Goal: Task Accomplishment & Management: Manage account settings

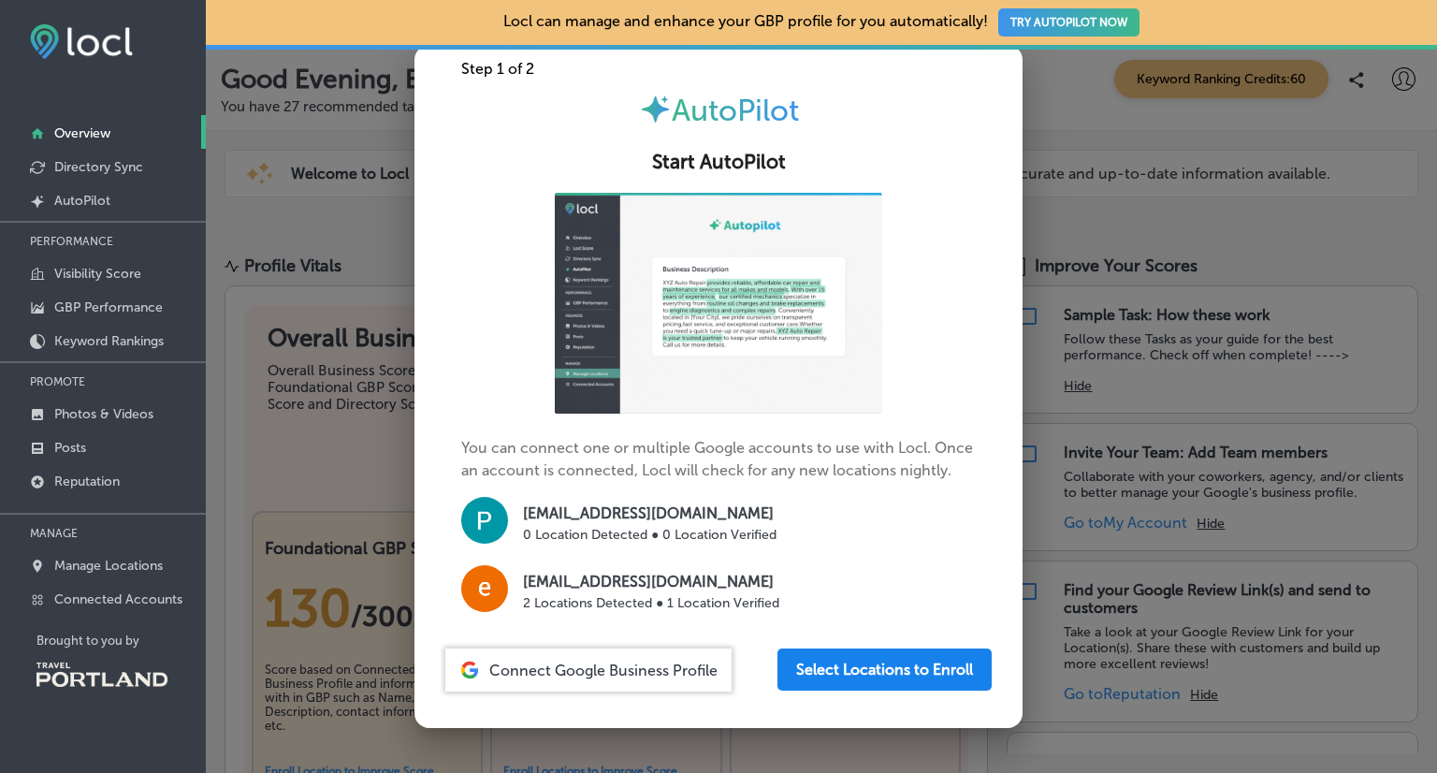
click at [877, 678] on button "Select Locations to Enroll" at bounding box center [885, 670] width 214 height 42
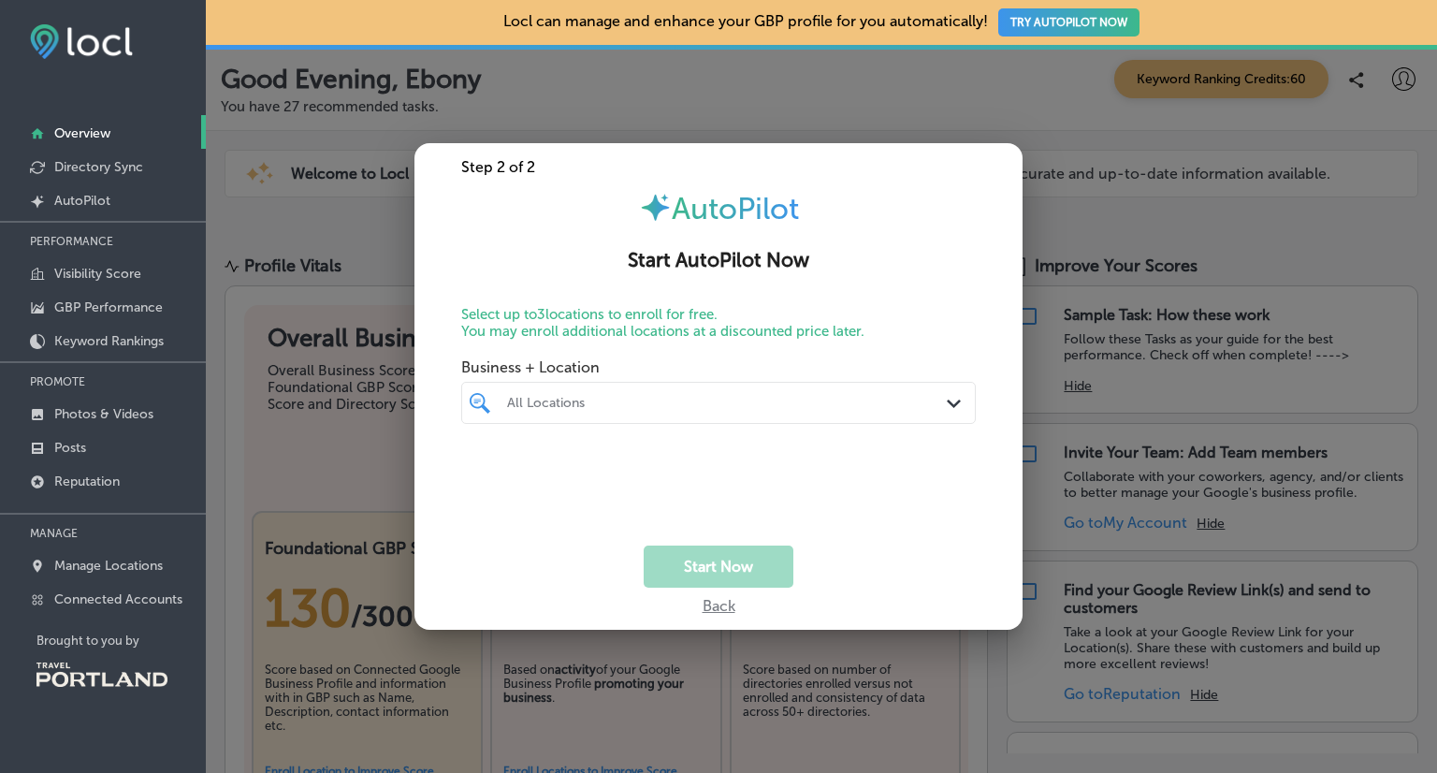
click at [958, 405] on icon "Path Created with Sketch." at bounding box center [954, 404] width 14 height 8
click at [484, 471] on input "checkbox" at bounding box center [484, 473] width 22 height 22
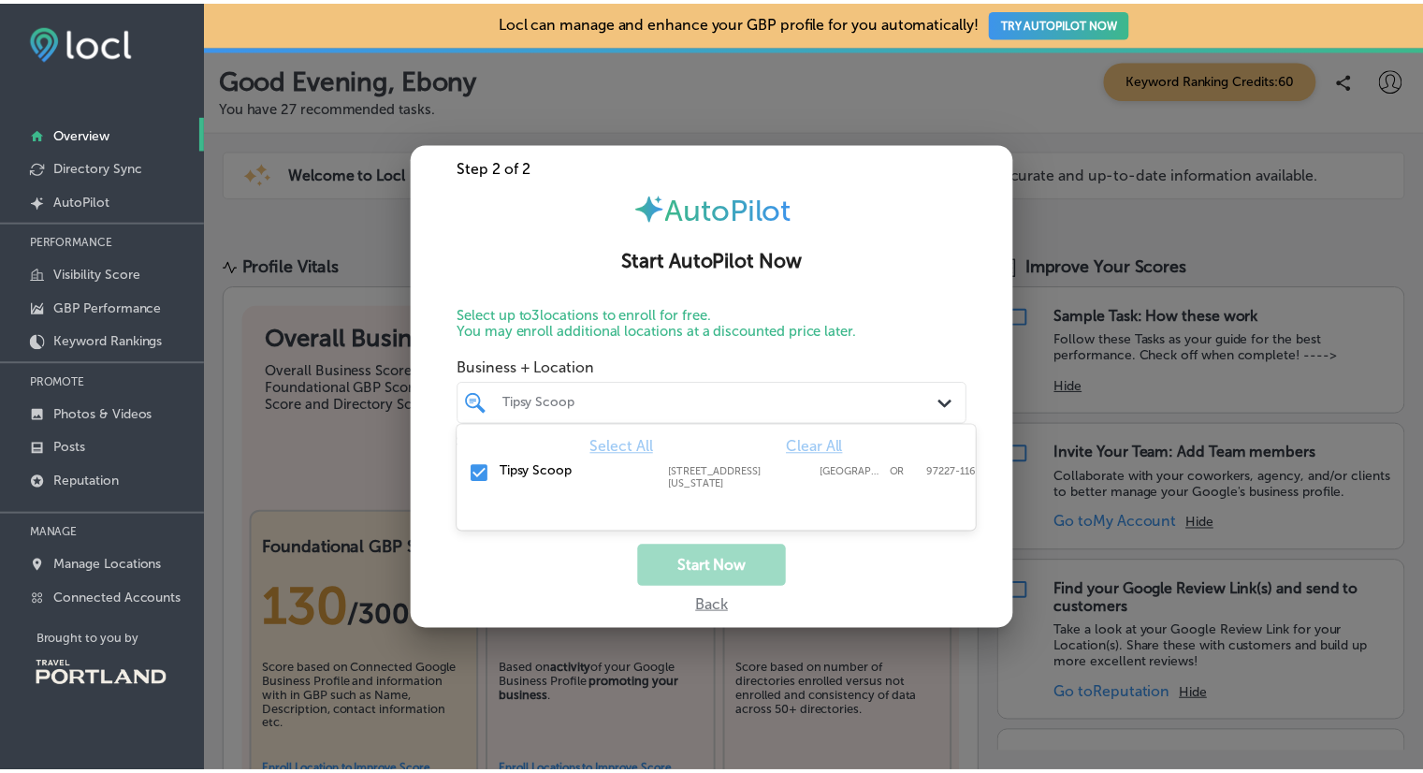
scroll to position [0, 6]
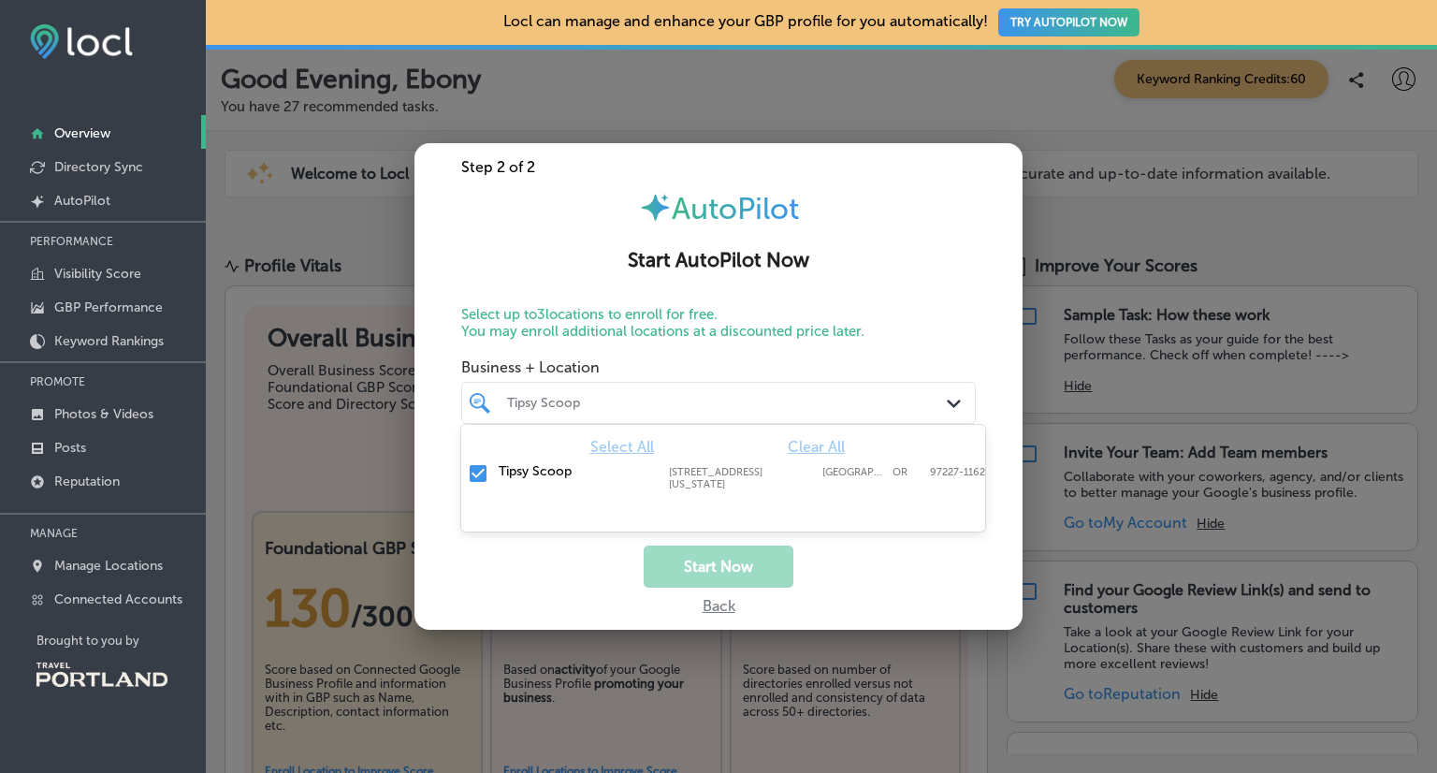
click at [956, 395] on div "Path Created with Sketch." at bounding box center [957, 403] width 21 height 21
click at [726, 390] on div at bounding box center [697, 402] width 384 height 25
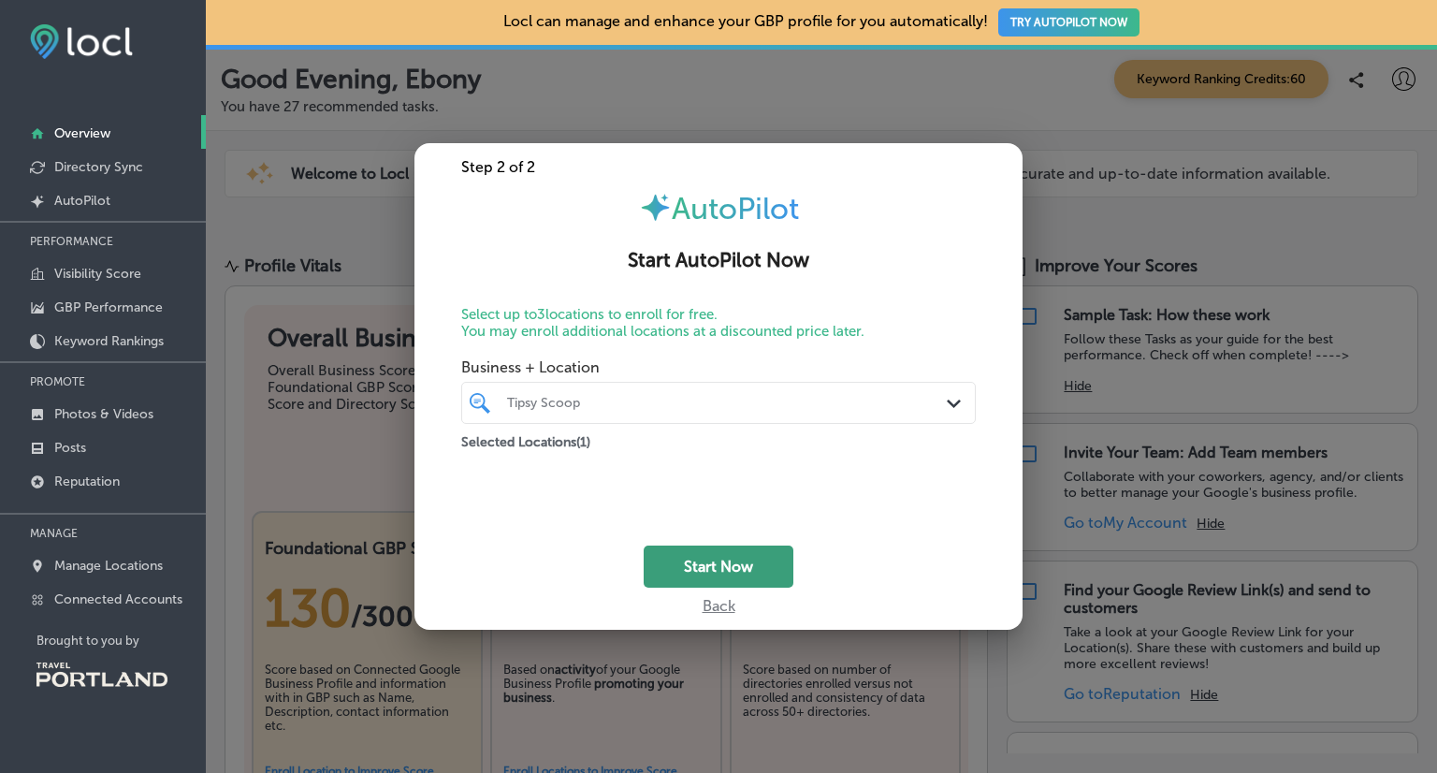
click at [707, 560] on button "Start Now" at bounding box center [719, 567] width 150 height 42
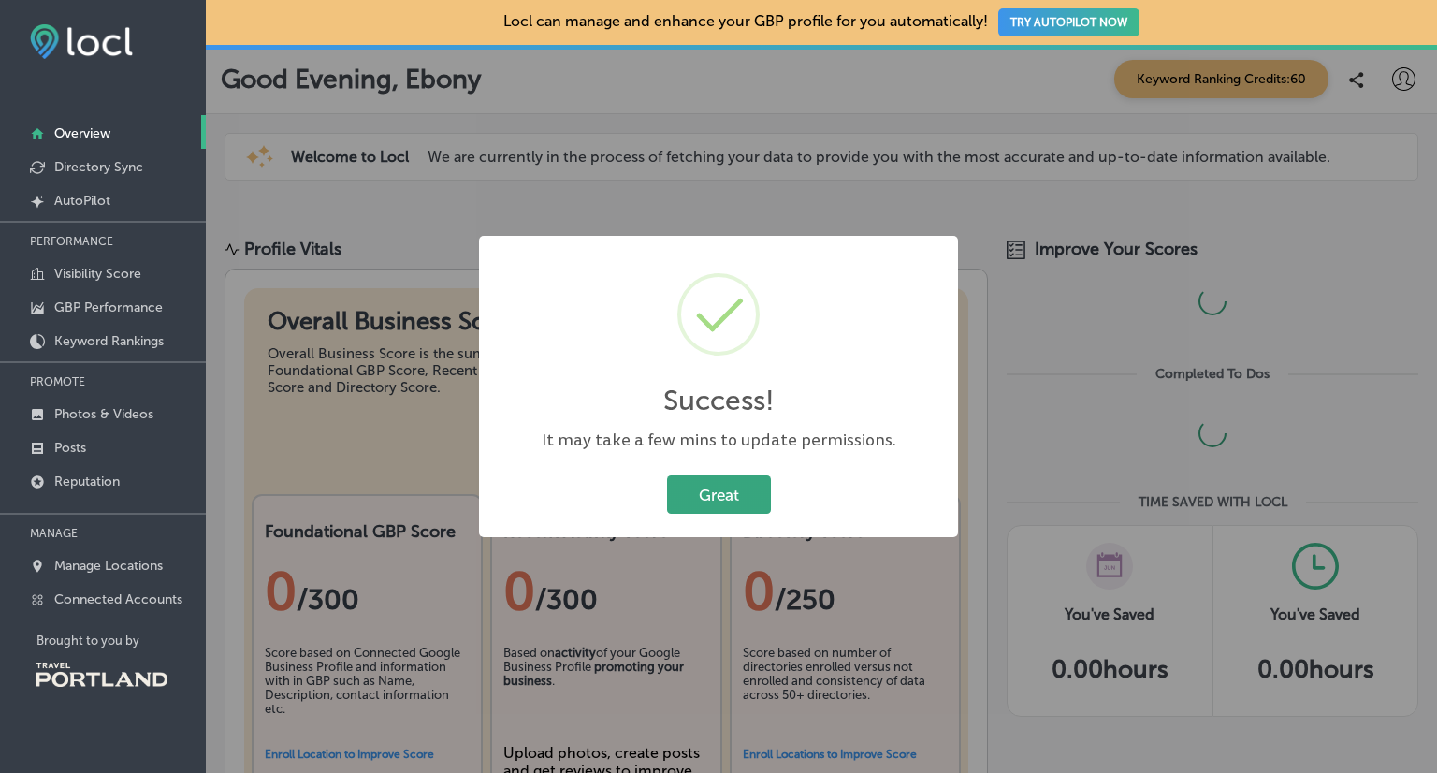
click at [708, 479] on button "Great" at bounding box center [719, 494] width 104 height 38
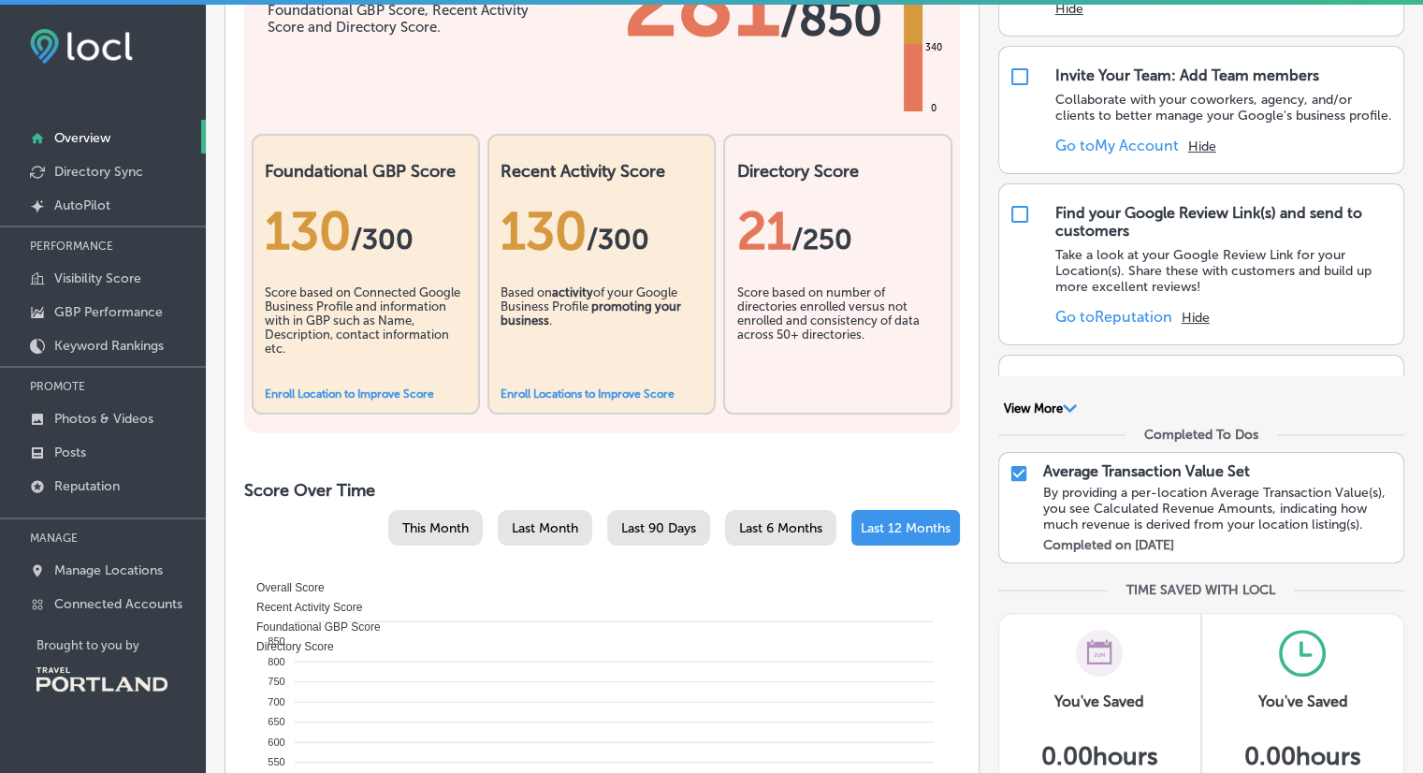
scroll to position [255, 0]
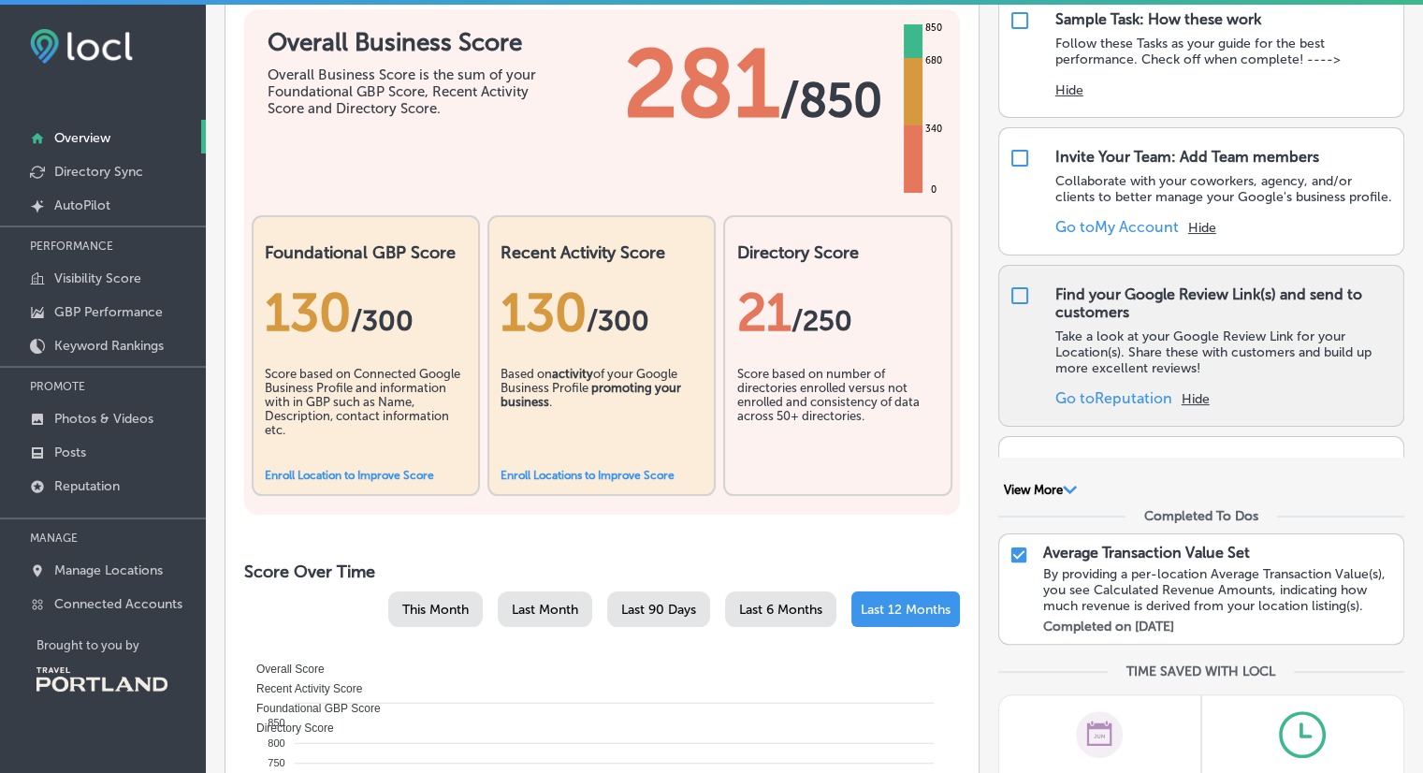
click at [1086, 407] on link "Go to Reputation" at bounding box center [1114, 398] width 117 height 18
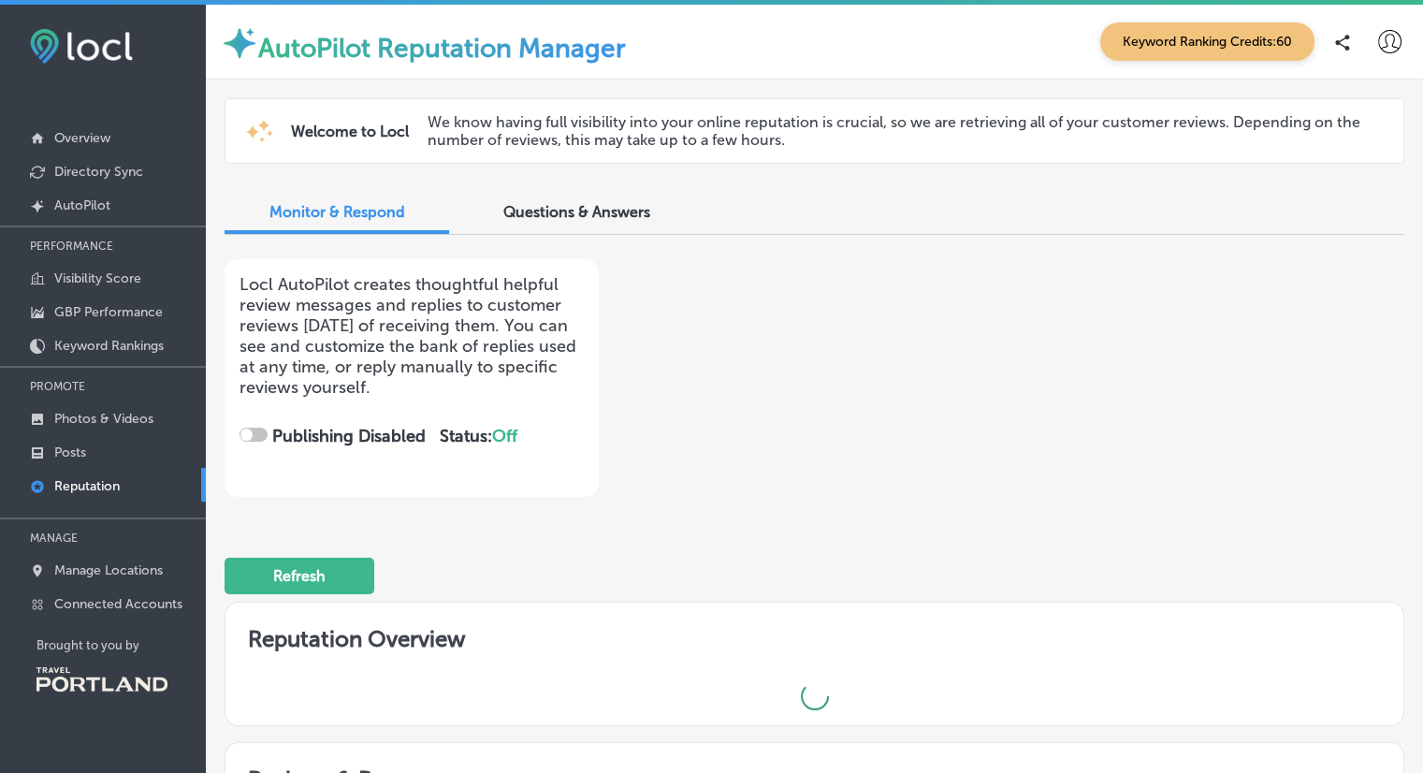
checkbox input "true"
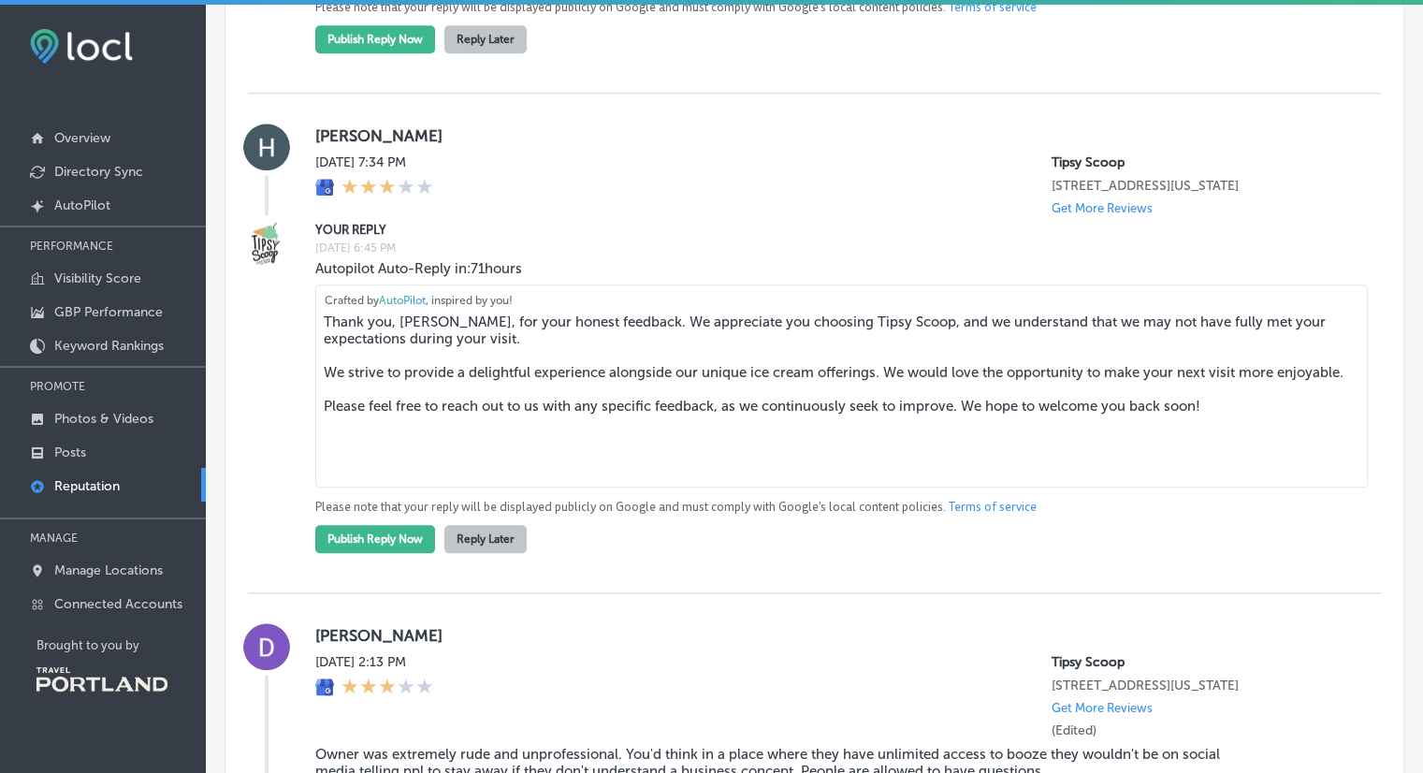
scroll to position [1905, 0]
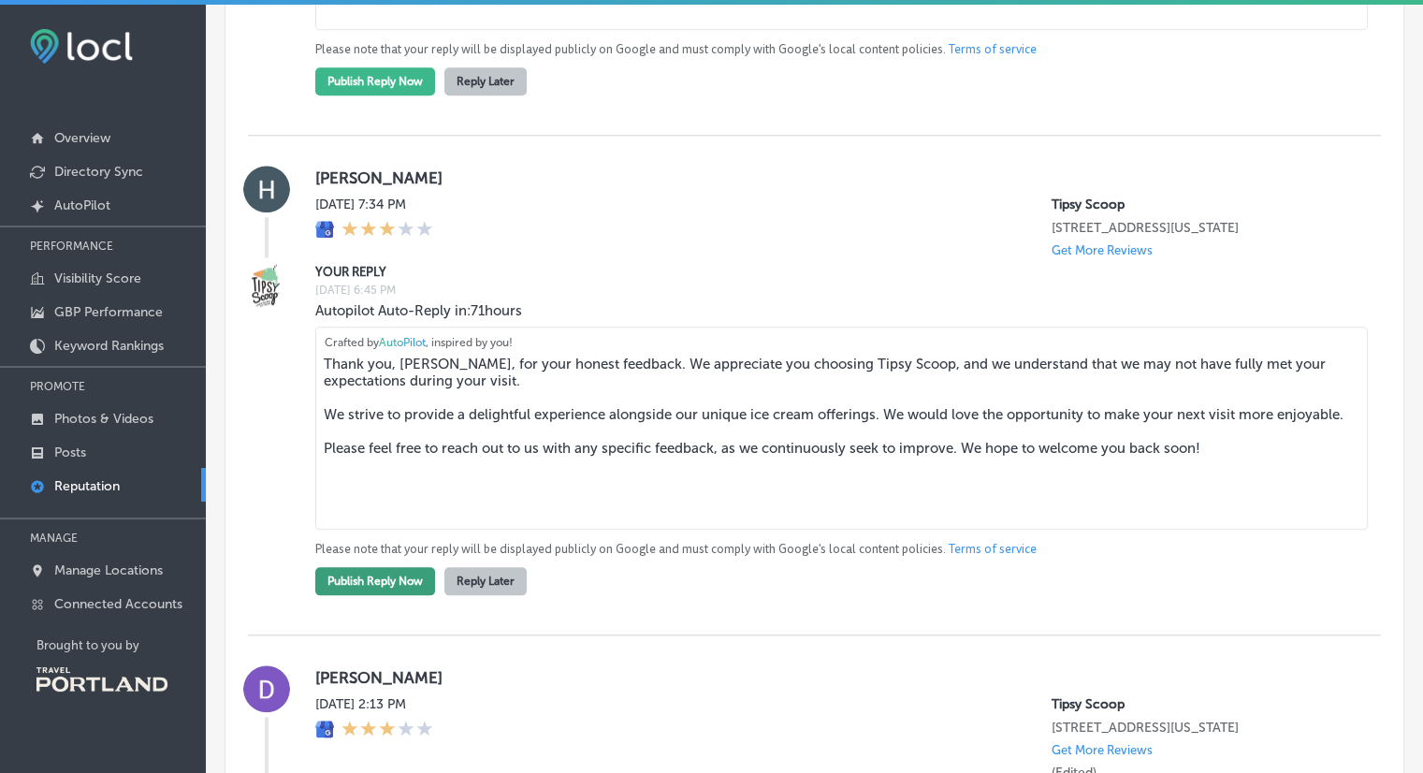
click at [372, 595] on button "Publish Reply Now" at bounding box center [375, 581] width 120 height 28
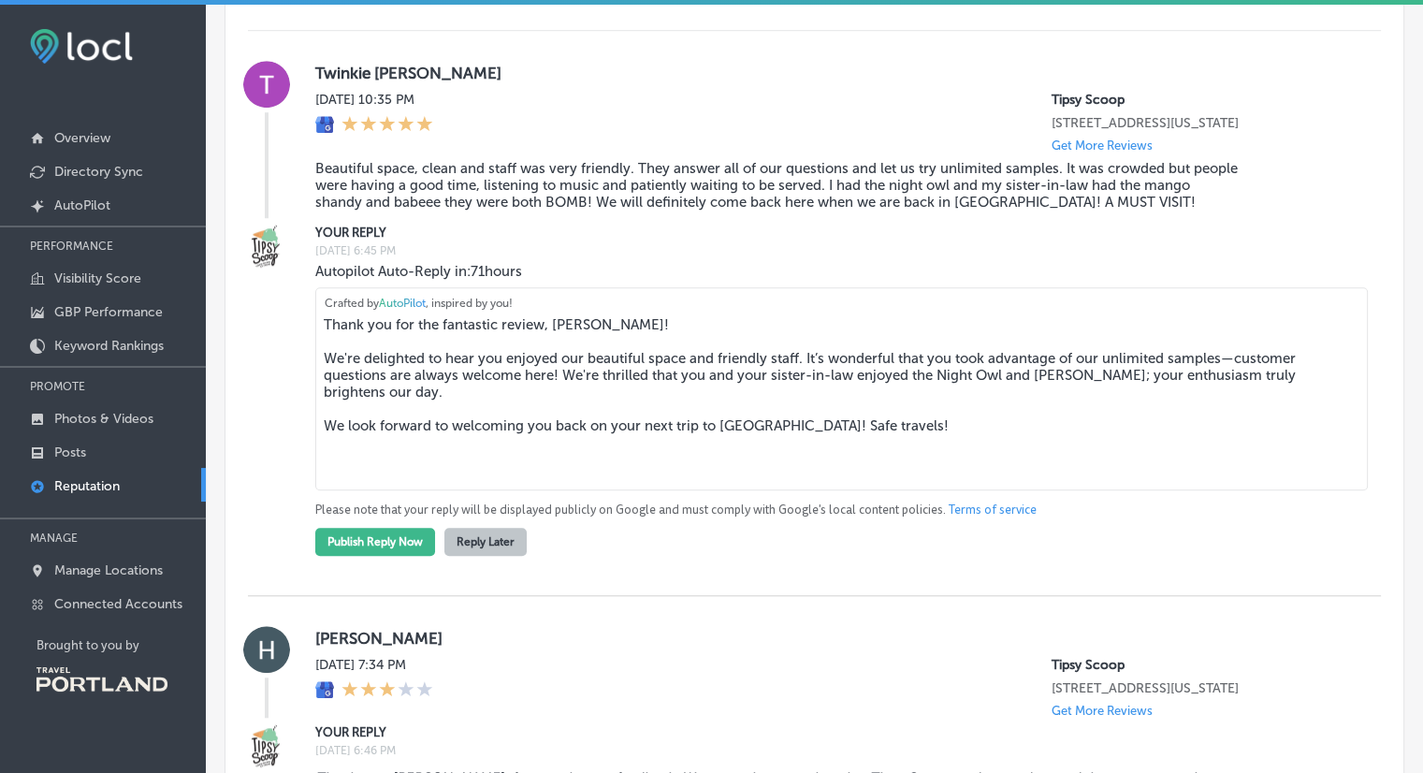
scroll to position [1437, 0]
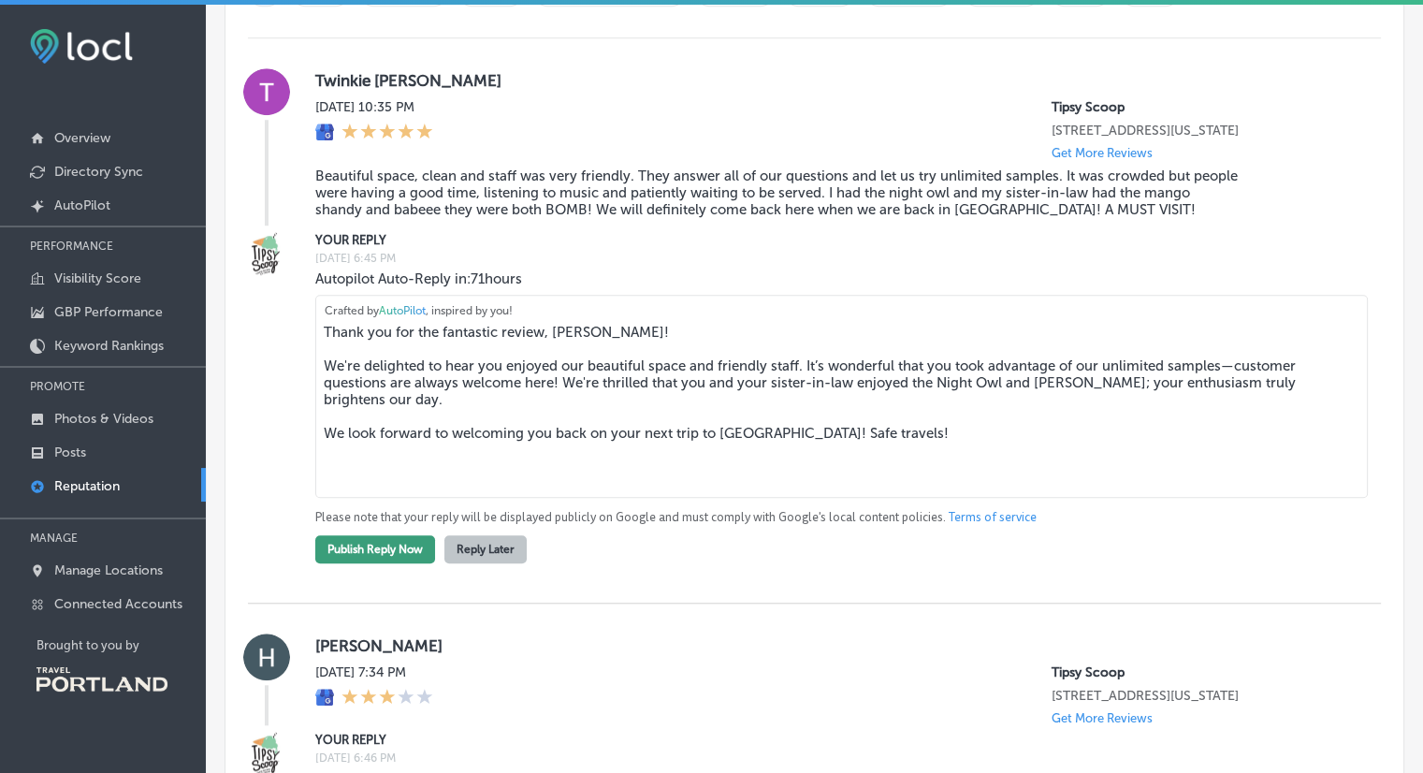
click at [349, 559] on button "Publish Reply Now" at bounding box center [375, 549] width 120 height 28
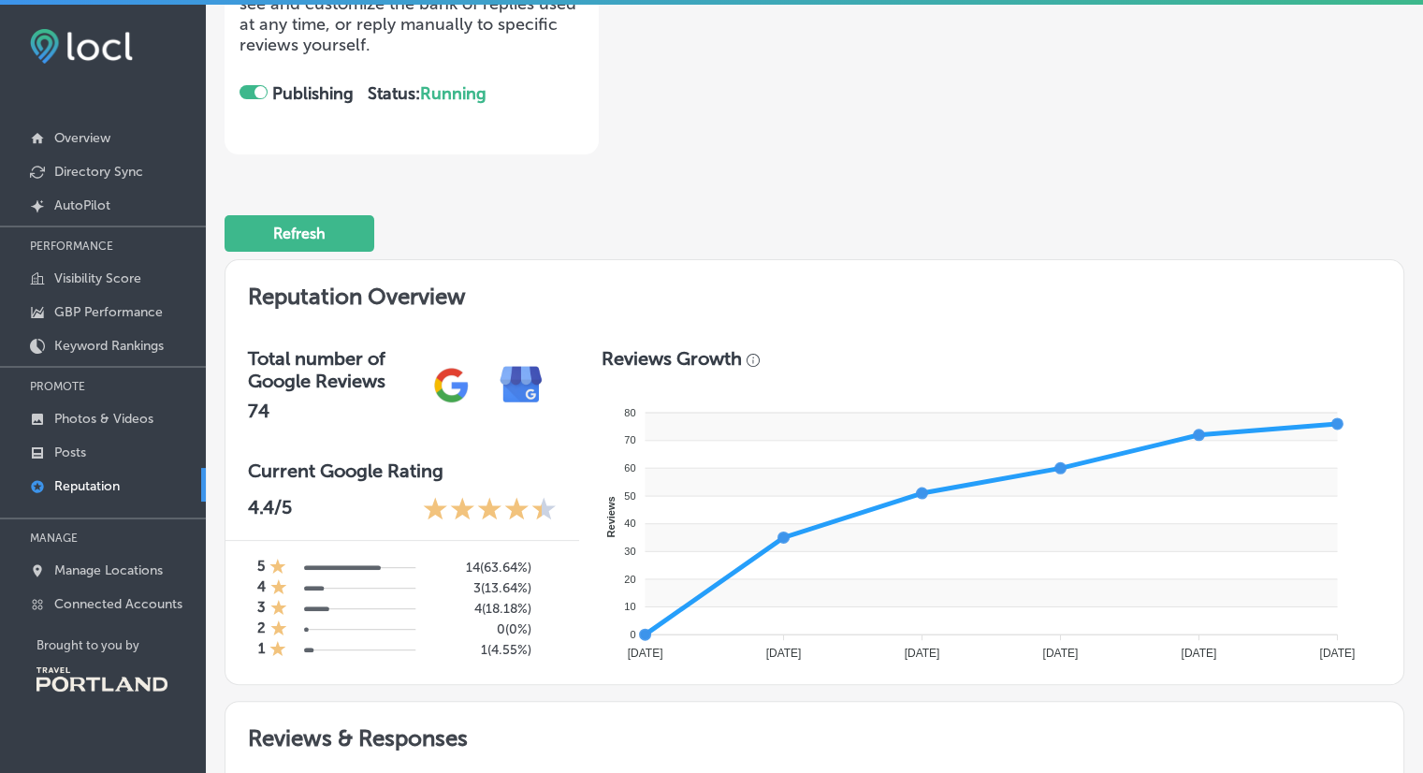
scroll to position [0, 0]
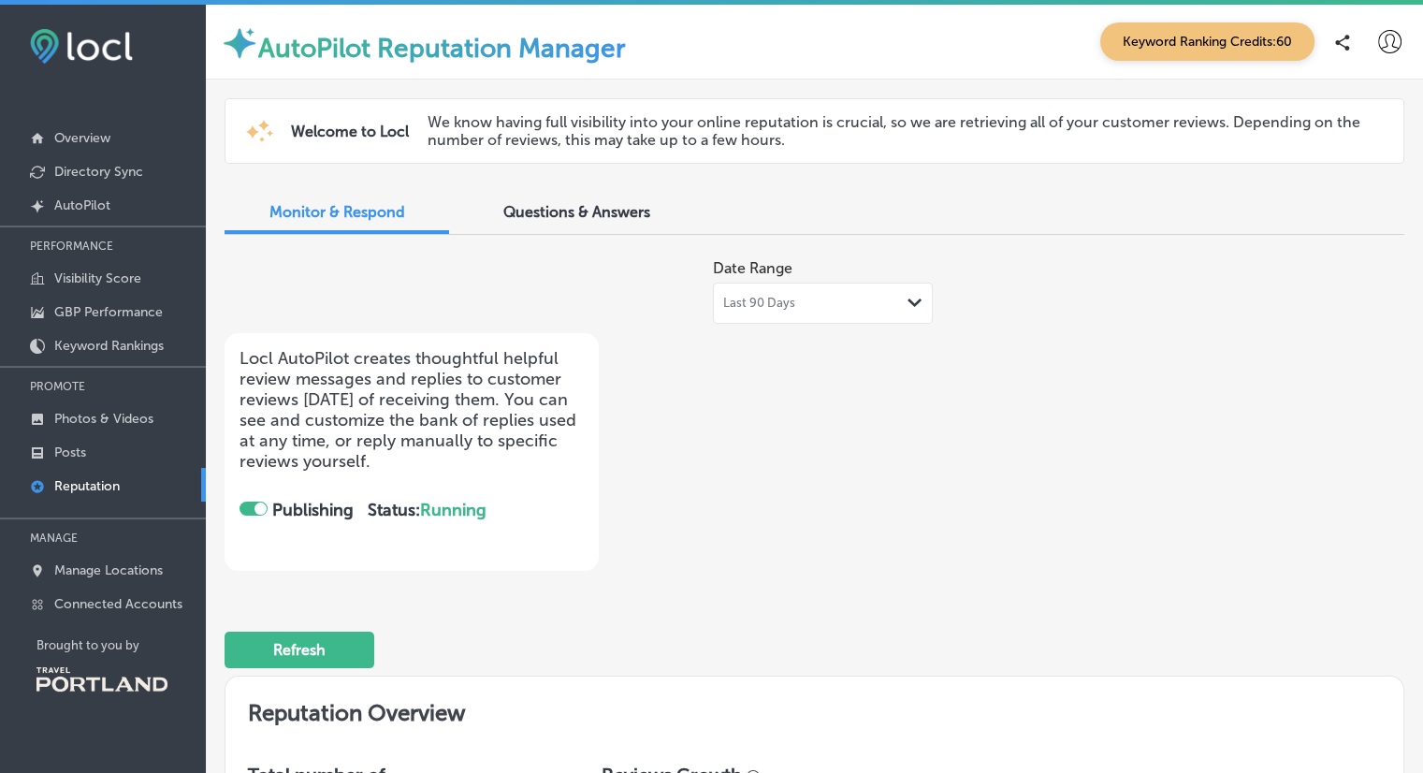
click at [1178, 36] on span "Keyword Ranking Credits: 60" at bounding box center [1208, 41] width 214 height 38
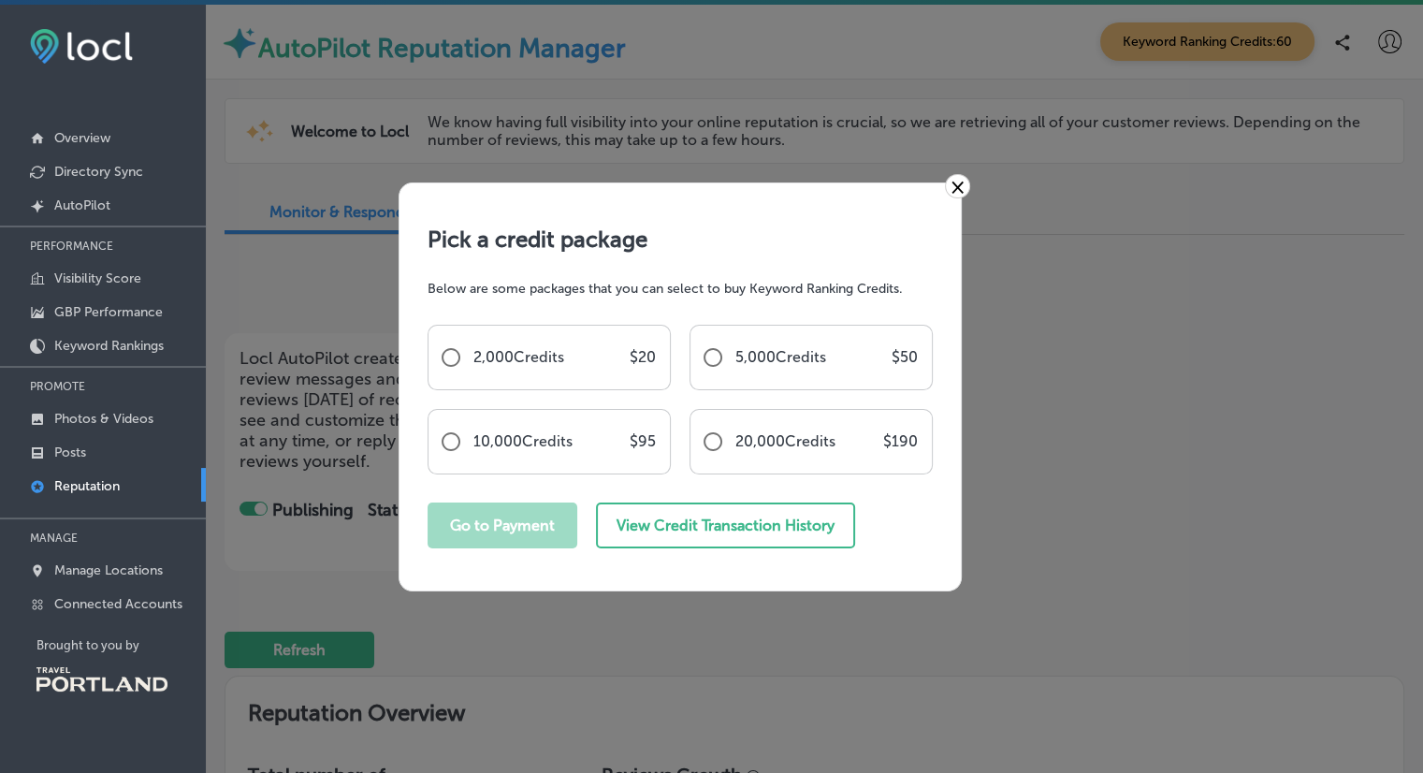
click at [952, 190] on link "×" at bounding box center [957, 186] width 25 height 24
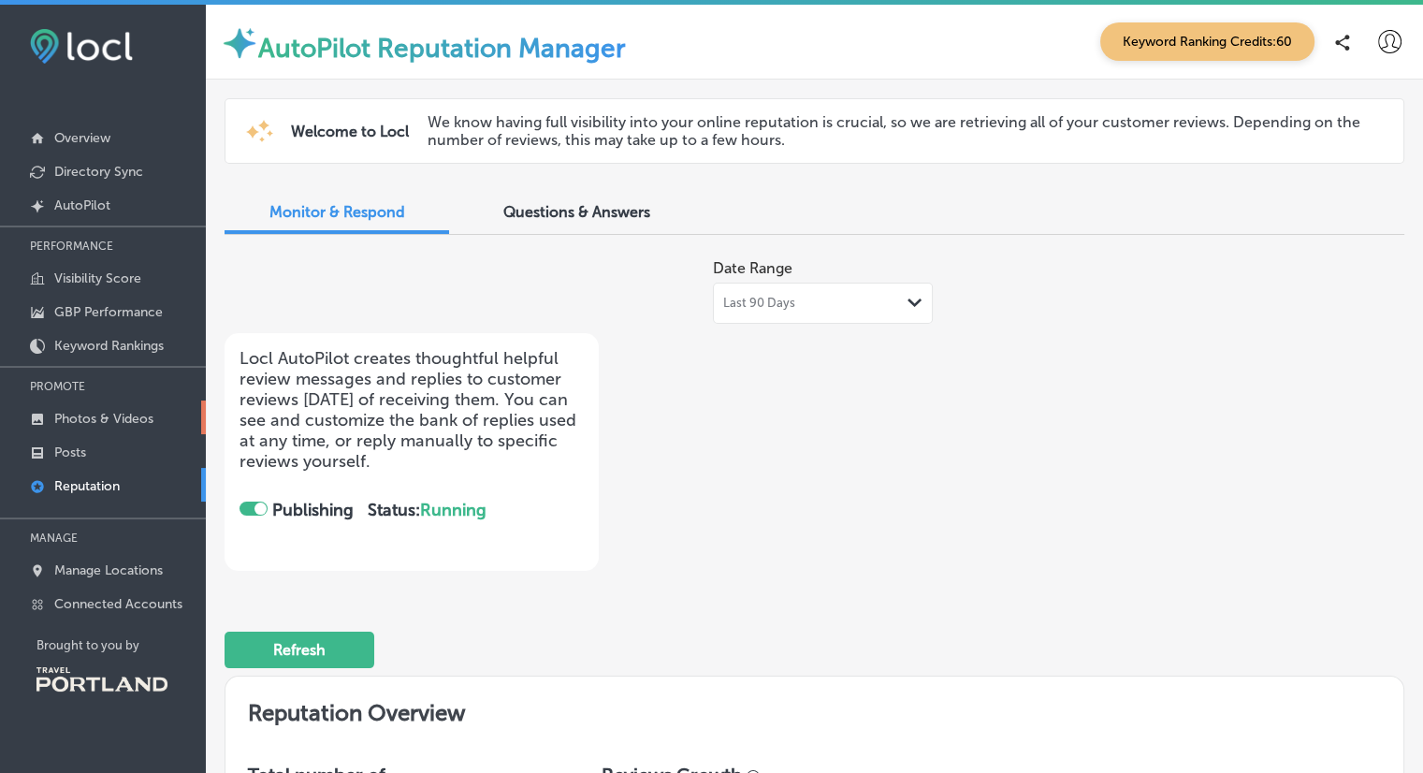
click at [95, 416] on p "Photos & Videos" at bounding box center [103, 419] width 99 height 16
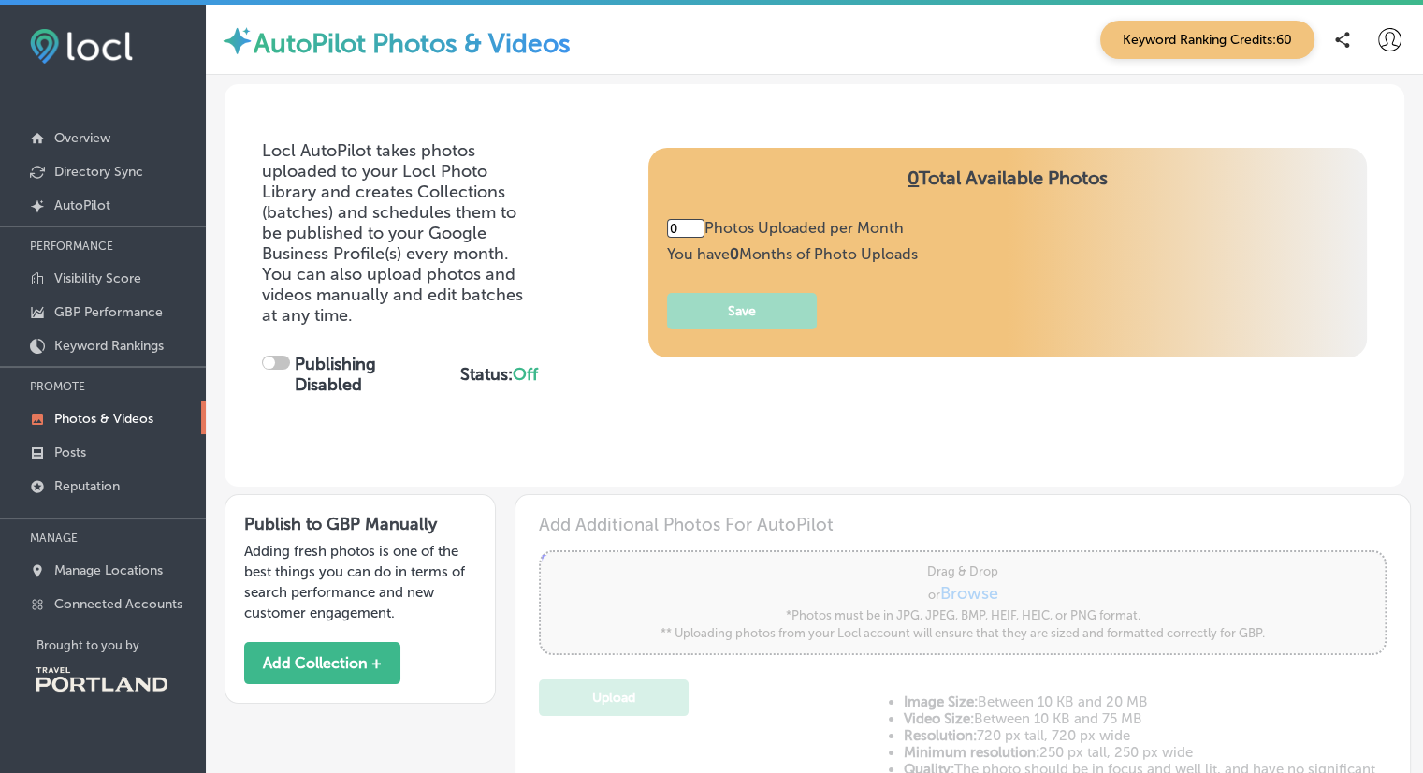
type input "5"
checkbox input "true"
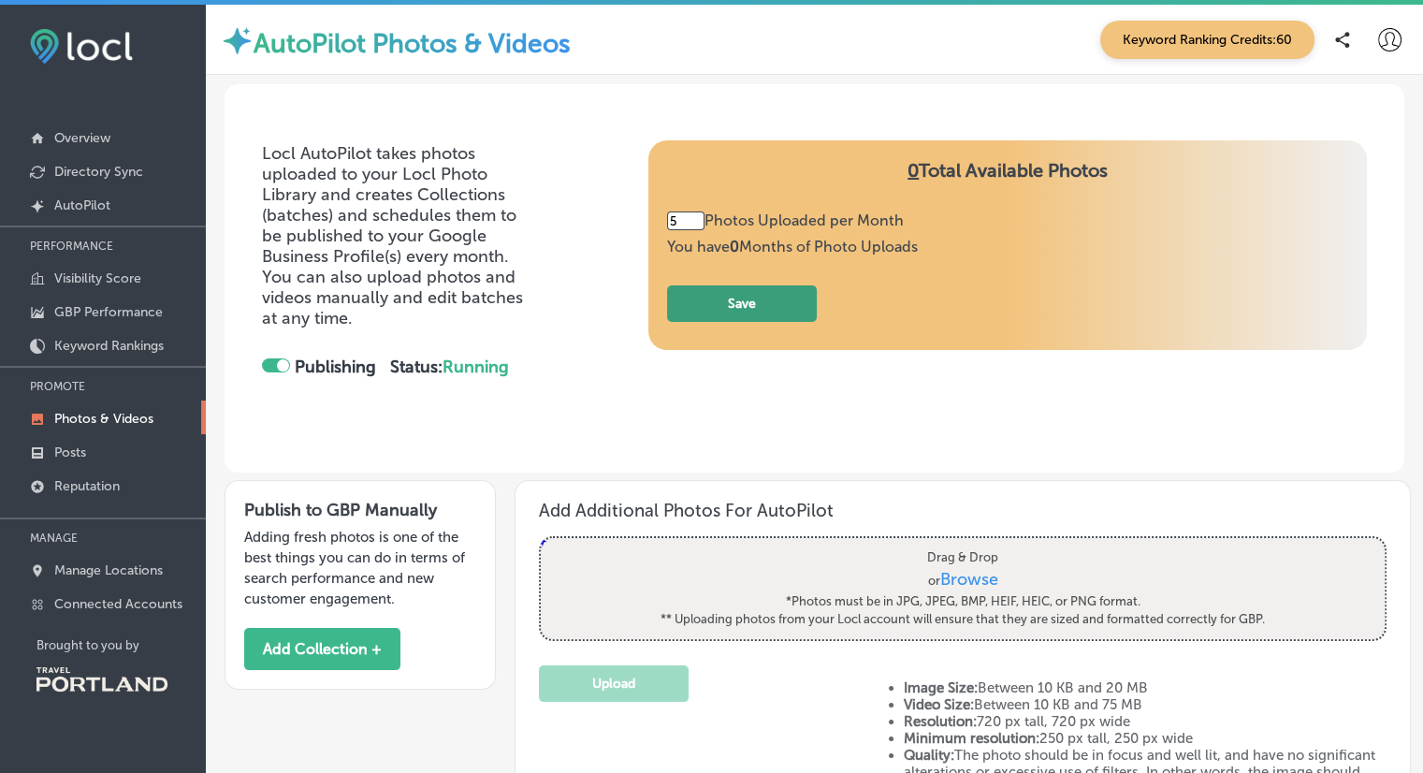
click at [769, 312] on button "Save" at bounding box center [742, 303] width 150 height 36
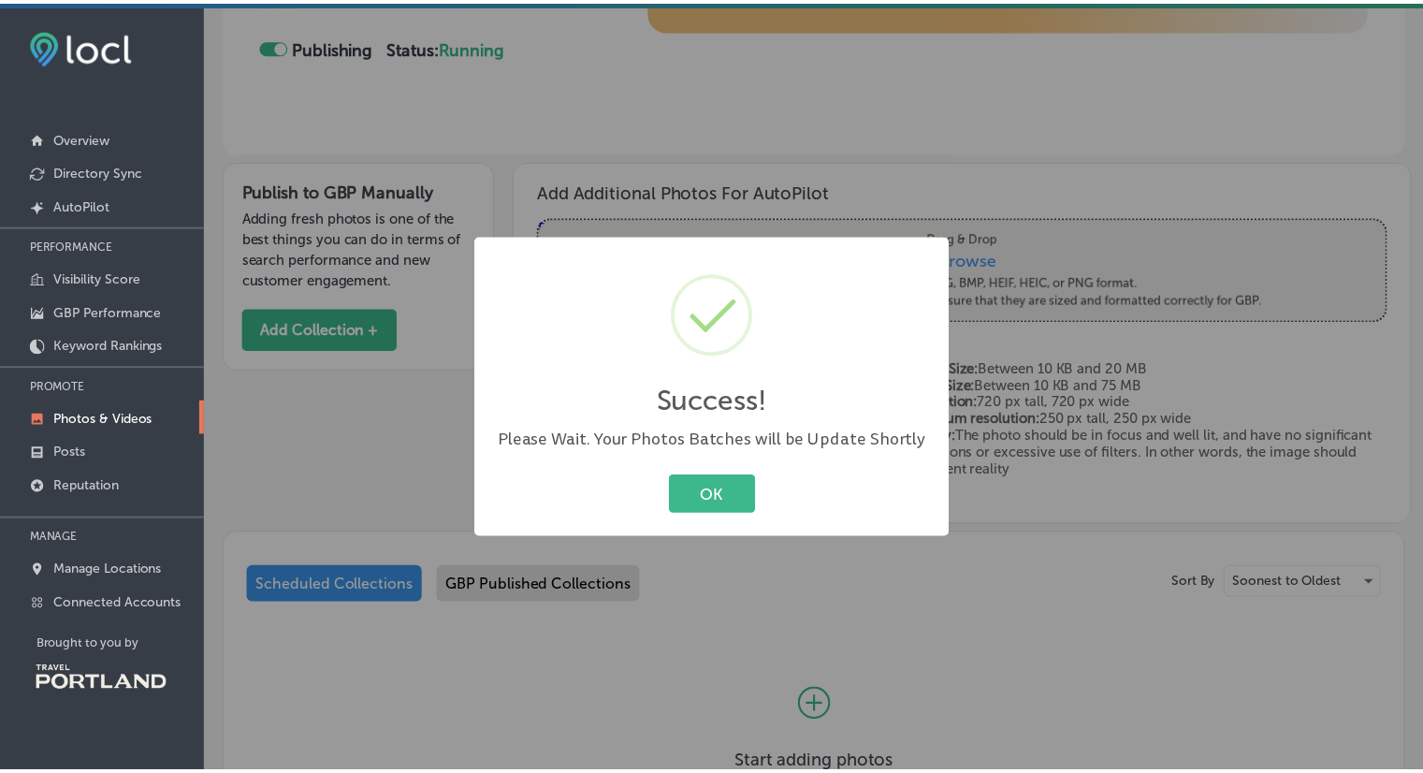
scroll to position [281, 0]
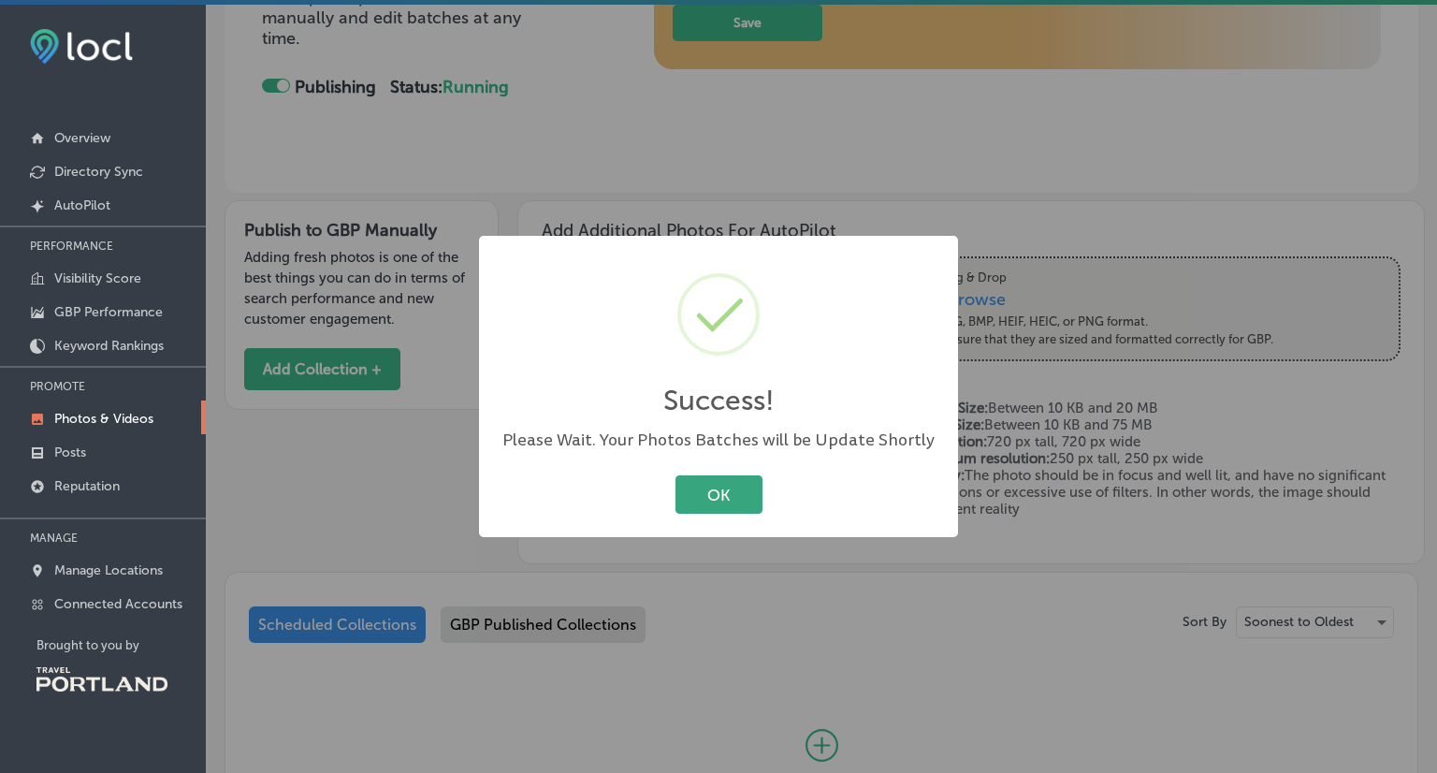
click at [707, 494] on button "OK" at bounding box center [719, 494] width 87 height 38
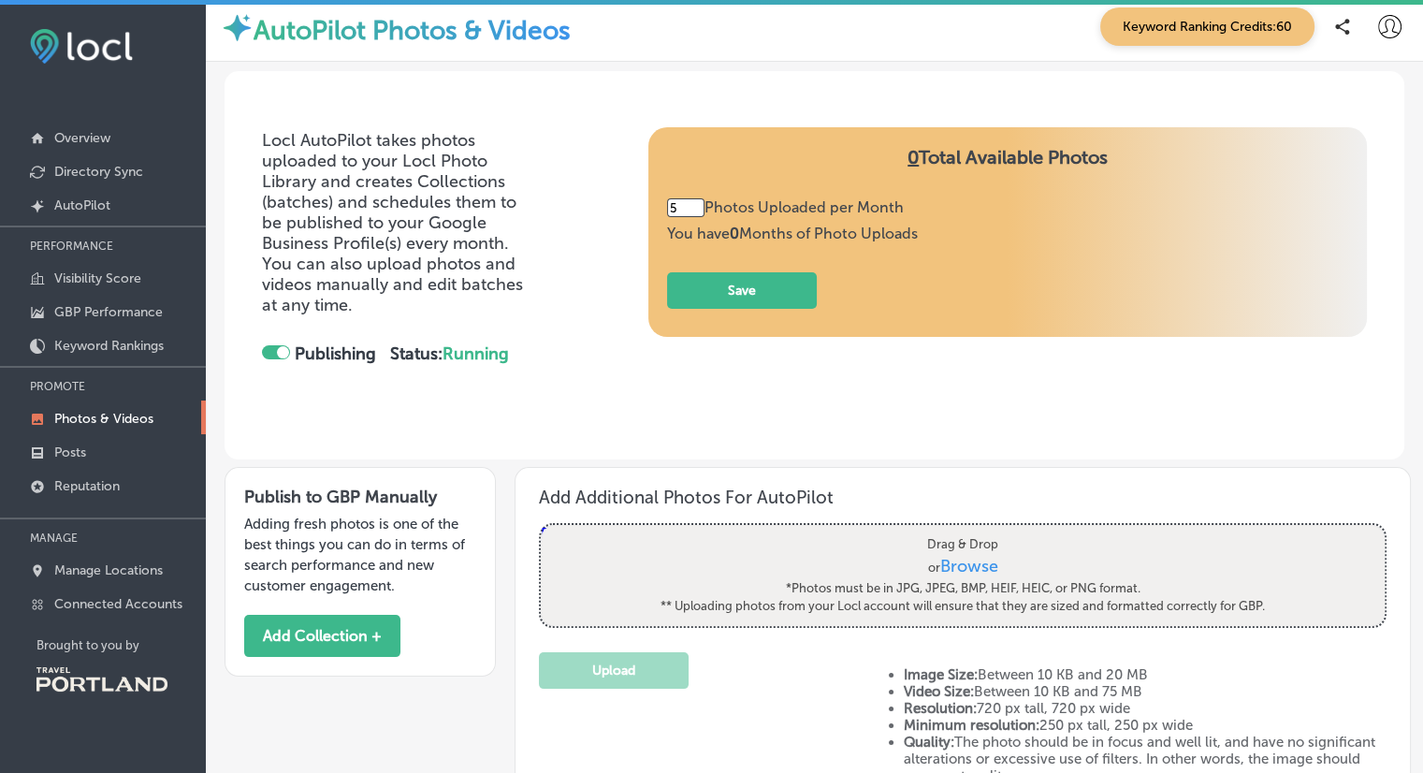
scroll to position [0, 0]
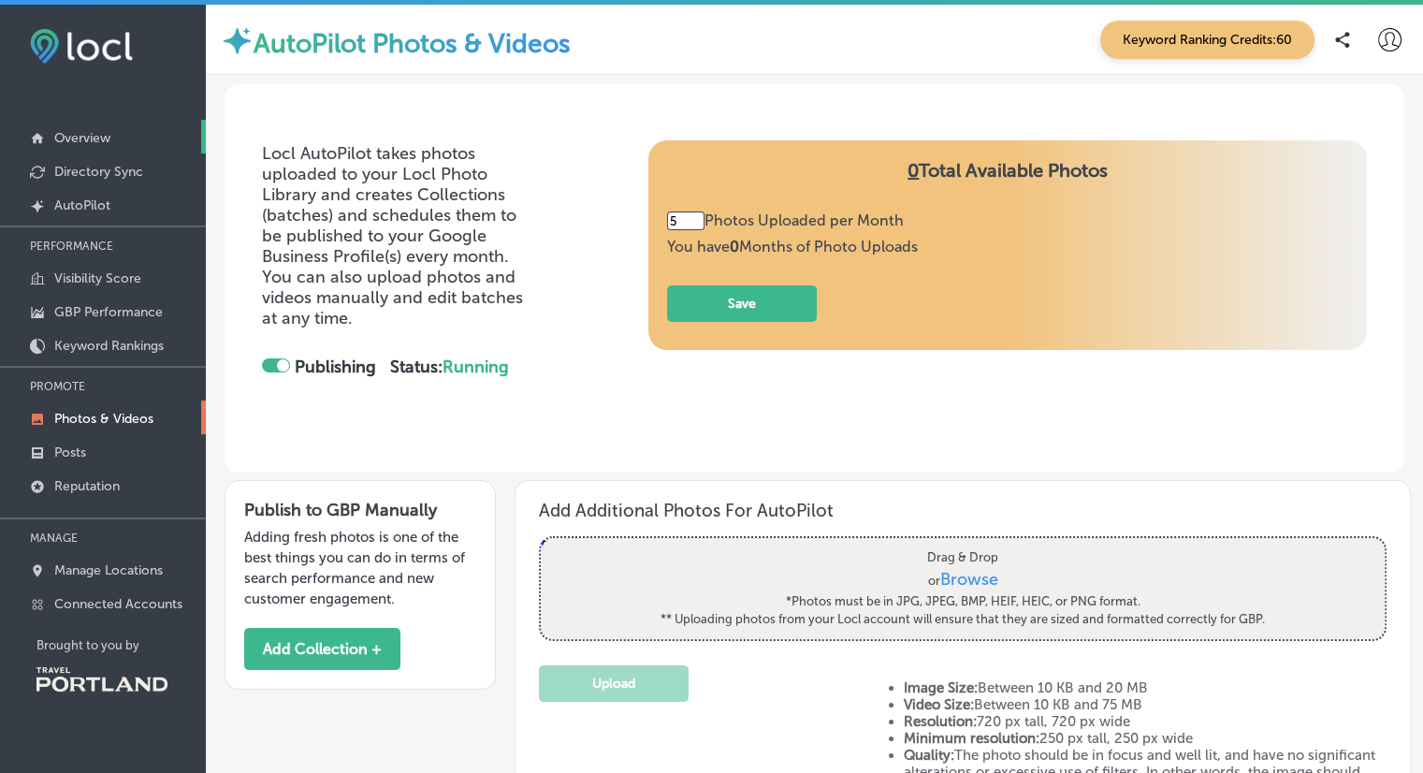
click at [84, 134] on p "Overview" at bounding box center [82, 138] width 56 height 16
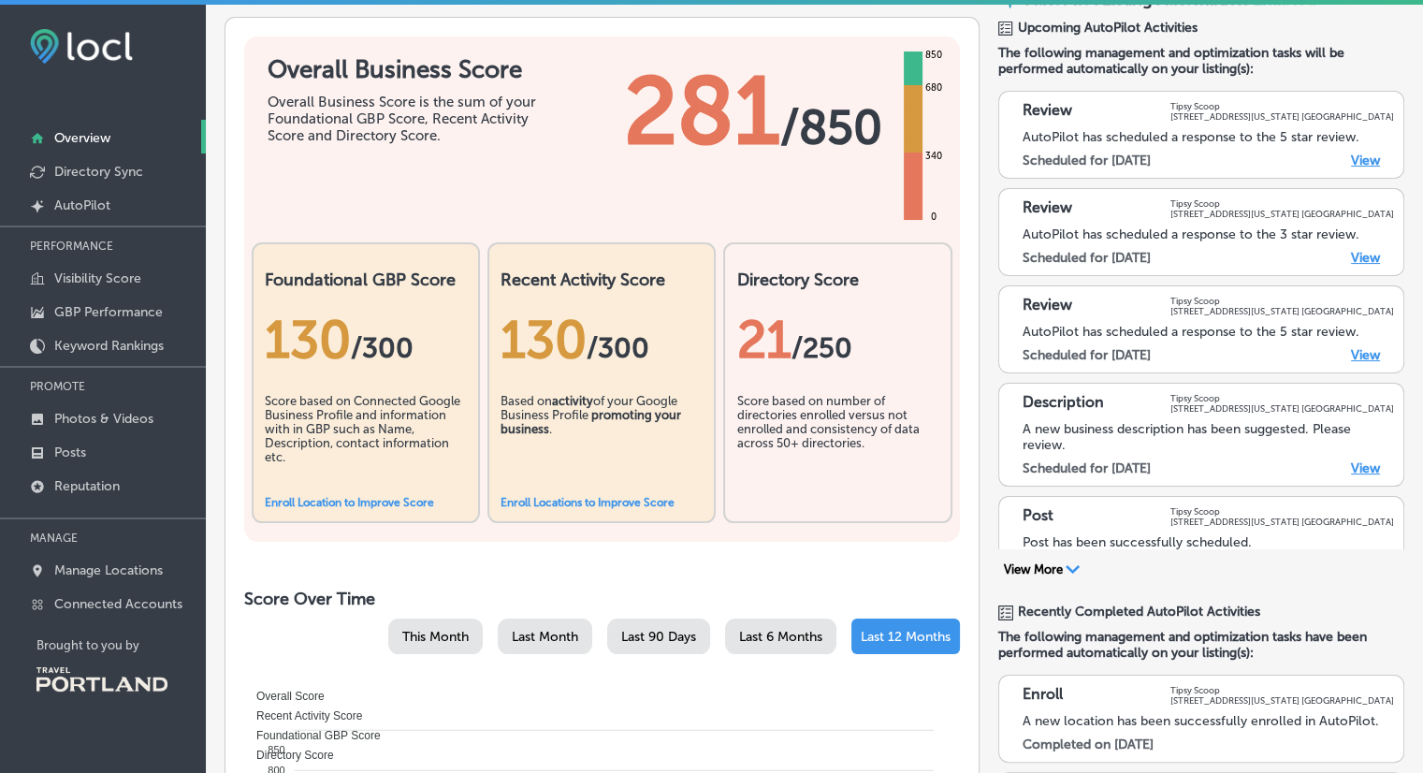
scroll to position [218, 0]
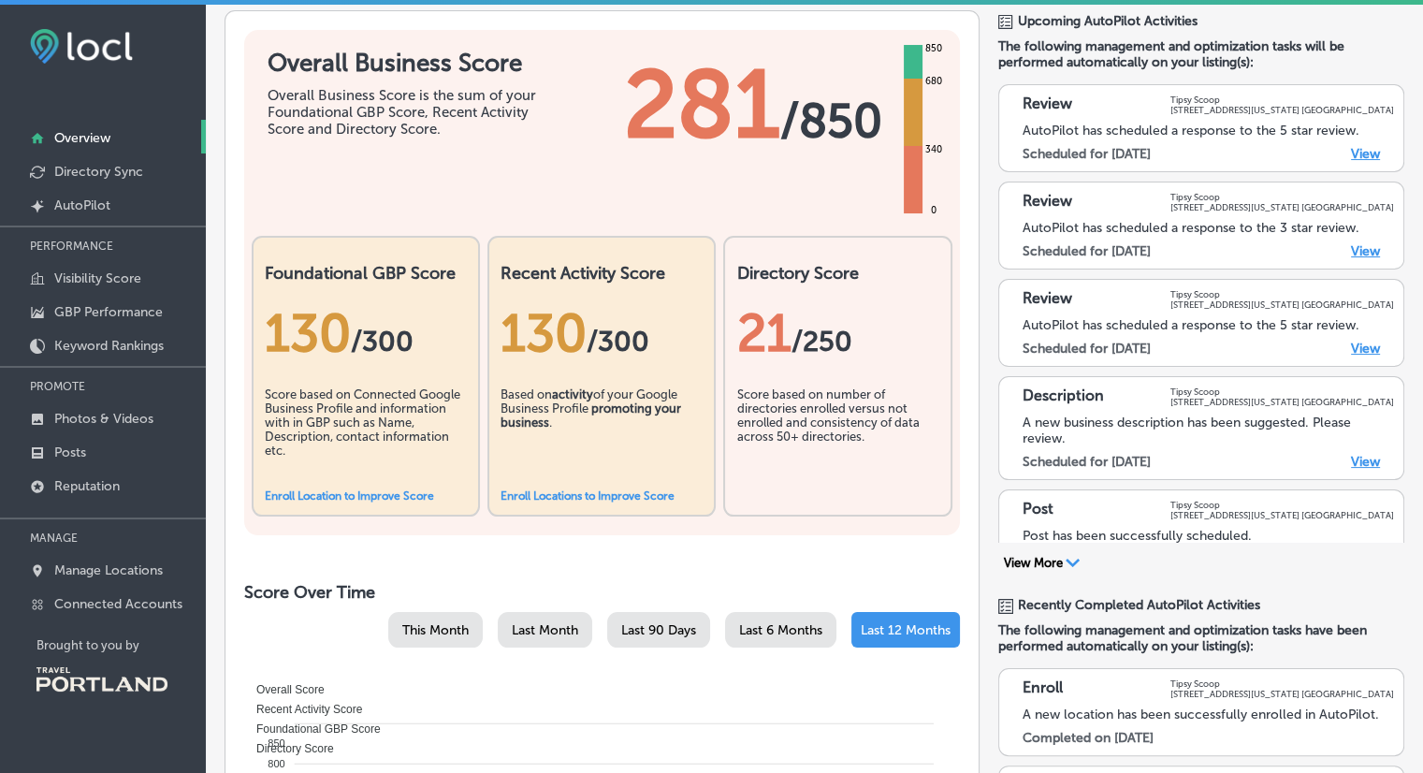
click at [1351, 458] on link "View" at bounding box center [1365, 462] width 29 height 16
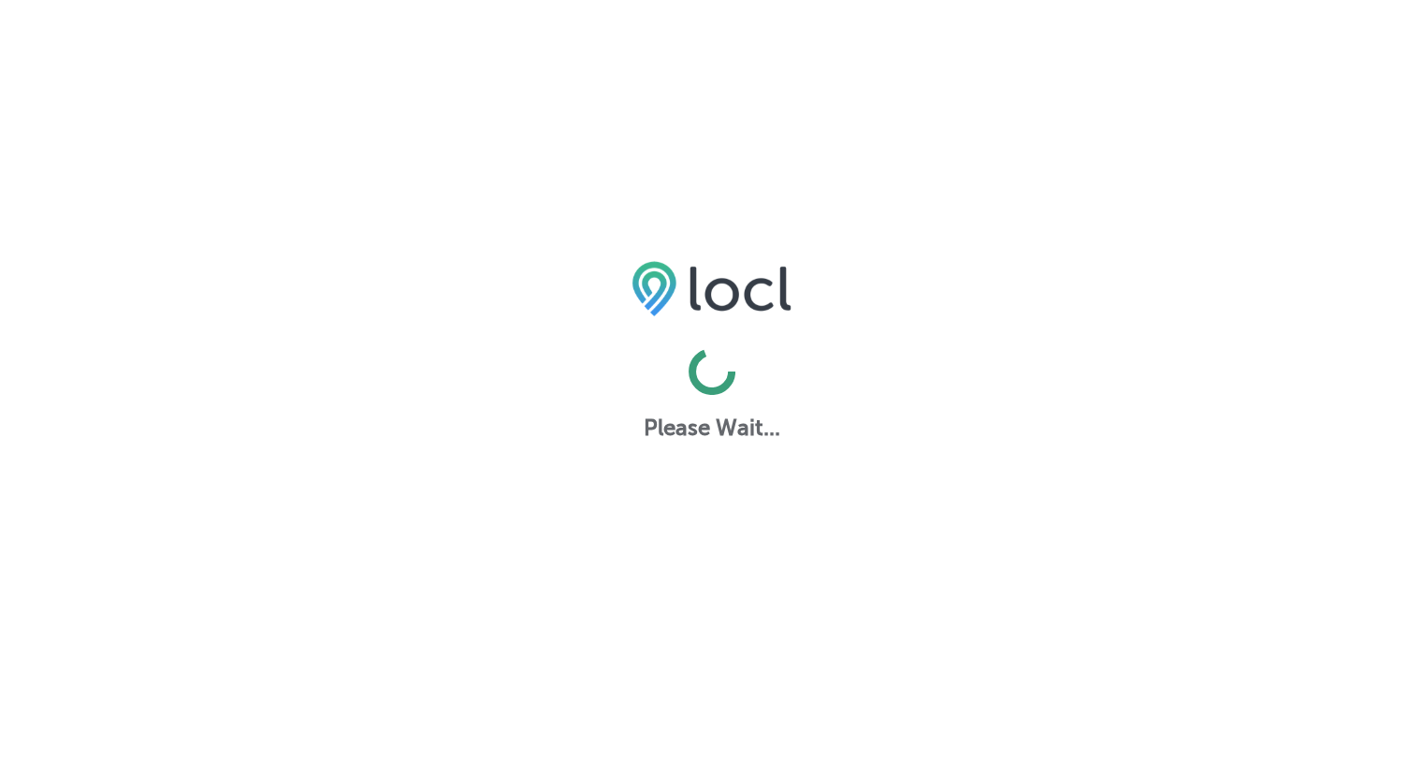
select select "US"
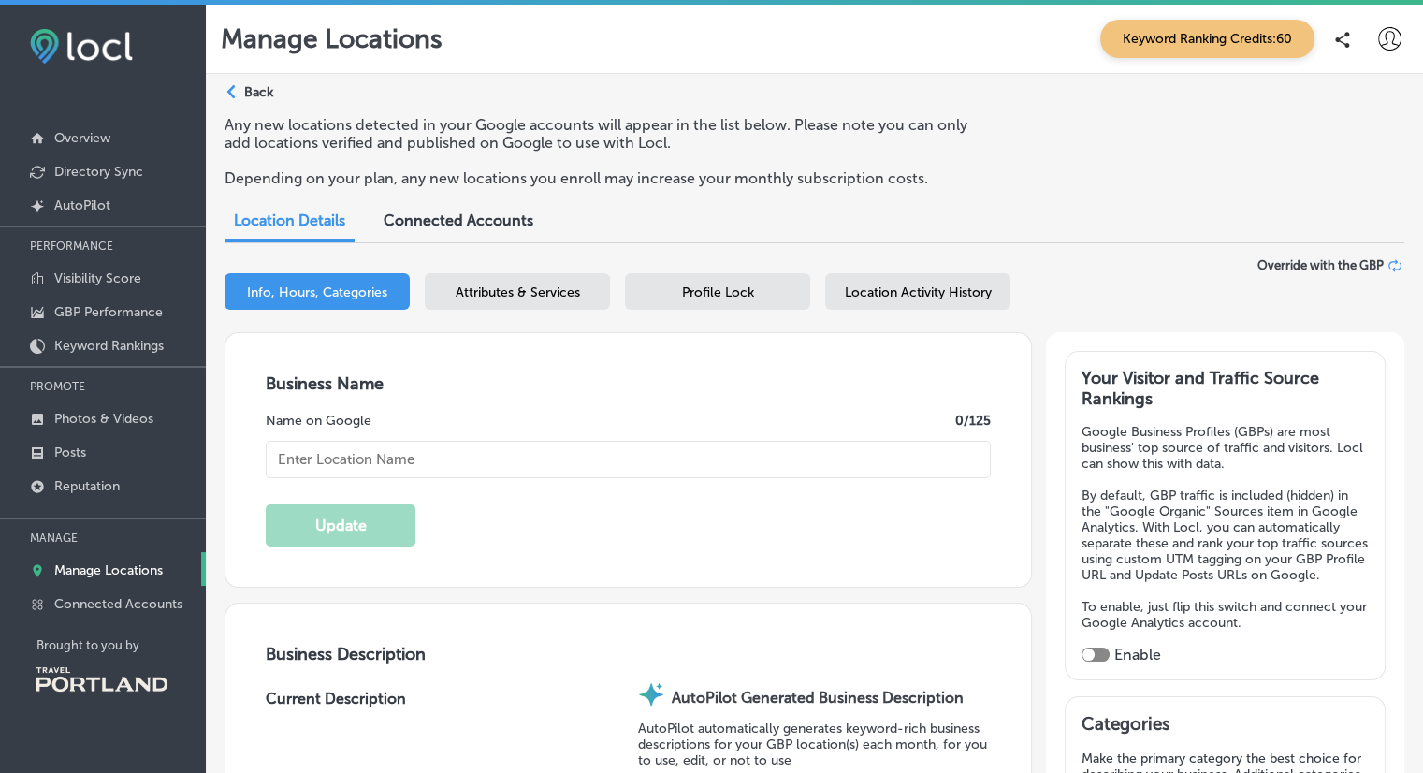
checkbox input "true"
type input "Tipsy Scoop"
type textarea "Tipsy Scoop transforms classic cocktails into decadent ice cream, expertly blen…"
type input "[STREET_ADDRESS][US_STATE]"
type input "[GEOGRAPHIC_DATA]"
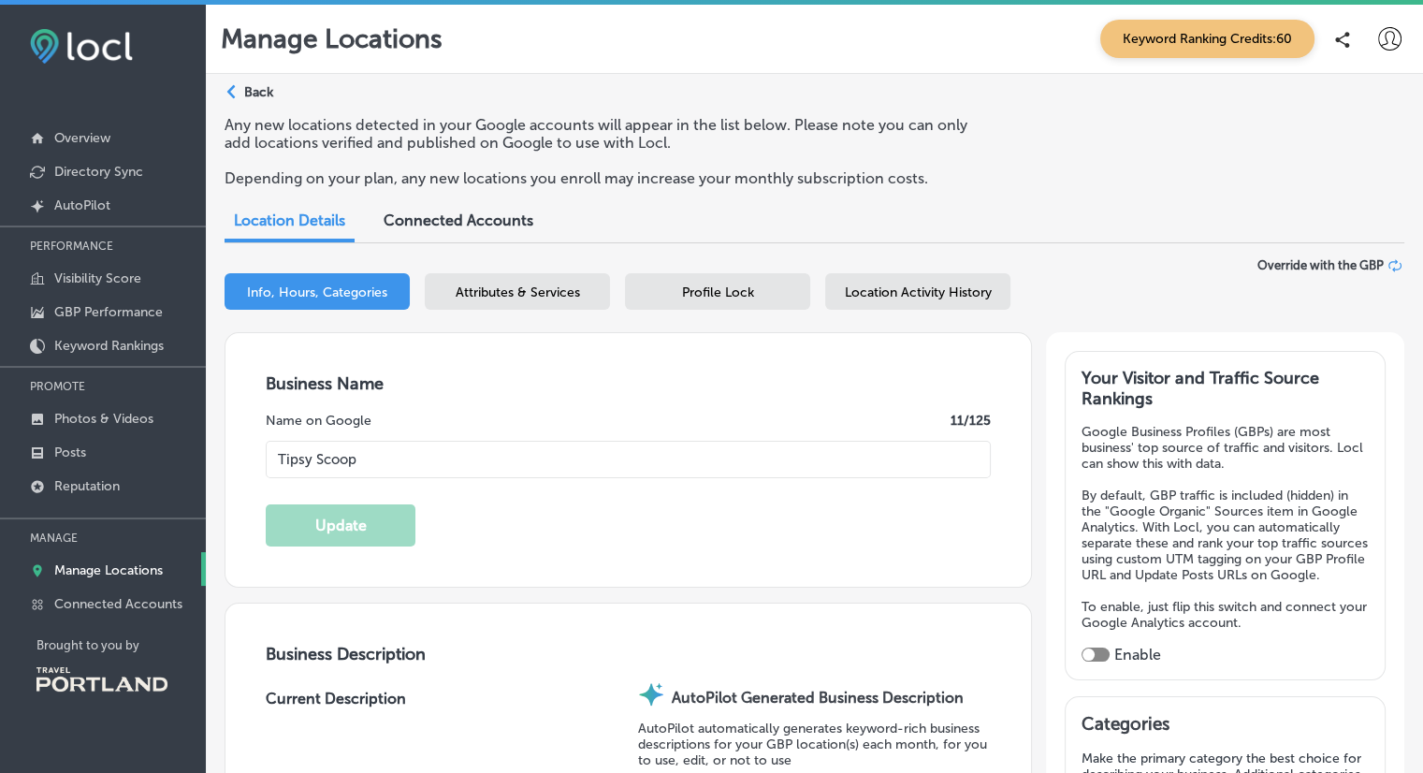
type input "97227-1162"
type input "US"
type input "https://www.tipsyscoop.com/"
type input "30"
type textarea "Tipsy Scoop™ blends the magic of an artisanal, hand-crafted ice cream with the …"
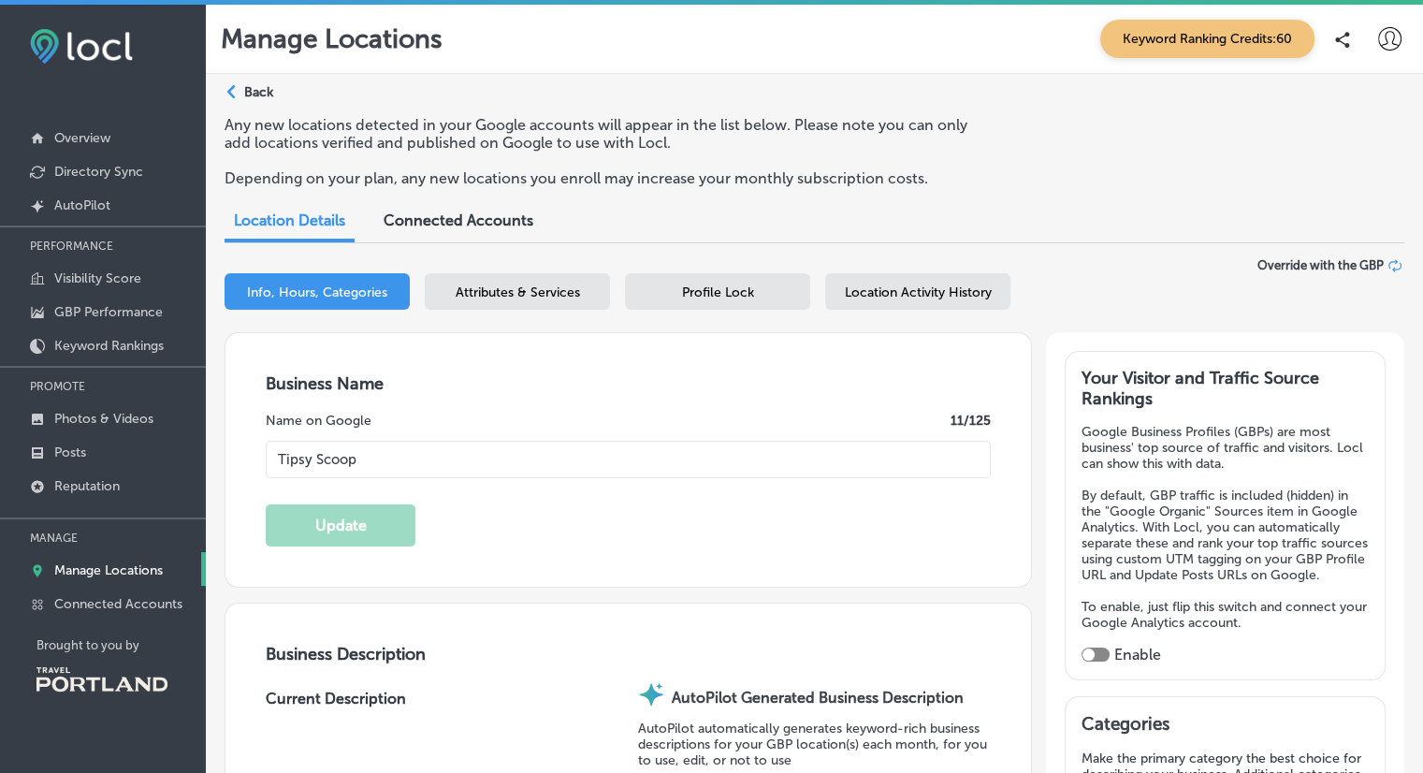
type input "+1 971 292 8778"
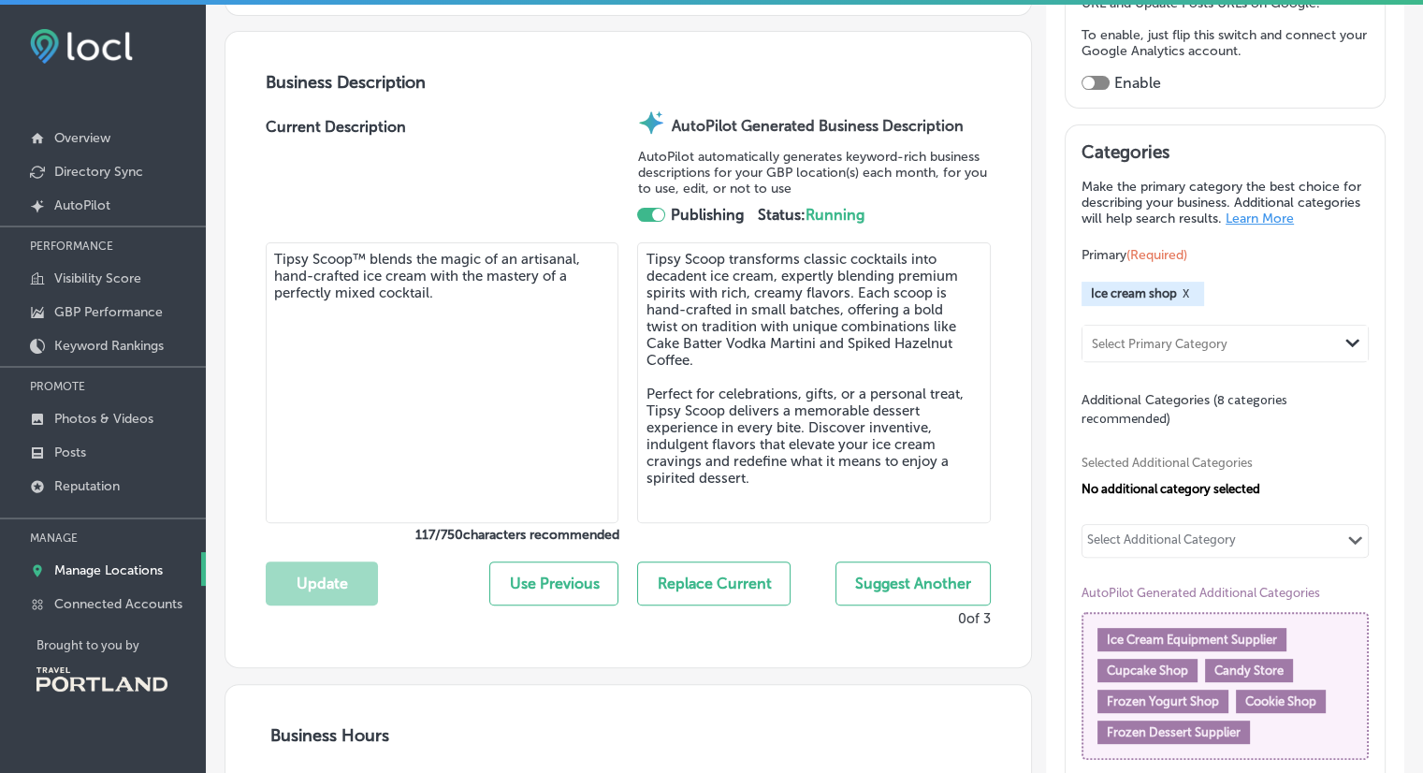
scroll to position [576, 0]
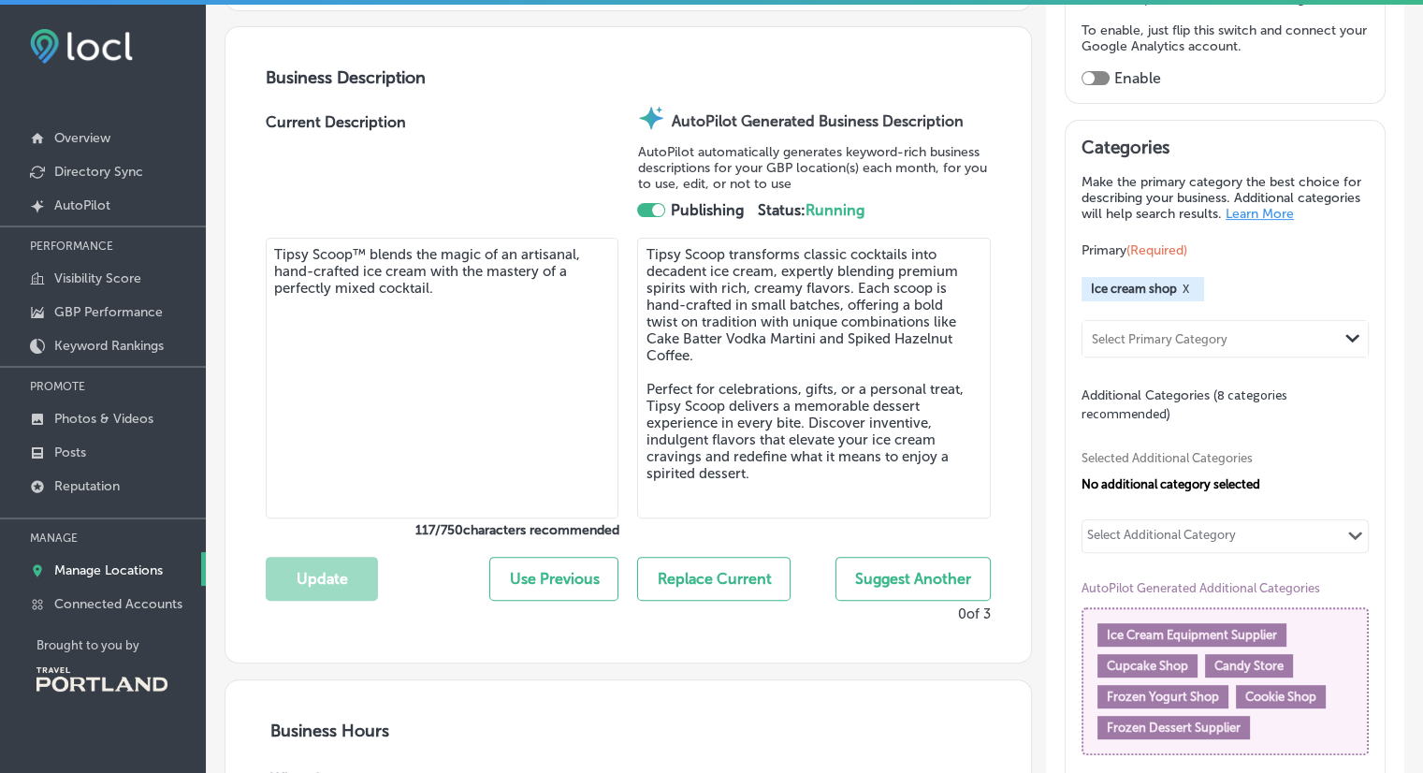
click at [876, 576] on button "Suggest Another" at bounding box center [913, 579] width 155 height 44
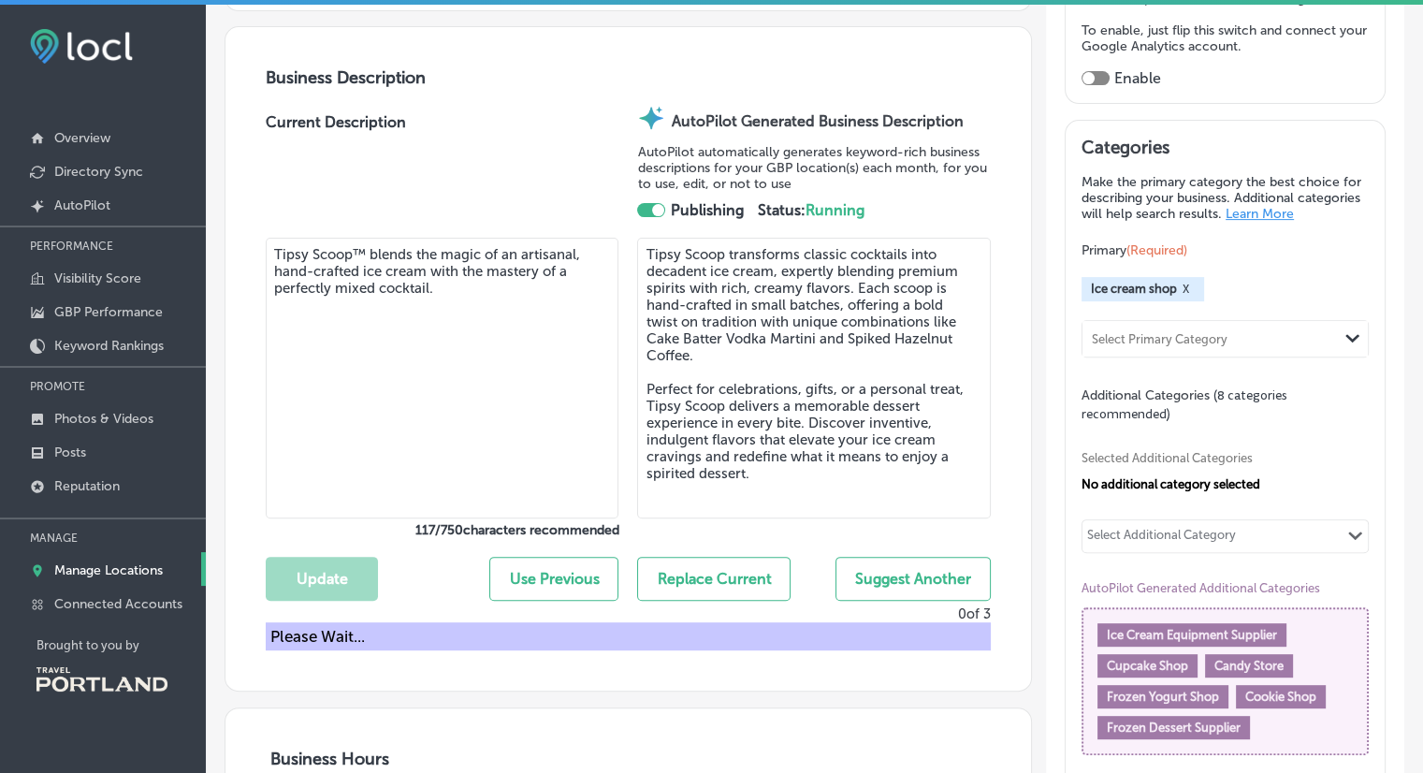
type textarea "Tipsy Scoop infuses classic and seasonal ice cream flavors with top-shelf liquo…"
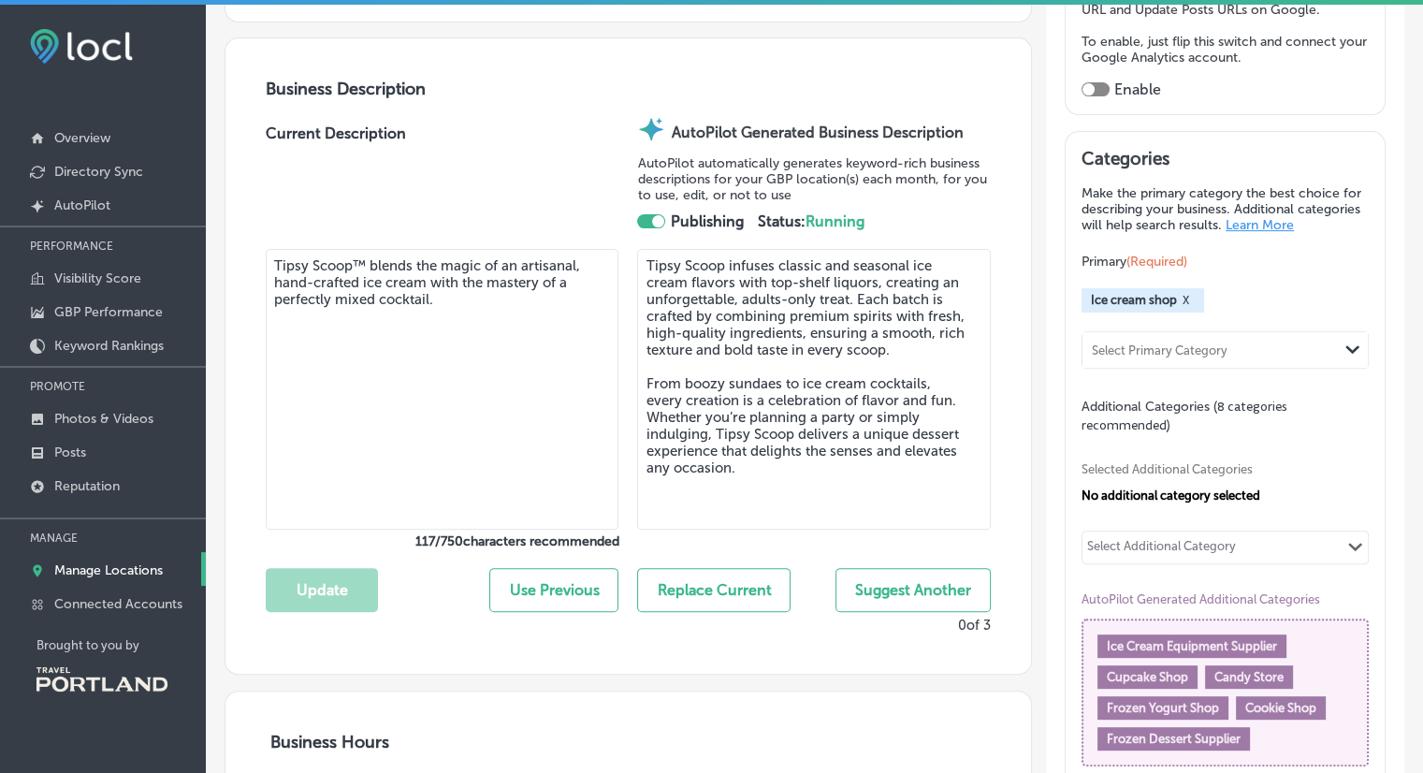
scroll to position [549, 0]
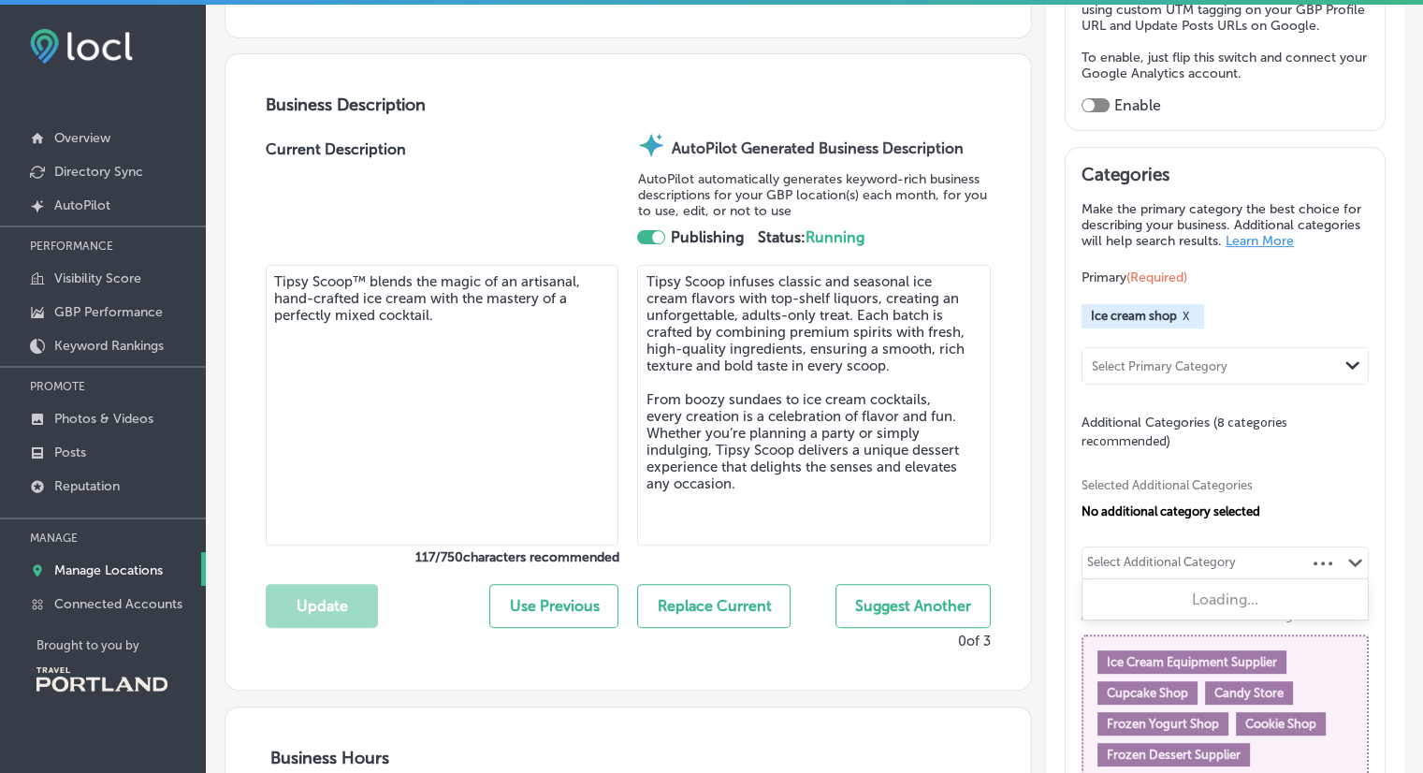
click at [1349, 567] on polygon at bounding box center [1356, 563] width 14 height 8
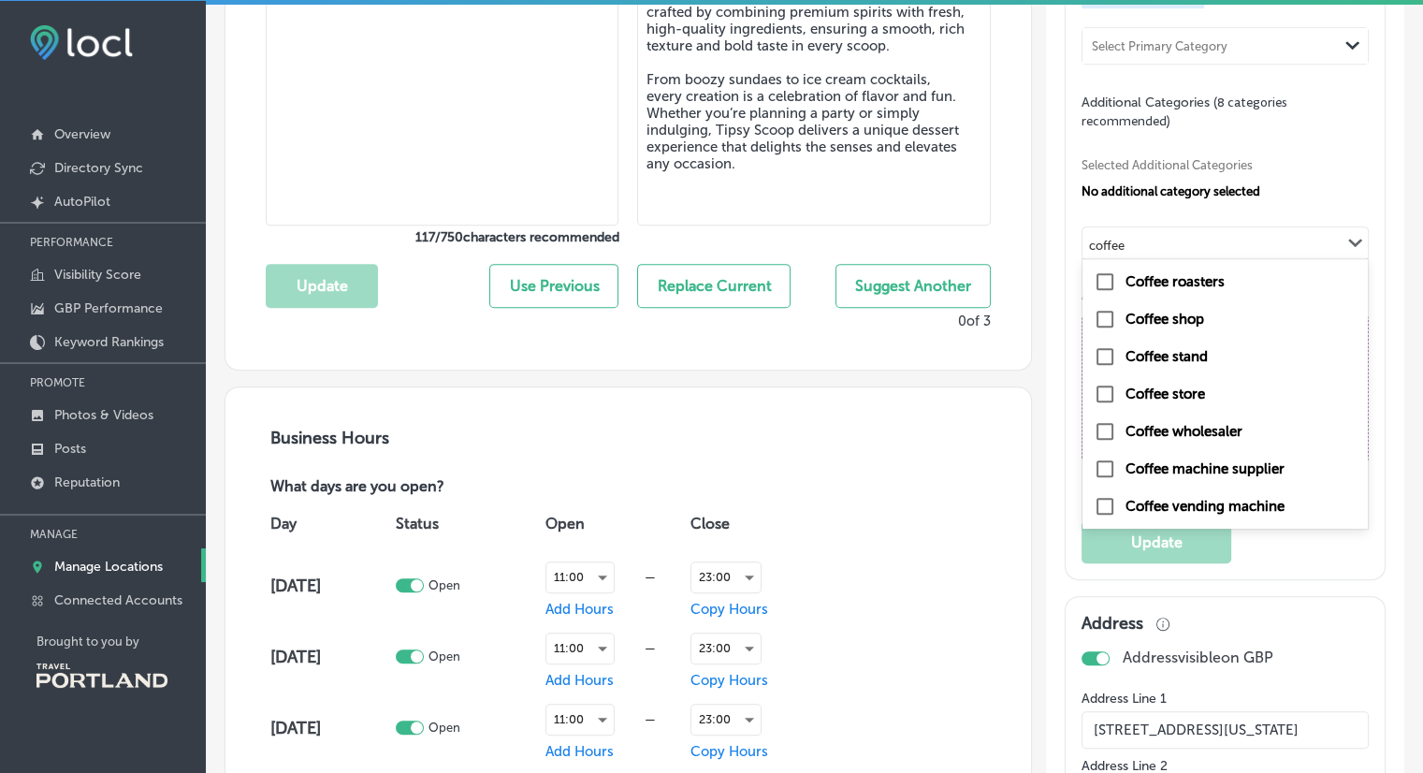
scroll to position [876, 0]
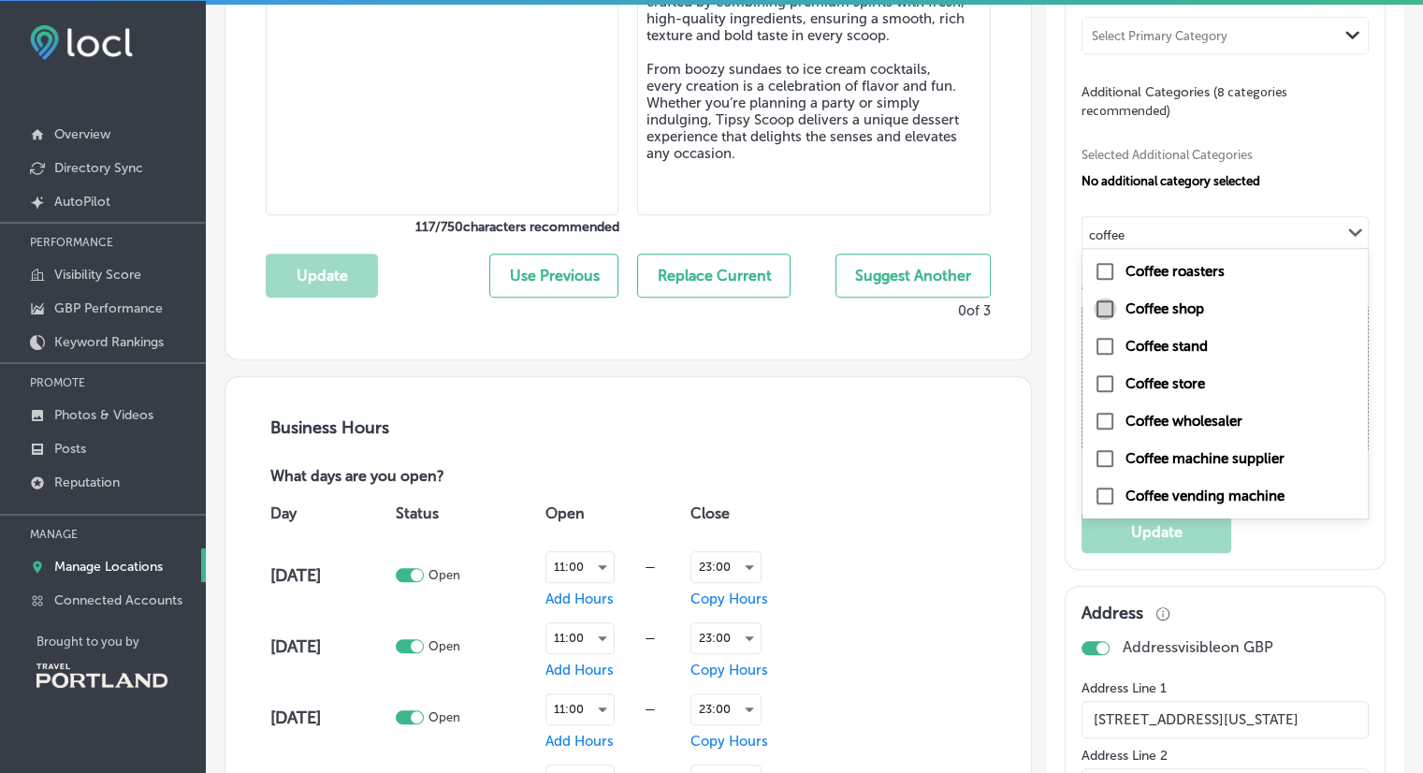
click at [1099, 320] on input "checkbox" at bounding box center [1105, 309] width 22 height 22
type input "coffee"
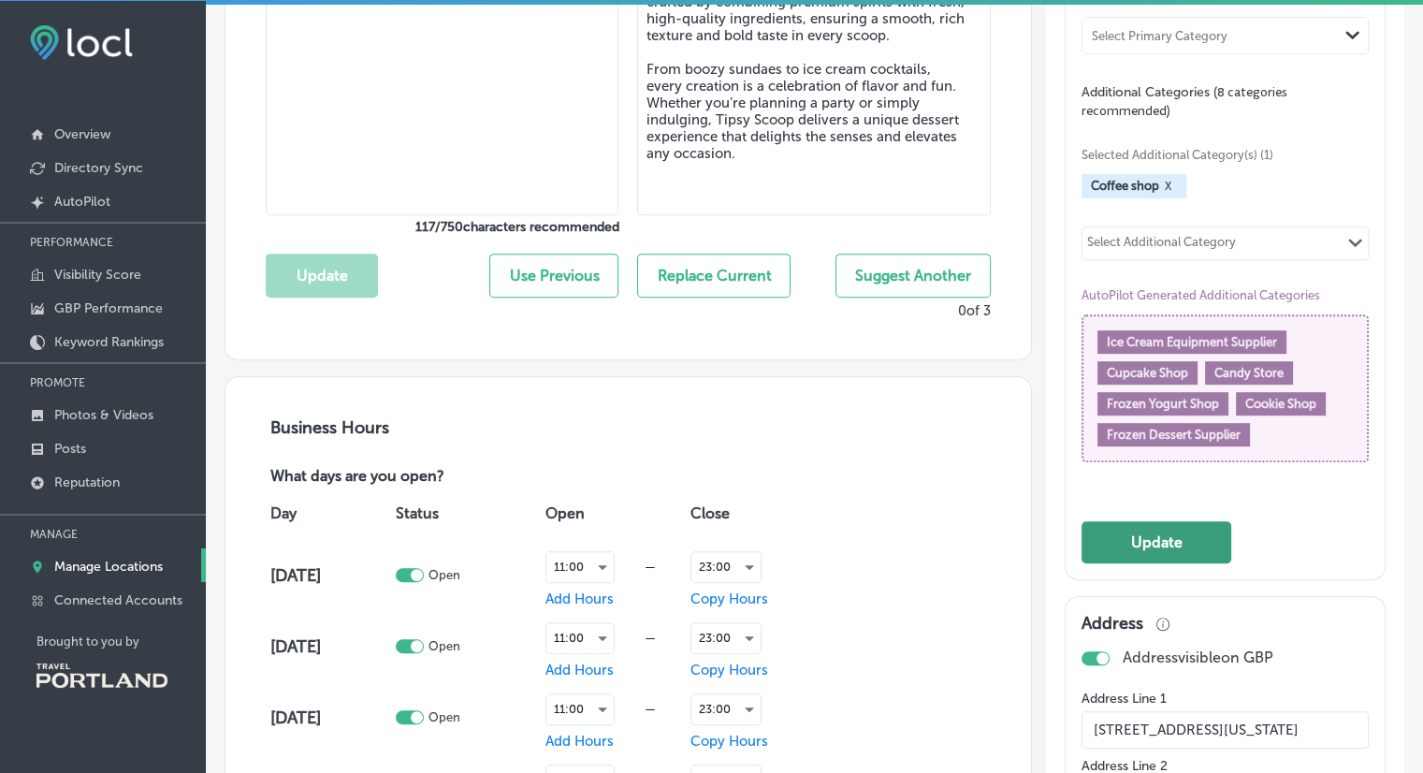
click at [1202, 548] on button "Update" at bounding box center [1157, 542] width 150 height 42
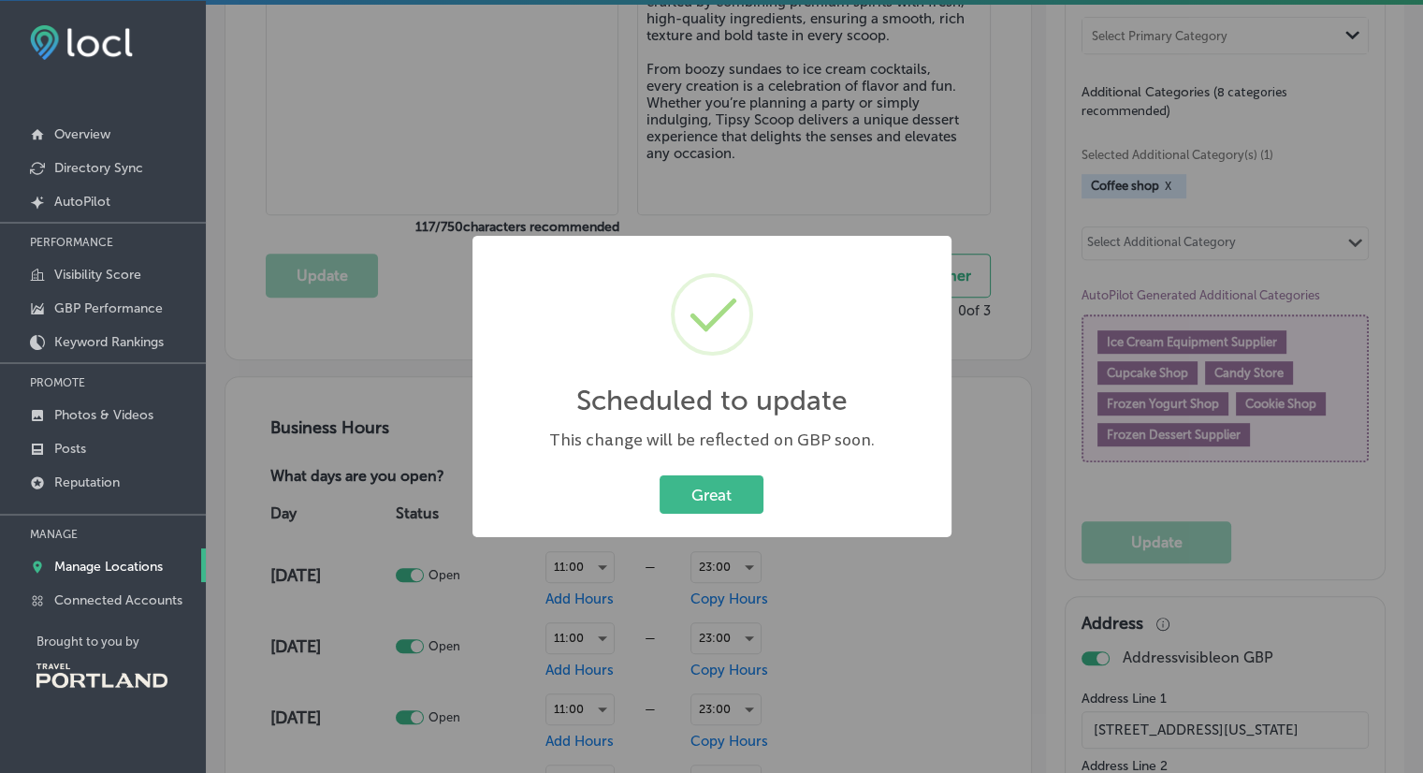
scroll to position [1134, 0]
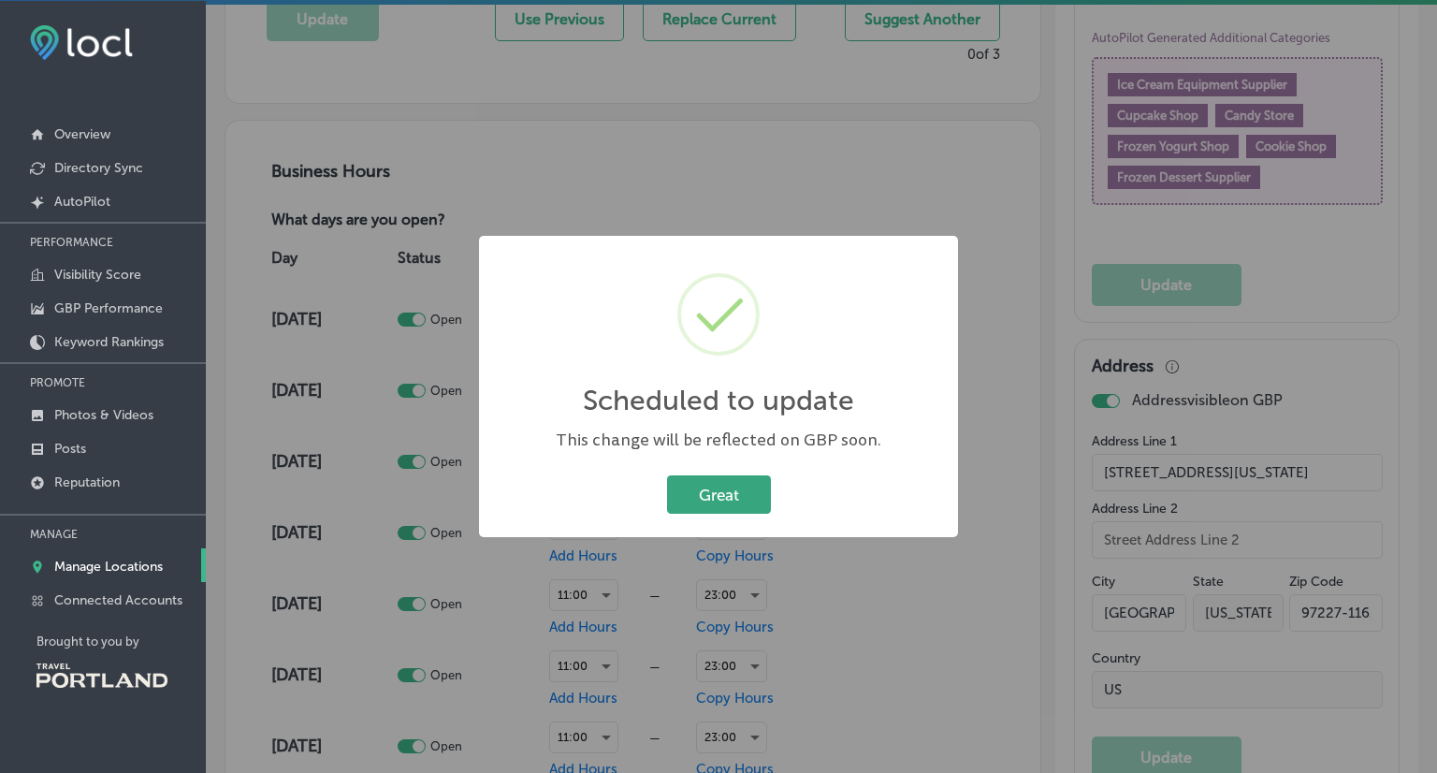
click at [718, 503] on button "Great" at bounding box center [719, 494] width 104 height 38
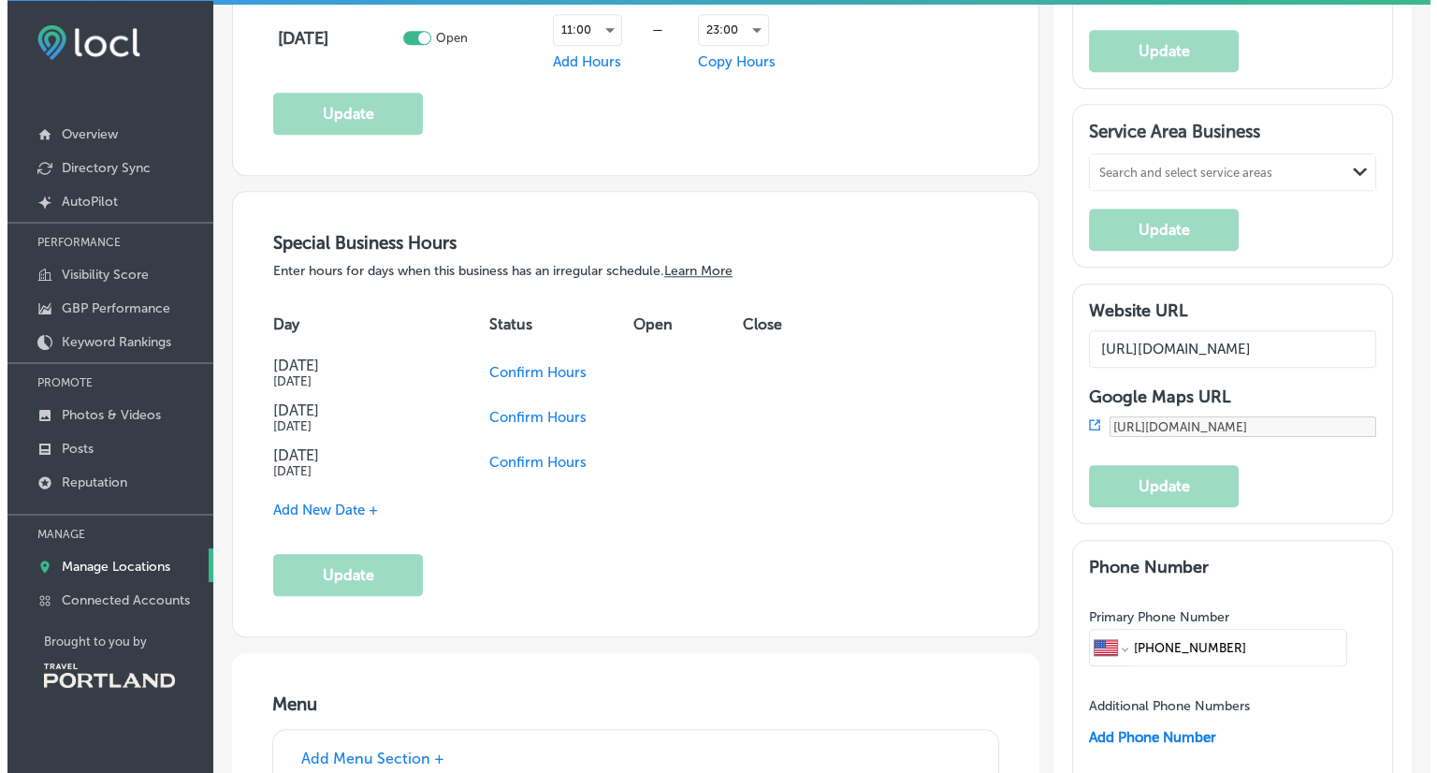
scroll to position [1842, 0]
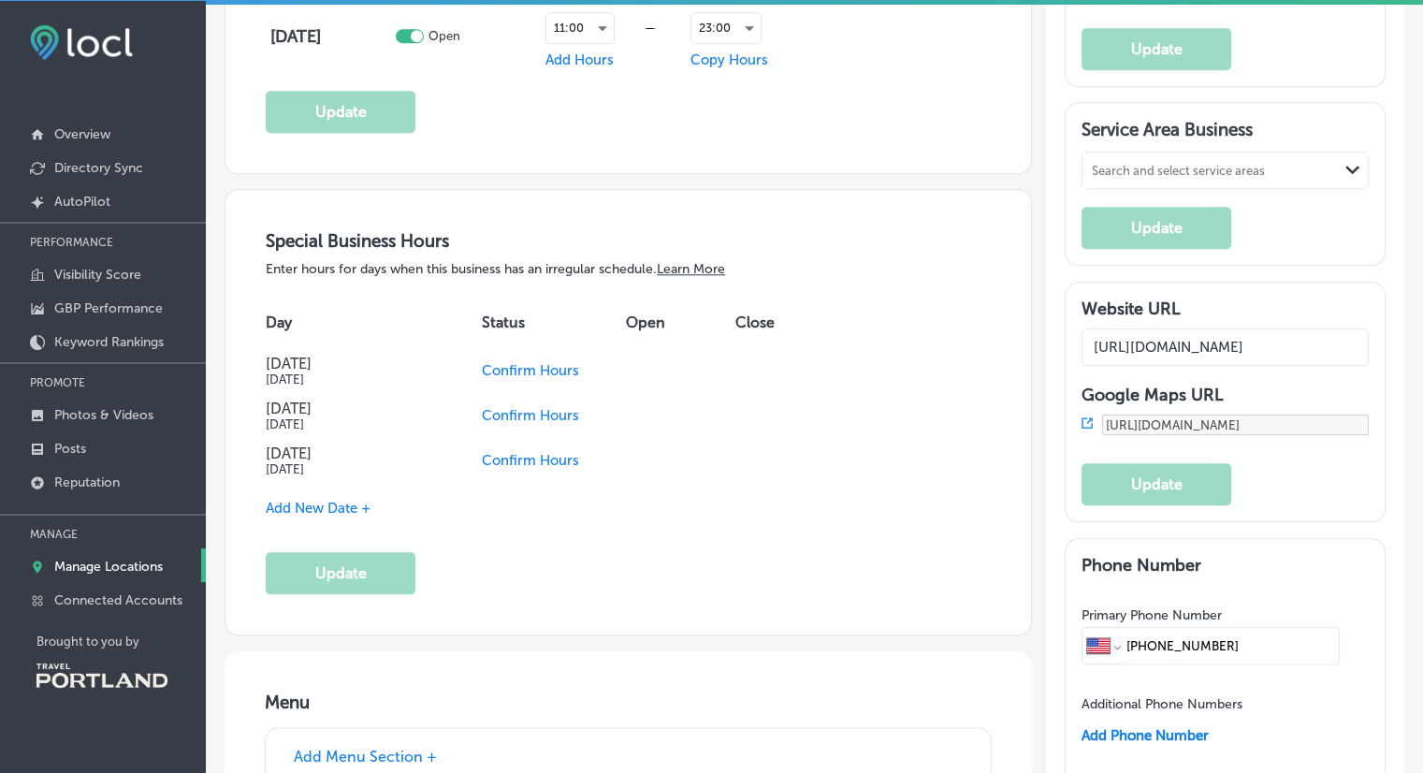
click at [1346, 174] on icon "Path Created with Sketch." at bounding box center [1353, 170] width 14 height 8
click at [1348, 140] on h3 "Service Area Business" at bounding box center [1225, 133] width 287 height 28
click at [536, 362] on span "Confirm Hours" at bounding box center [530, 370] width 97 height 17
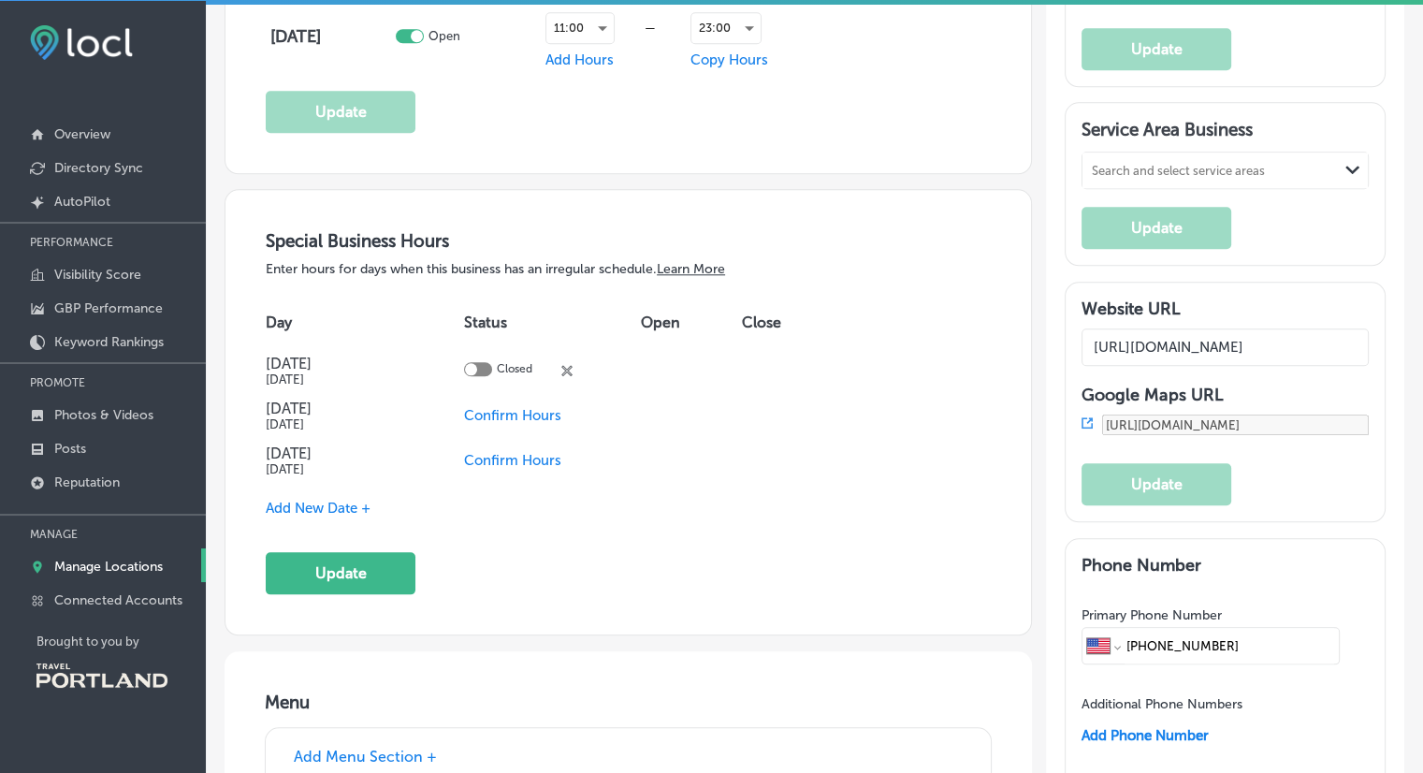
click at [565, 365] on icon "close Created with Sketch." at bounding box center [566, 370] width 11 height 11
click at [565, 363] on span "Confirm Hours" at bounding box center [530, 370] width 97 height 17
click at [472, 364] on div at bounding box center [471, 369] width 12 height 12
checkbox input "true"
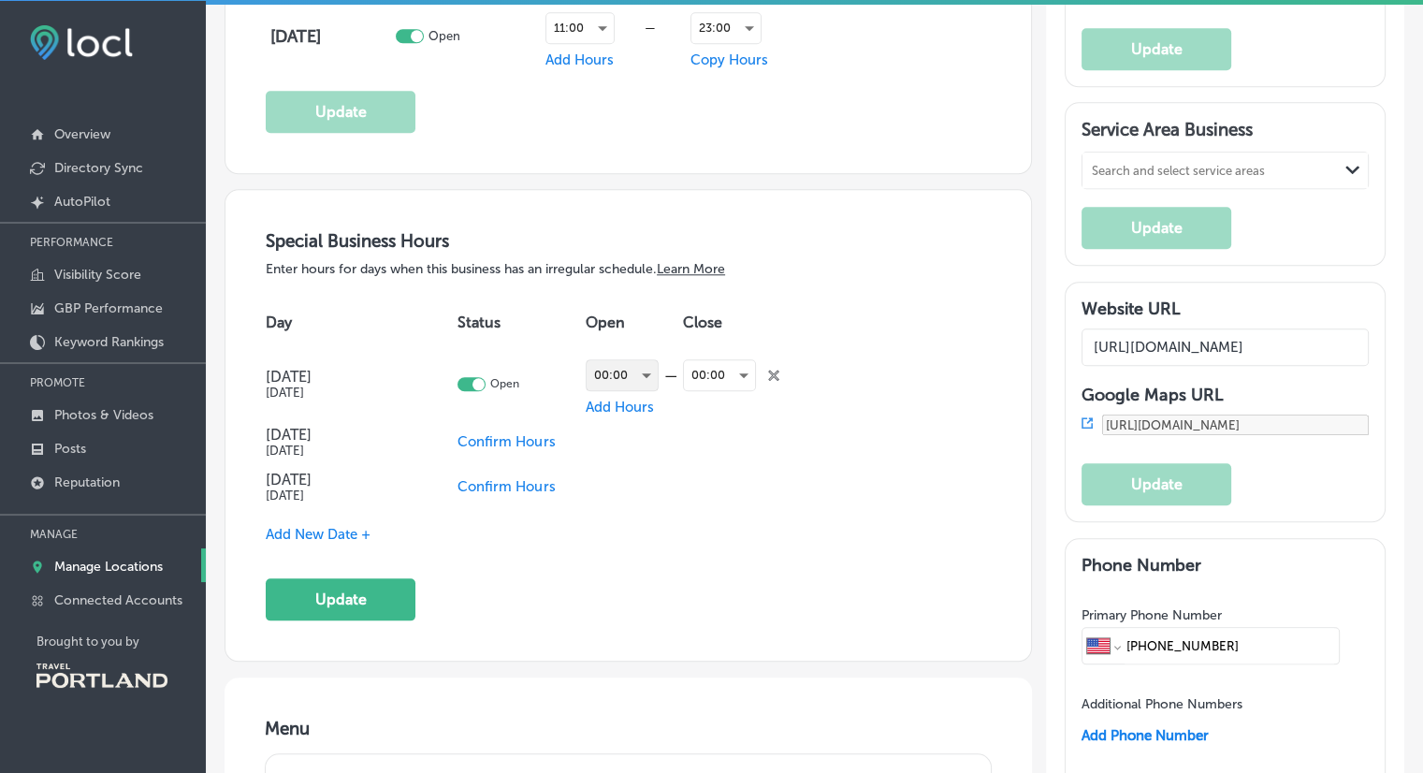
click at [637, 368] on div "00:00" at bounding box center [622, 375] width 71 height 30
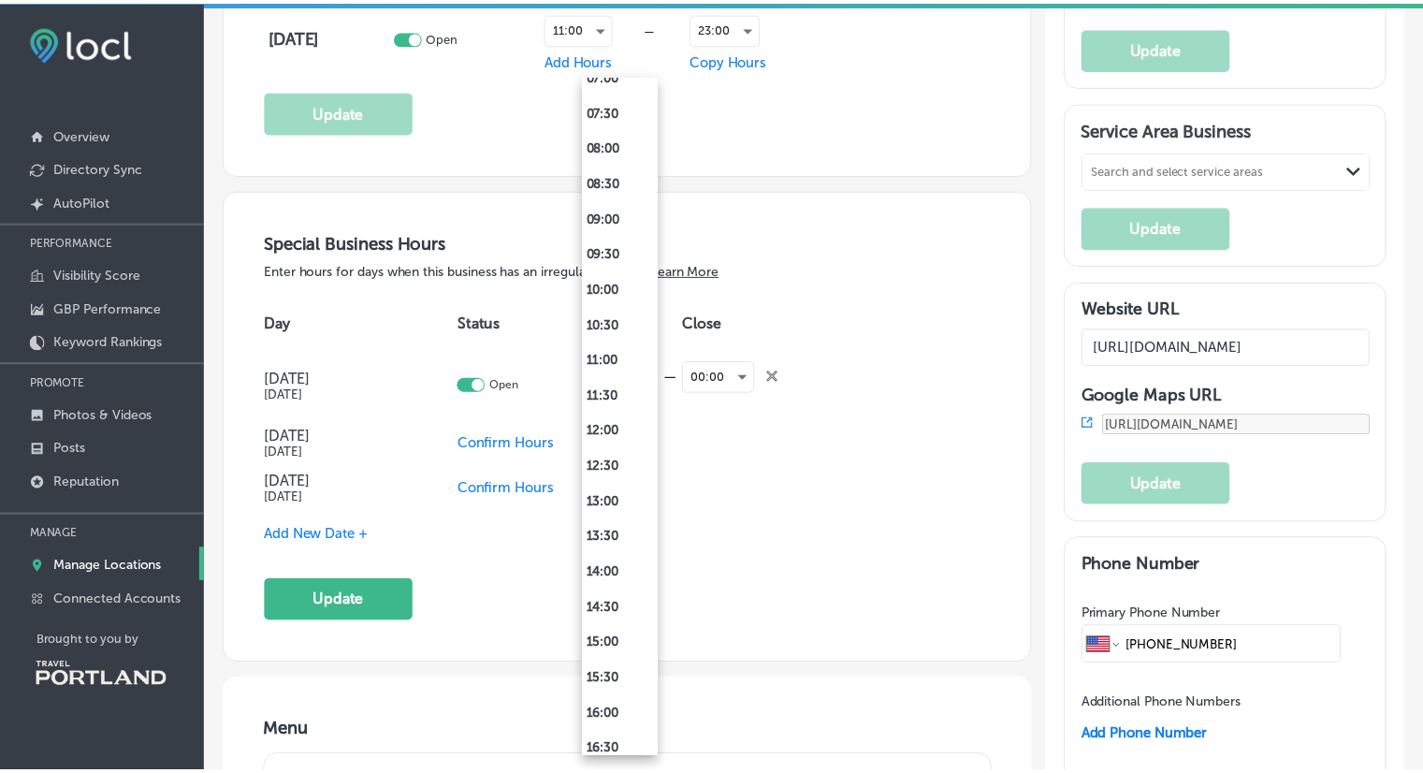
scroll to position [558, 0]
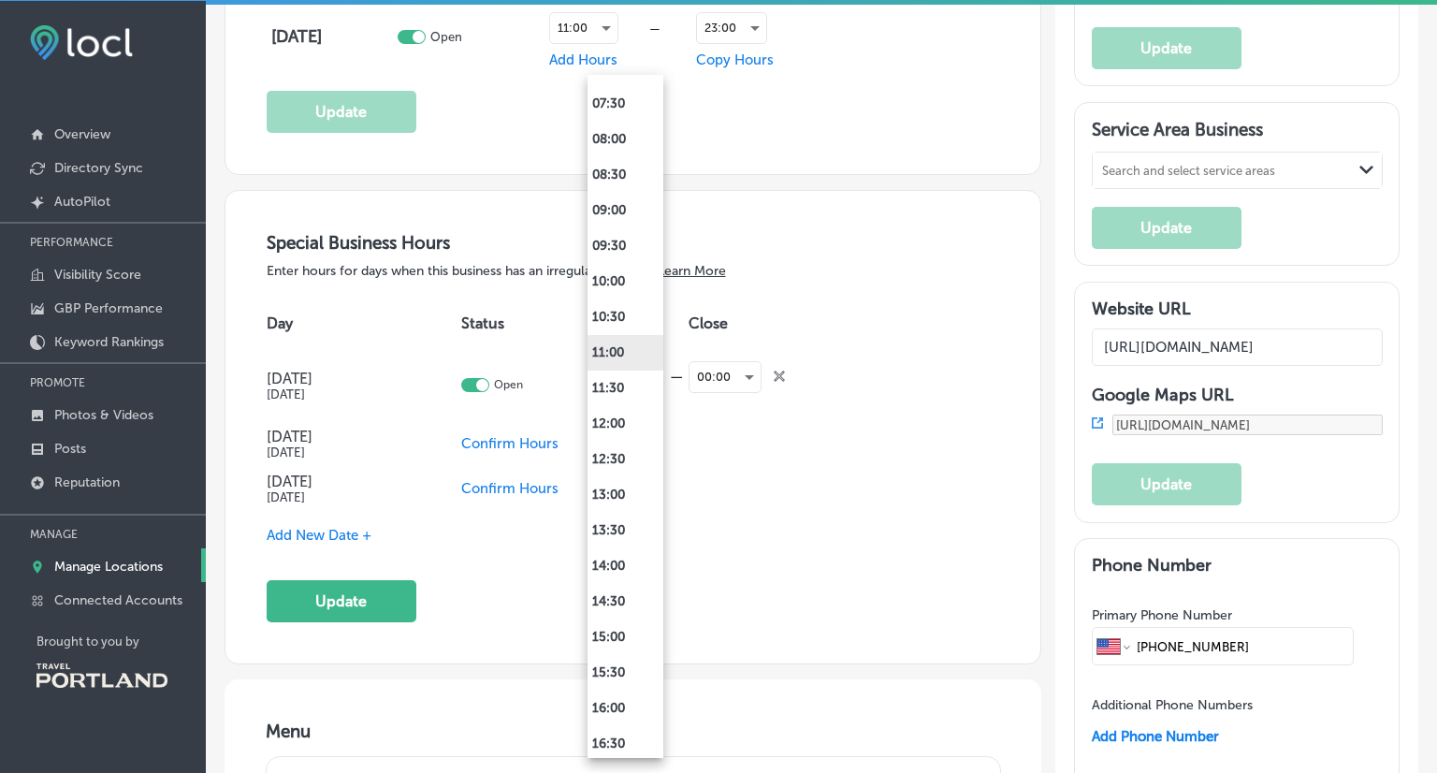
click at [621, 353] on li "11:00" at bounding box center [626, 353] width 76 height 36
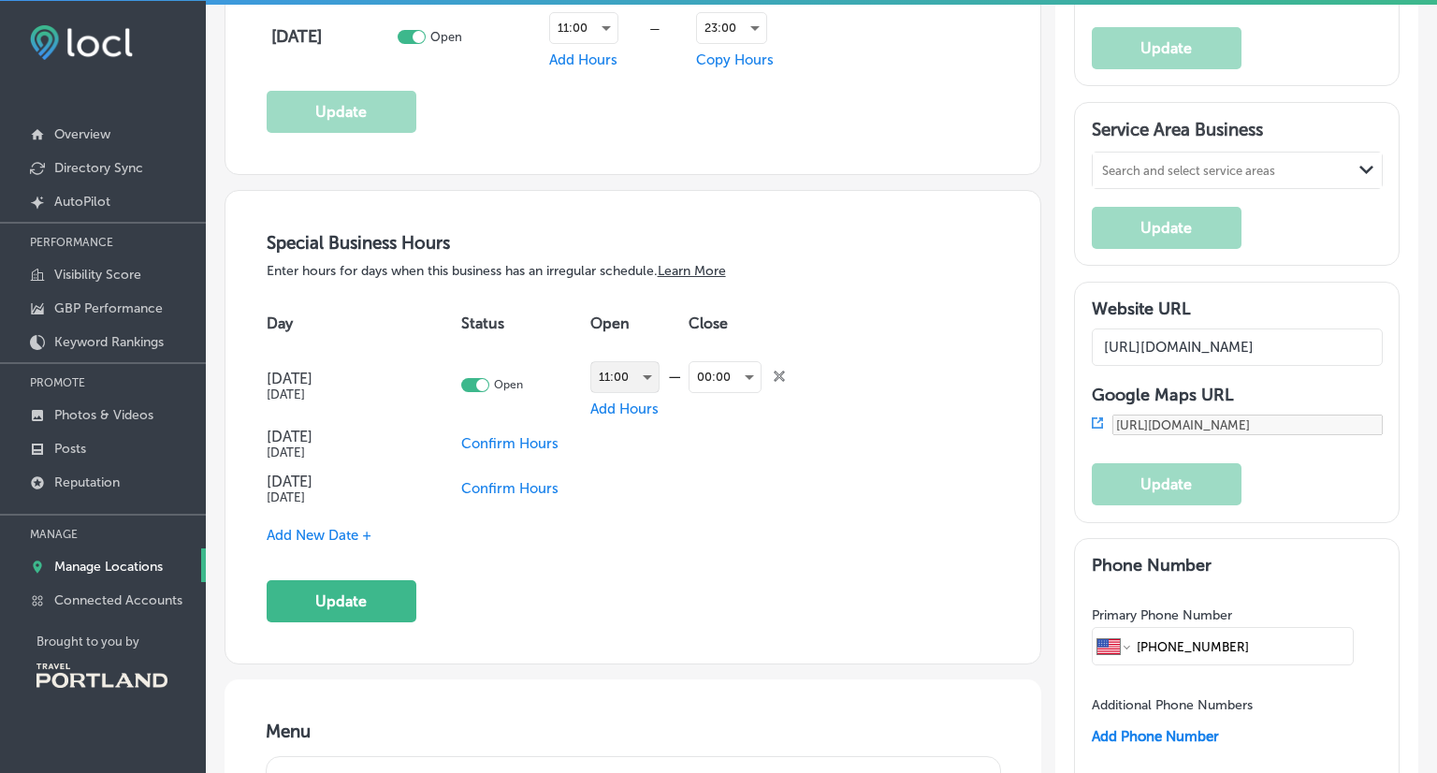
scroll to position [1842, 0]
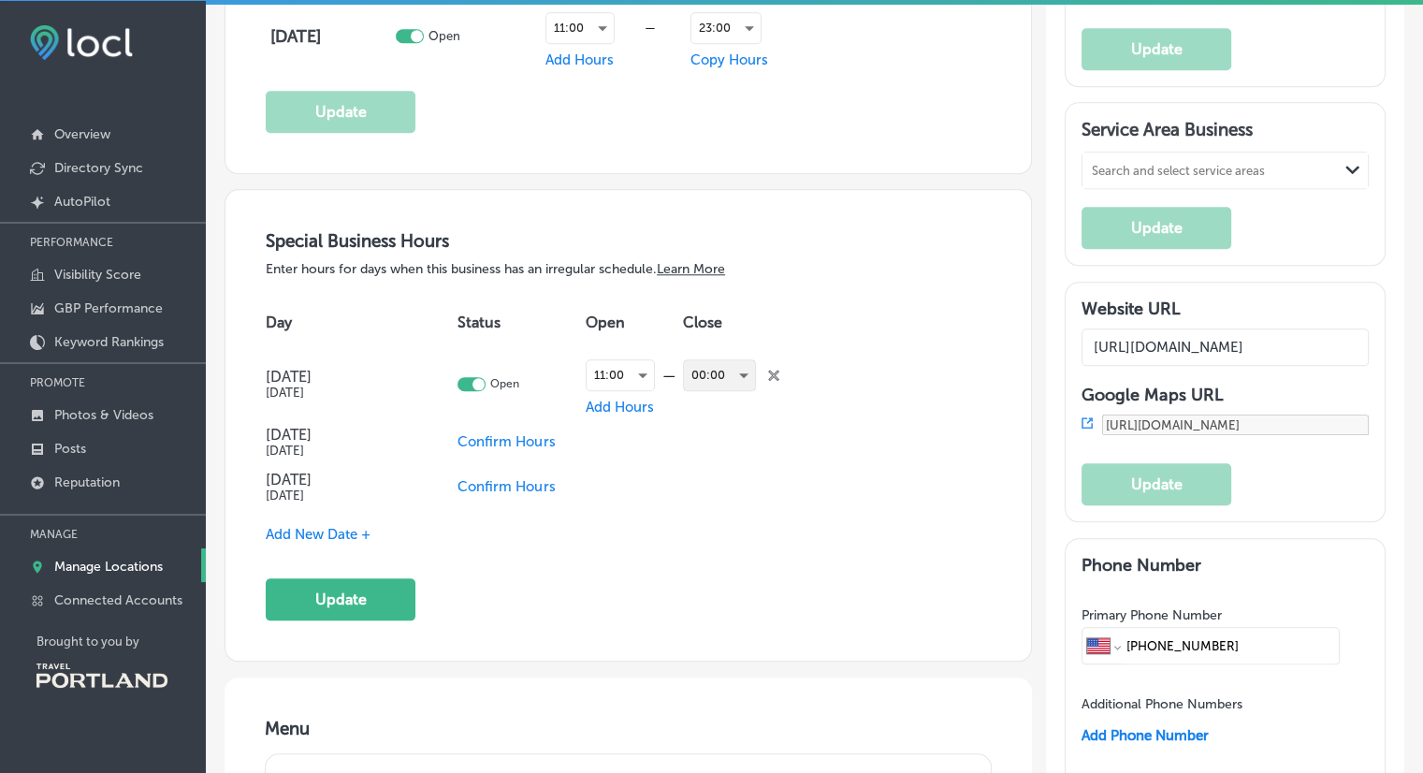
click at [737, 366] on div "00:00" at bounding box center [719, 375] width 71 height 30
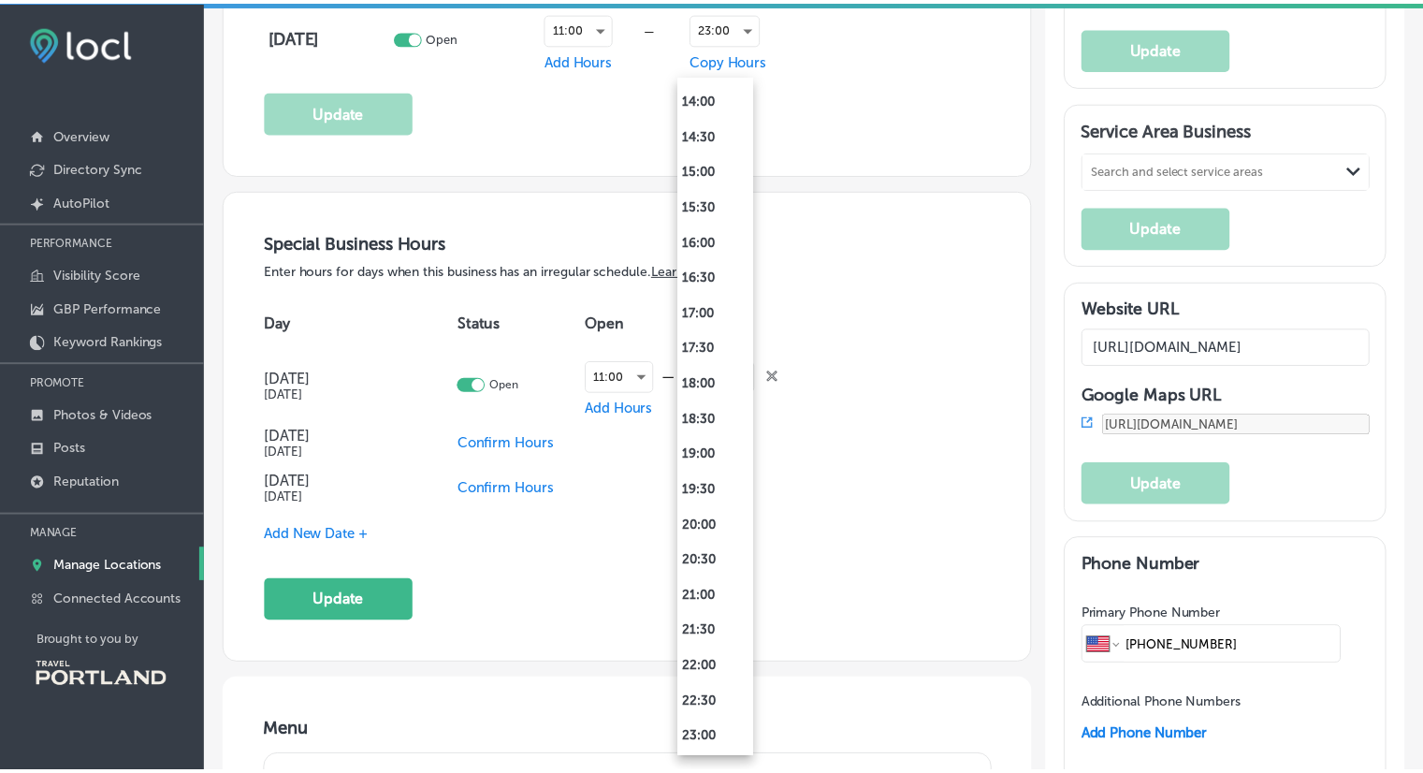
scroll to position [1030, 0]
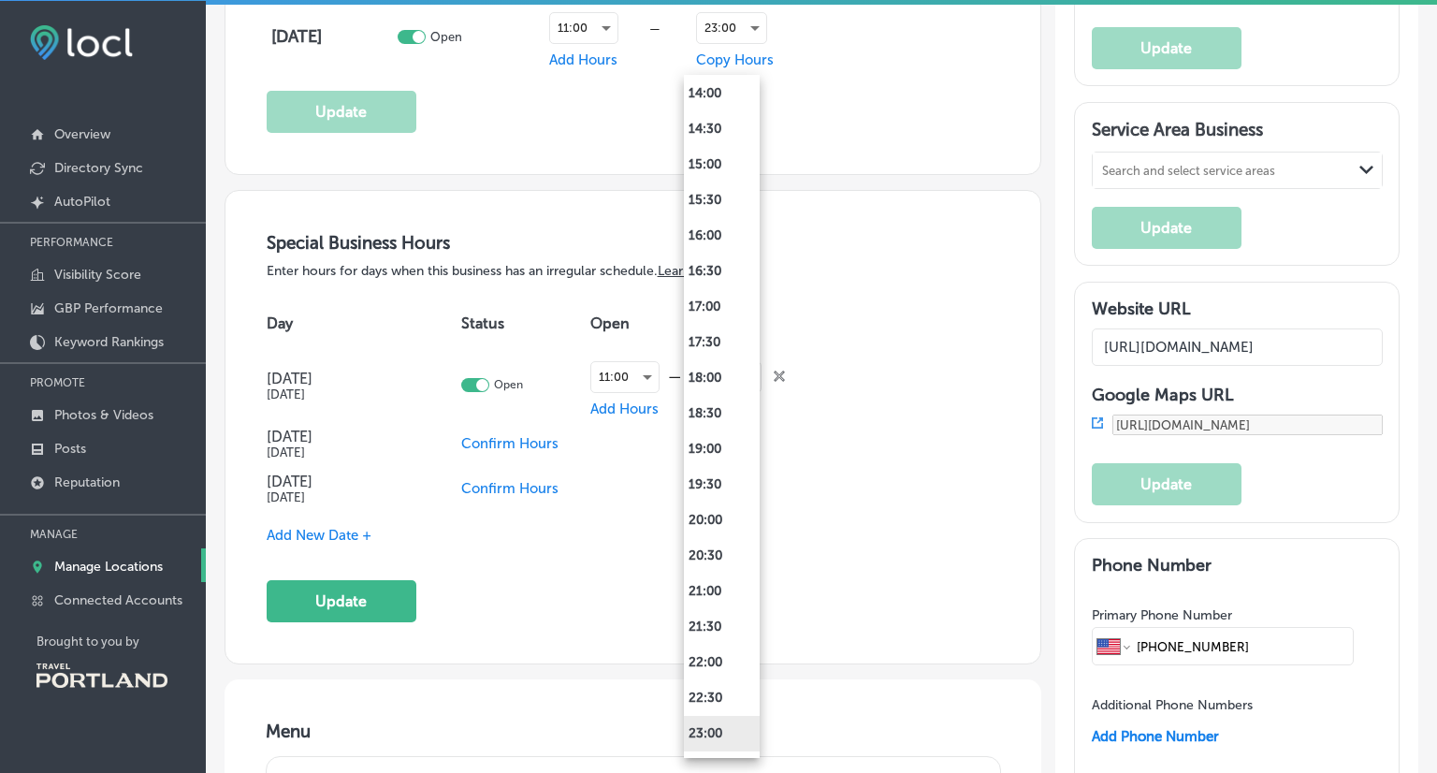
click at [716, 732] on li "23:00" at bounding box center [722, 734] width 76 height 36
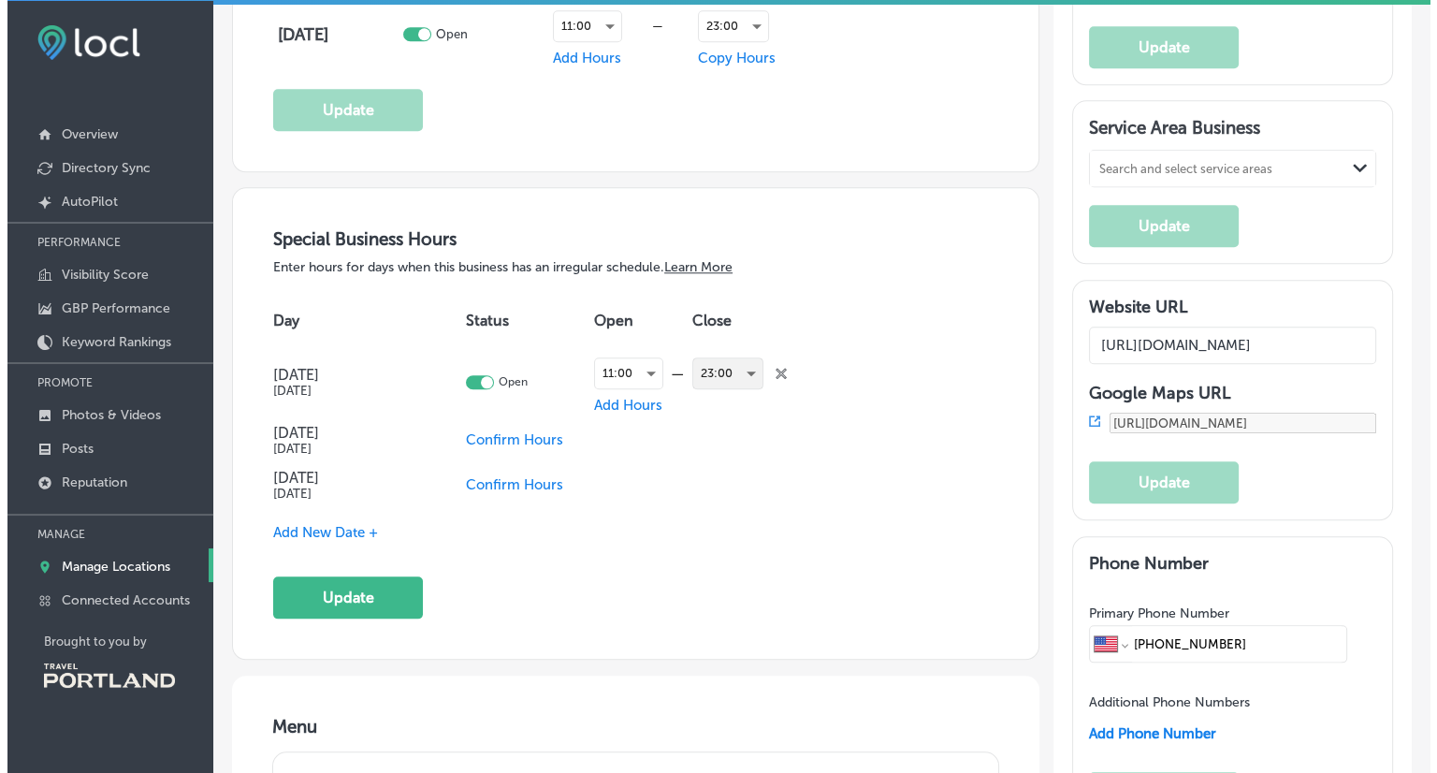
scroll to position [1842, 0]
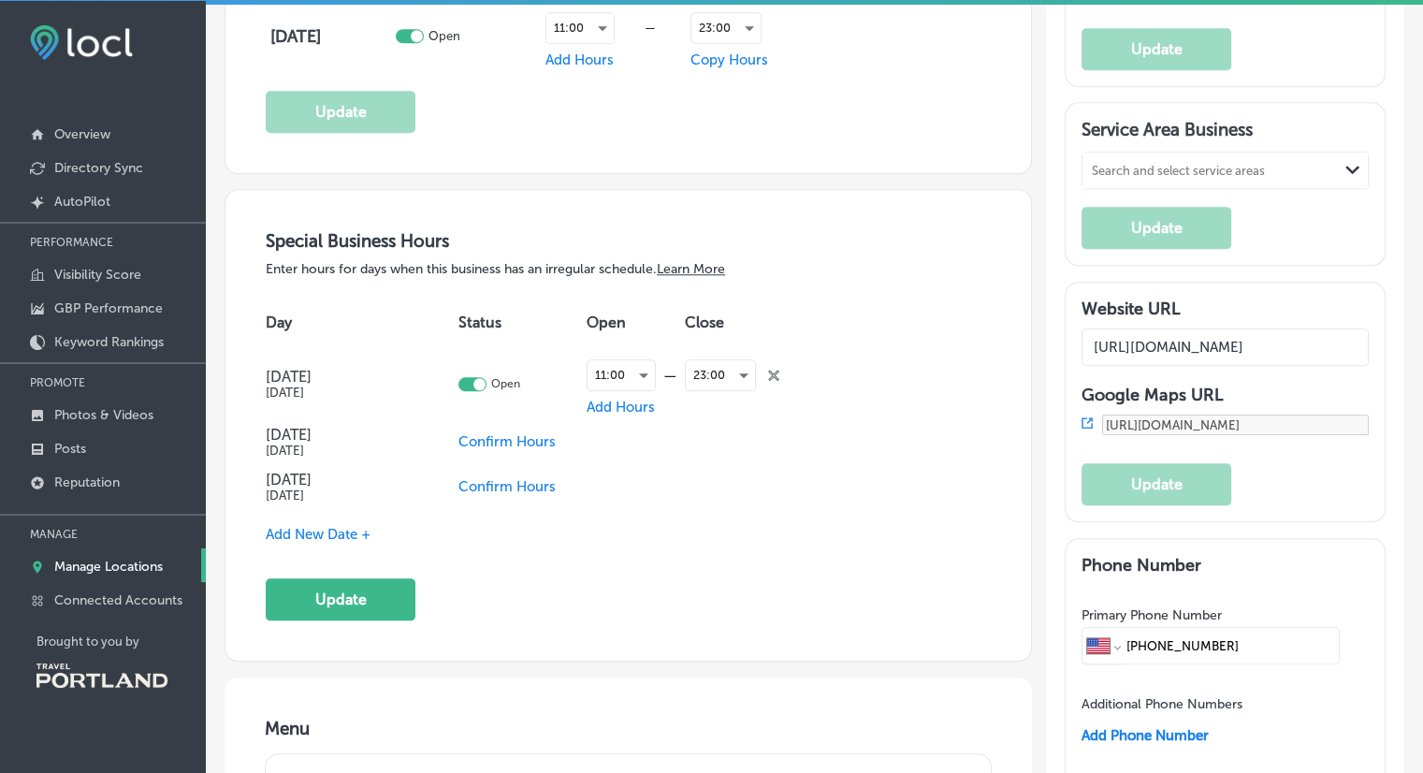
click at [524, 478] on span "Confirm Hours" at bounding box center [507, 486] width 97 height 17
click at [507, 436] on span "Confirm Hours" at bounding box center [494, 441] width 97 height 17
click at [459, 434] on div at bounding box center [460, 440] width 28 height 14
checkbox input "true"
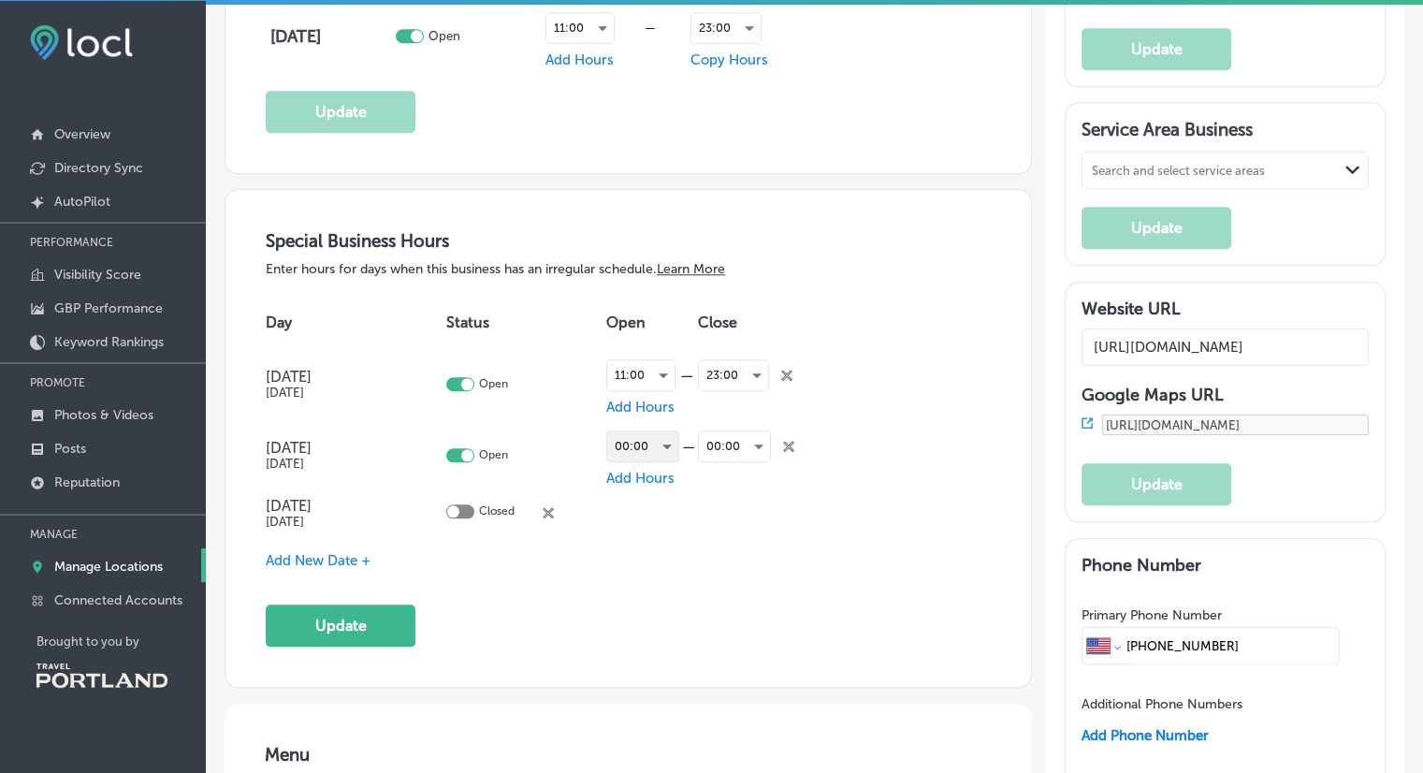
click at [666, 439] on div "00:00" at bounding box center [642, 446] width 71 height 30
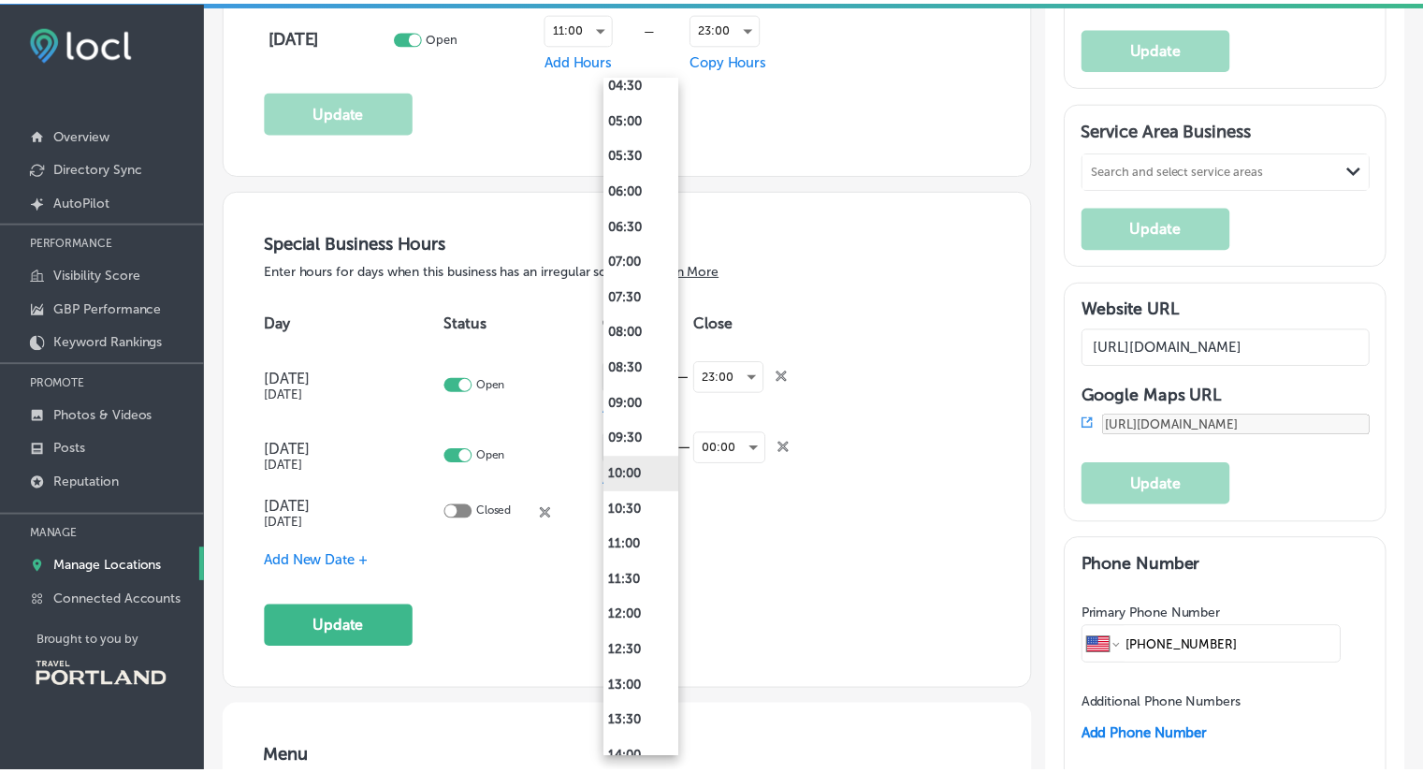
scroll to position [371, 0]
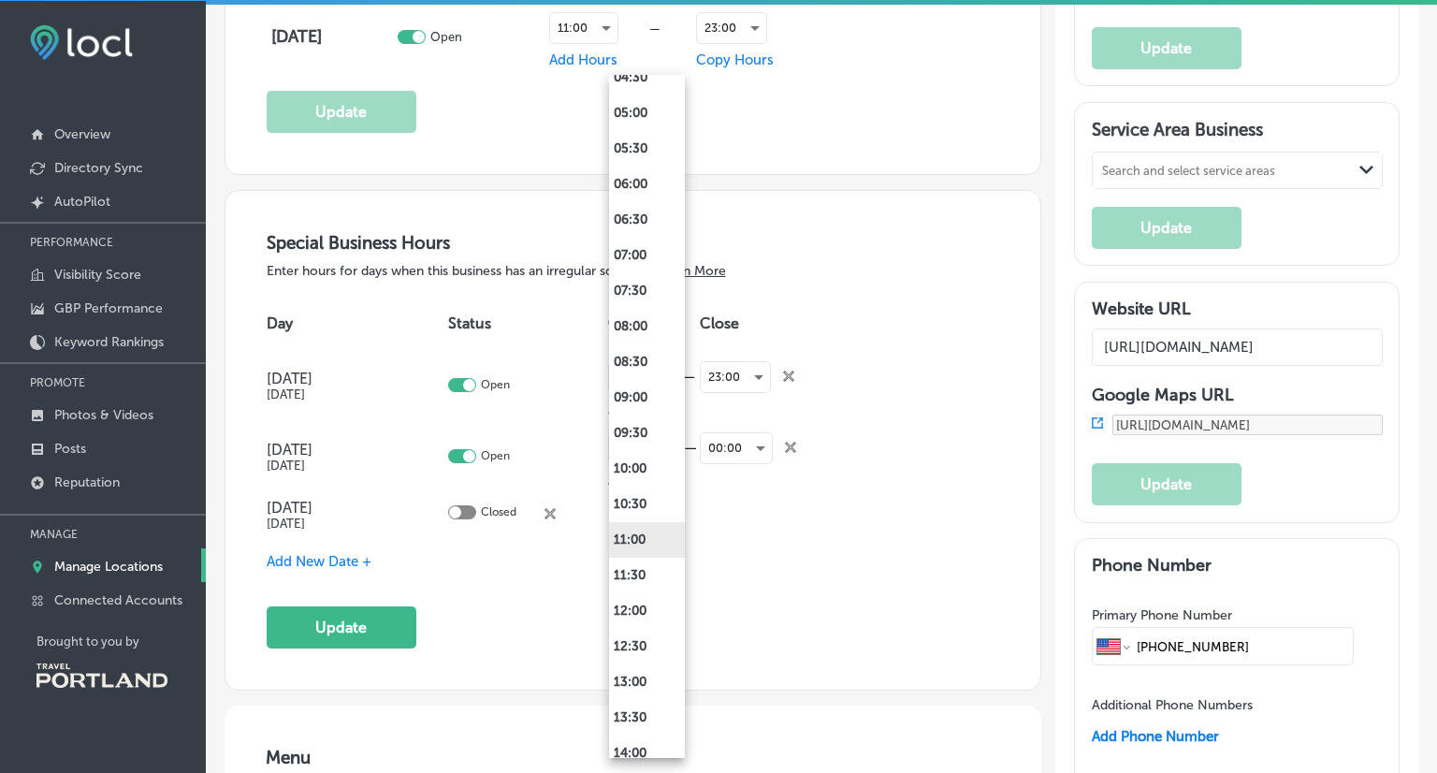
click at [627, 532] on li "11:00" at bounding box center [647, 540] width 76 height 36
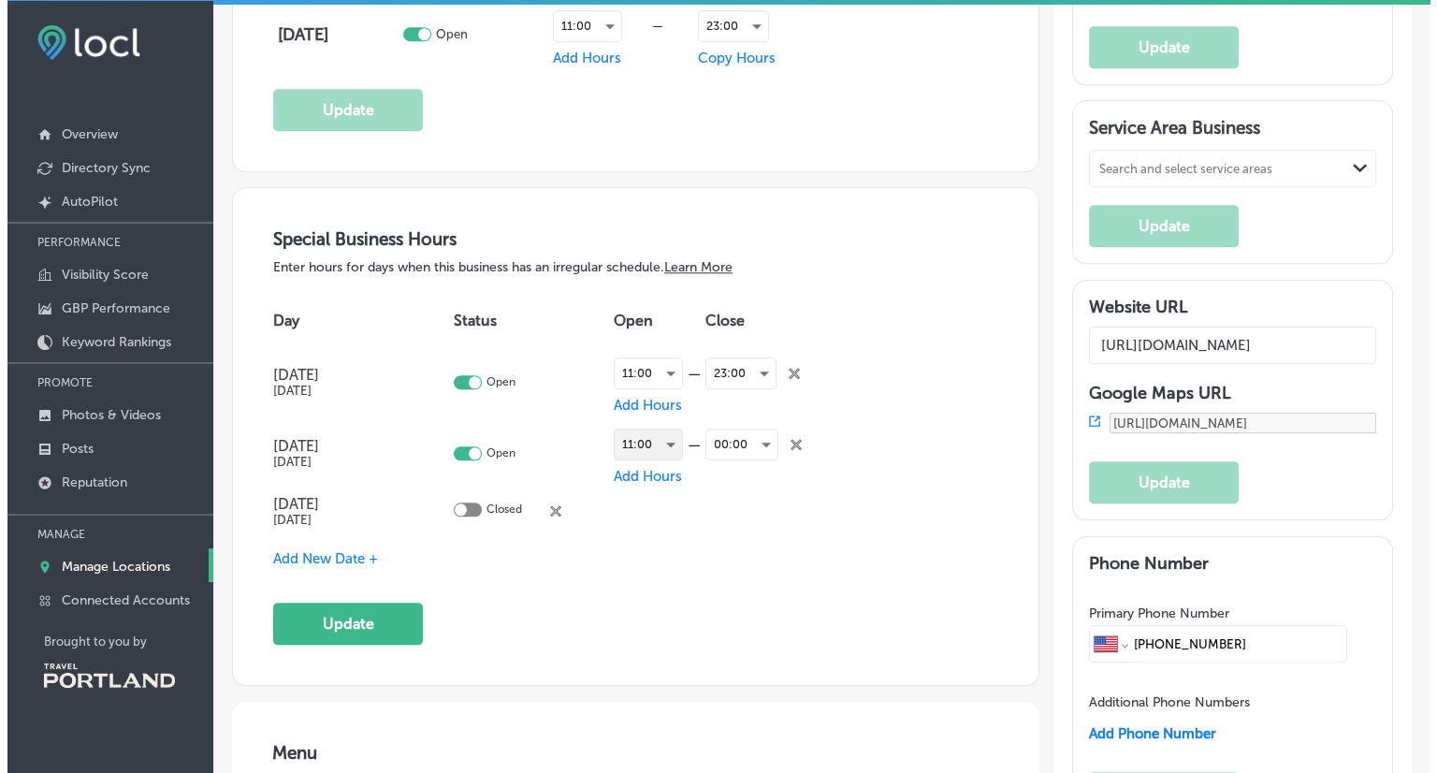
scroll to position [1842, 0]
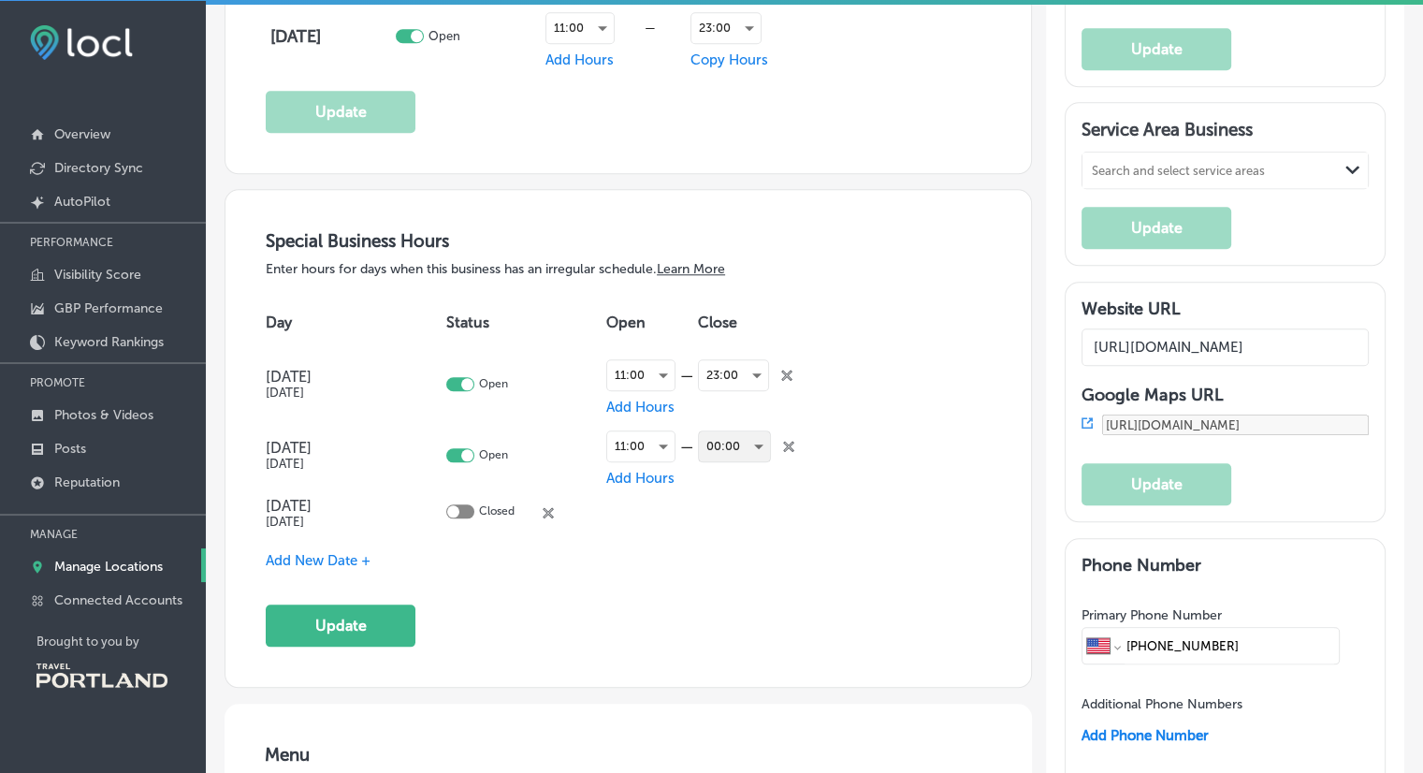
click at [760, 442] on div "00:00" at bounding box center [734, 446] width 71 height 30
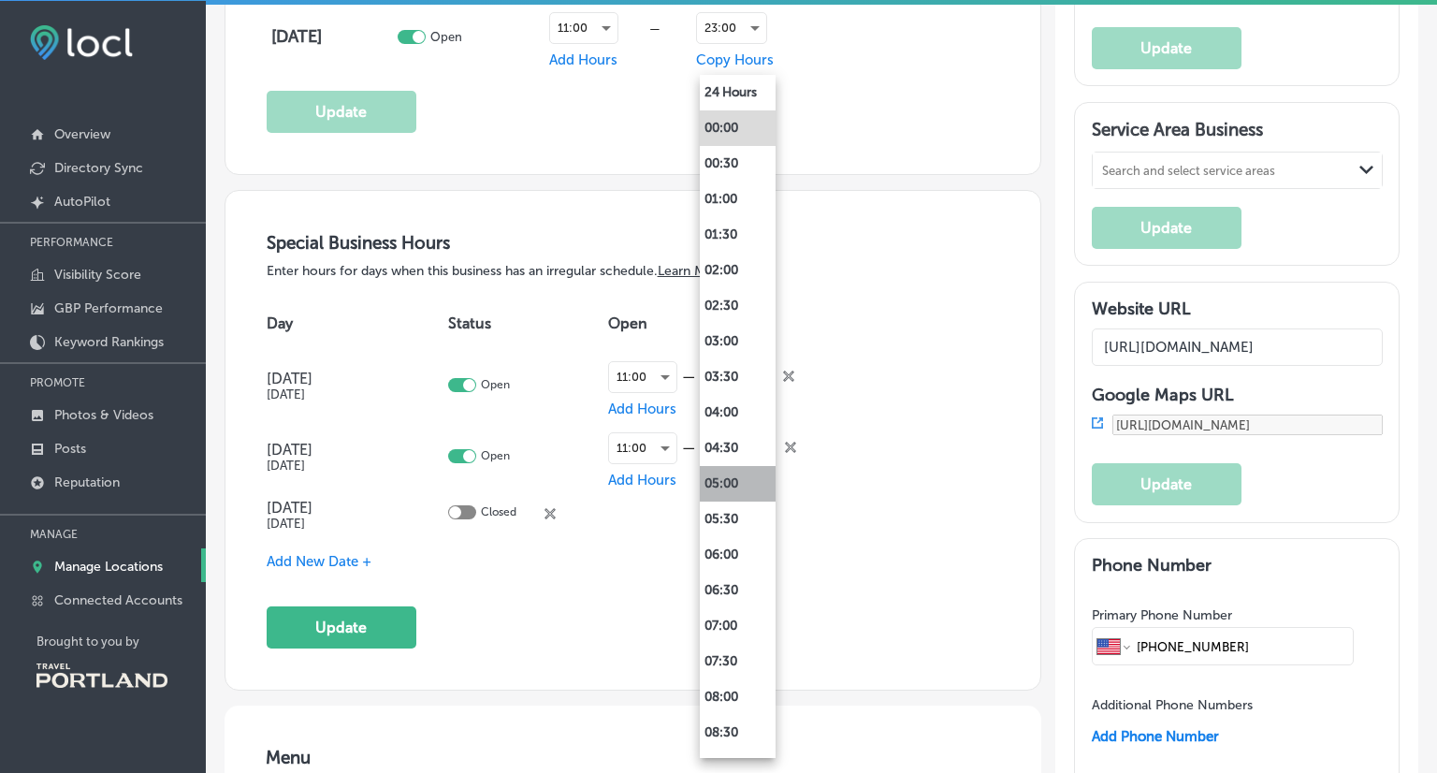
click at [728, 480] on li "05:00" at bounding box center [738, 484] width 76 height 36
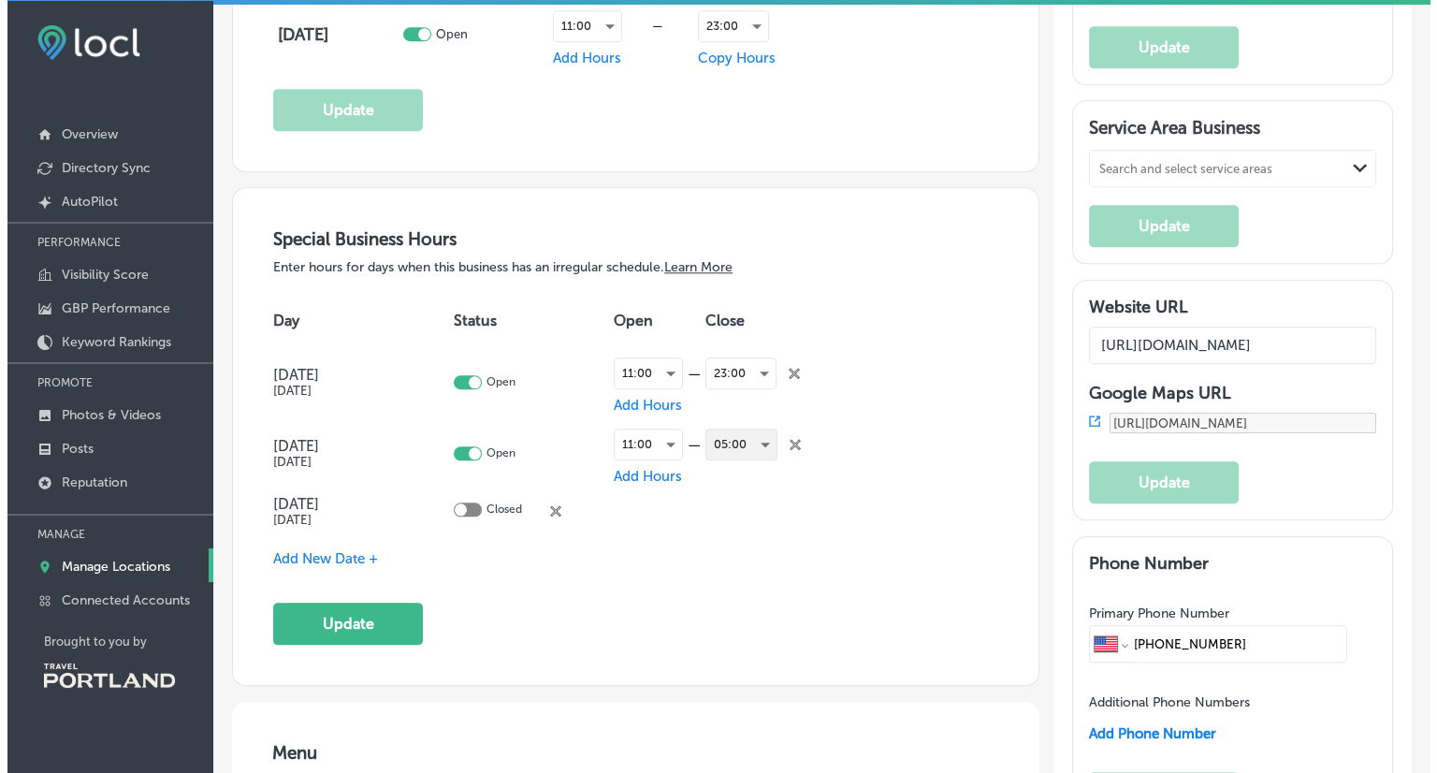
scroll to position [1842, 0]
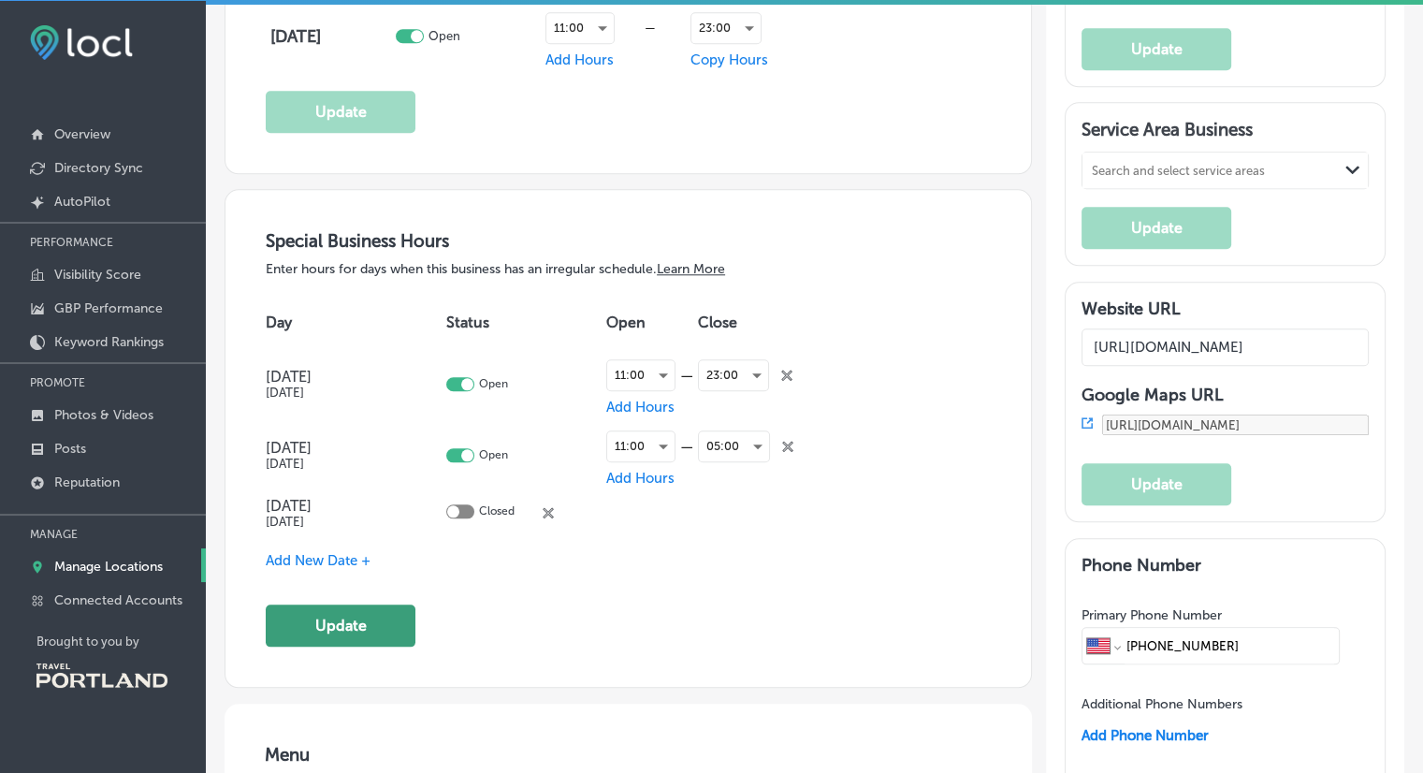
click at [322, 608] on button "Update" at bounding box center [341, 626] width 150 height 42
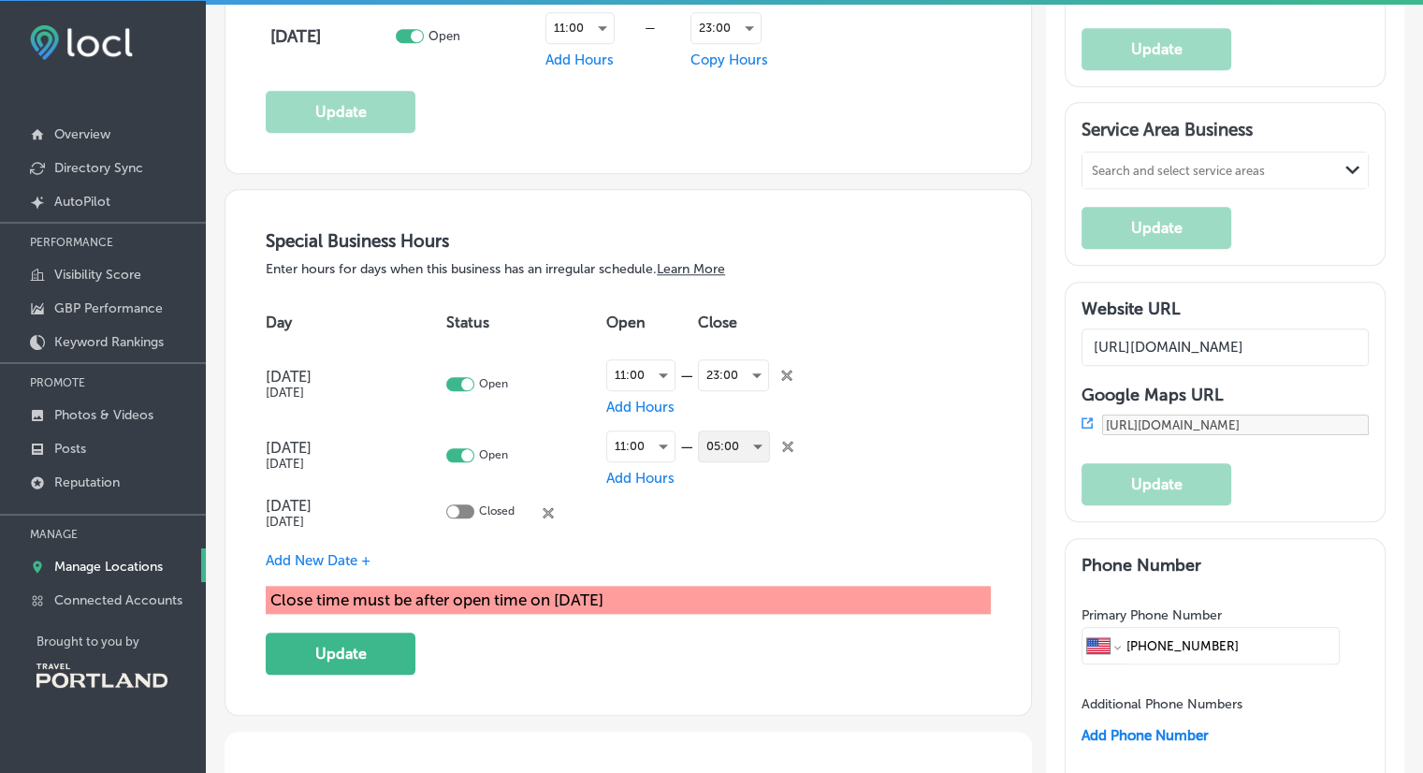
click at [758, 436] on div "05:00" at bounding box center [734, 446] width 70 height 30
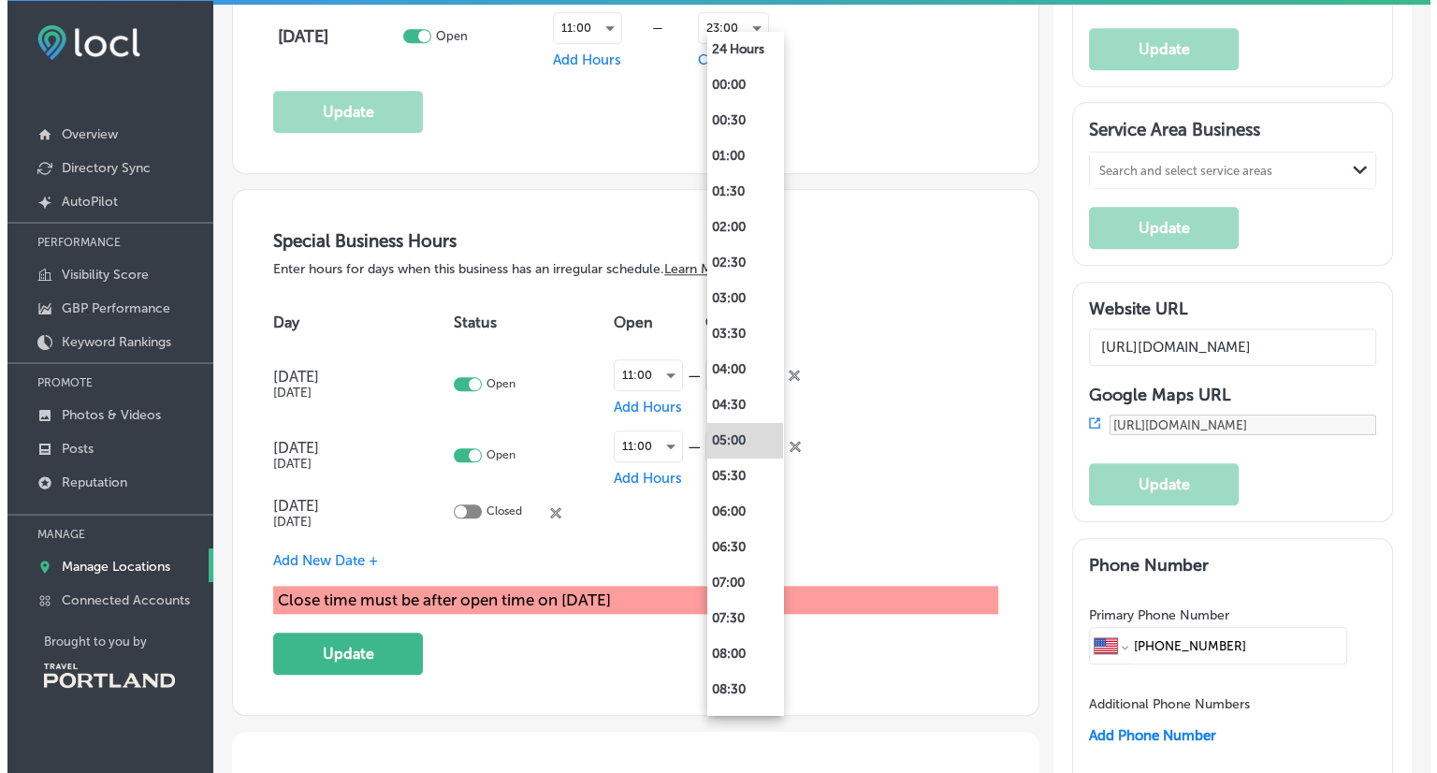
scroll to position [1844, 0]
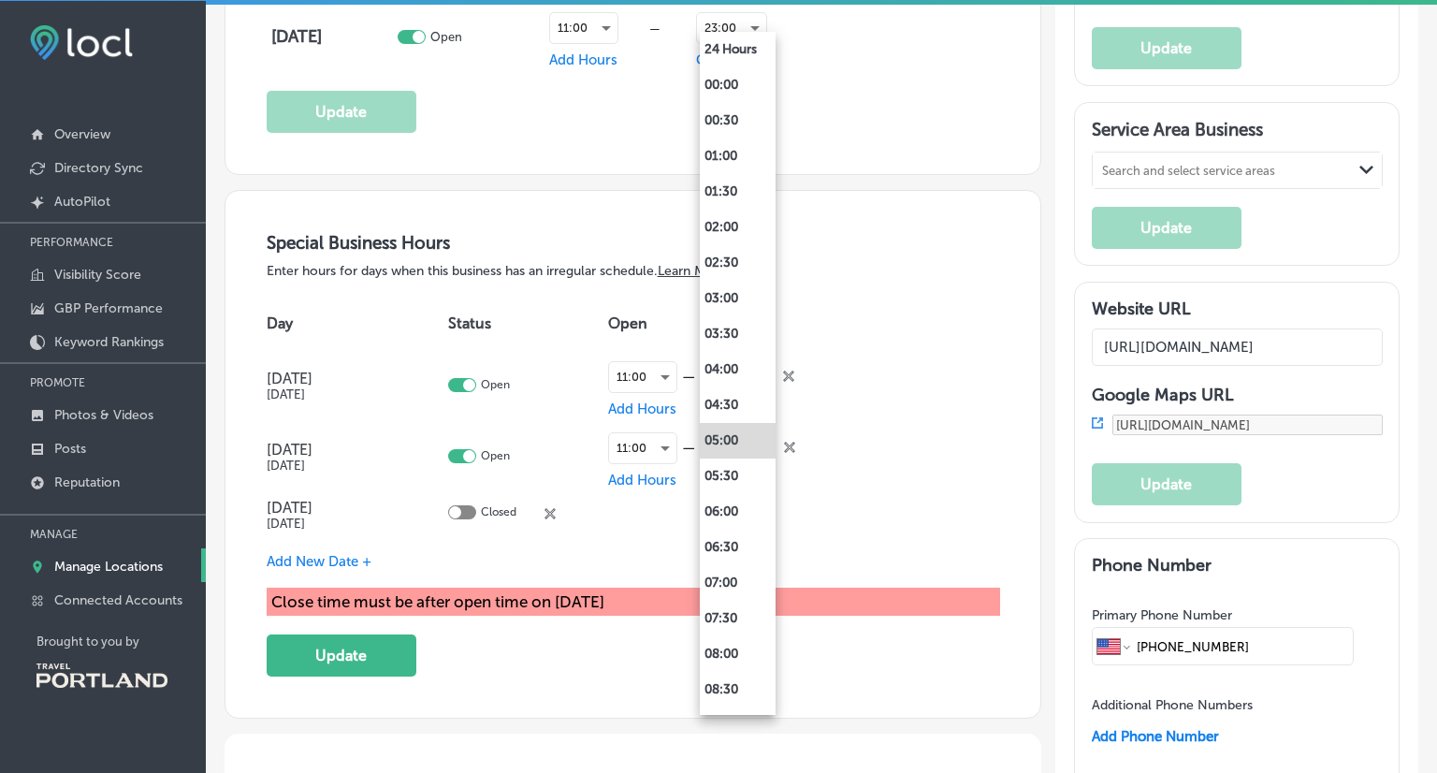
drag, startPoint x: 792, startPoint y: 280, endPoint x: 788, endPoint y: 381, distance: 101.1
click at [788, 381] on div "24 Hours 00:00 00:30 01:00 01:30 02:00 02:30 03:00 03:30 04:00 04:30 05:00 05:3…" at bounding box center [718, 386] width 1437 height 773
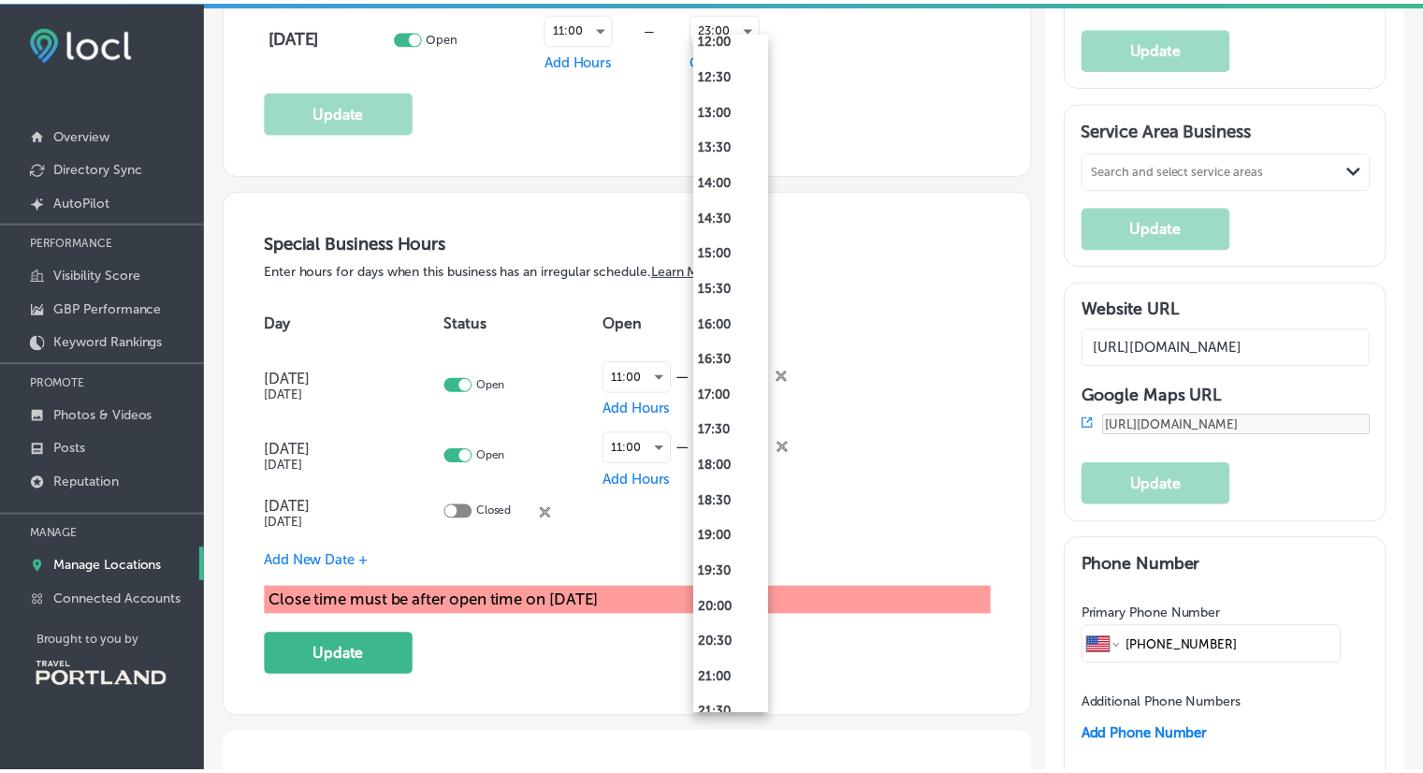
scroll to position [908, 0]
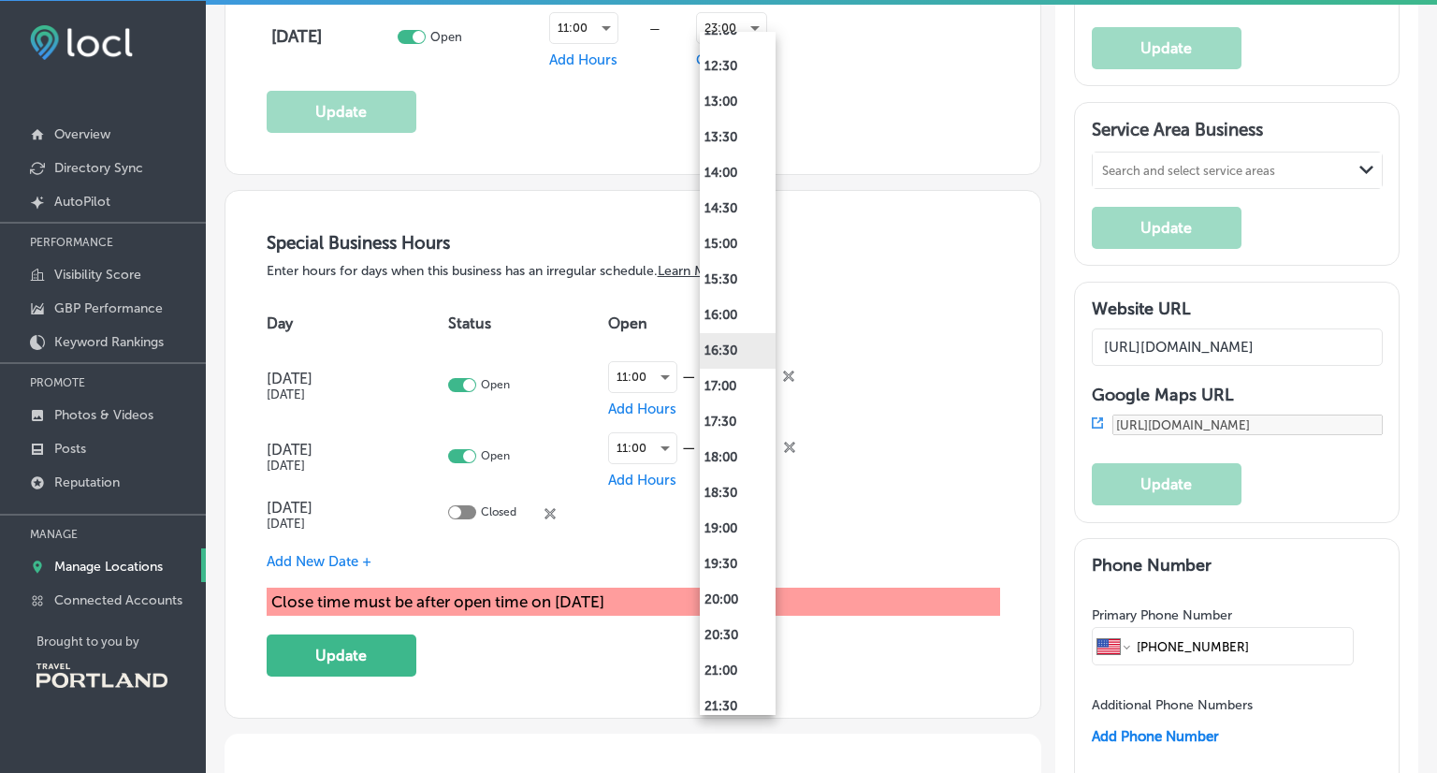
click at [733, 364] on li "16:30" at bounding box center [738, 351] width 76 height 36
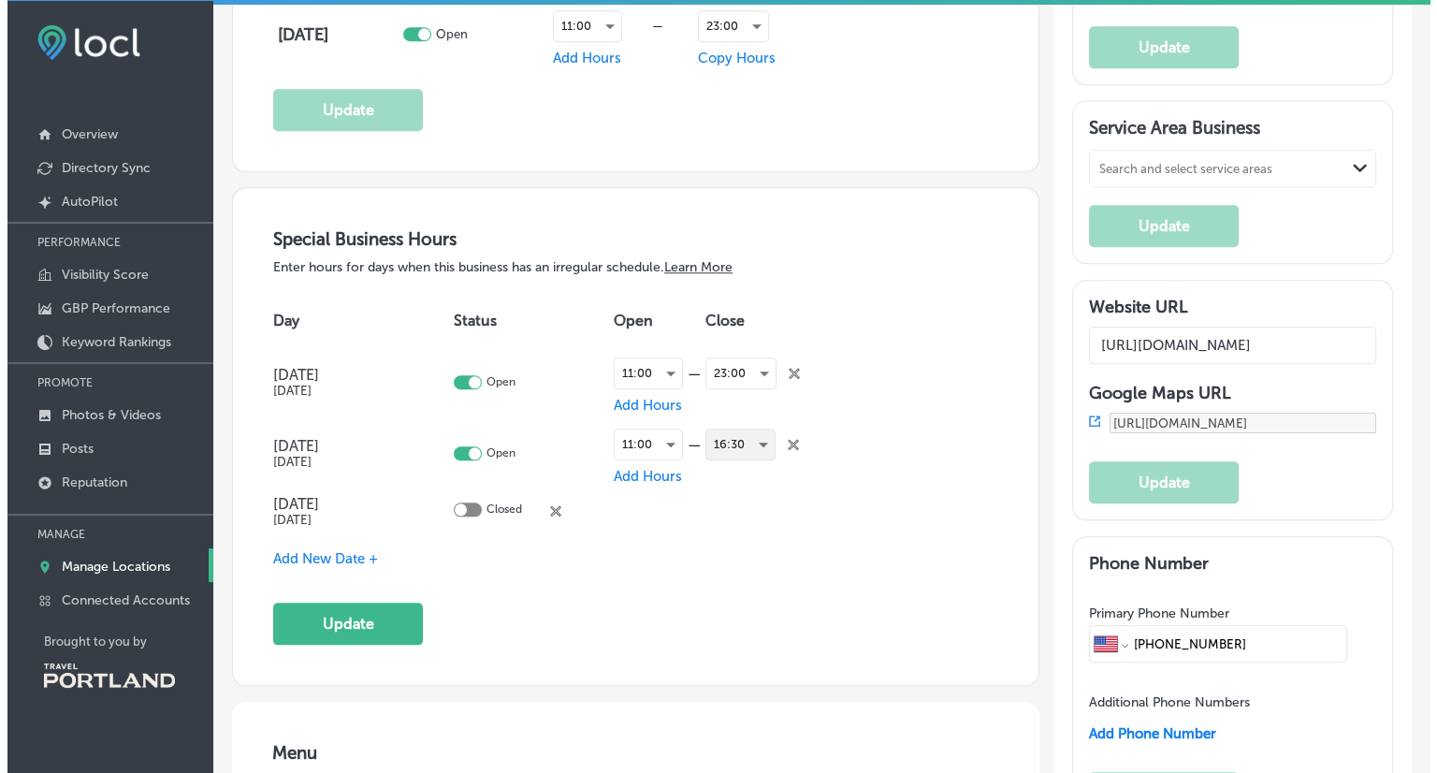
scroll to position [1842, 0]
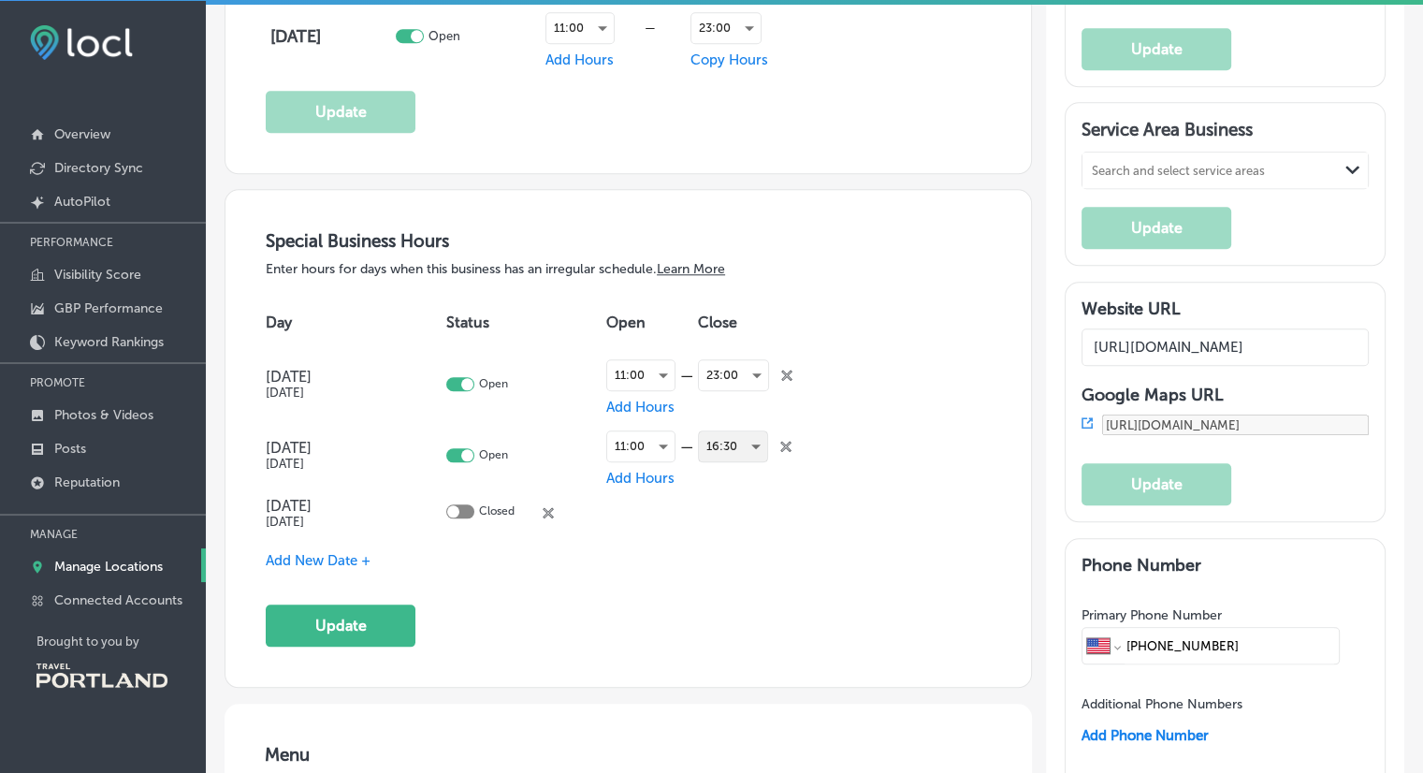
click at [756, 439] on div "16:30" at bounding box center [733, 446] width 68 height 30
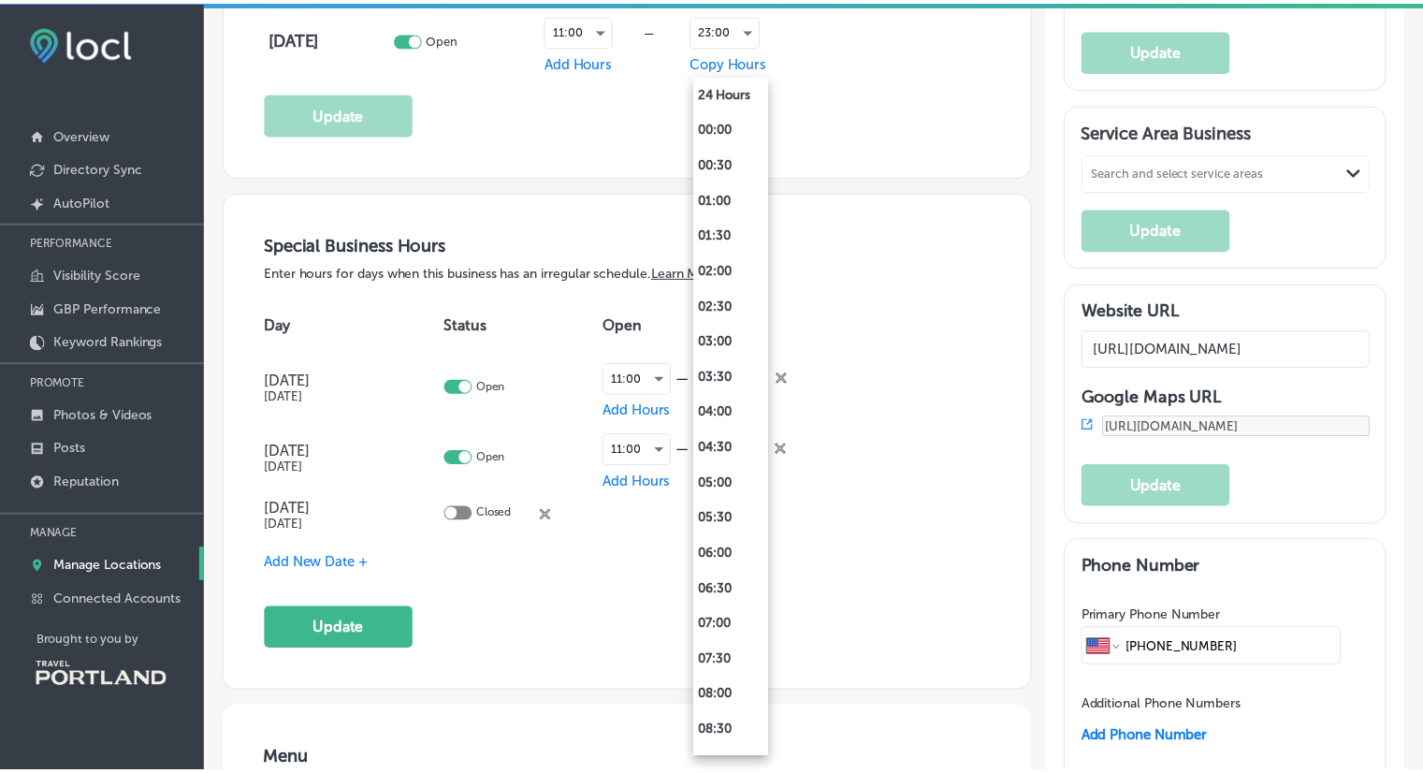
scroll to position [885, 0]
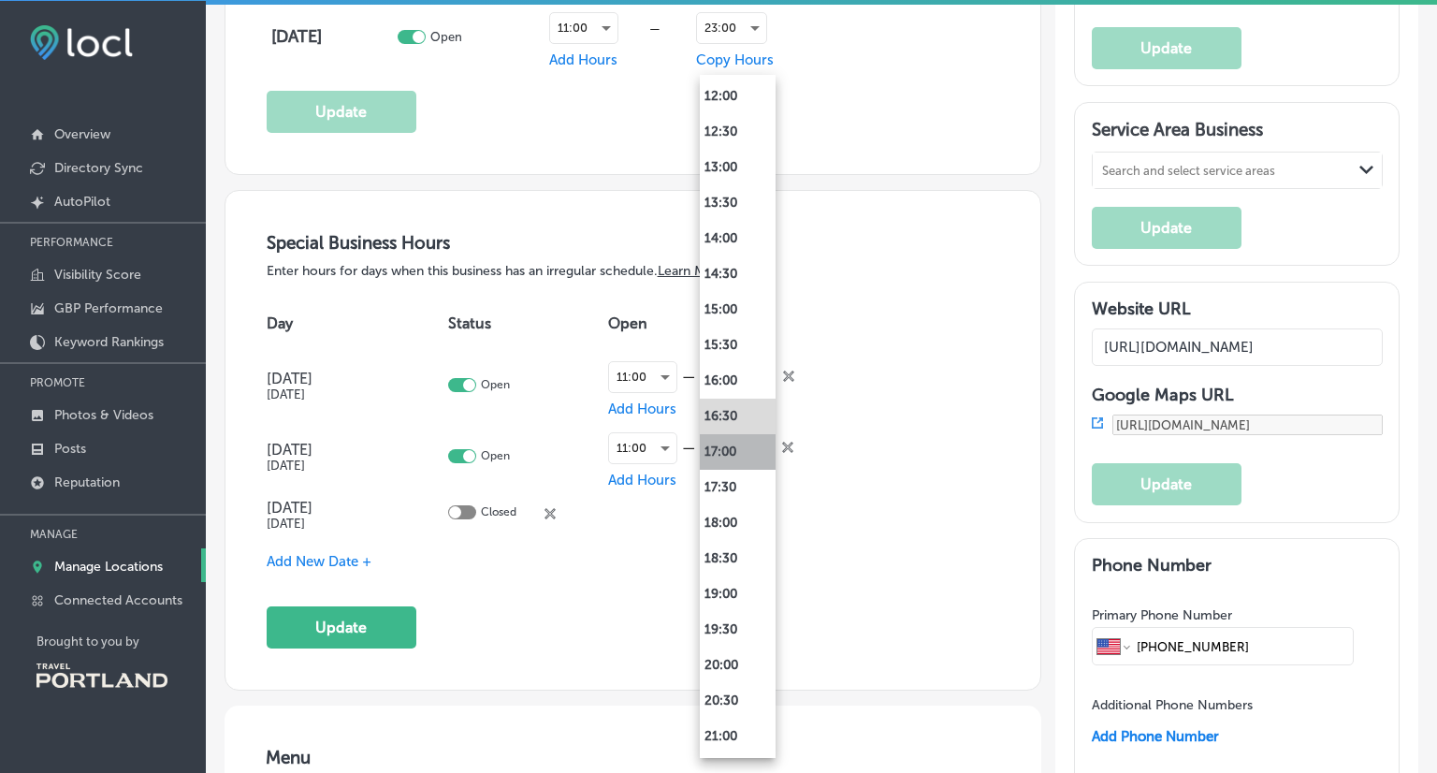
click at [737, 459] on li "17:00" at bounding box center [738, 452] width 76 height 36
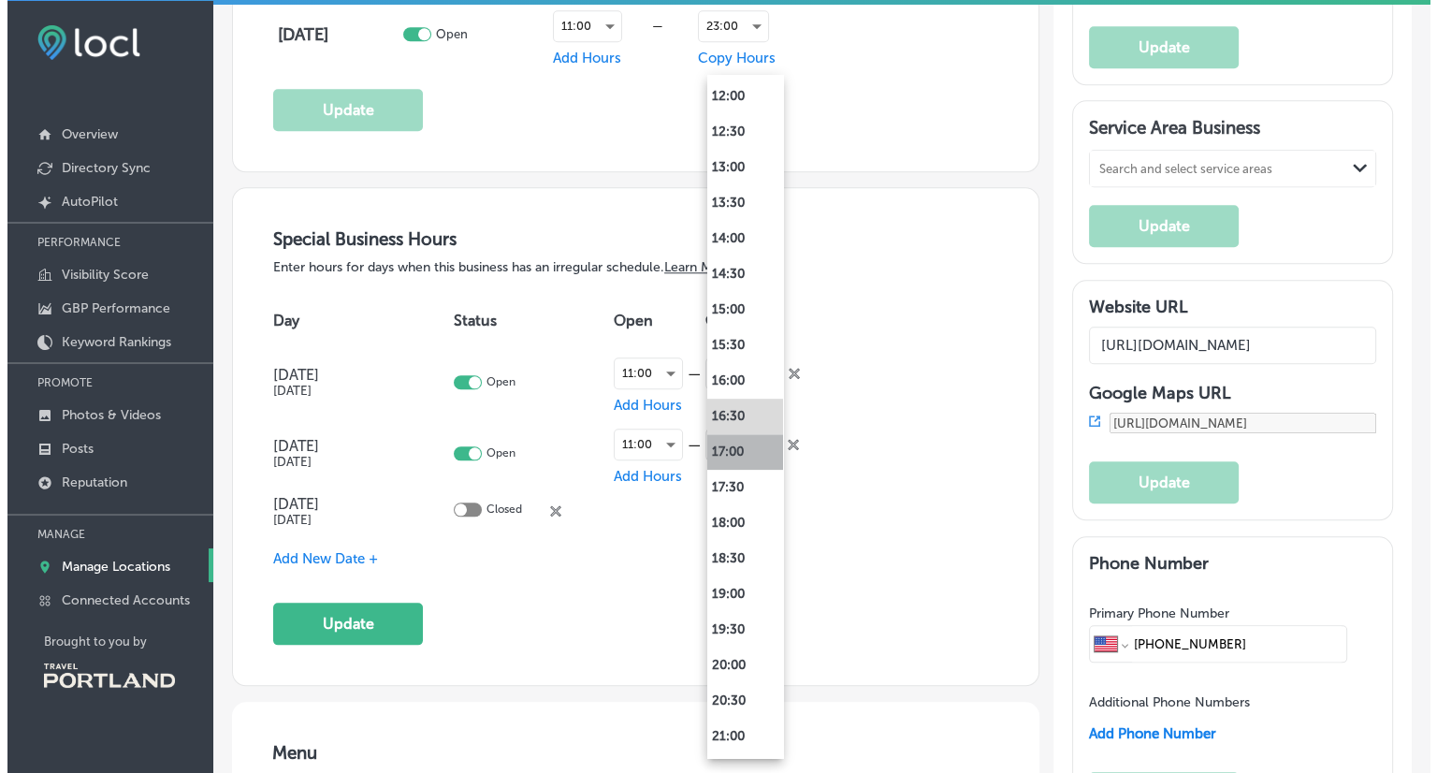
scroll to position [1842, 0]
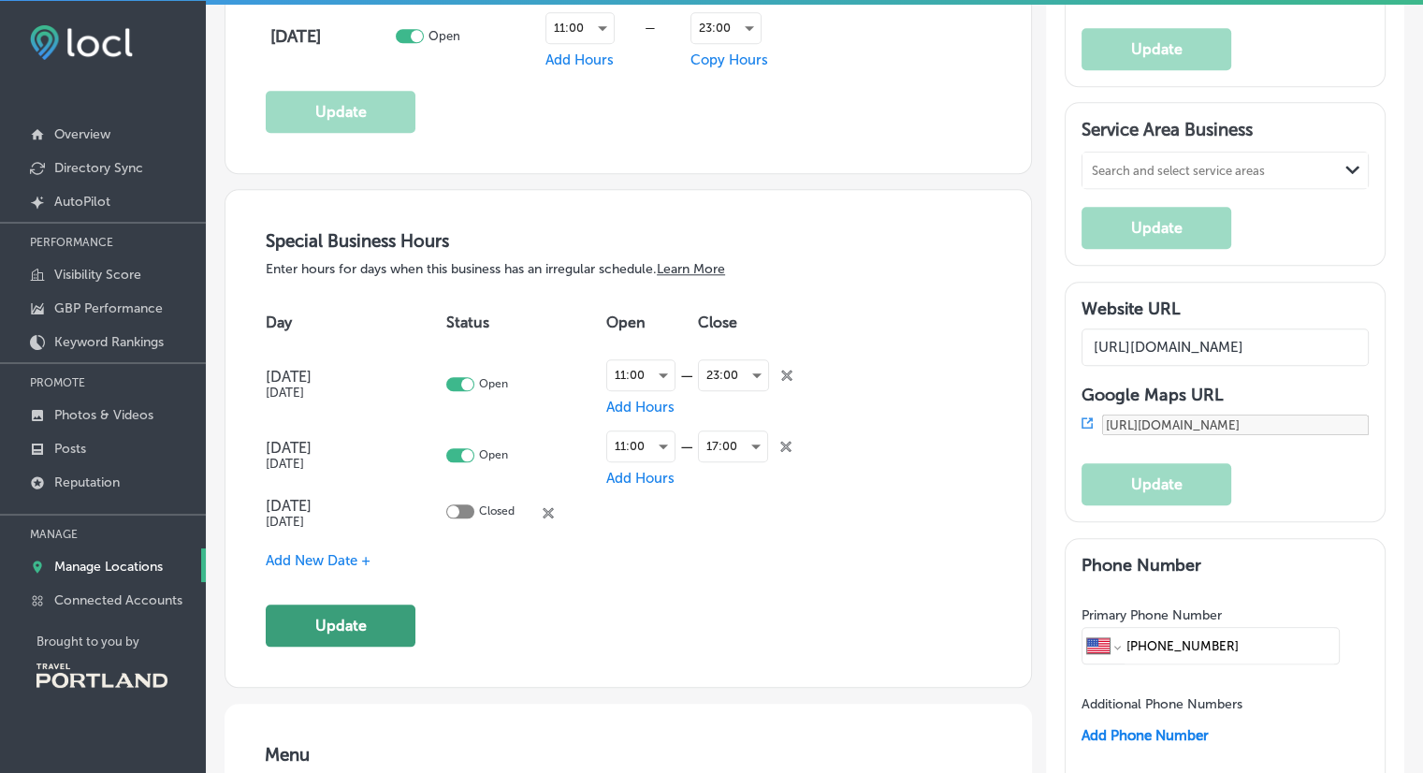
click at [366, 626] on button "Update" at bounding box center [341, 626] width 150 height 42
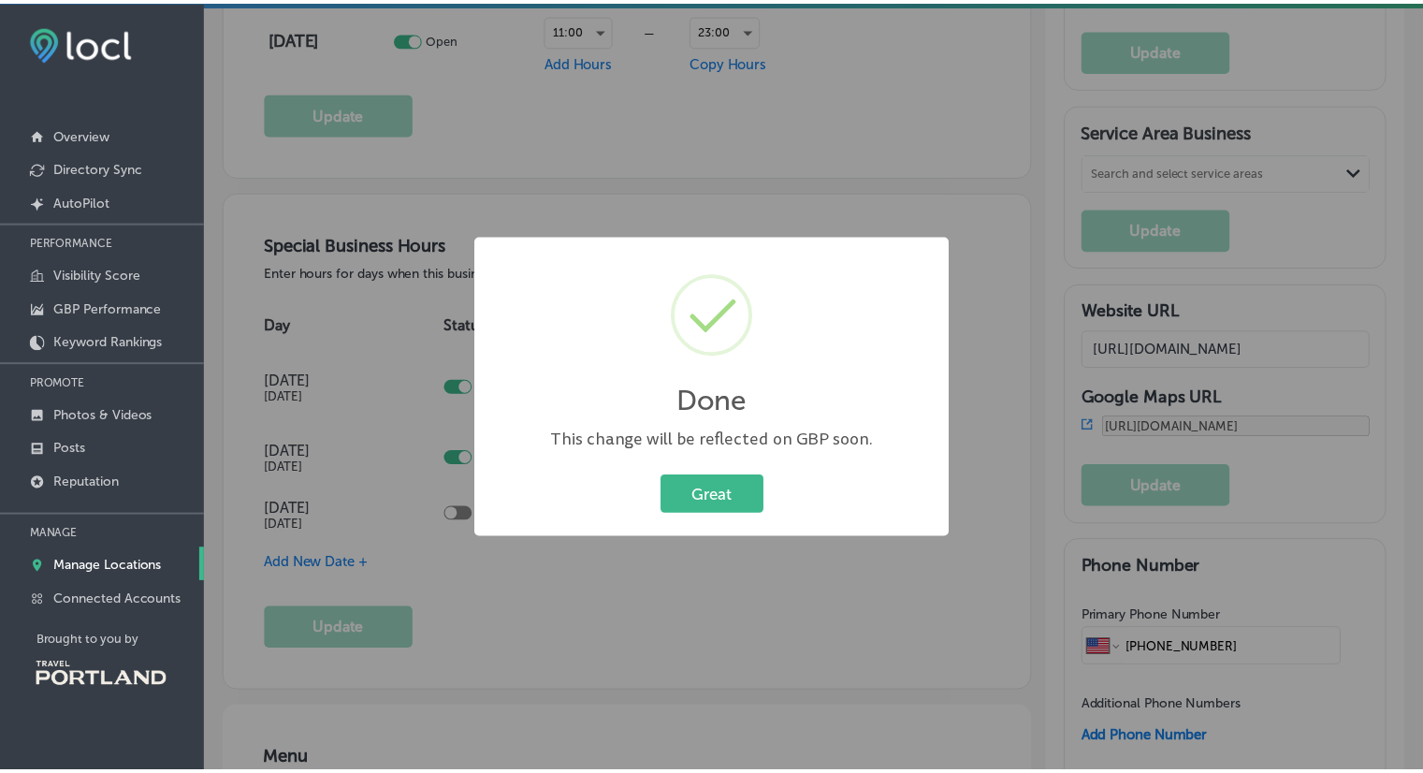
scroll to position [1844, 0]
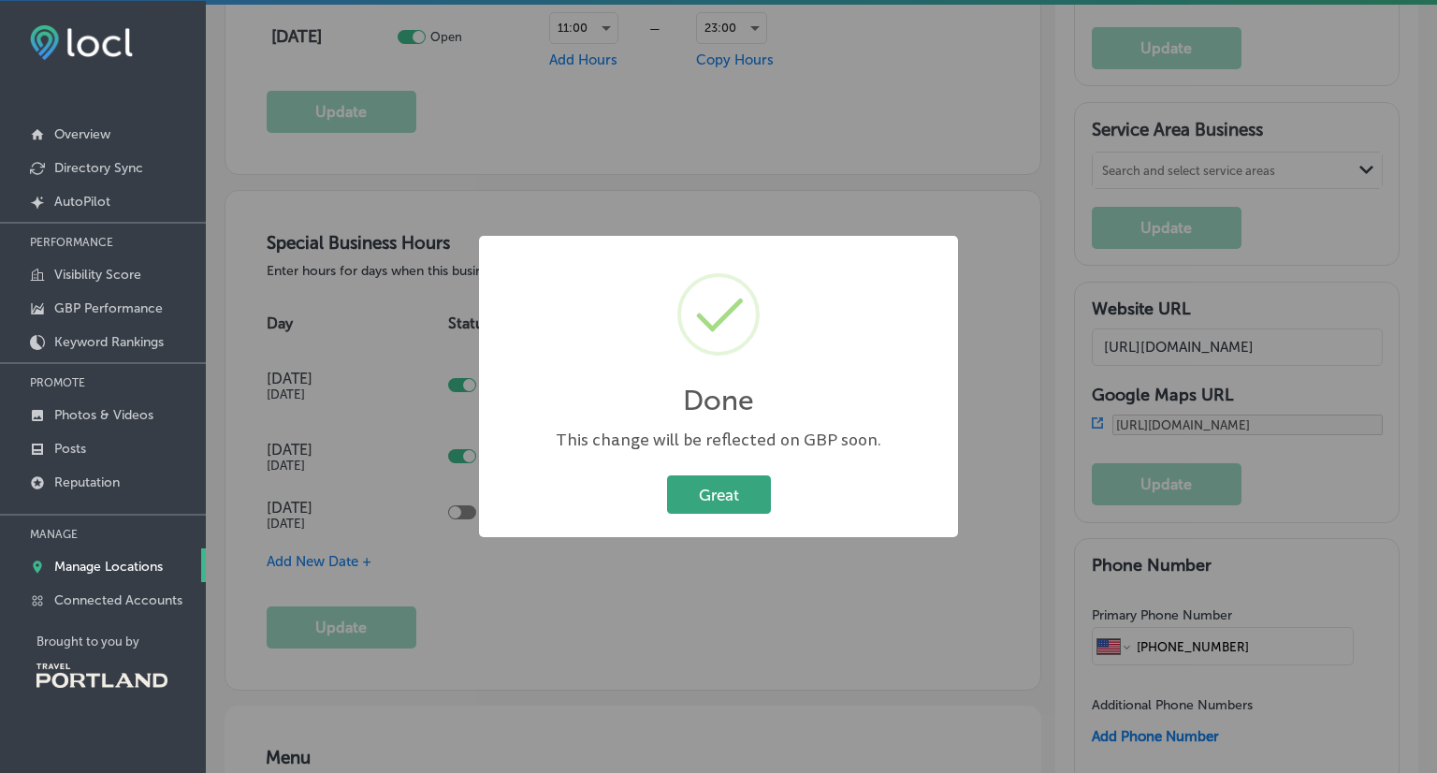
click at [700, 481] on button "Great" at bounding box center [719, 494] width 104 height 38
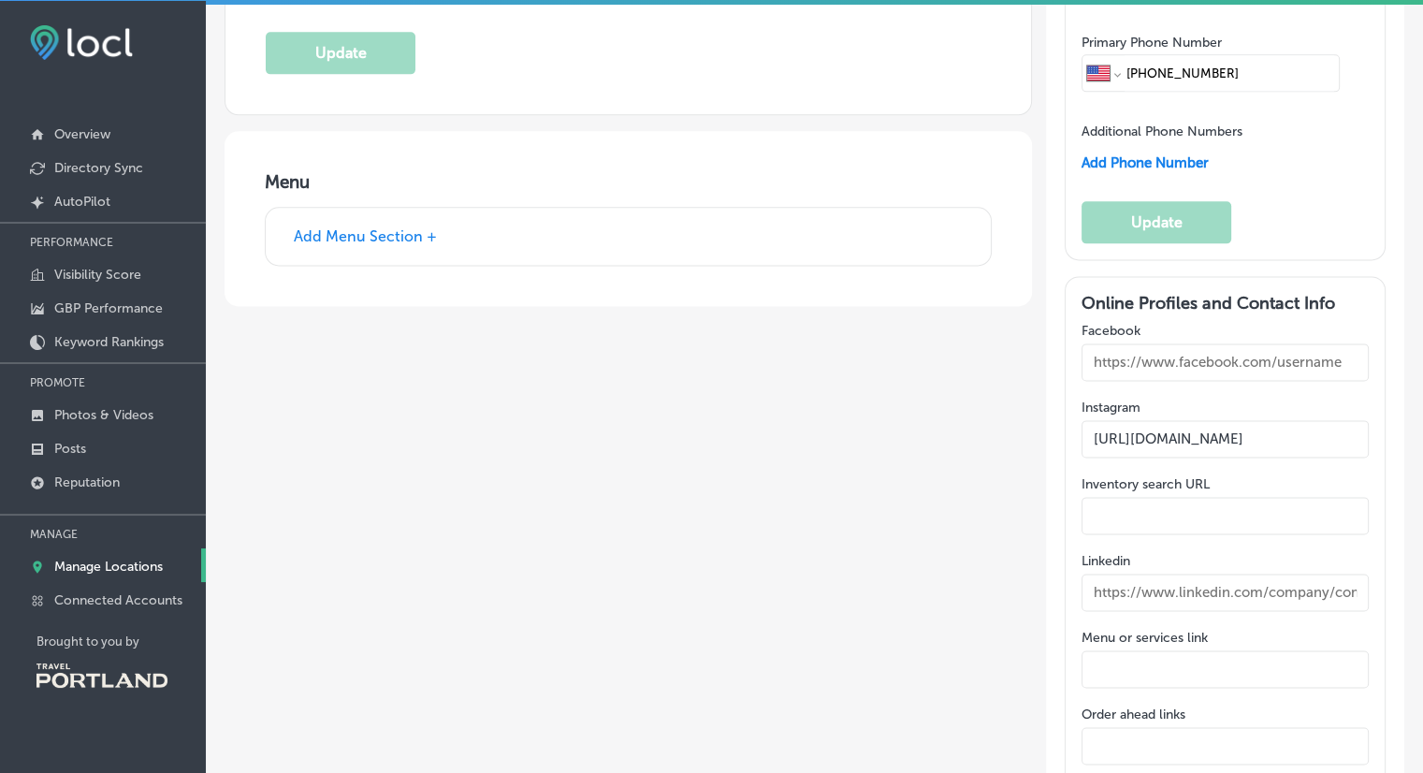
scroll to position [2419, 0]
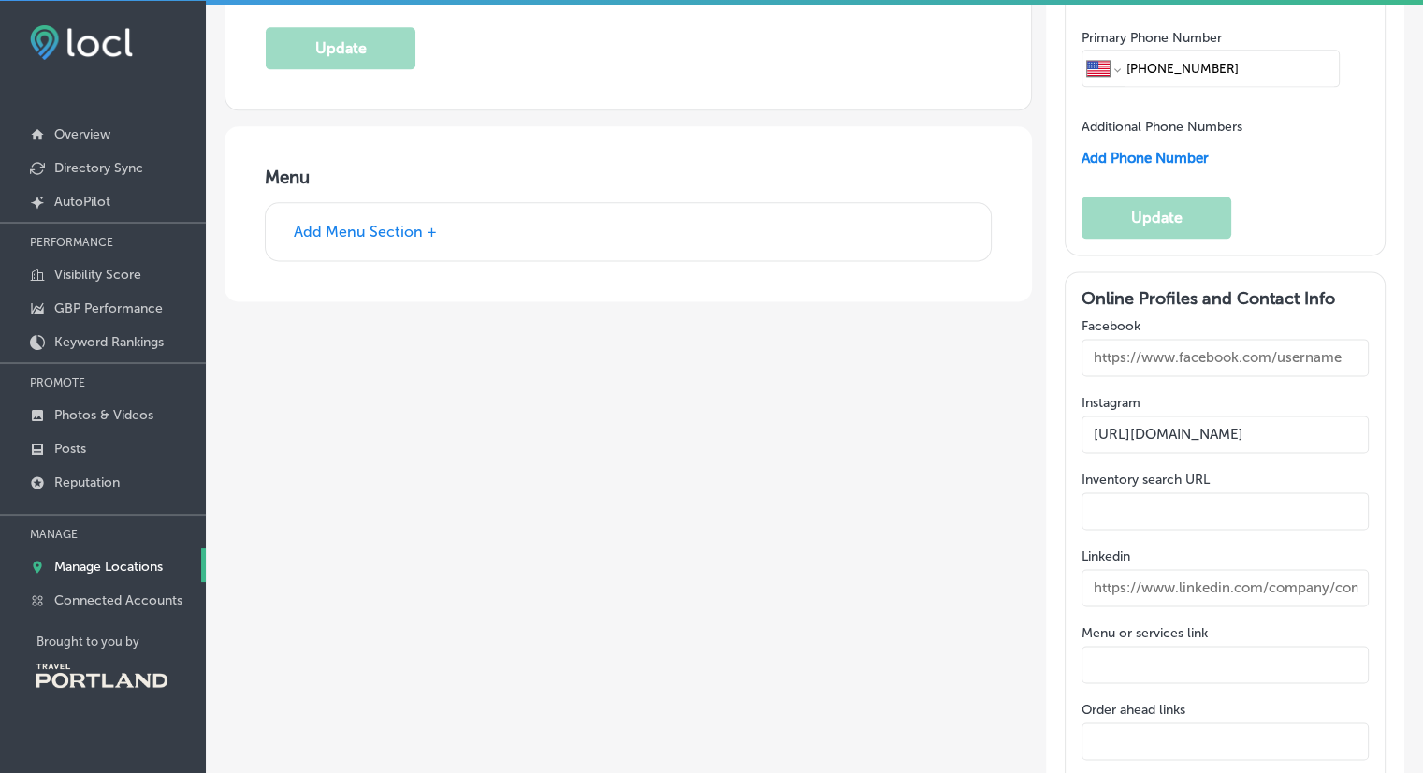
click at [408, 222] on button "Add Menu Section +" at bounding box center [365, 232] width 154 height 20
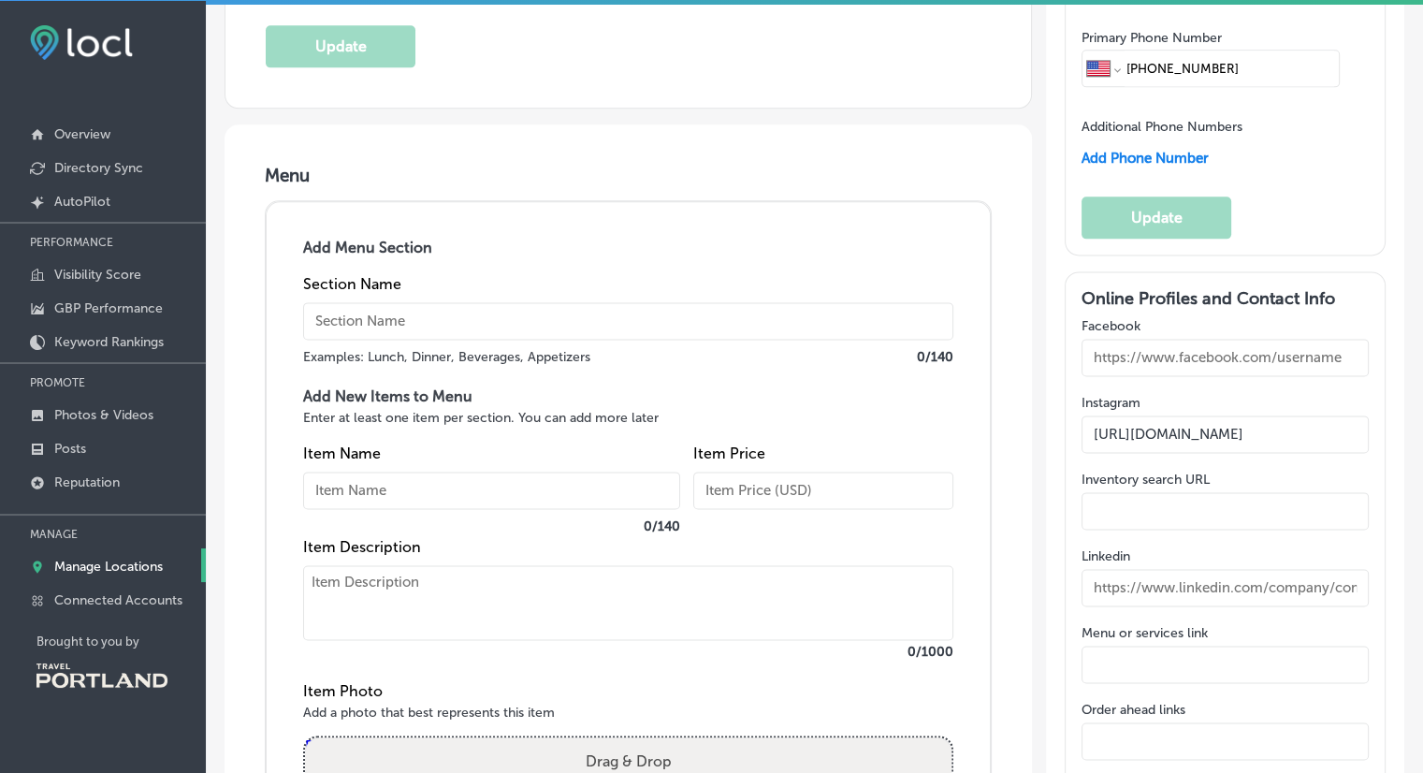
scroll to position [2418, 0]
click at [390, 316] on input "text" at bounding box center [628, 321] width 650 height 37
type input "i"
type input "C"
type input "Ice Cream"
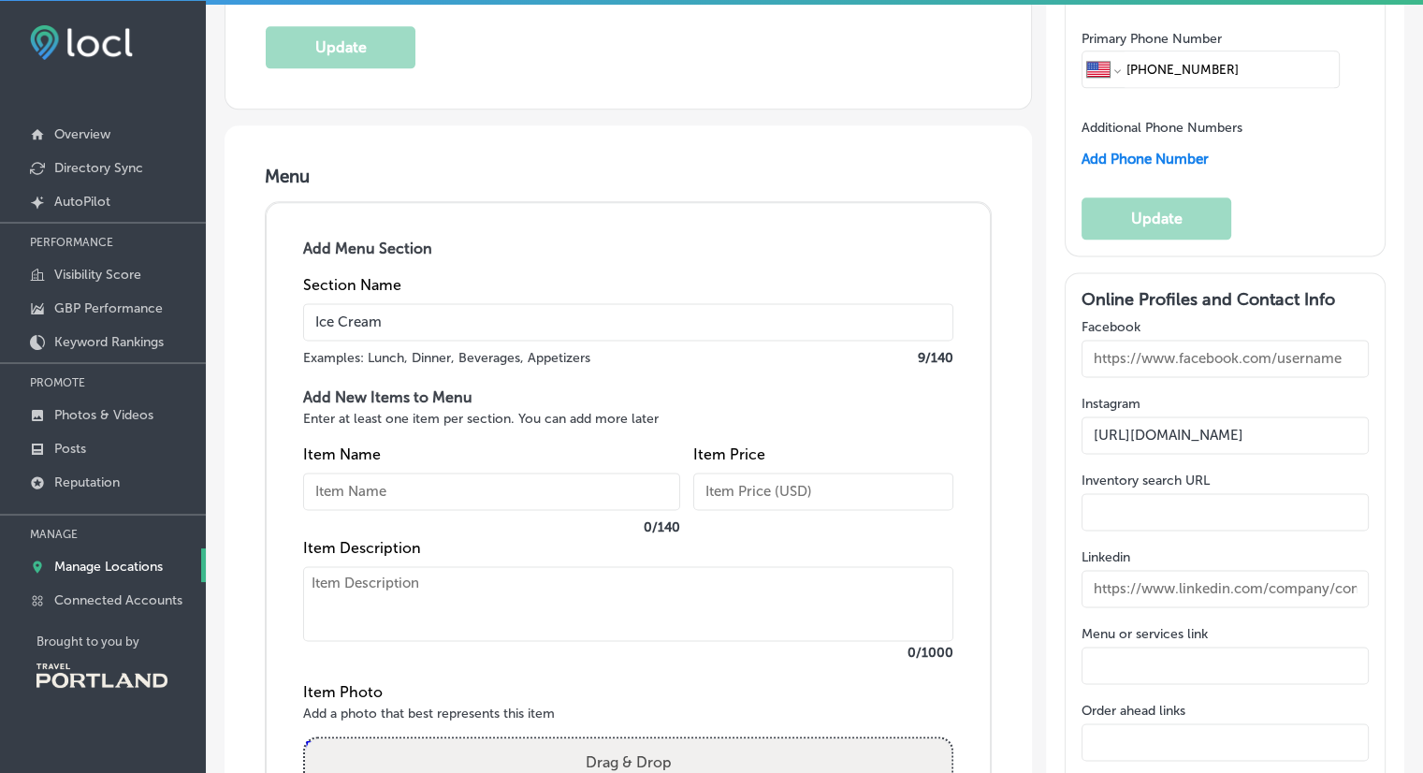
click at [420, 491] on input "text" at bounding box center [491, 491] width 377 height 37
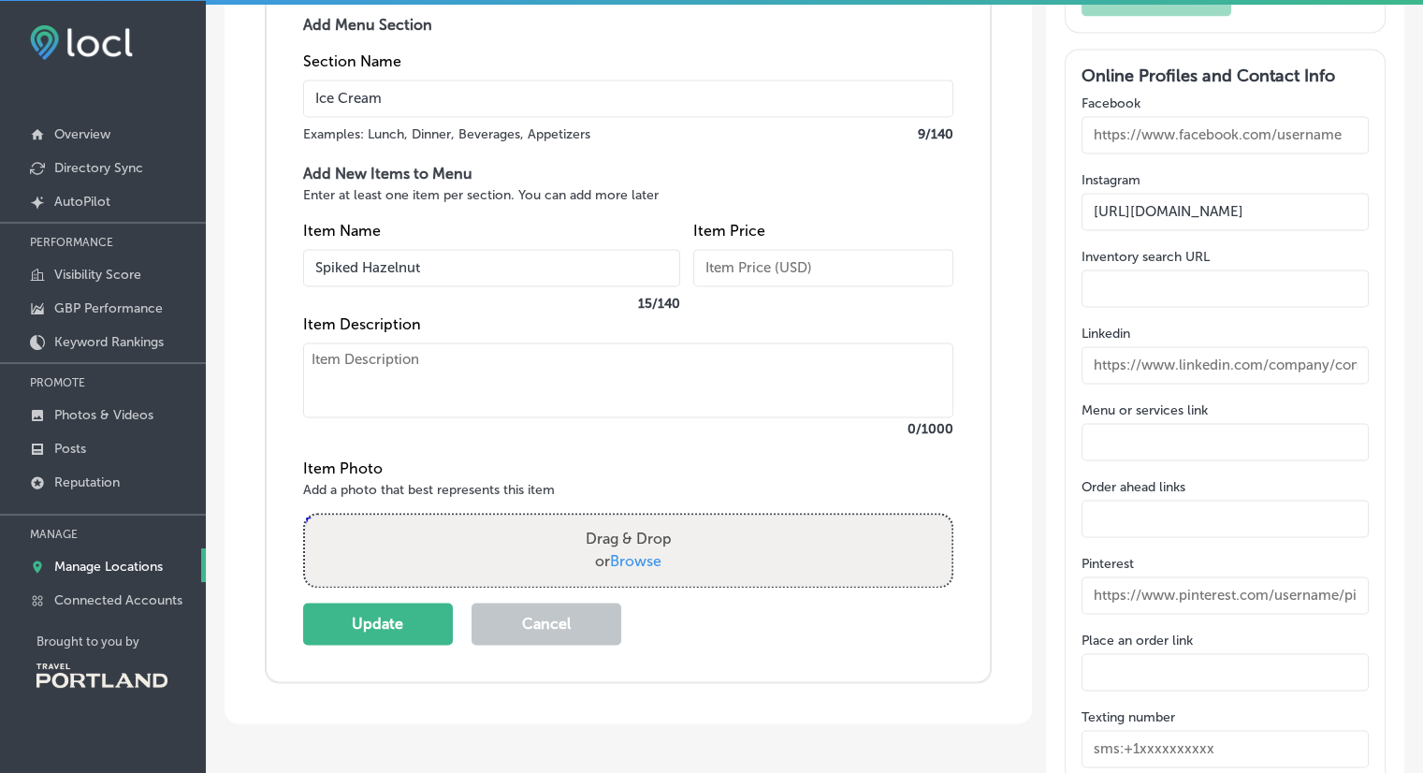
scroll to position [2636, 0]
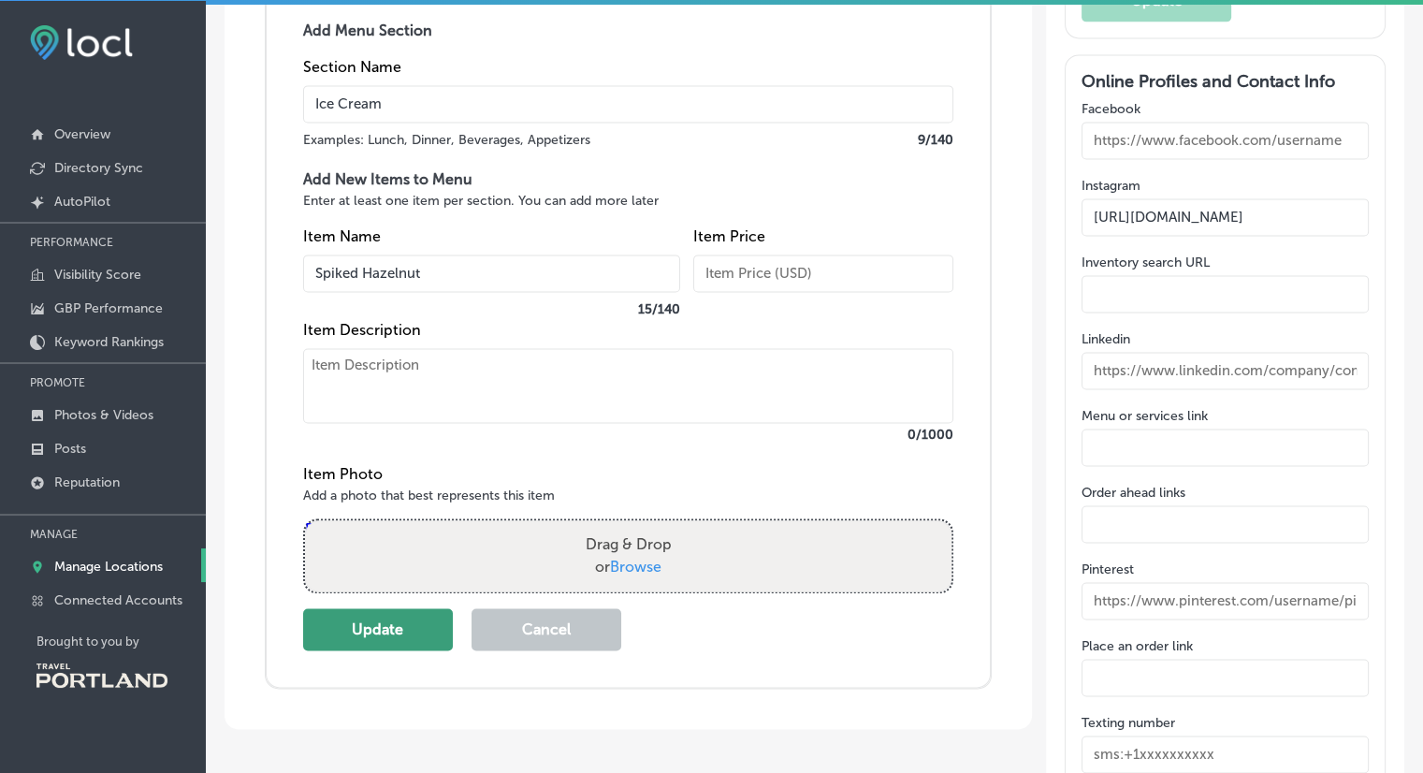
type input "Spiked Hazelnut"
click at [427, 608] on button "Update" at bounding box center [378, 629] width 150 height 42
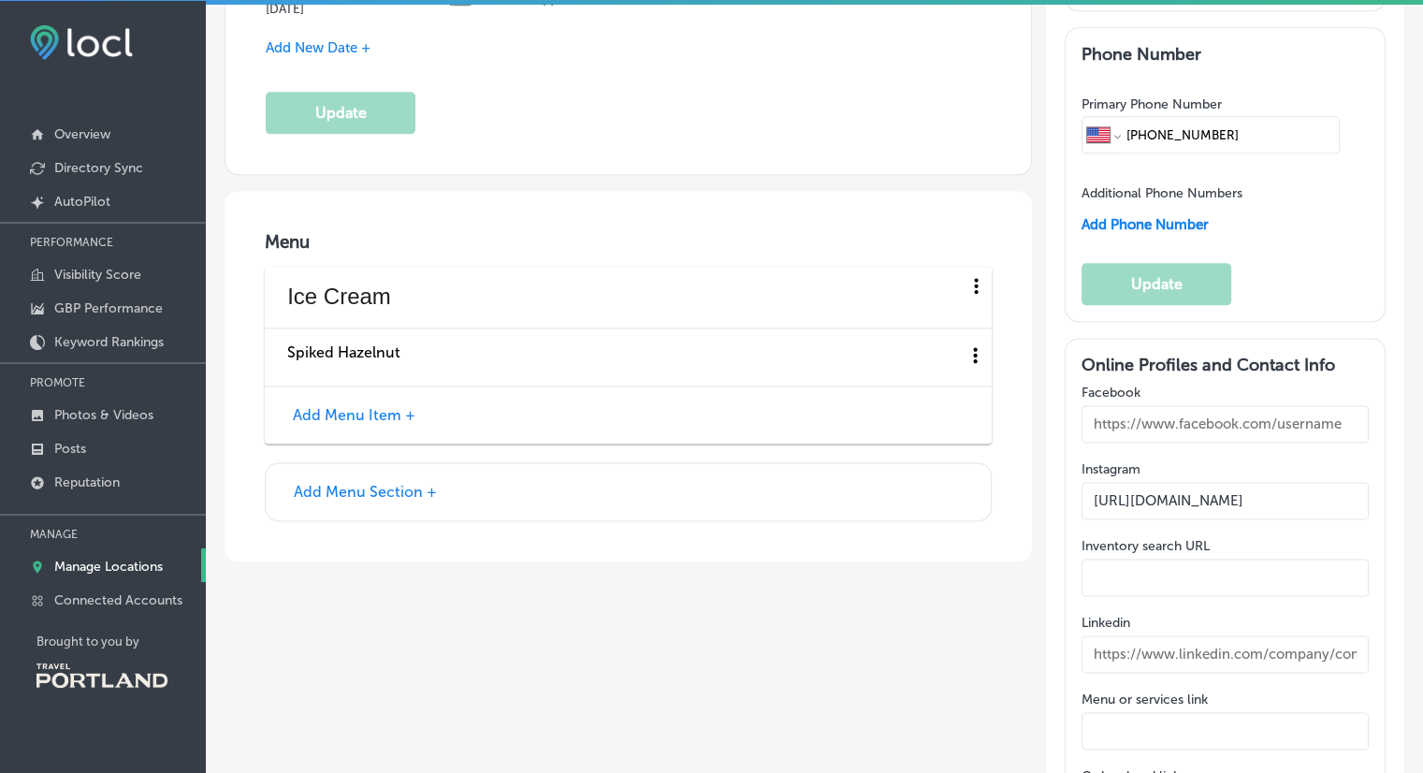
scroll to position [2373, 0]
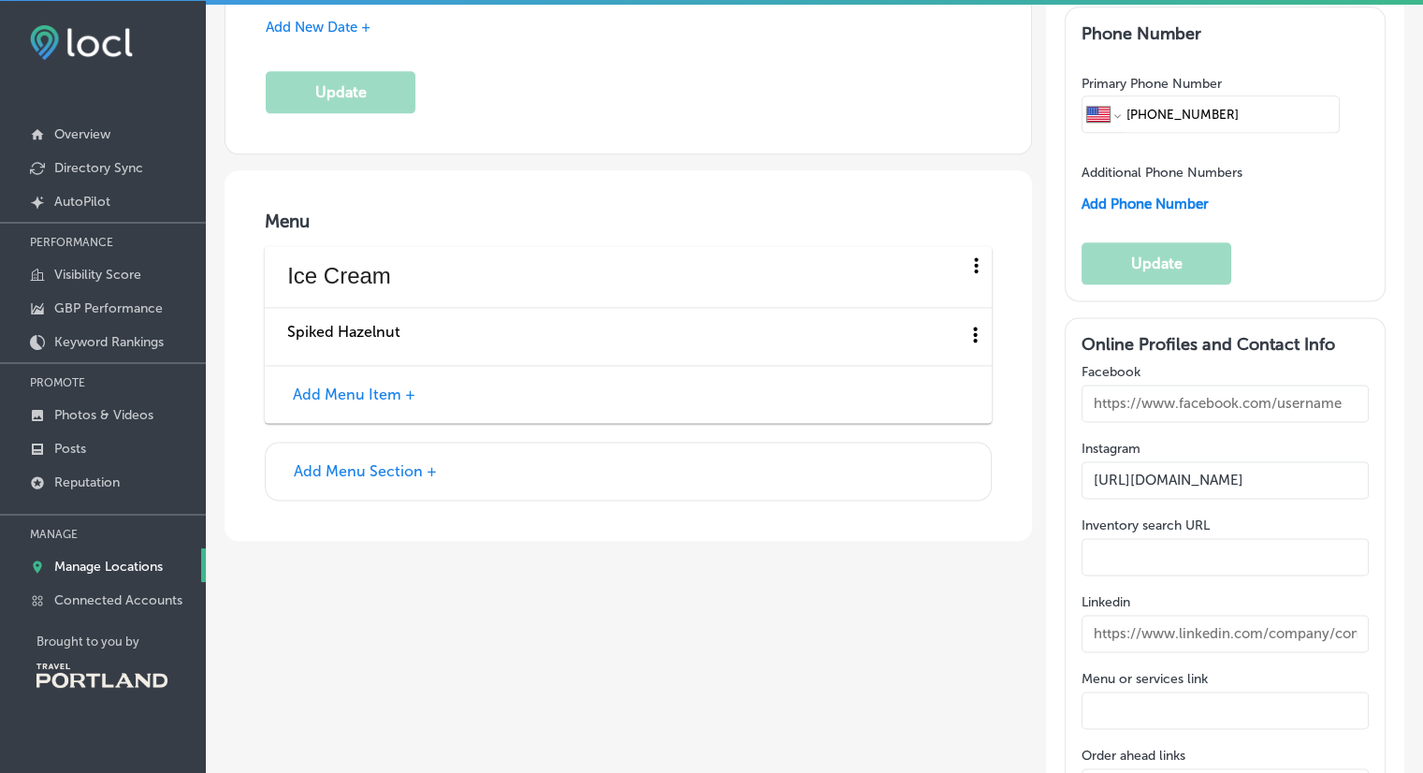
click at [385, 385] on button "Add Menu Item +" at bounding box center [354, 395] width 134 height 20
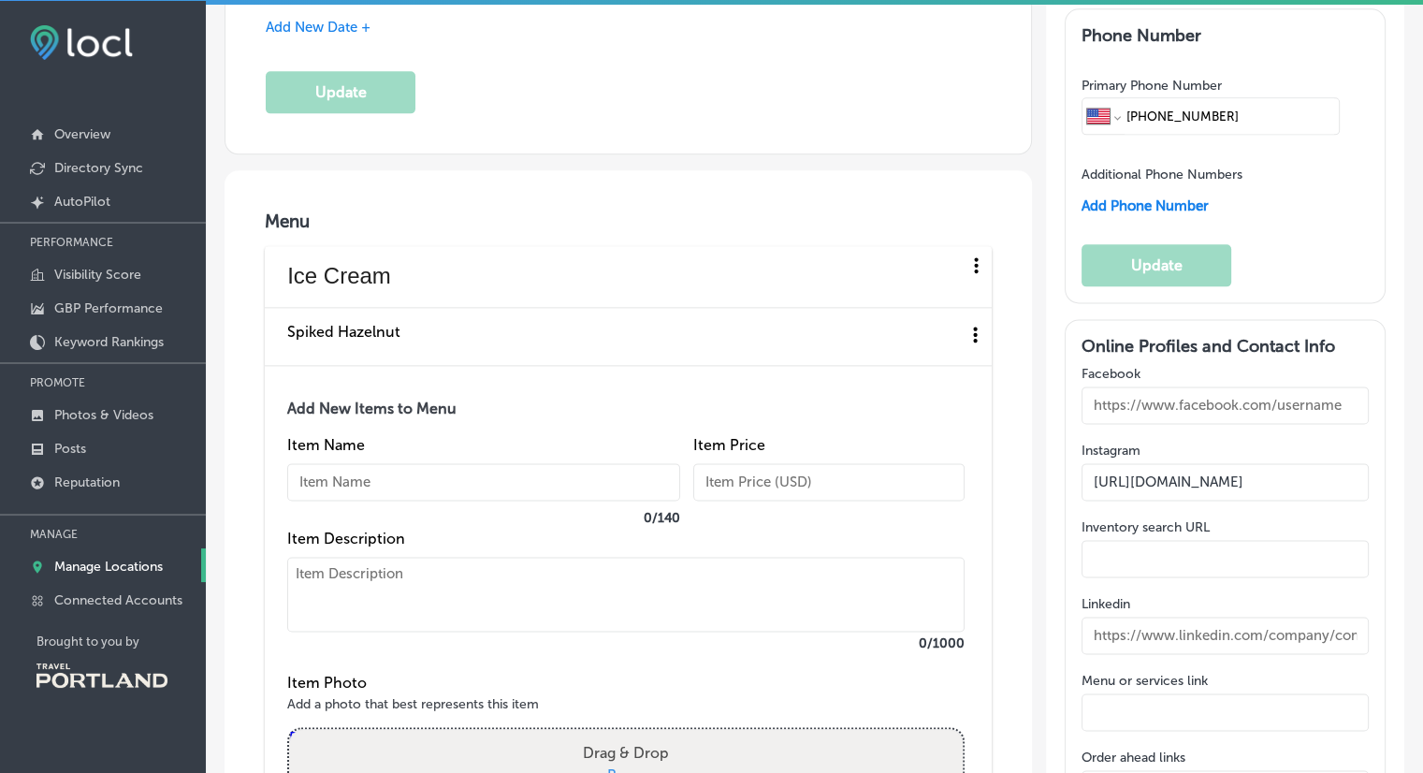
click at [347, 463] on input "text" at bounding box center [483, 481] width 393 height 37
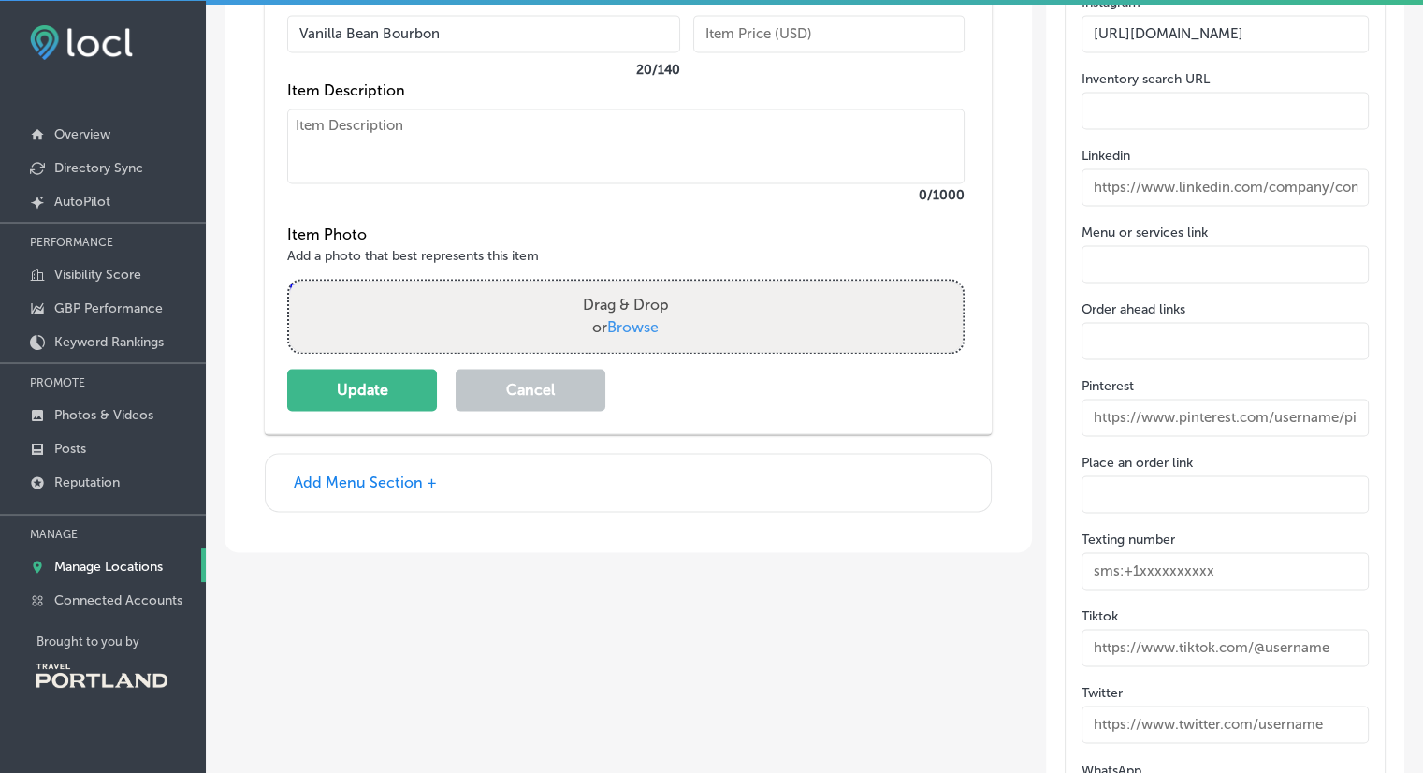
scroll to position [2856, 0]
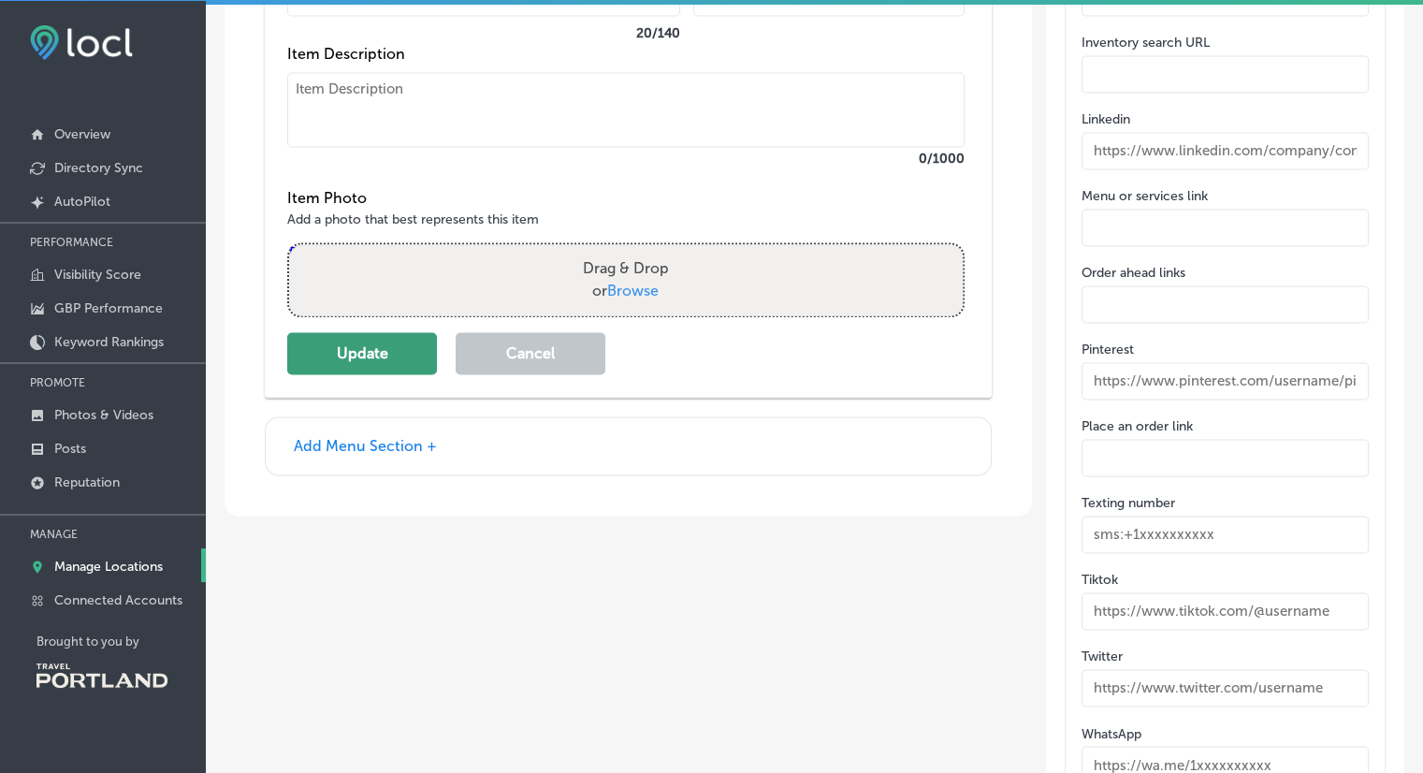
type input "Vanilla Bean Bourbon"
click at [383, 352] on button "Update" at bounding box center [362, 353] width 150 height 42
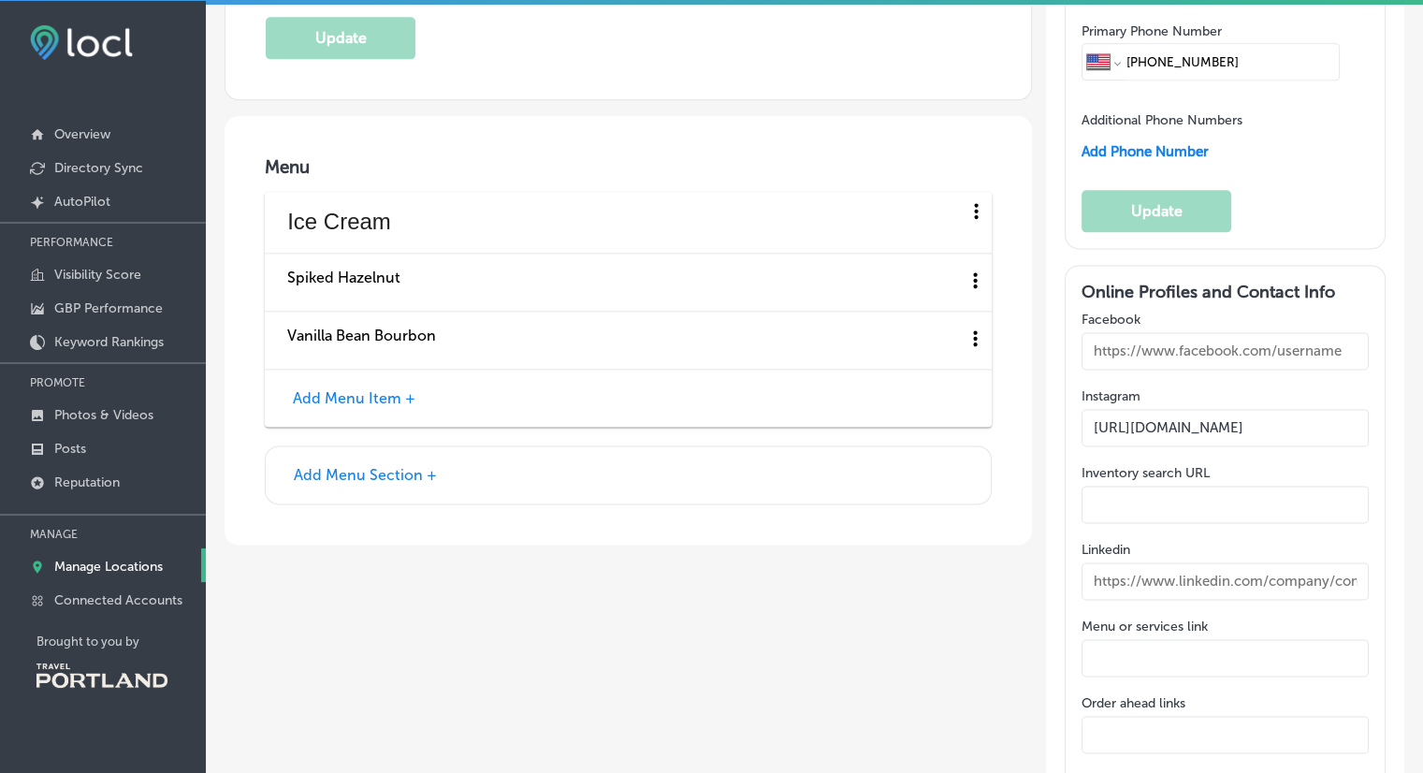
scroll to position [2421, 0]
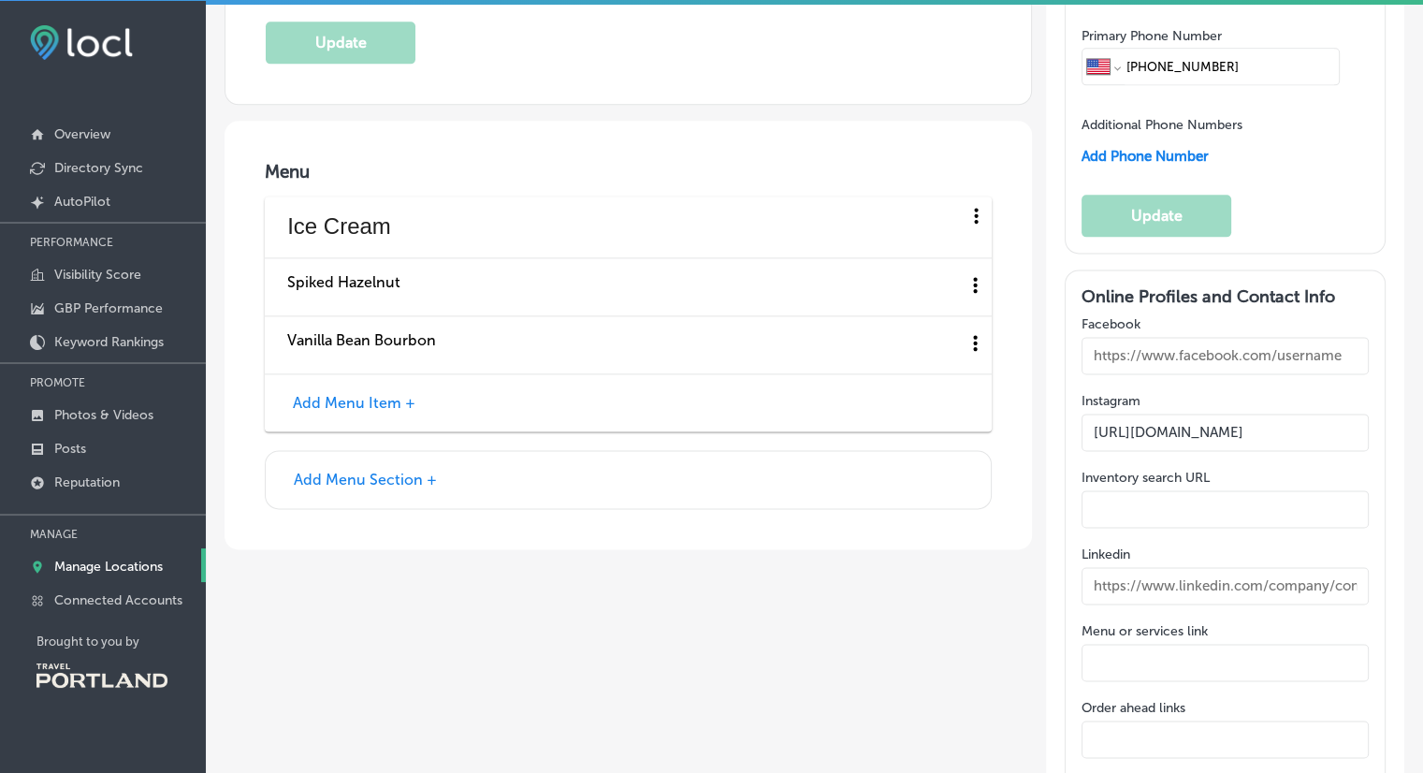
click at [380, 393] on button "Add Menu Item +" at bounding box center [354, 403] width 134 height 20
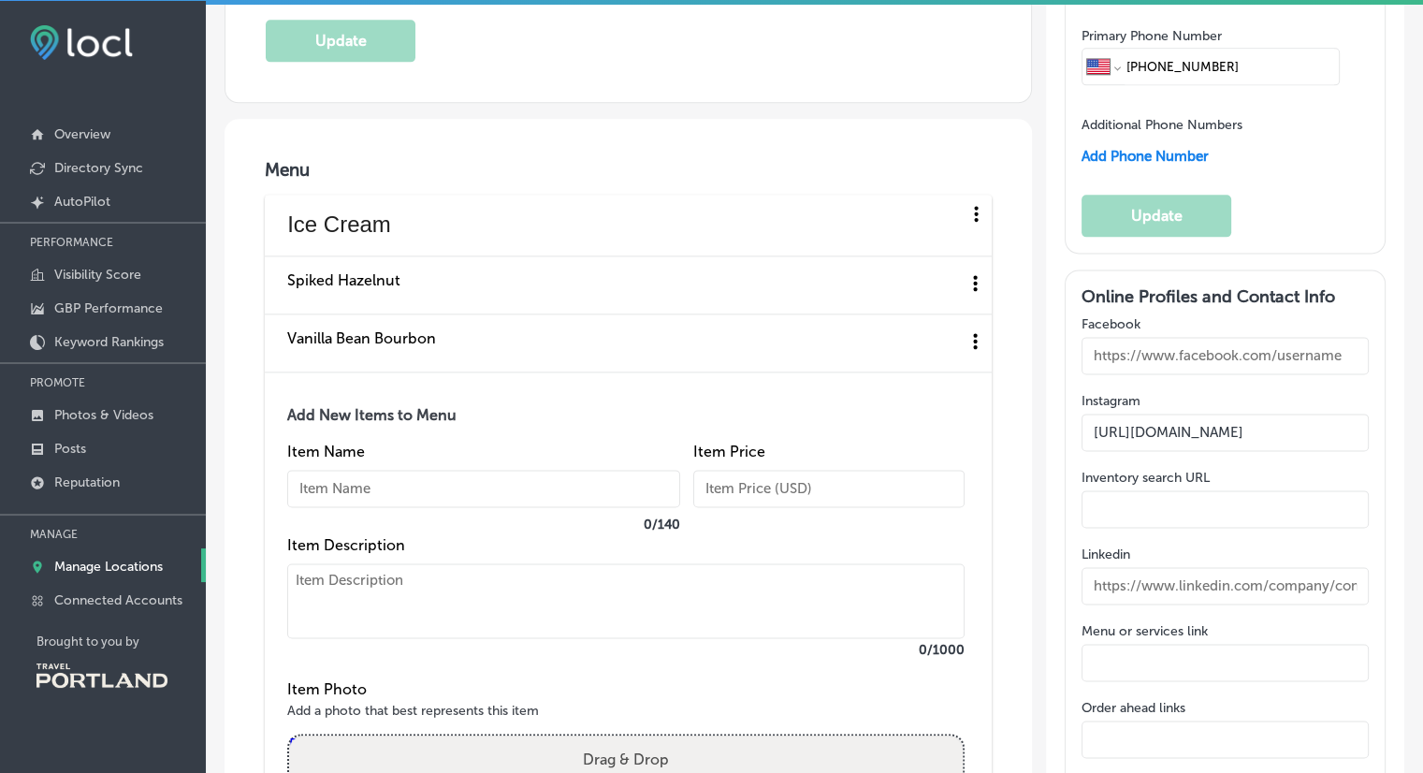
scroll to position [2419, 0]
click at [386, 482] on input "text" at bounding box center [483, 490] width 393 height 37
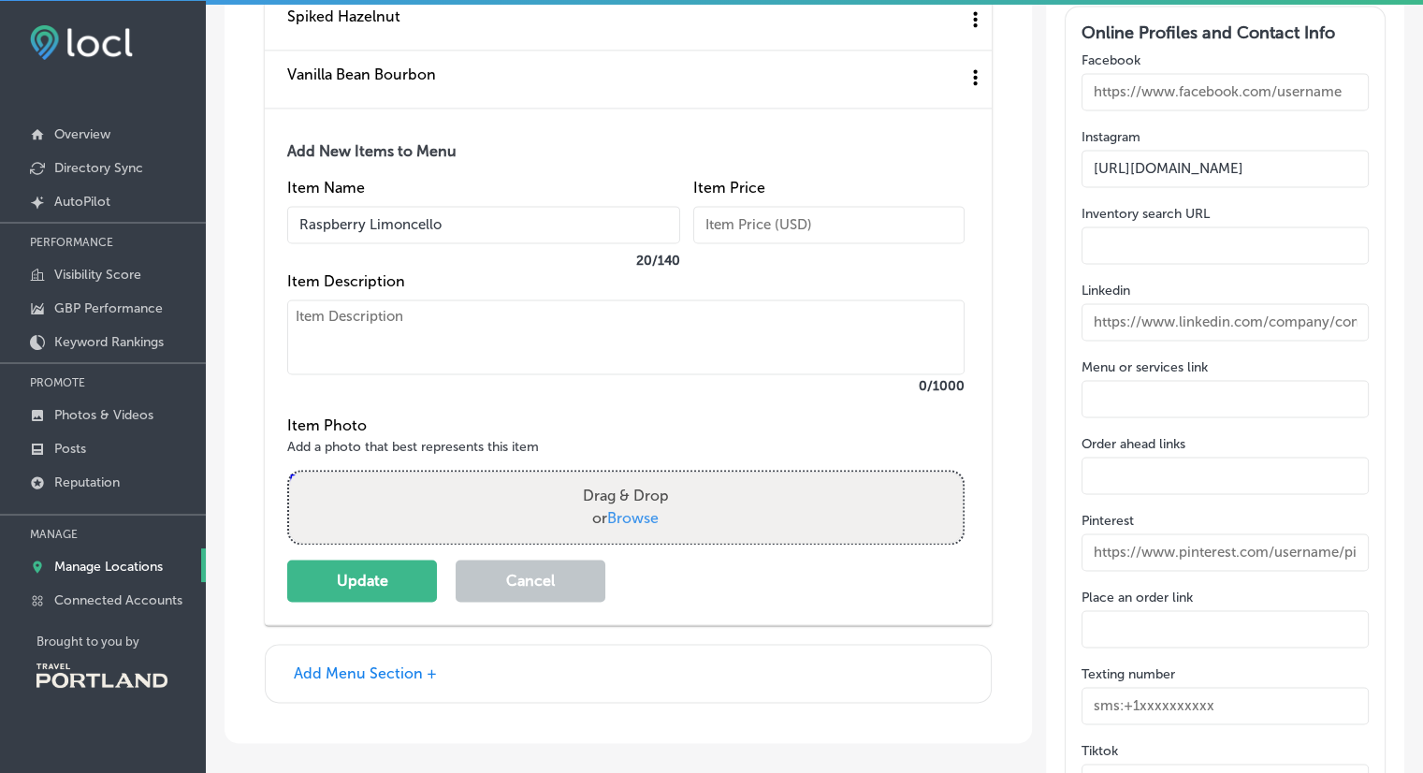
scroll to position [2695, 0]
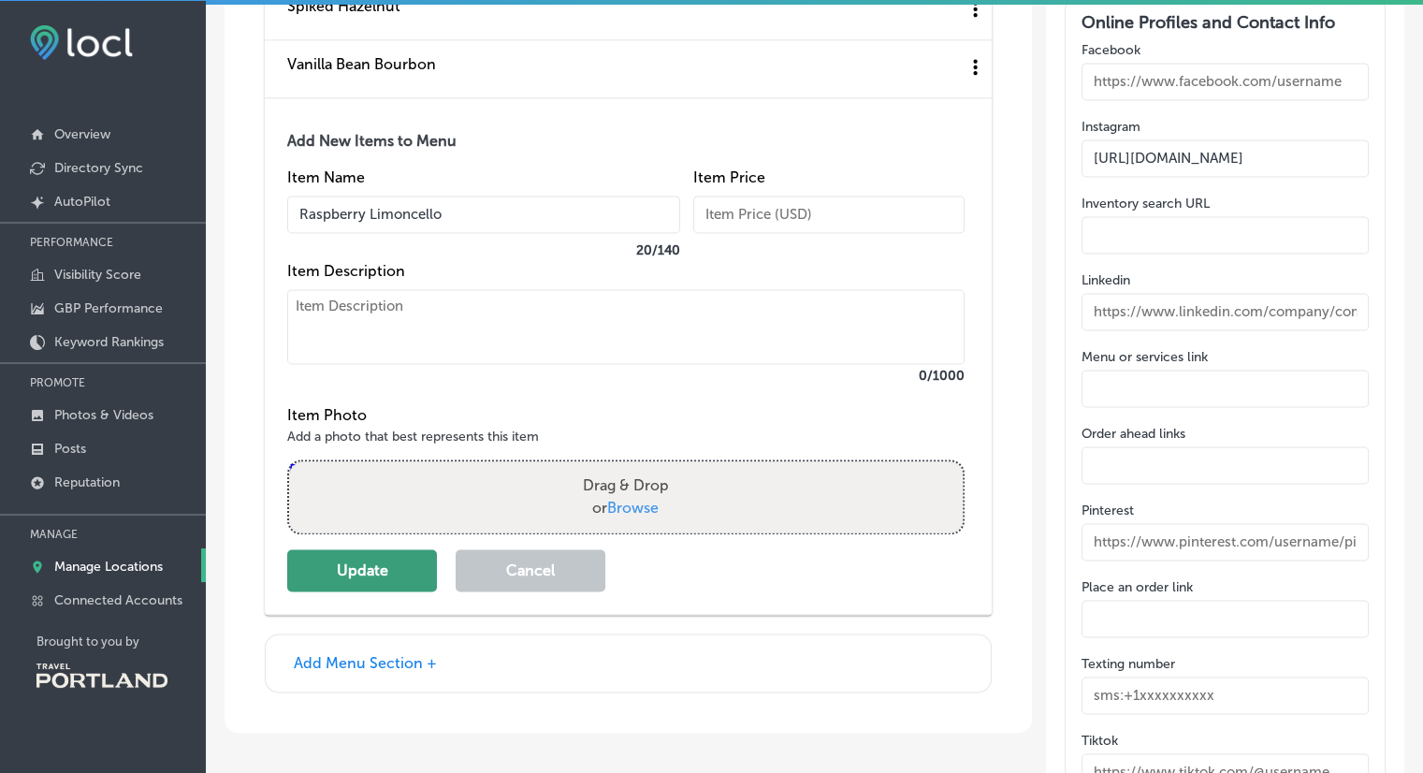
type input "Raspberry Limoncello"
click at [374, 565] on button "Update" at bounding box center [362, 570] width 150 height 42
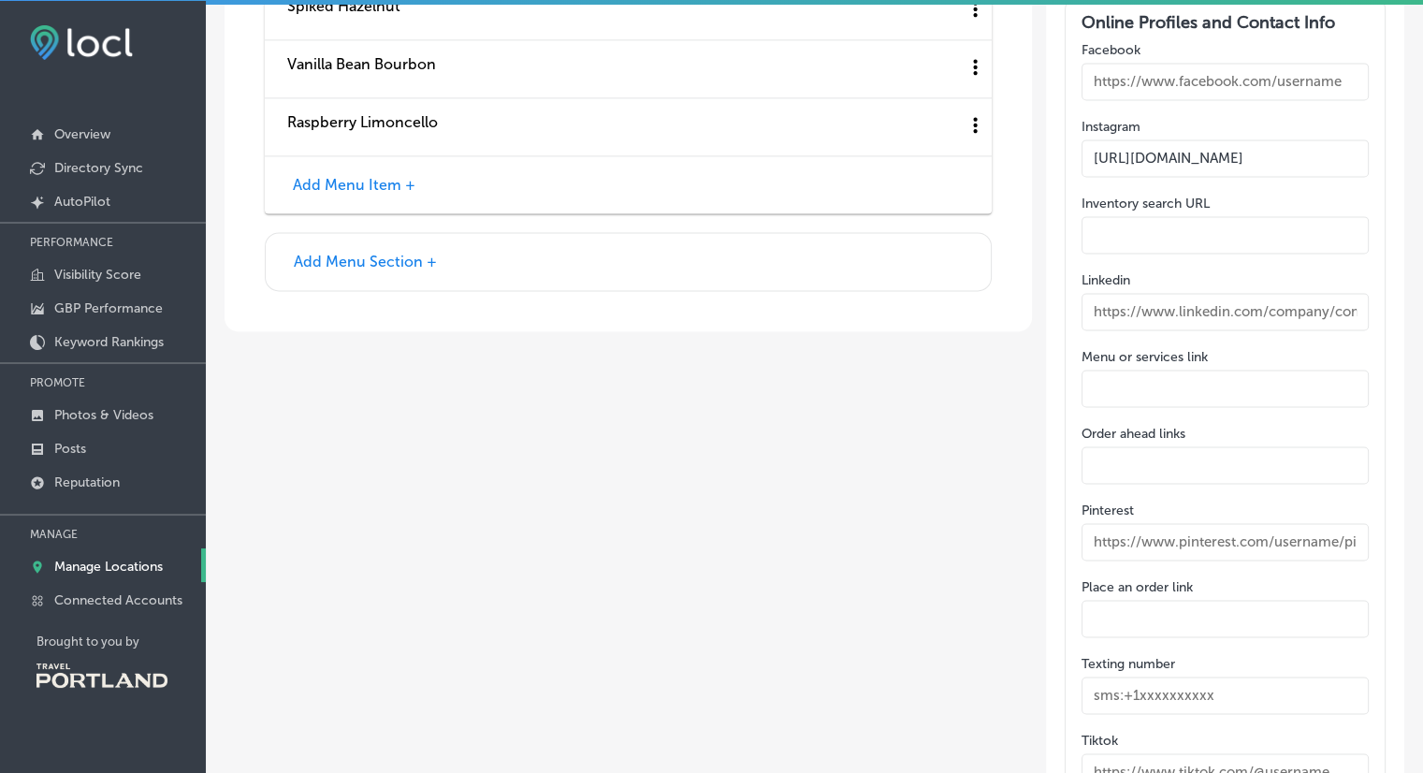
click at [358, 175] on button "Add Menu Item +" at bounding box center [354, 185] width 134 height 20
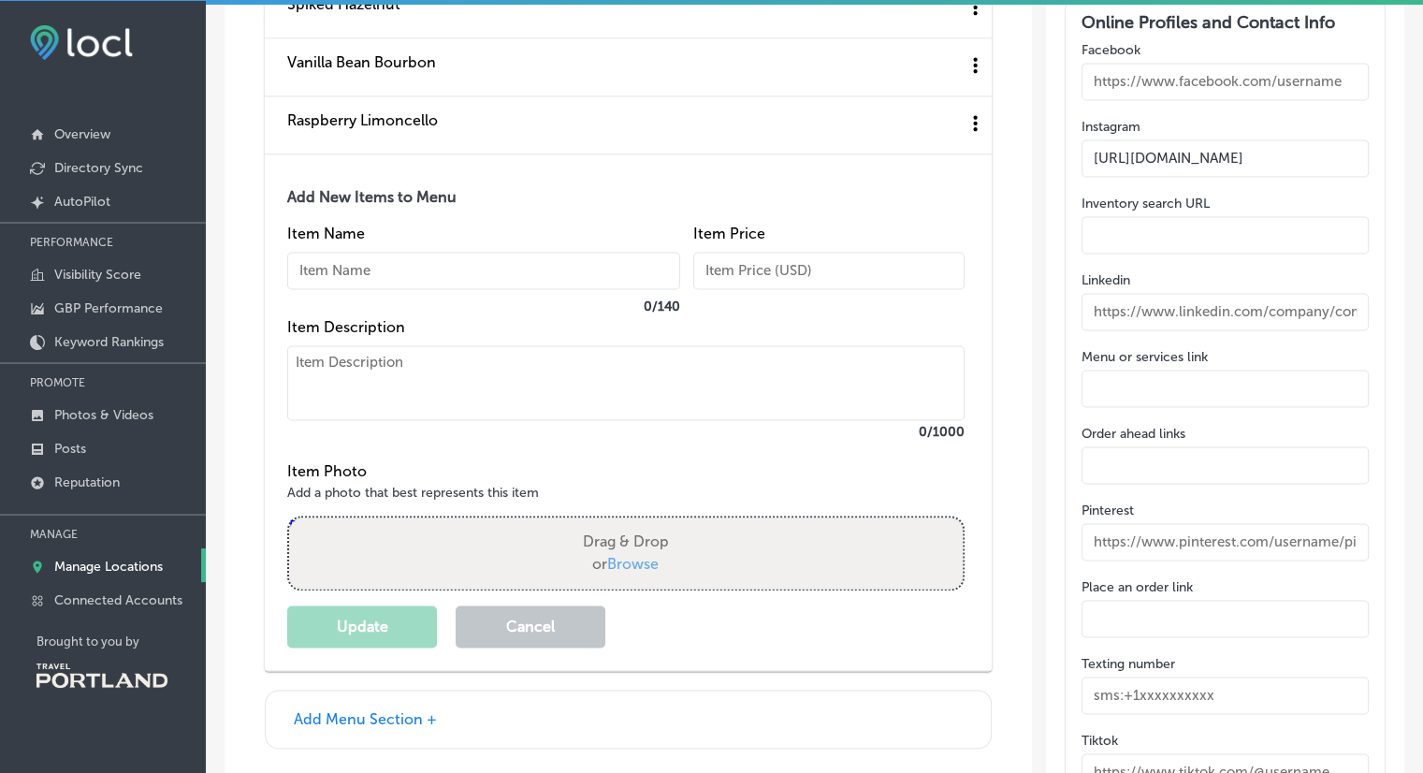
scroll to position [2693, 0]
click at [359, 262] on input "text" at bounding box center [483, 272] width 393 height 37
type input "Strawberry White Sangria"
click at [330, 619] on button "Update" at bounding box center [362, 628] width 150 height 42
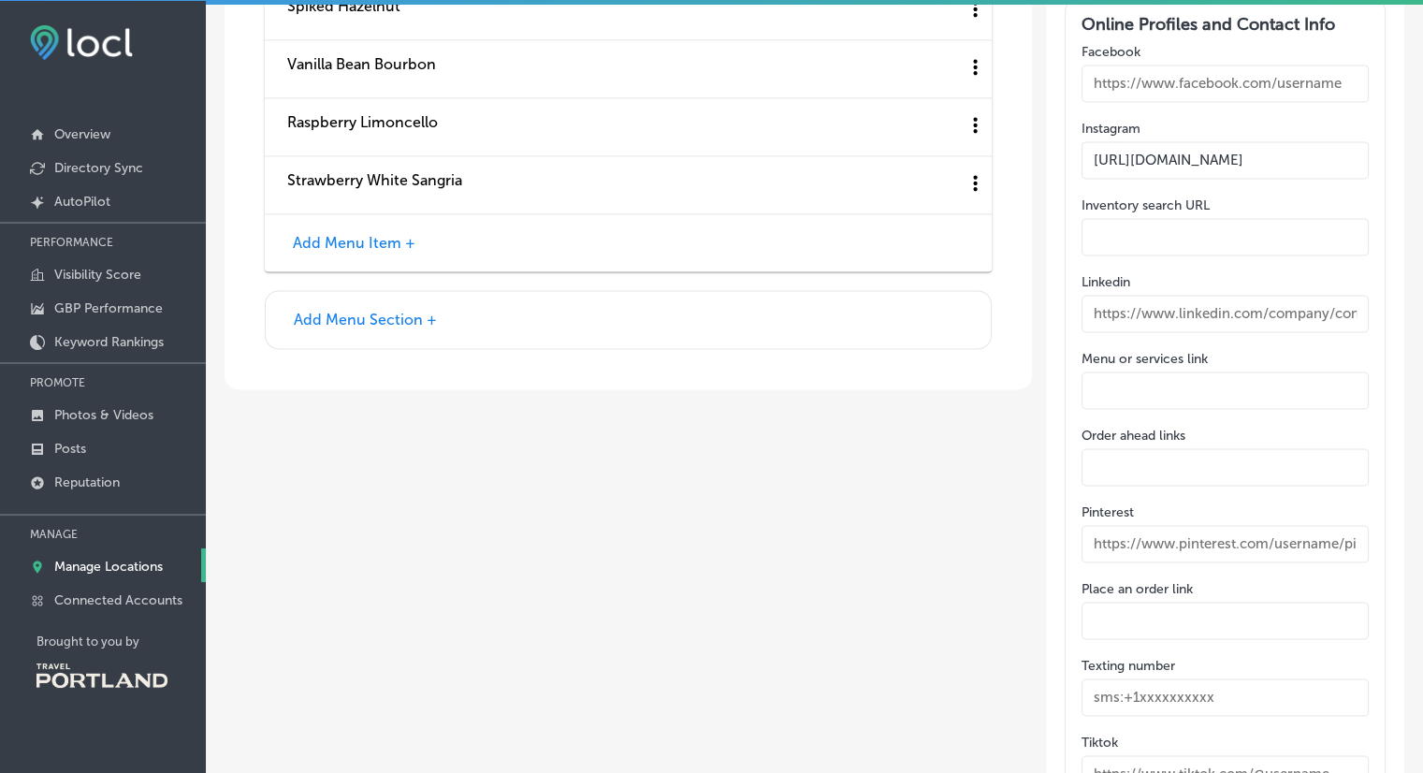
click at [357, 233] on button "Add Menu Item +" at bounding box center [354, 243] width 134 height 20
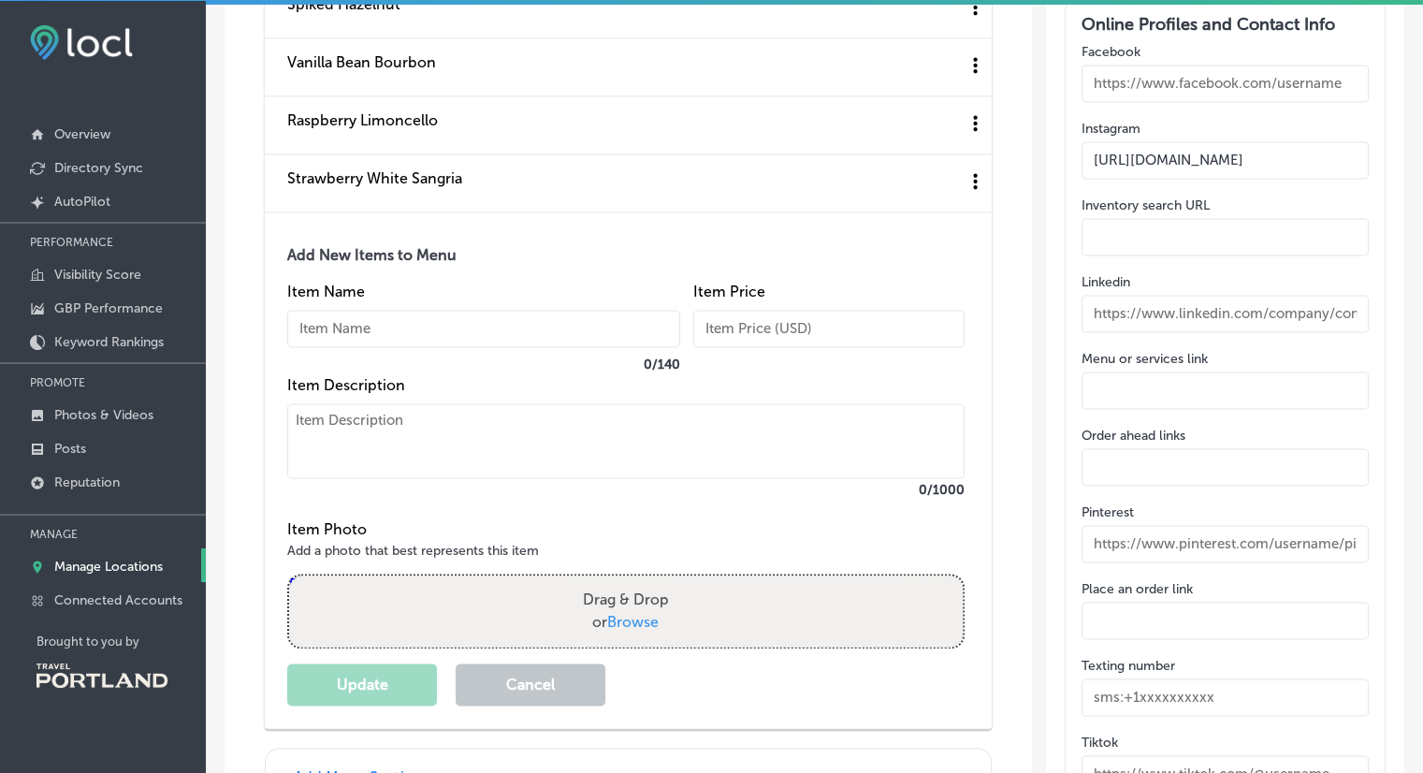
scroll to position [2691, 0]
click at [343, 324] on input "text" at bounding box center [483, 330] width 393 height 37
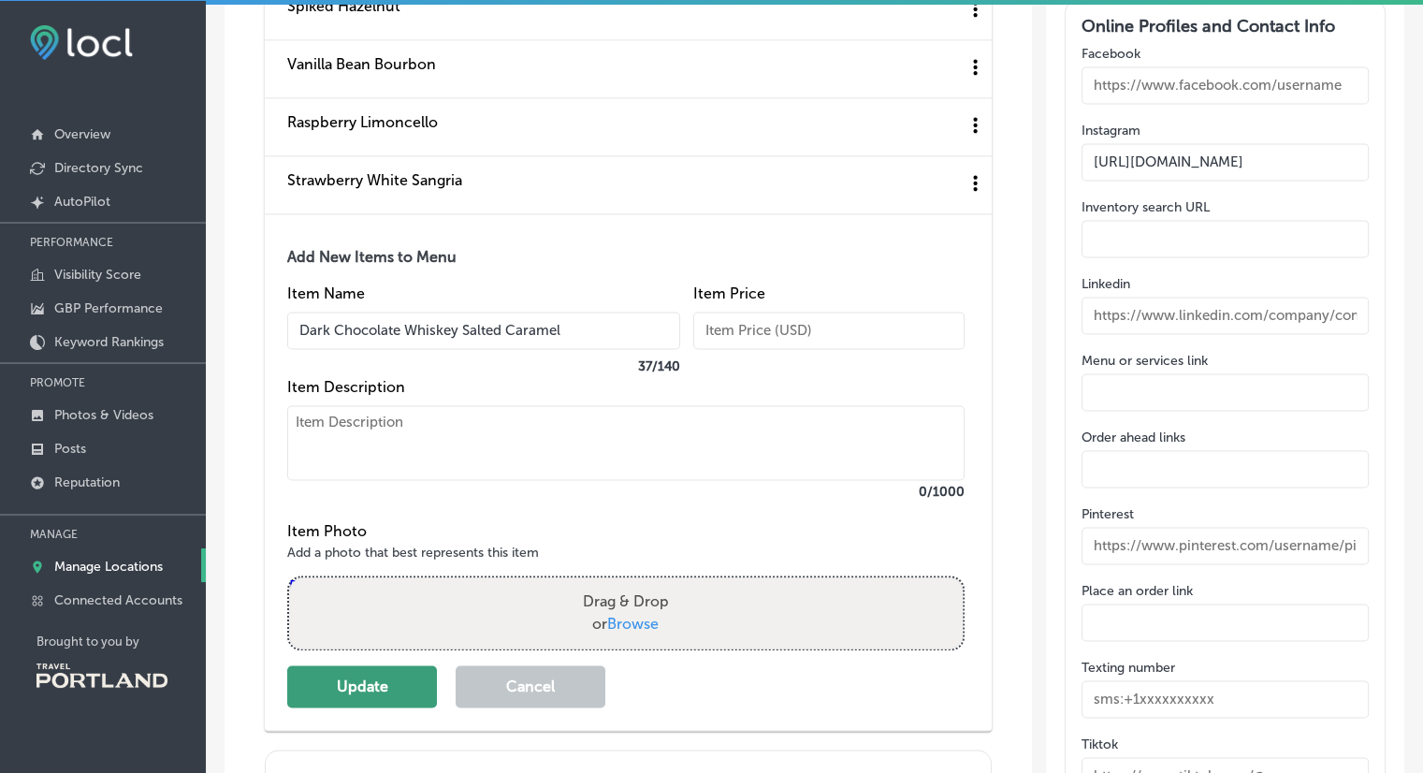
type input "Dark Chocolate Whiskey Salted Caramel"
click at [341, 665] on button "Update" at bounding box center [362, 686] width 150 height 42
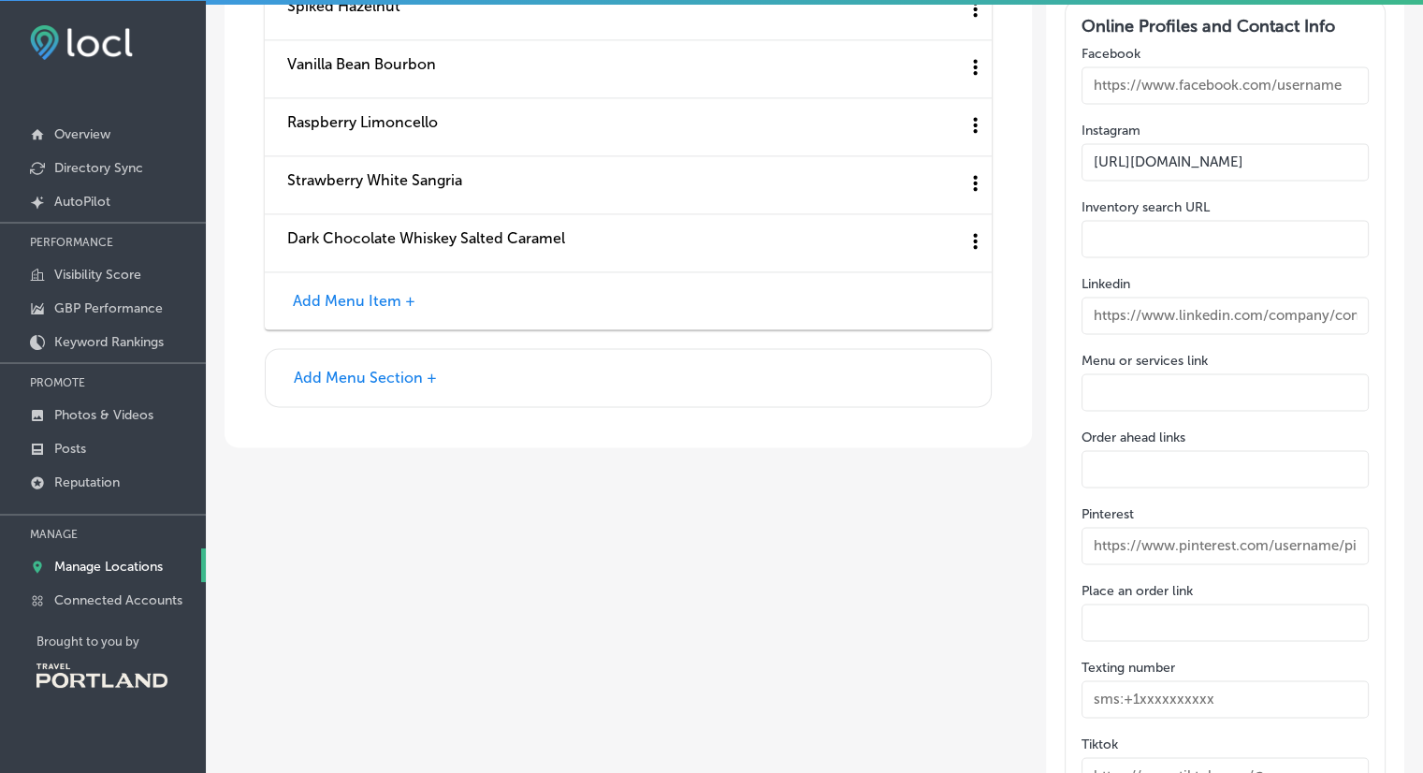
click at [345, 291] on button "Add Menu Item +" at bounding box center [354, 301] width 134 height 20
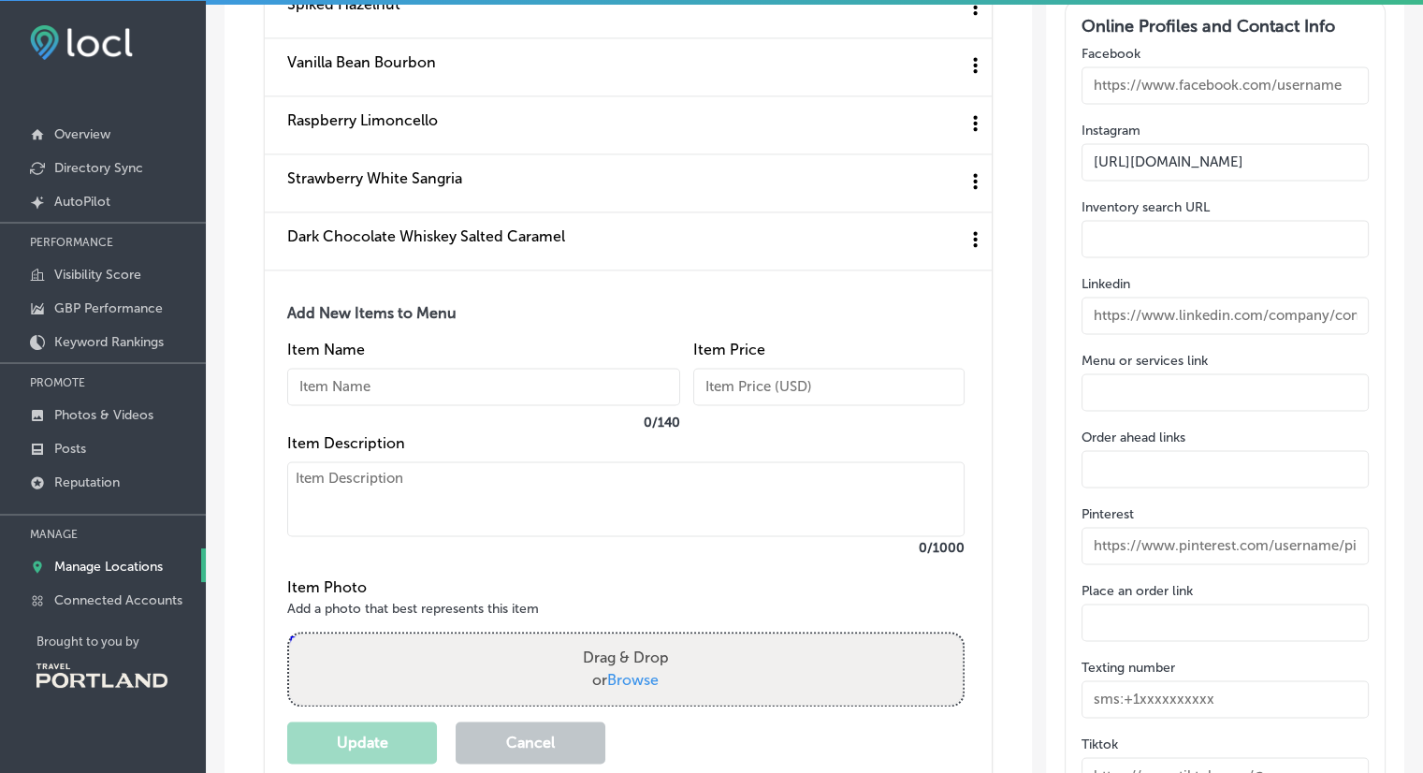
scroll to position [2690, 0]
click at [324, 373] on input "text" at bounding box center [483, 388] width 393 height 37
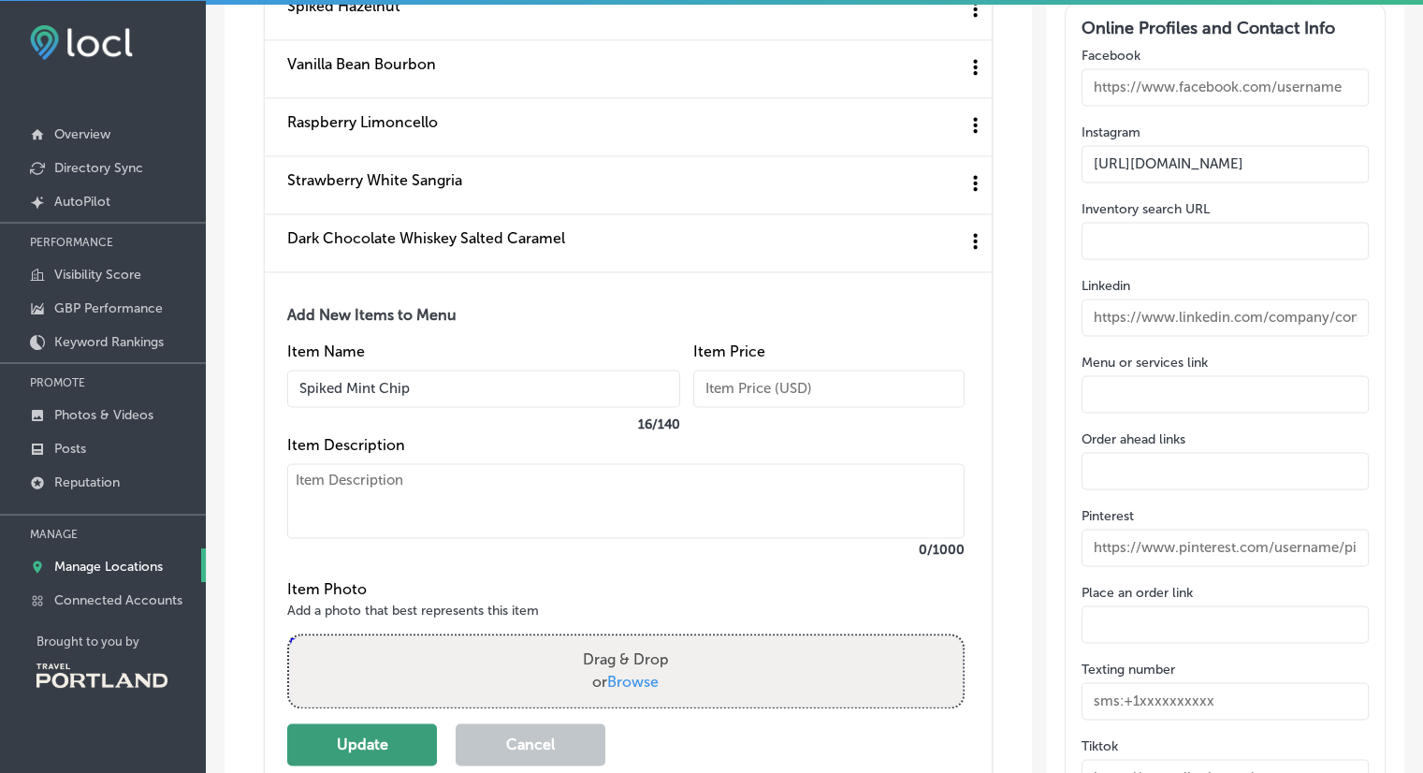
type input "Spiked Mint Chip"
click at [362, 735] on button "Update" at bounding box center [362, 744] width 150 height 42
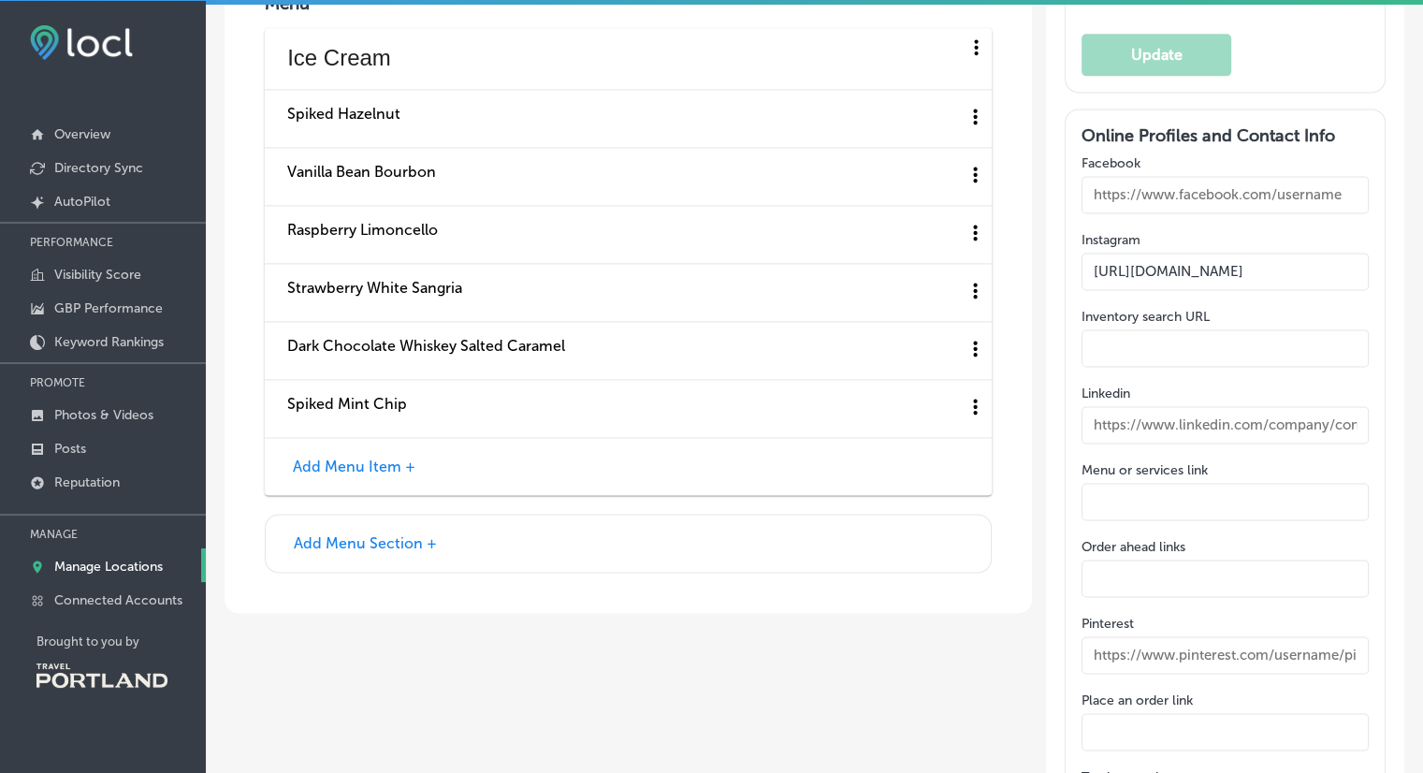
scroll to position [2573, 0]
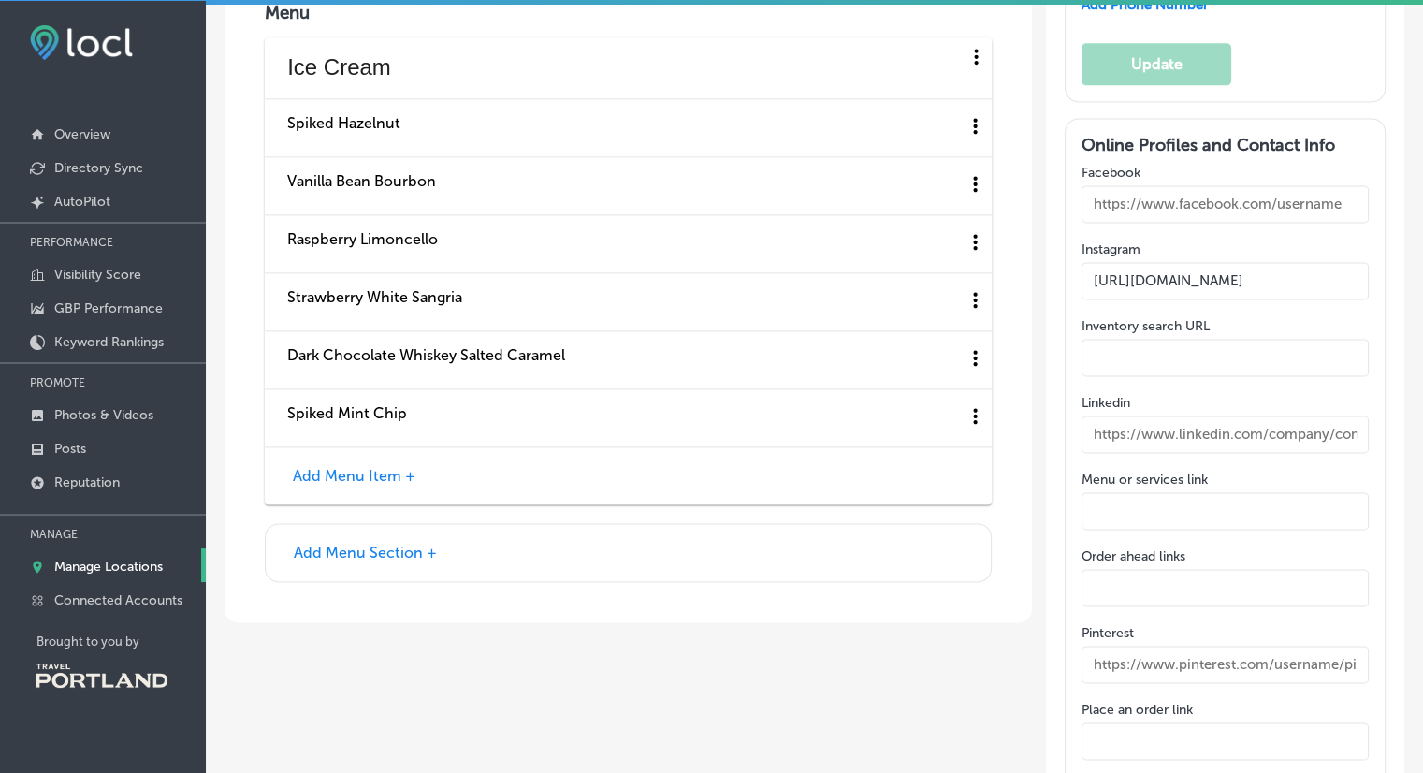
click at [356, 470] on button "Add Menu Item +" at bounding box center [354, 476] width 134 height 20
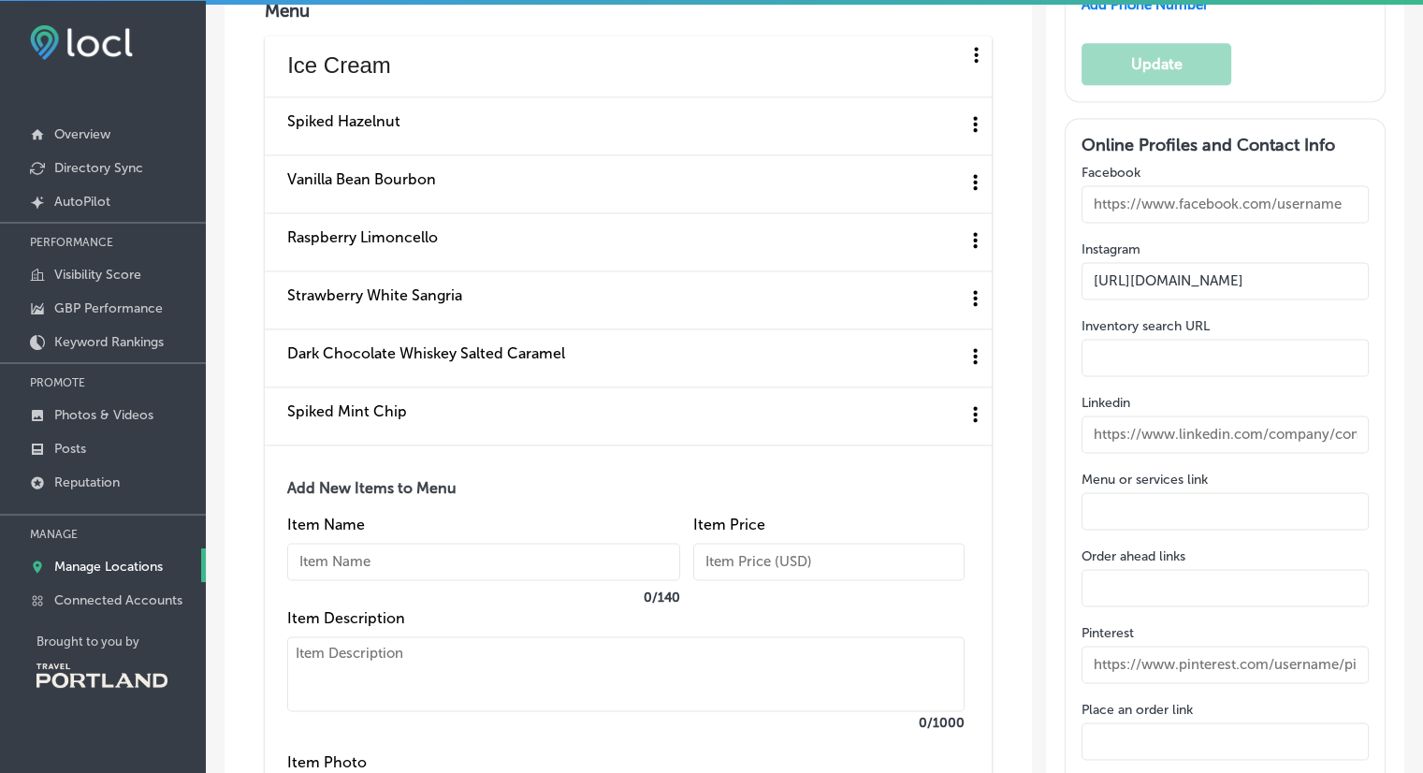
scroll to position [2571, 0]
click at [368, 552] on input "text" at bounding box center [483, 563] width 393 height 37
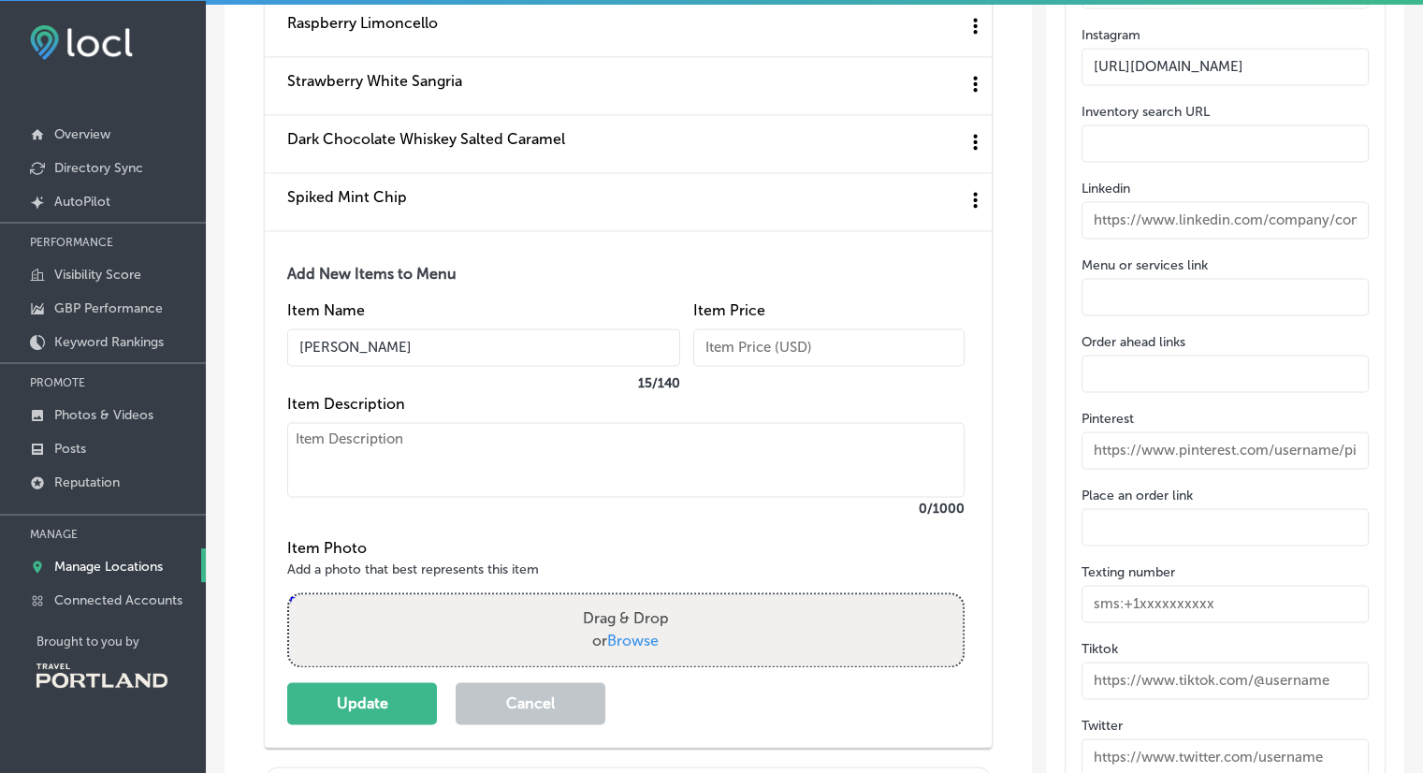
scroll to position [2795, 0]
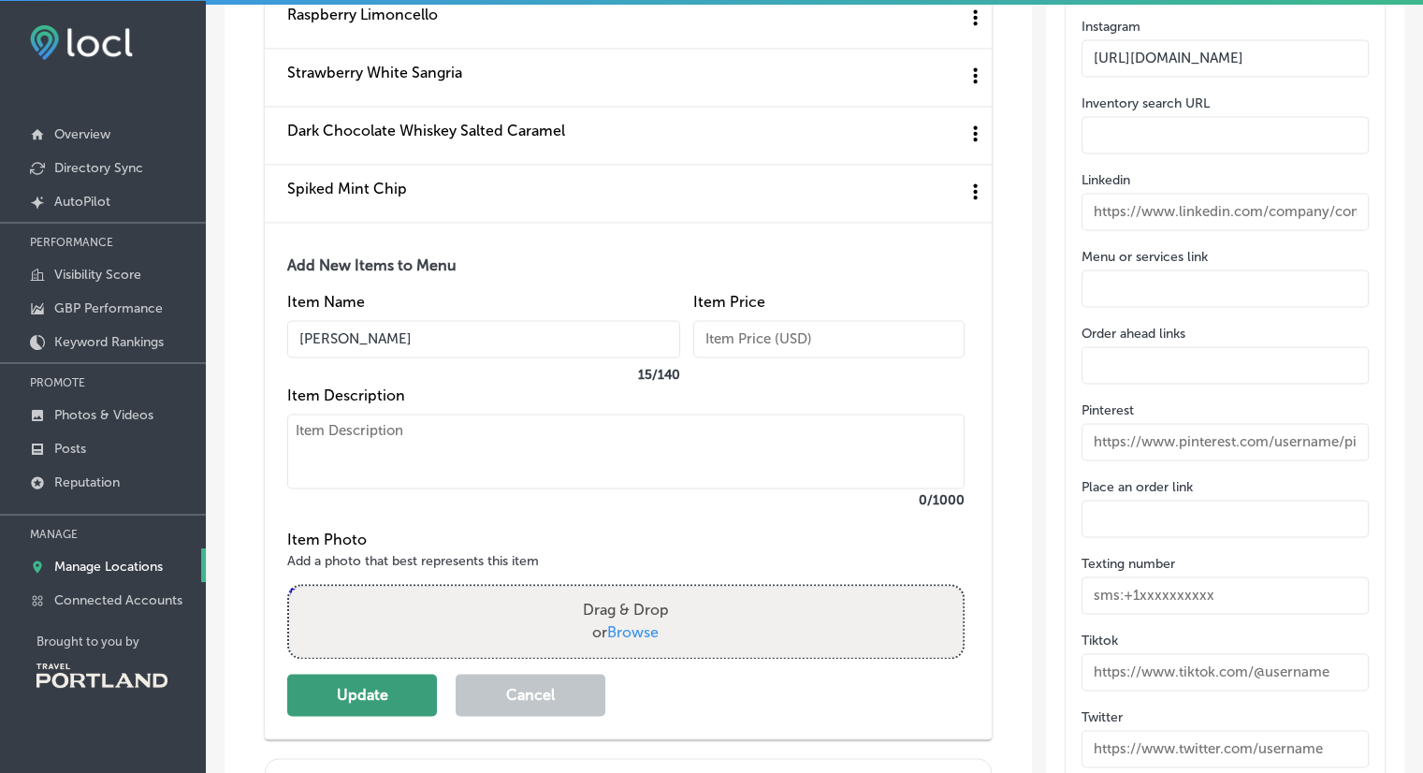
type input "[PERSON_NAME]"
click at [403, 686] on button "Update" at bounding box center [362, 695] width 150 height 42
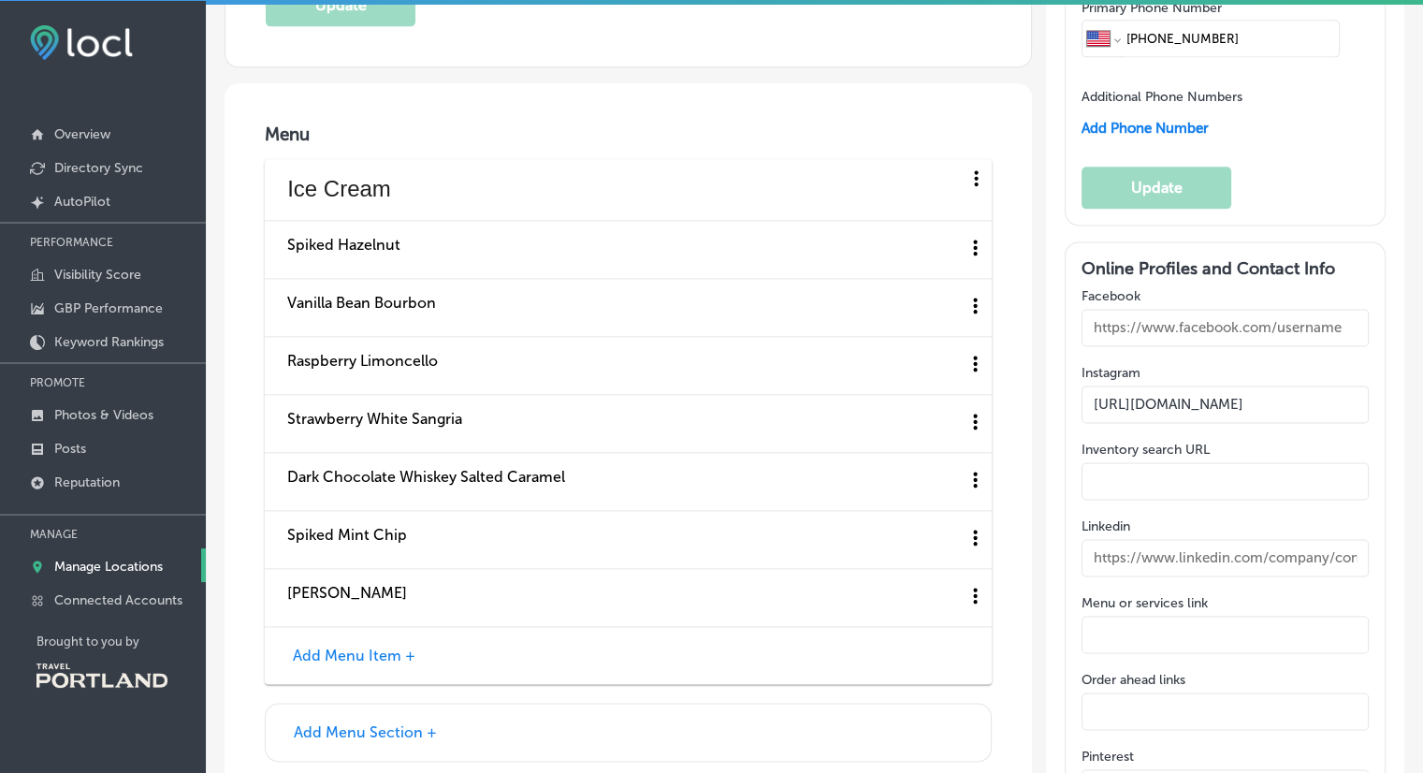
scroll to position [2501, 0]
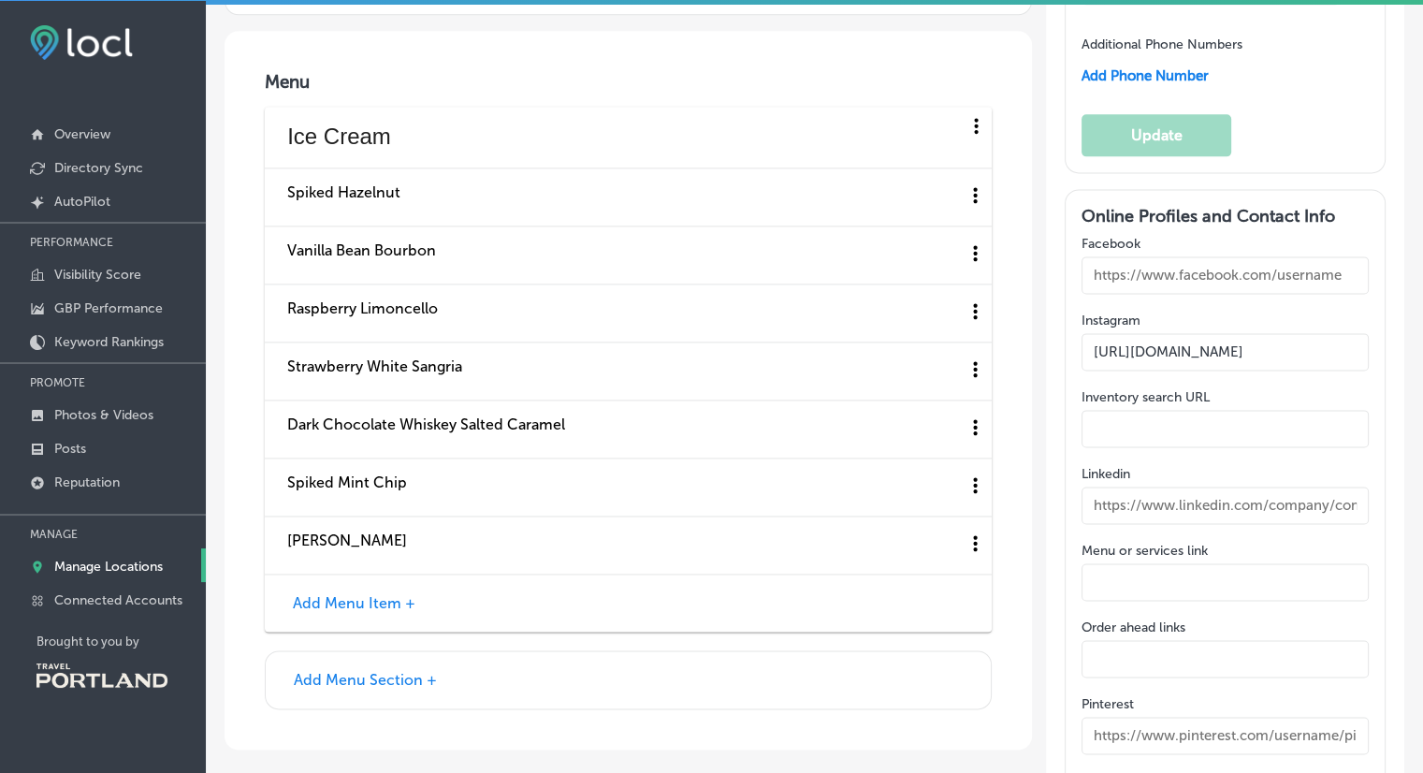
click at [368, 593] on button "Add Menu Item +" at bounding box center [354, 603] width 134 height 20
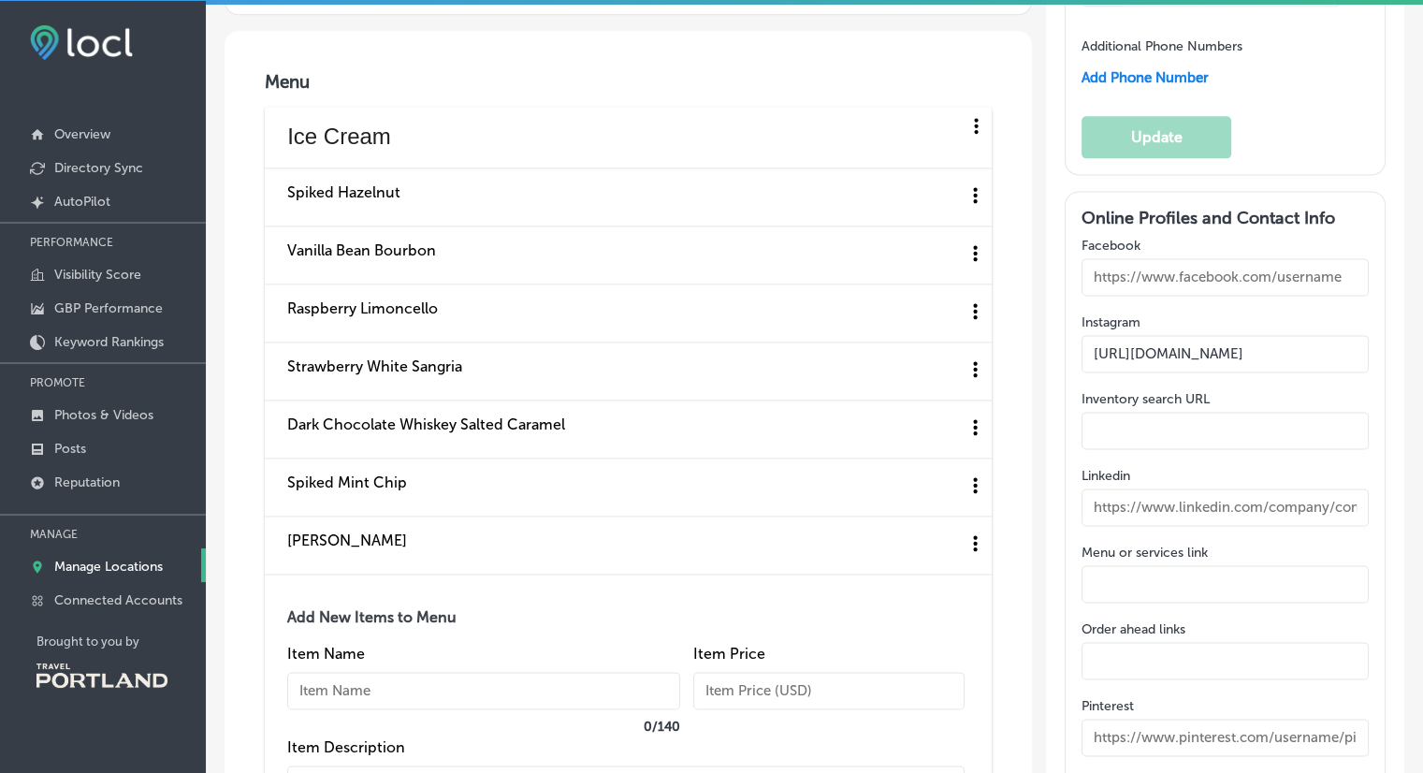
click at [371, 682] on input "text" at bounding box center [483, 690] width 393 height 37
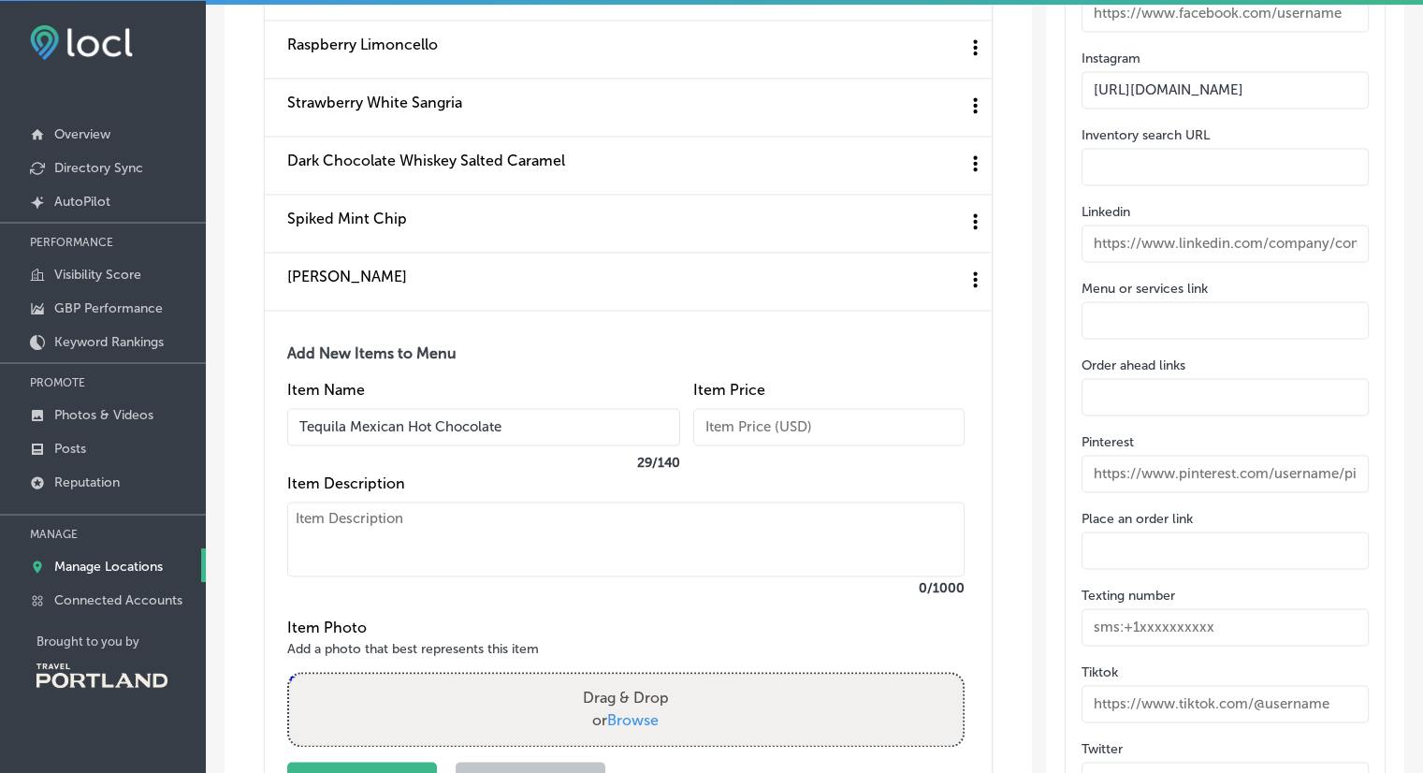
scroll to position [2771, 0]
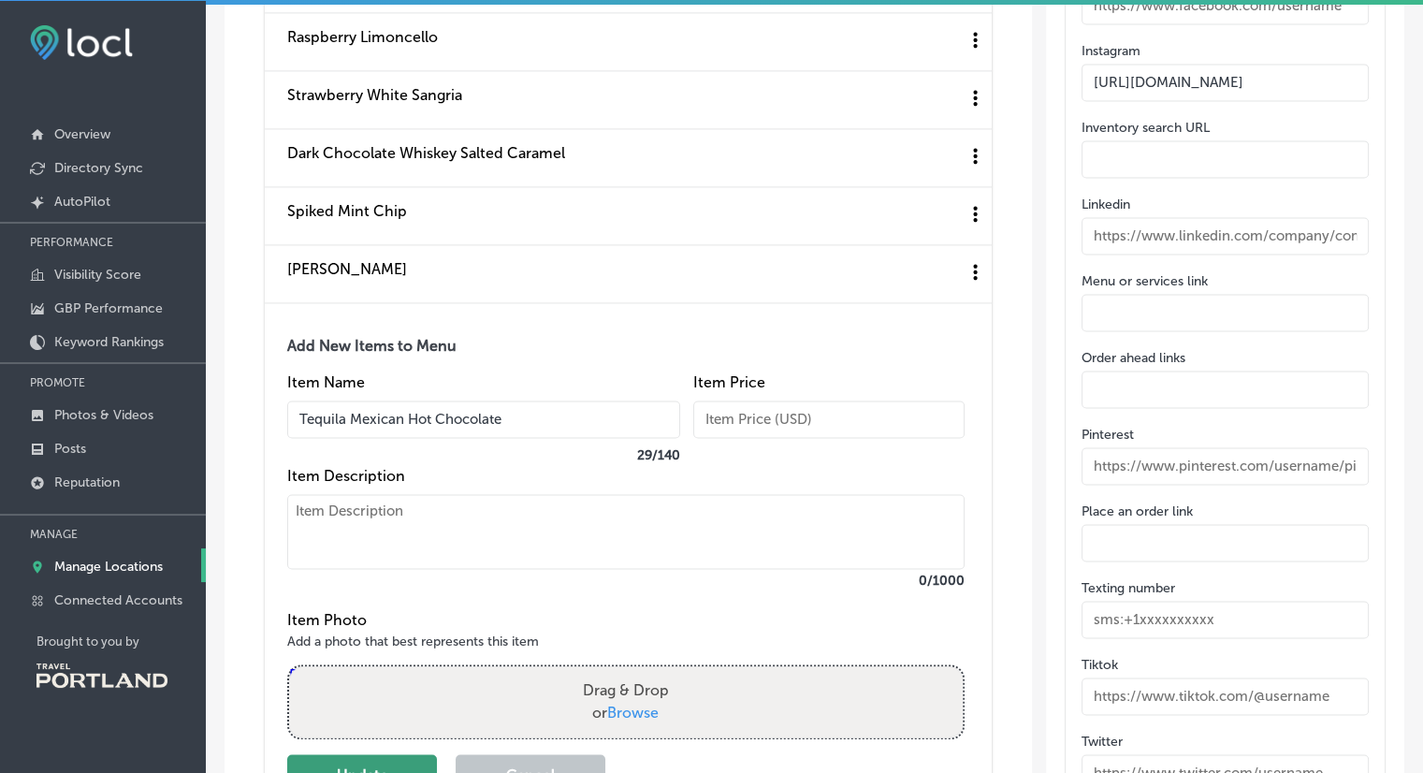
type input "Tequila Mexican Hot Chocolate"
click at [385, 764] on button "Update" at bounding box center [362, 775] width 150 height 42
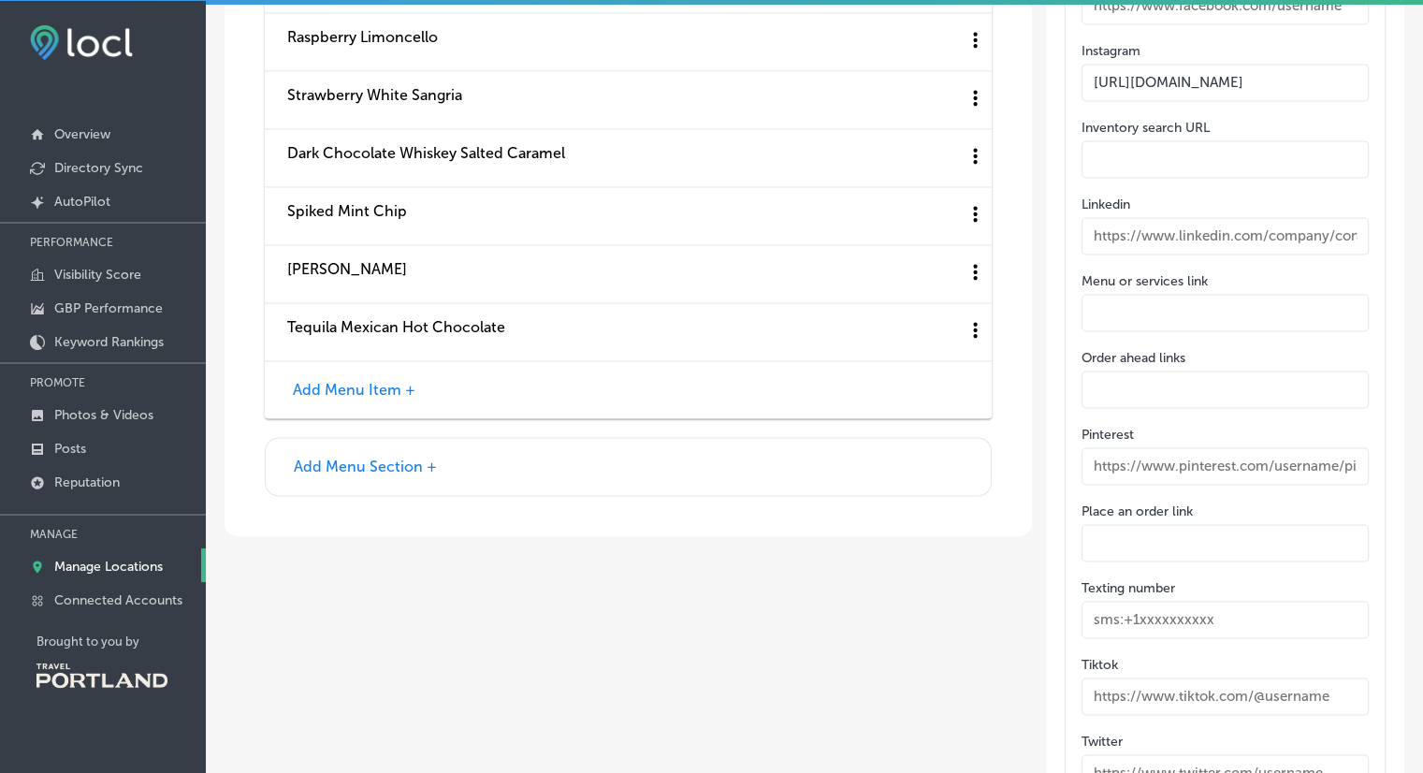
click at [316, 380] on button "Add Menu Item +" at bounding box center [354, 390] width 134 height 20
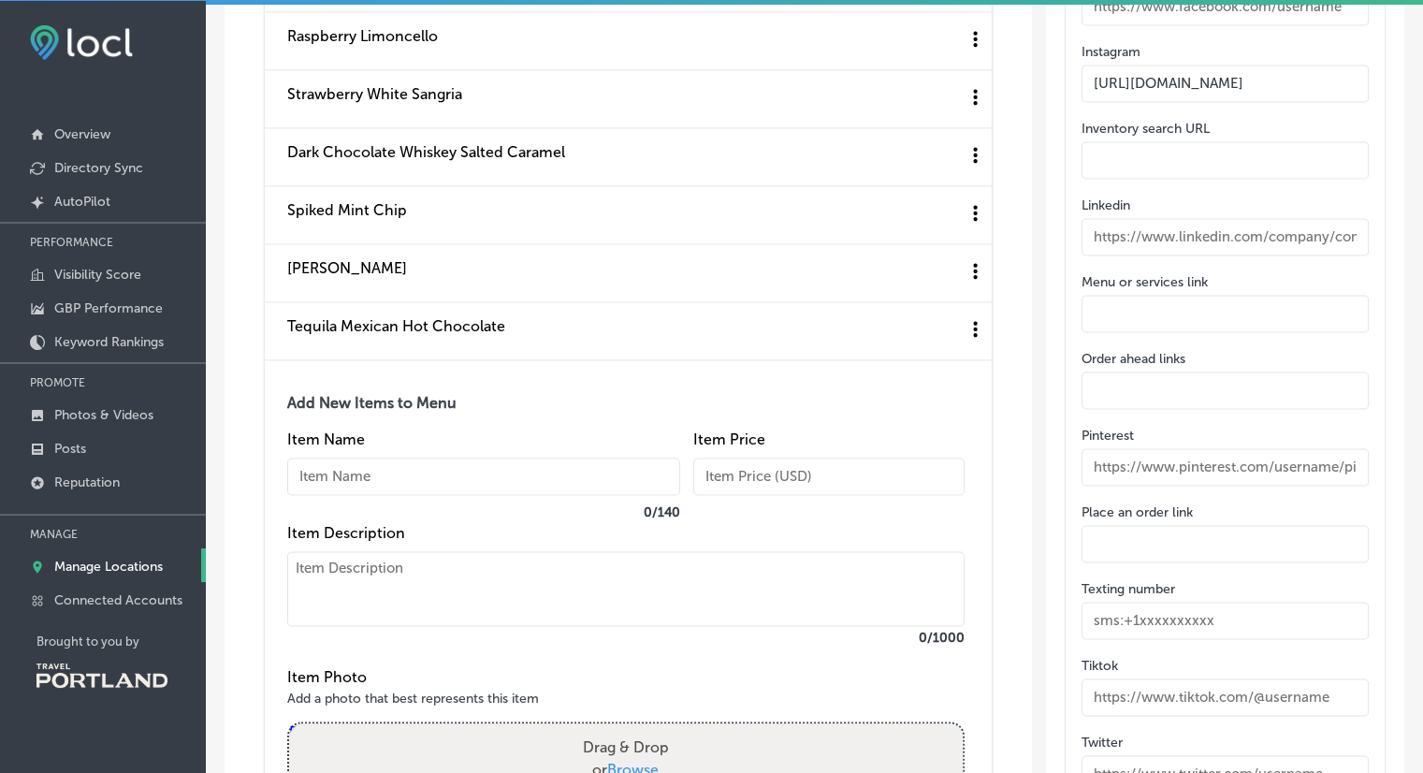
click at [360, 458] on input "text" at bounding box center [483, 476] width 393 height 37
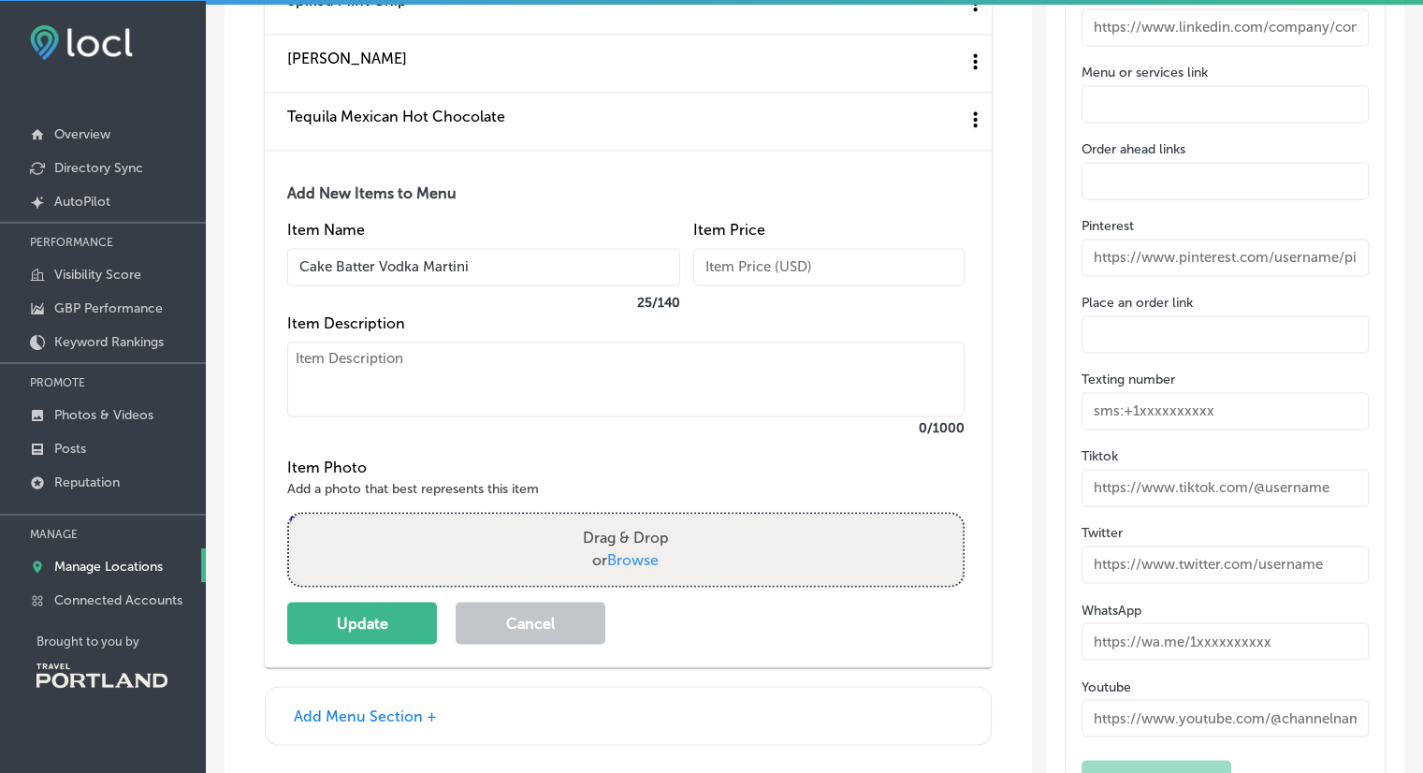
scroll to position [3027, 0]
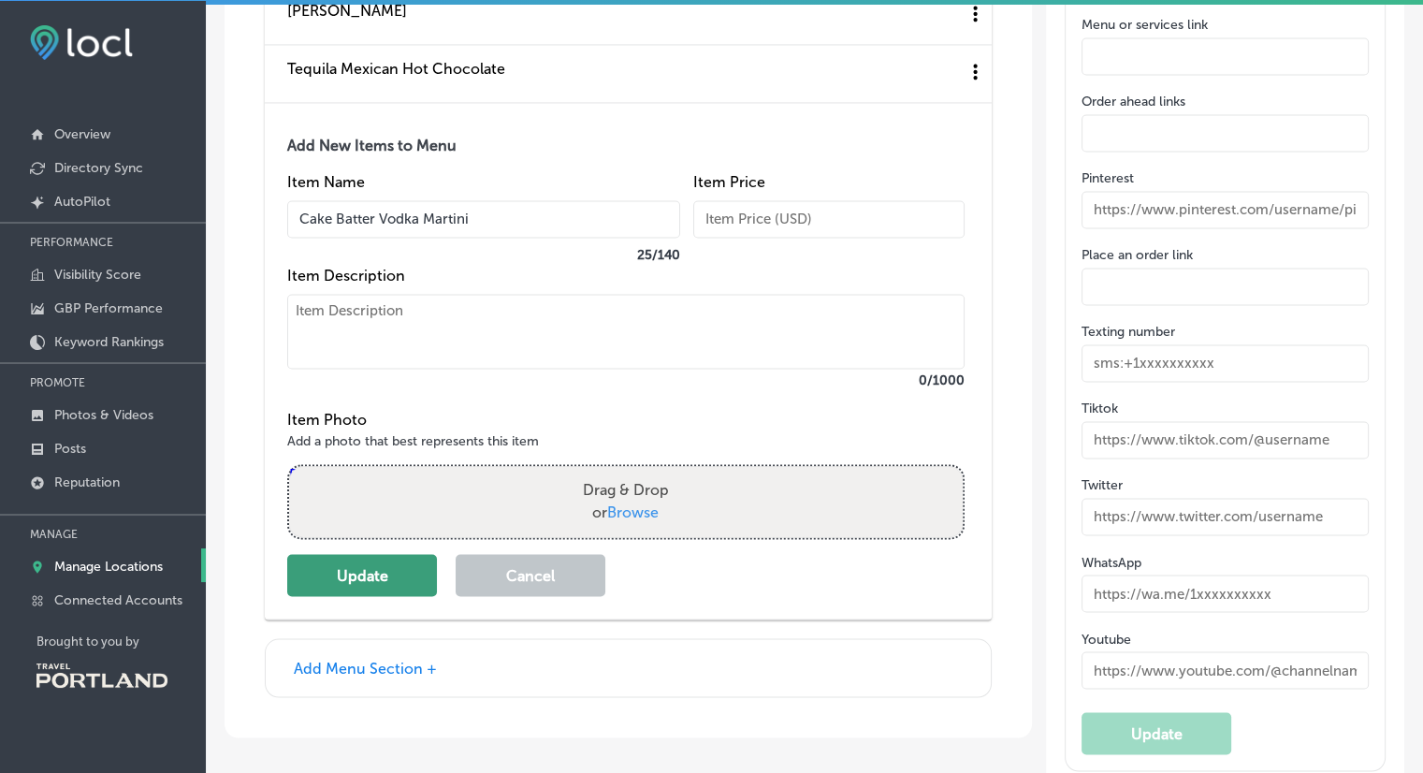
type input "Cake Batter Vodka Martini"
click at [341, 569] on button "Update" at bounding box center [362, 575] width 150 height 42
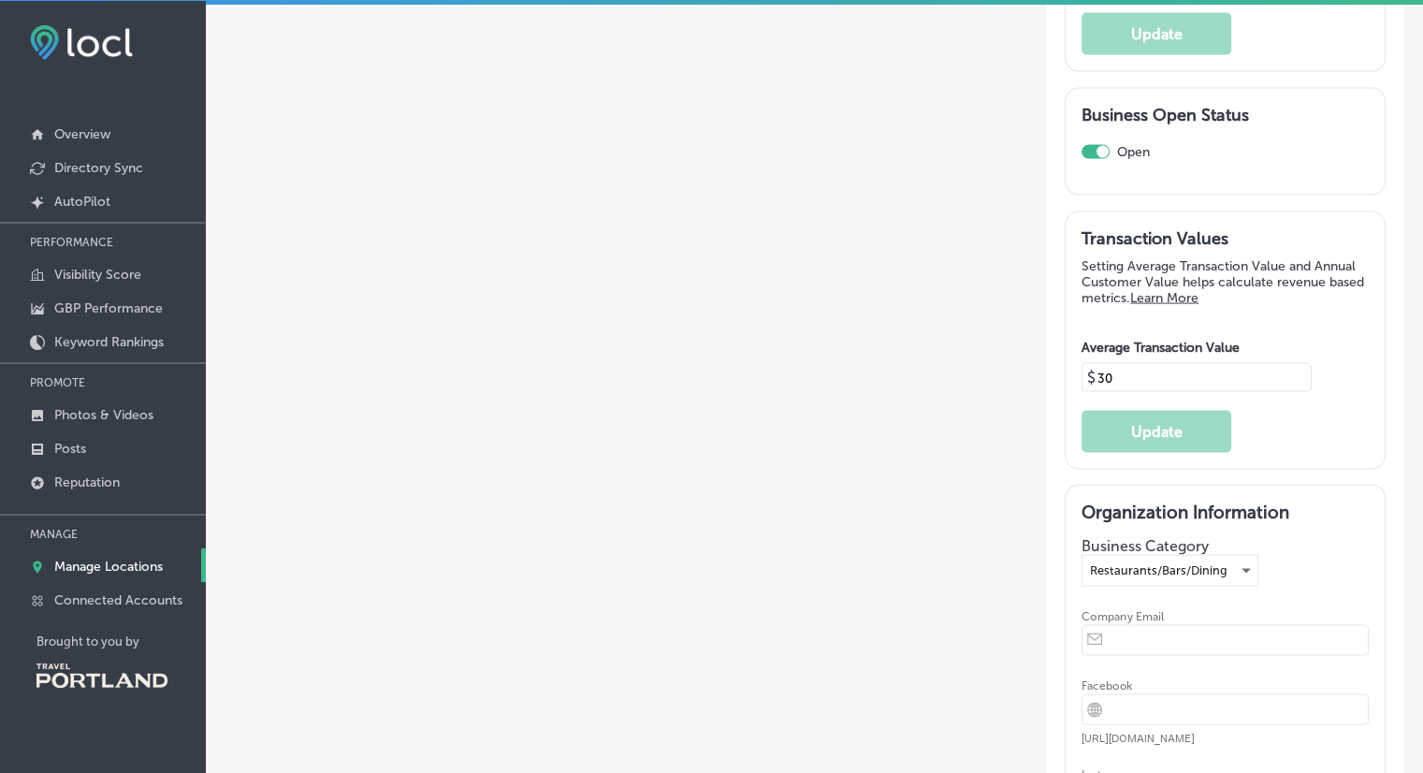
scroll to position [3747, 0]
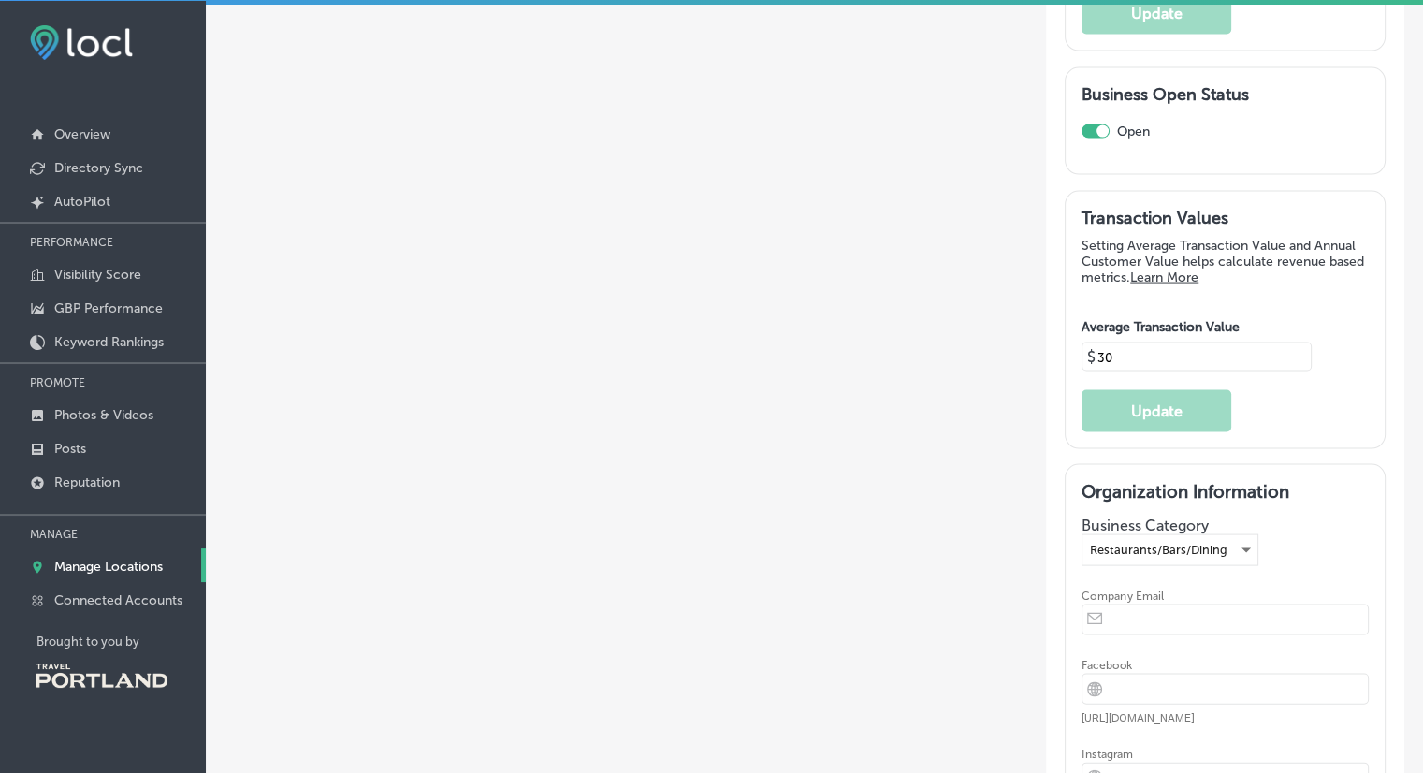
drag, startPoint x: 1113, startPoint y: 360, endPoint x: 1088, endPoint y: 364, distance: 24.6
click at [1096, 364] on input "30" at bounding box center [1194, 357] width 197 height 17
type input "26"
click at [1194, 416] on button "Update" at bounding box center [1157, 411] width 150 height 42
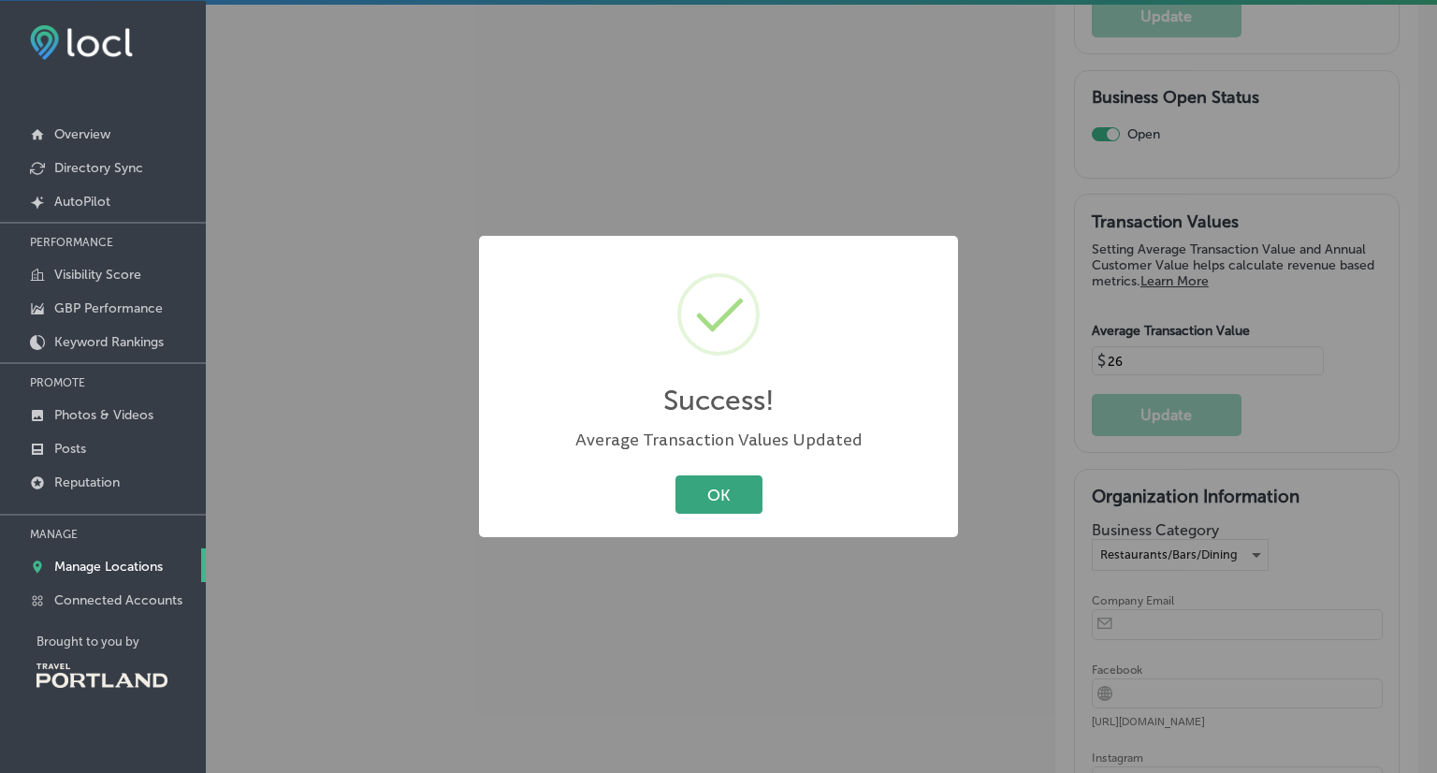
click at [726, 491] on button "OK" at bounding box center [719, 494] width 87 height 38
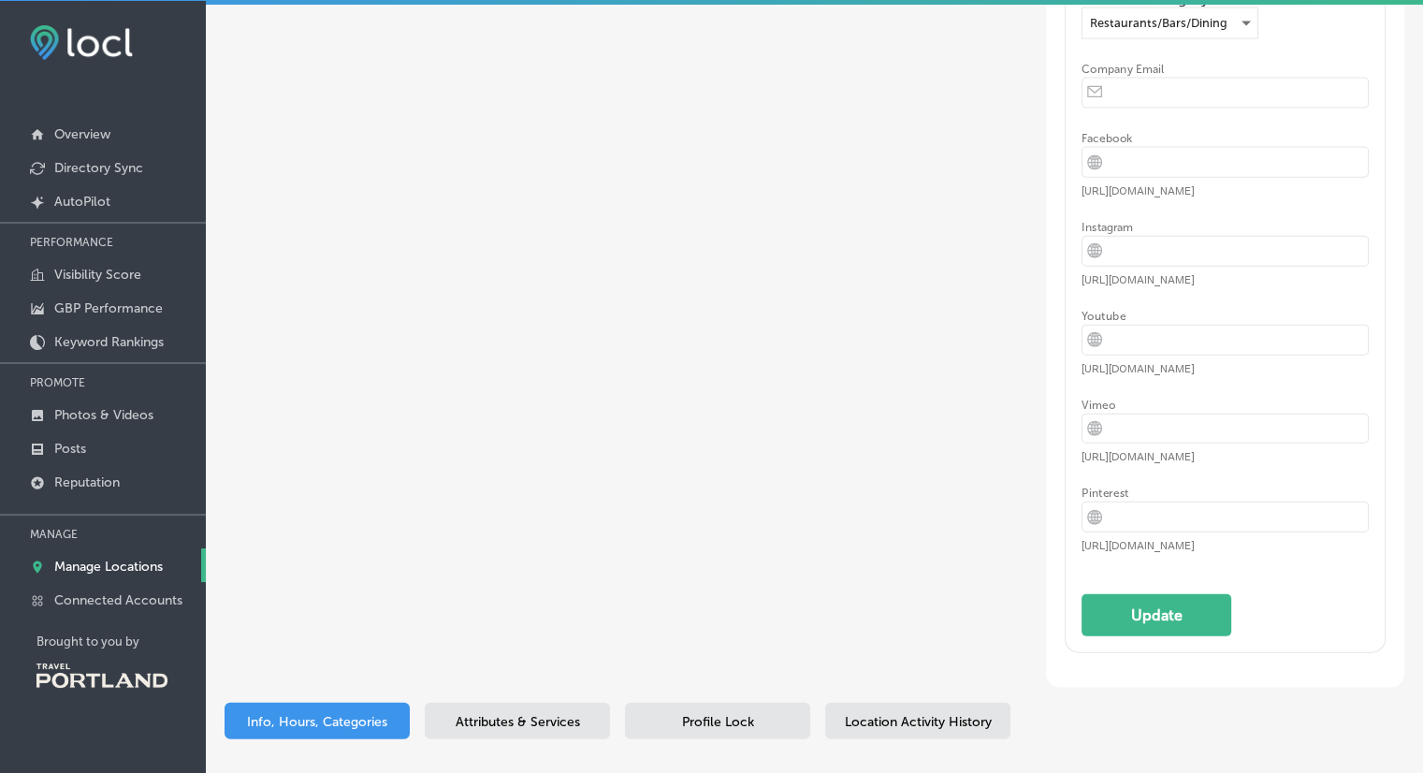
scroll to position [4258, 0]
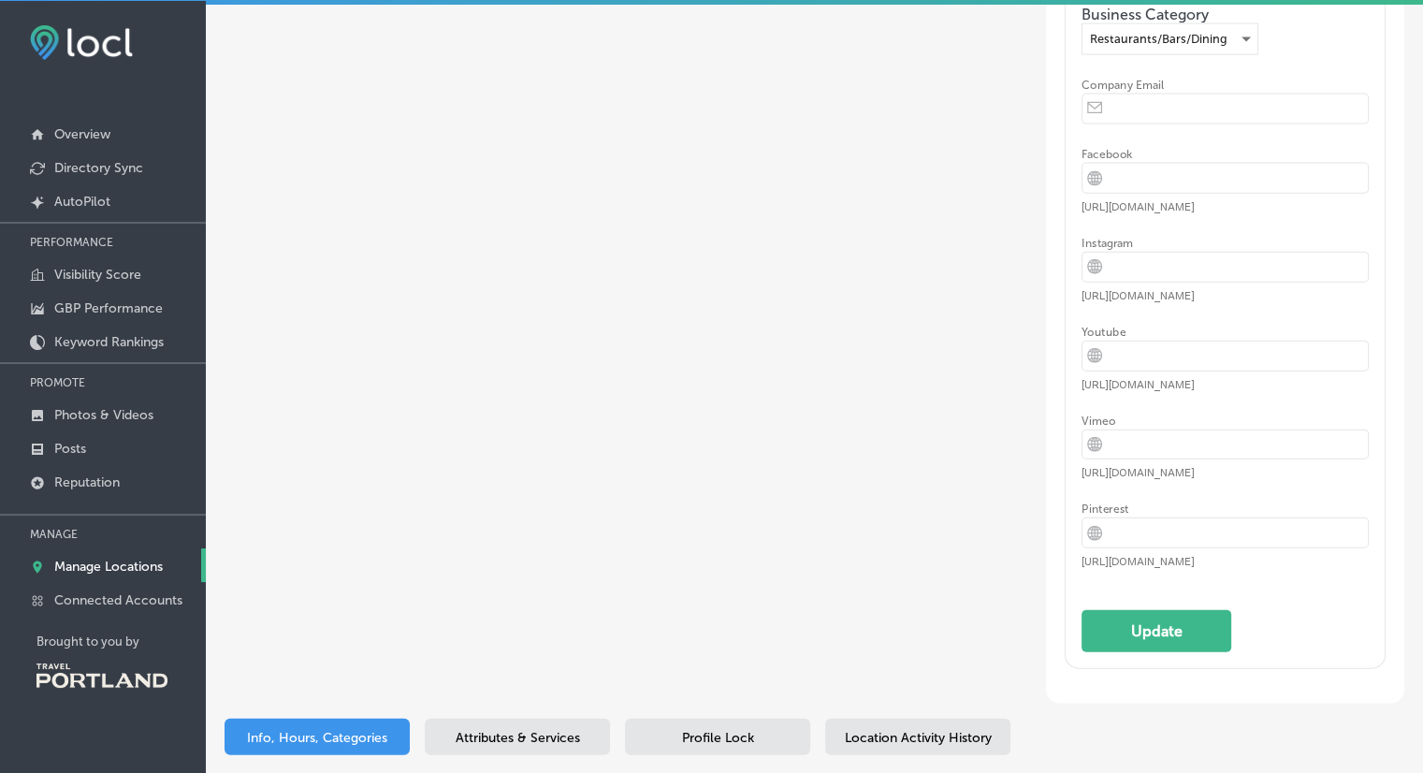
click at [1112, 115] on input "email" at bounding box center [1240, 109] width 256 height 29
type input "[EMAIL_ADDRESS][DOMAIN_NAME]"
type input "Tipsy Scoop"
type input "1 (971) 292-8778"
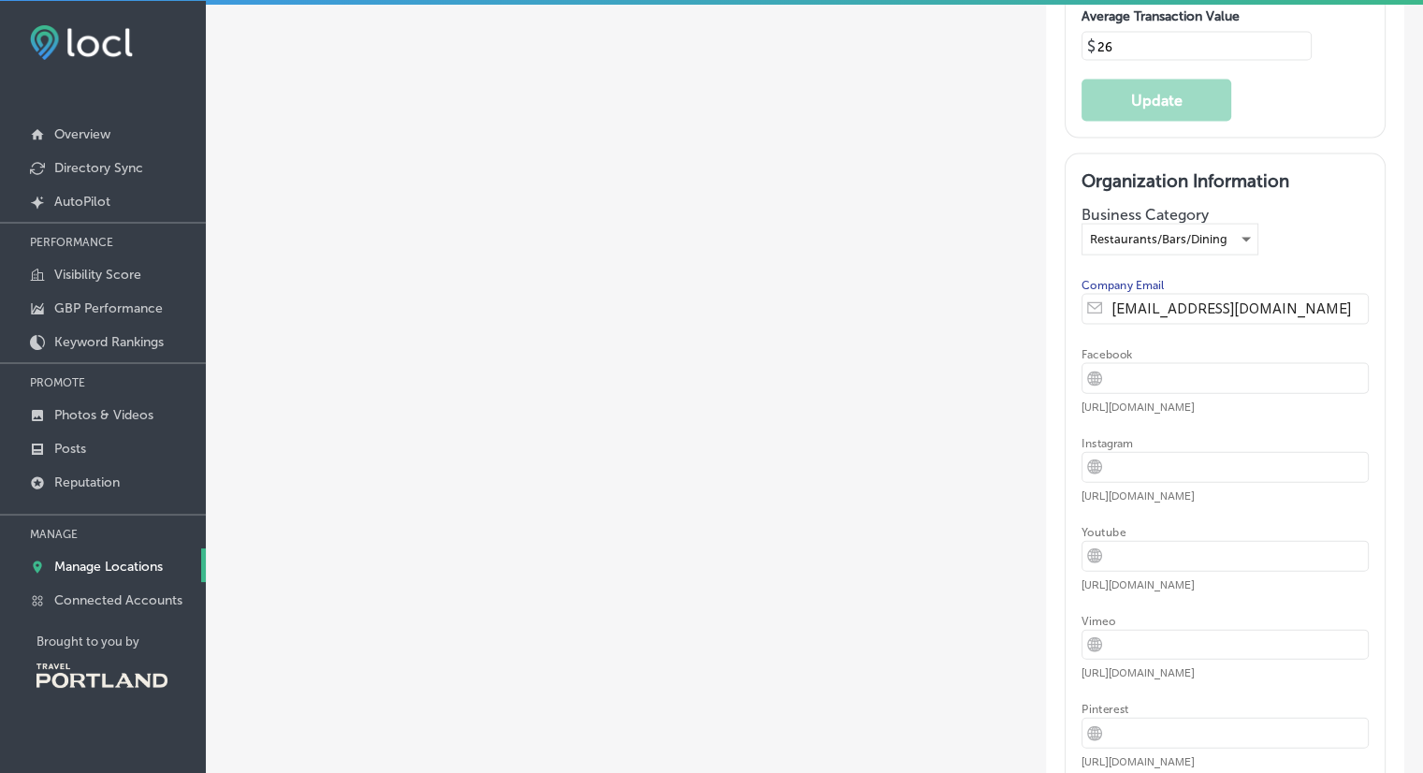
scroll to position [4131, 0]
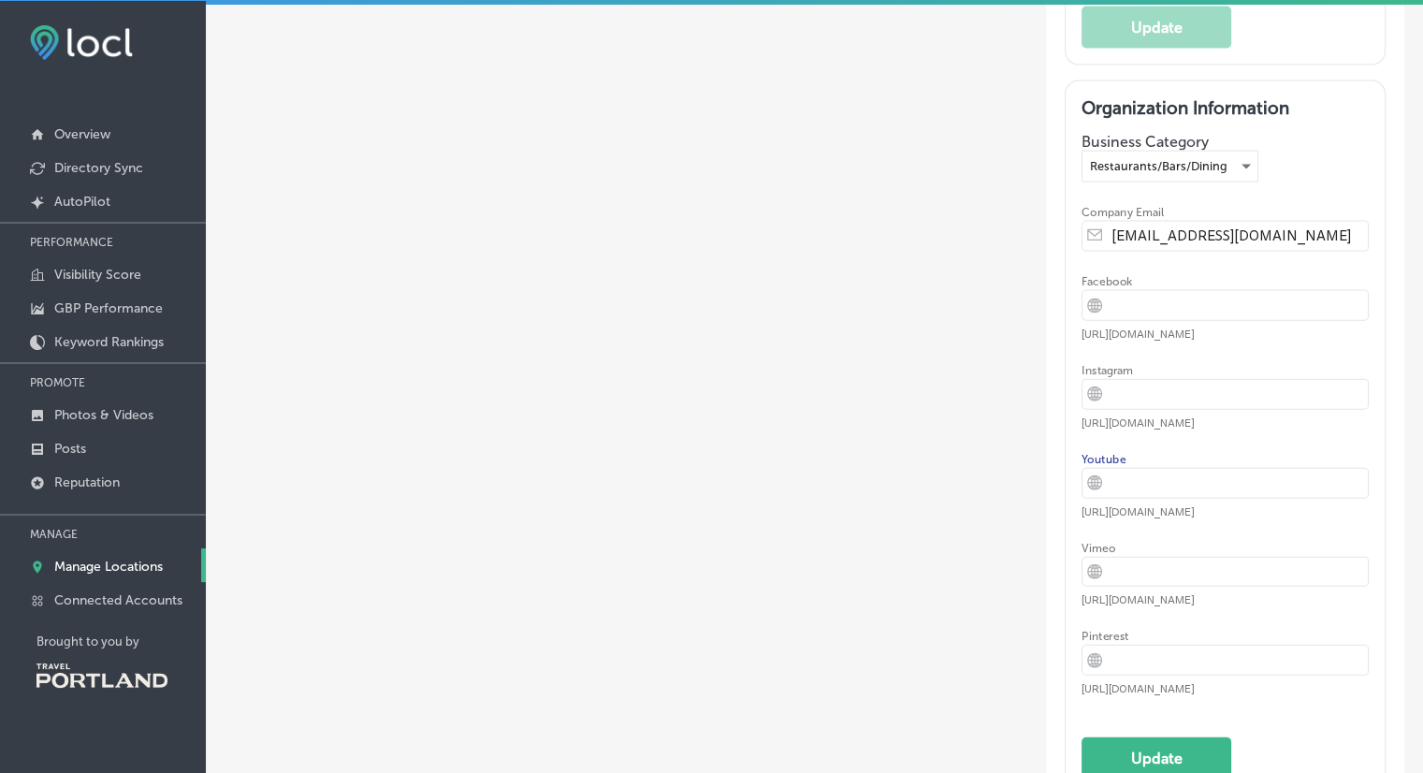
click at [1159, 481] on input "url" at bounding box center [1240, 483] width 256 height 29
type input "tipsyscoop"
click at [1129, 401] on input "url" at bounding box center [1240, 394] width 256 height 29
type input "s"
click at [1188, 737] on button "Update" at bounding box center [1157, 758] width 150 height 42
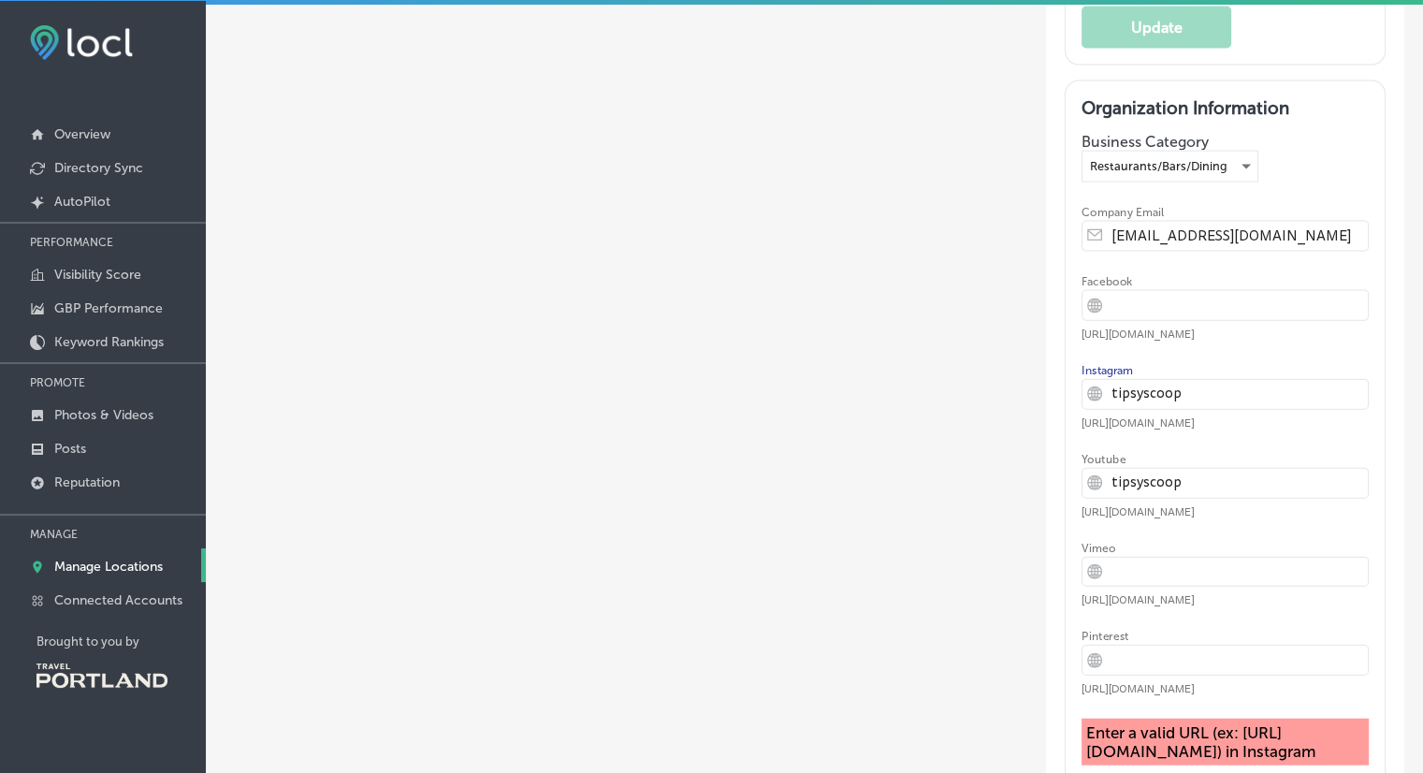
click at [1112, 391] on input "tipsyscoop" at bounding box center [1240, 394] width 256 height 29
click at [1266, 398] on input "https://www.tipsyscoop" at bounding box center [1240, 394] width 256 height 29
click at [1247, 386] on input "https://www.tipsyscoop.com" at bounding box center [1240, 394] width 256 height 29
drag, startPoint x: 1247, startPoint y: 386, endPoint x: 1182, endPoint y: 390, distance: 64.7
click at [1182, 390] on input "https://www.tipsyscoop.com" at bounding box center [1240, 394] width 256 height 29
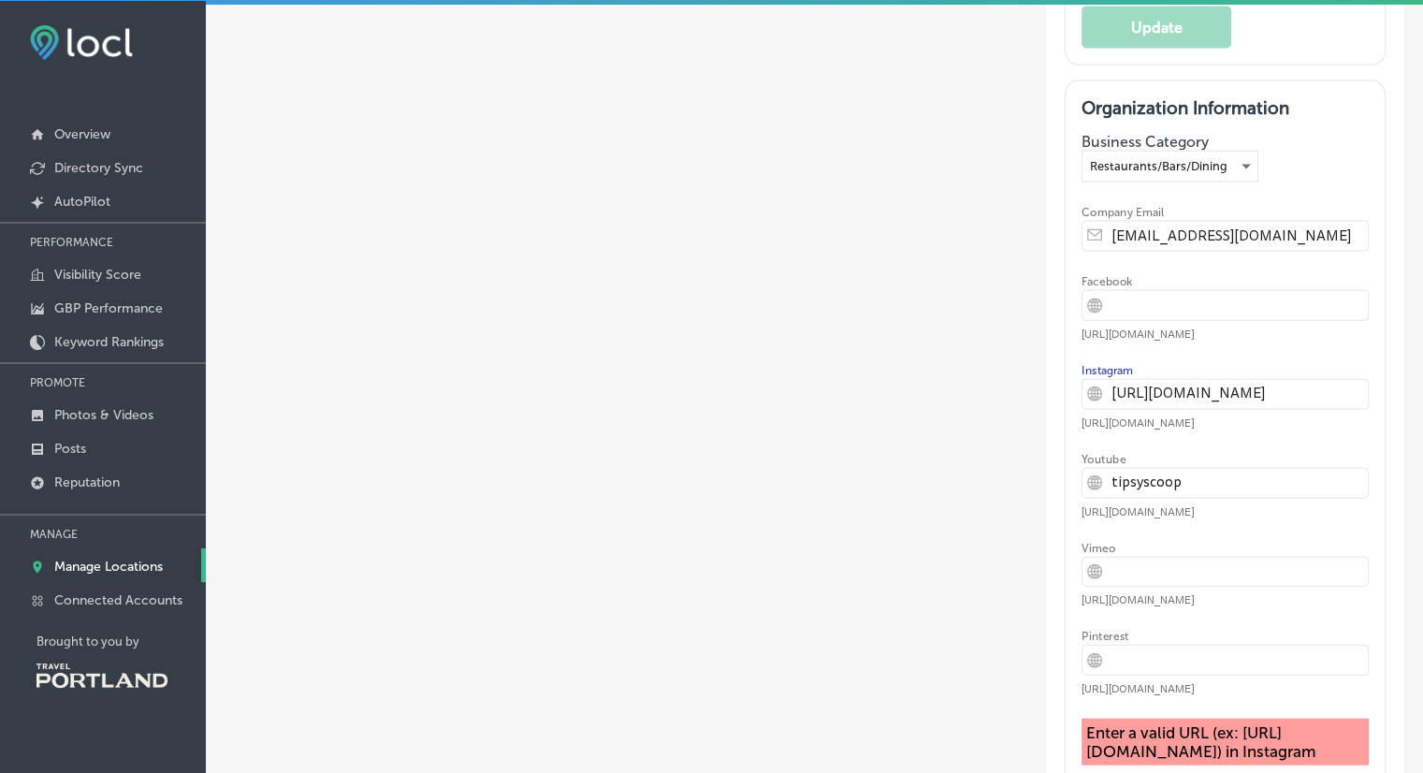
click at [1276, 387] on input "https://www.instagram.com" at bounding box center [1240, 394] width 256 height 29
type input "[URL][DOMAIN_NAME]"
click at [1243, 458] on div "Youtube iconmonstr-globe-3 Created with Sketch. tipsyscoop https://www.example.…" at bounding box center [1225, 486] width 287 height 66
drag, startPoint x: 1205, startPoint y: 479, endPoint x: 1058, endPoint y: 522, distance: 153.1
click at [1066, 522] on div "Organization Information Business Category Restaurants/Bars/Dining Company Emai…" at bounding box center [1225, 468] width 319 height 775
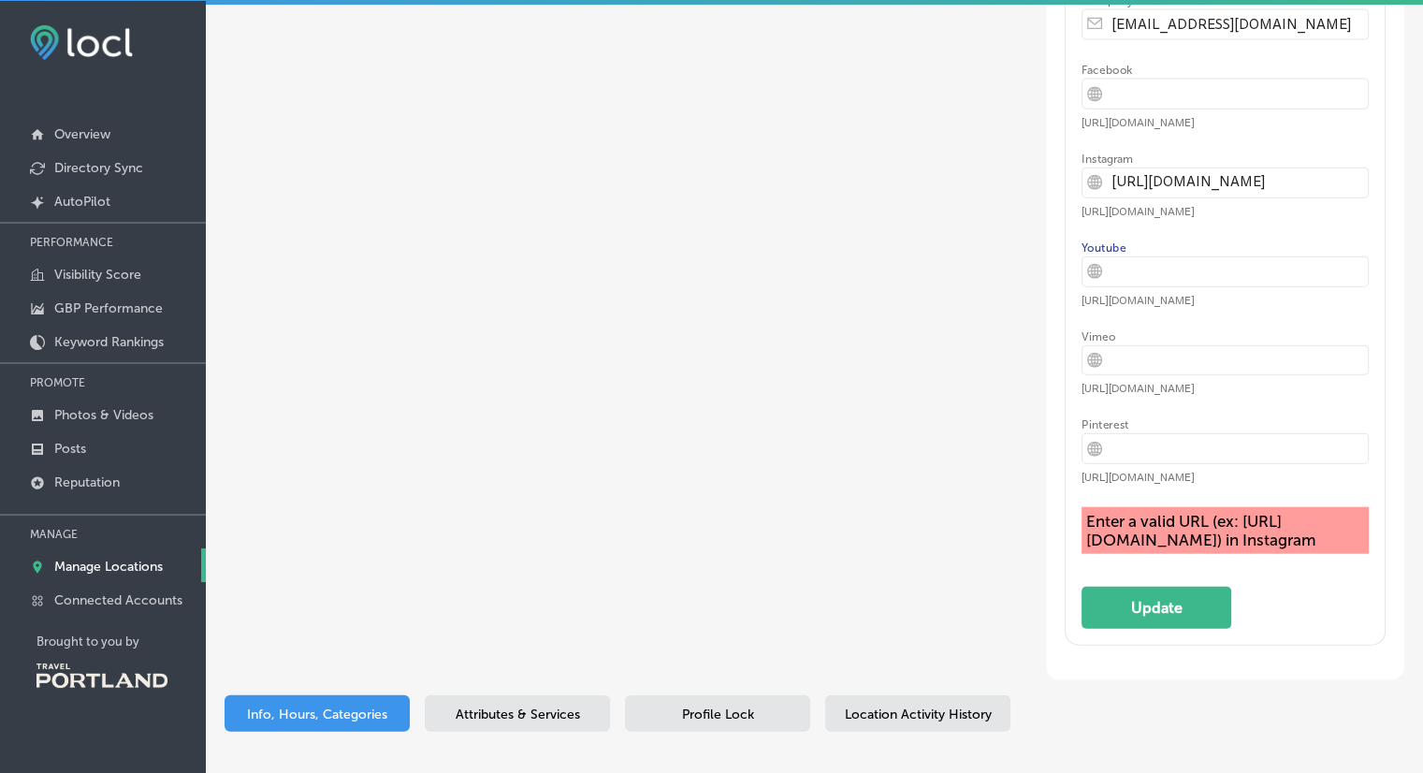
scroll to position [4352, 0]
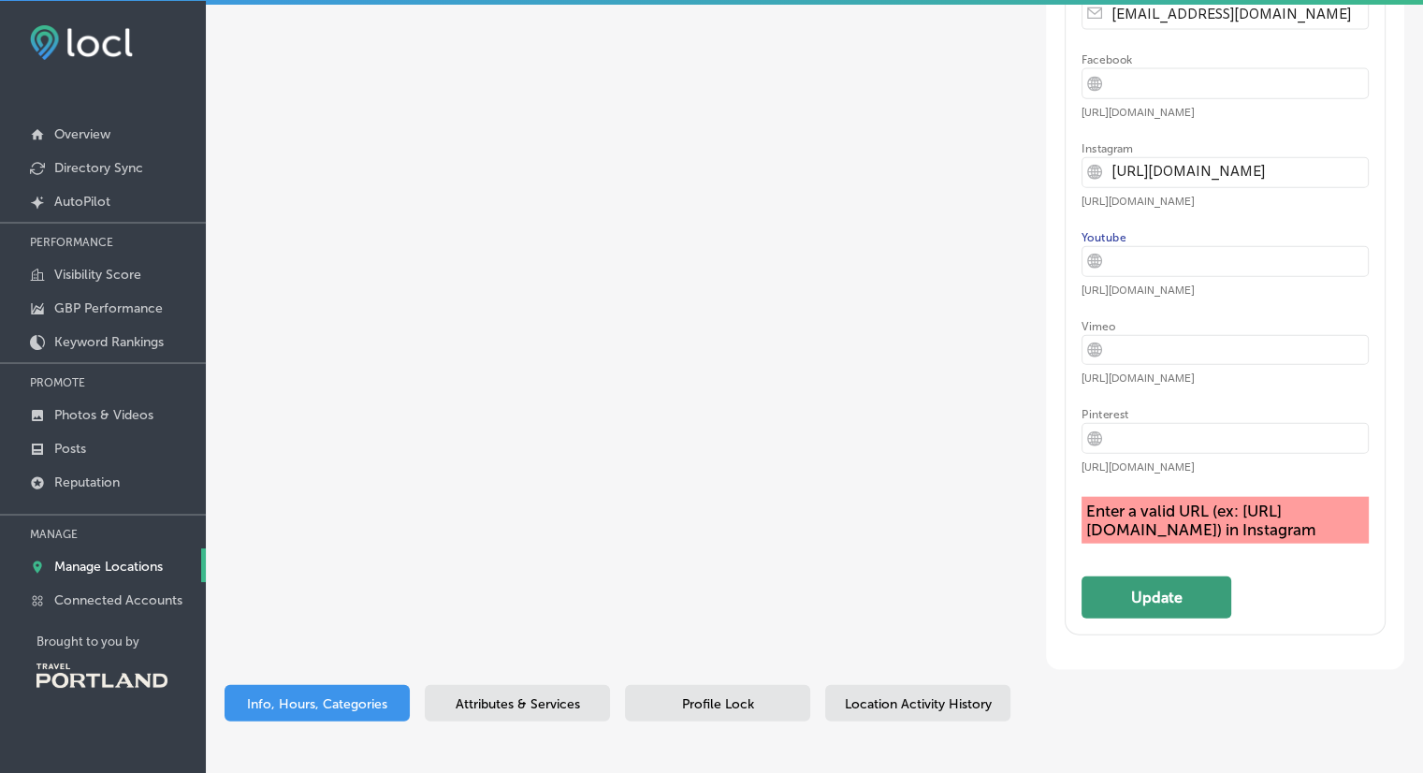
click at [1176, 619] on button "Update" at bounding box center [1157, 597] width 150 height 42
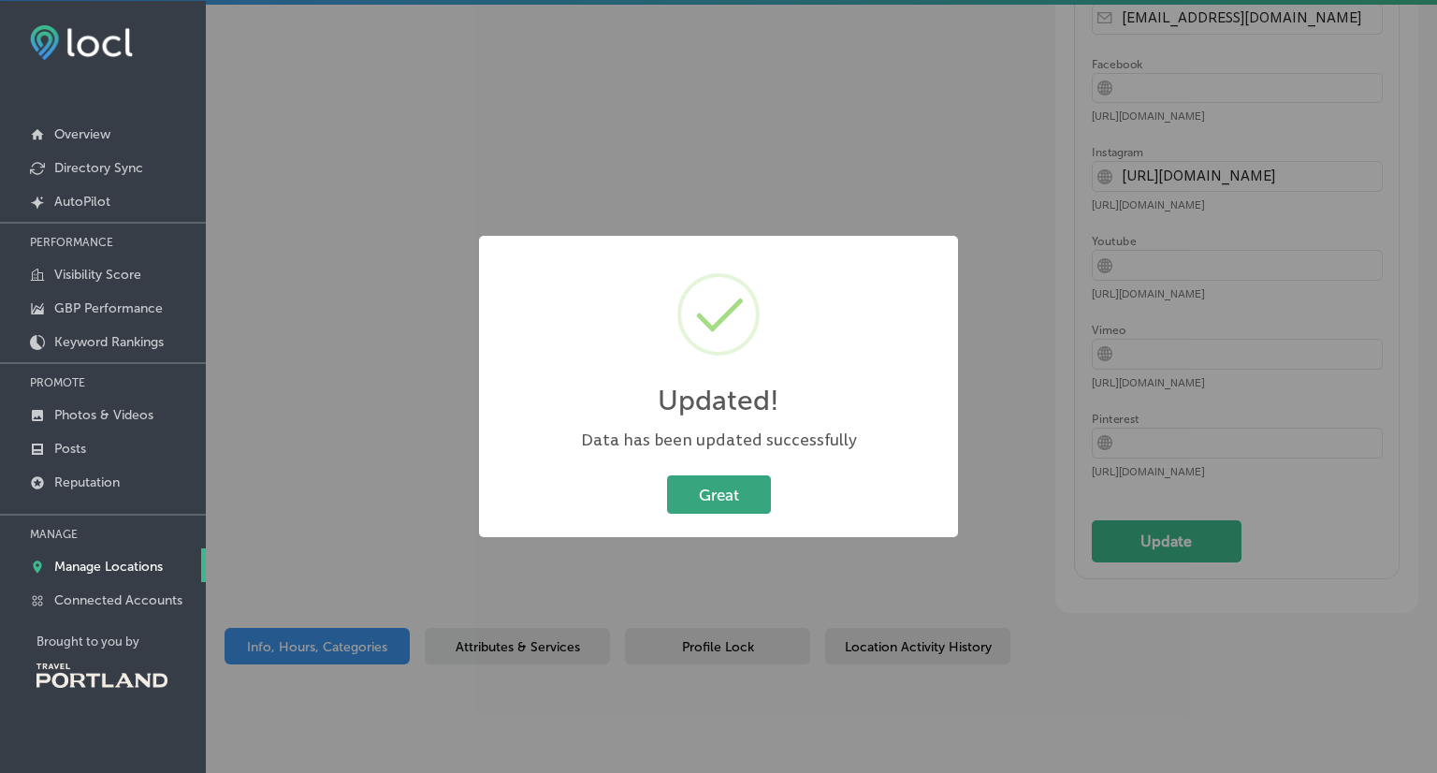
click at [733, 493] on button "Great" at bounding box center [719, 494] width 104 height 38
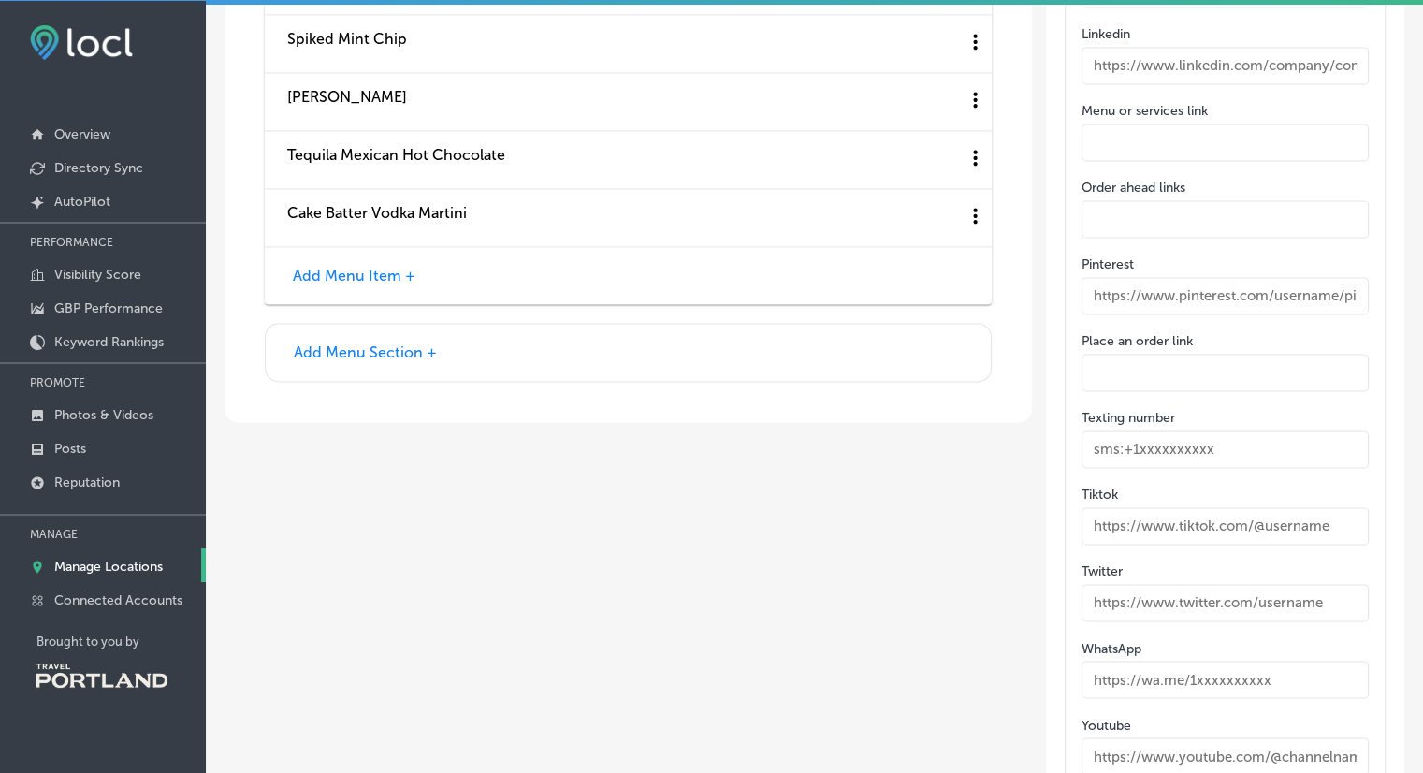
scroll to position [2936, 0]
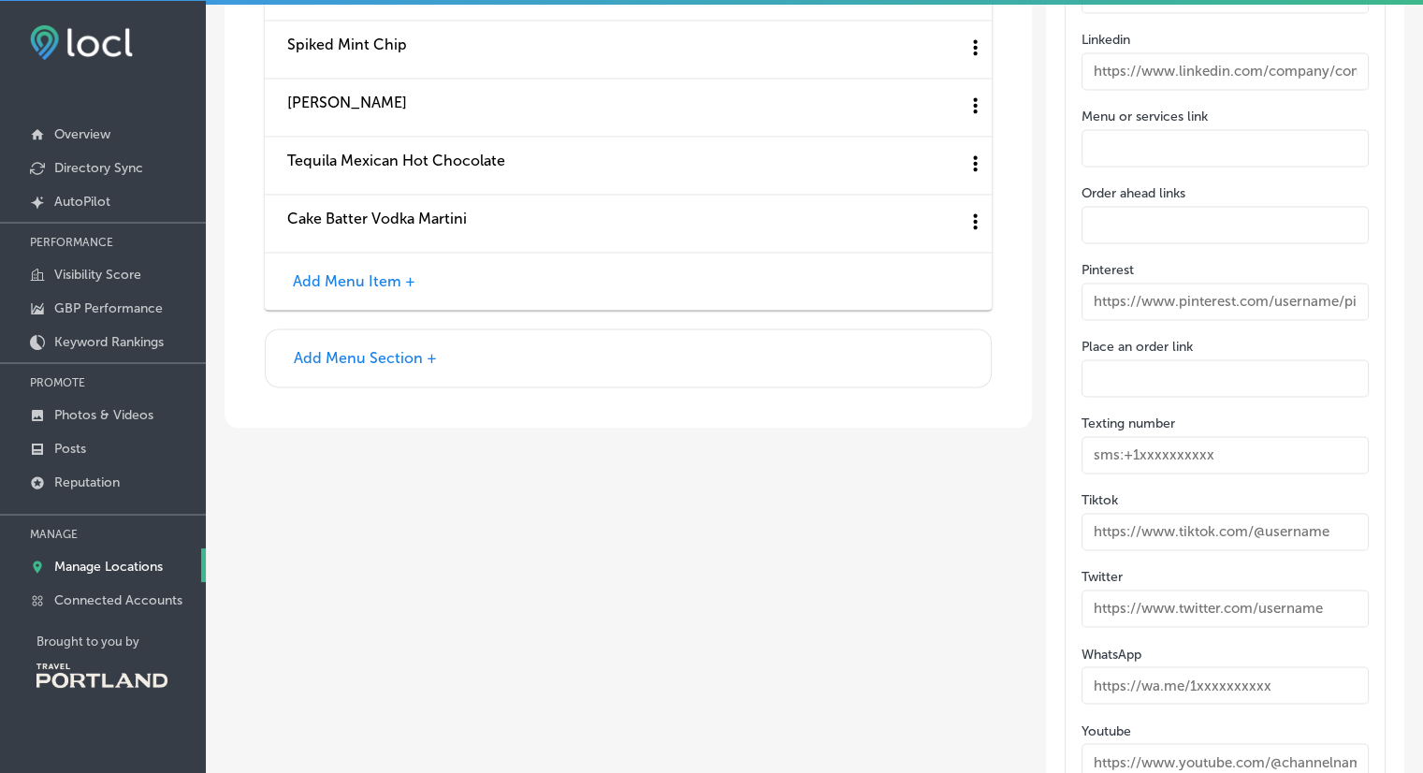
click at [1280, 469] on input "text" at bounding box center [1225, 454] width 287 height 37
click at [1248, 465] on input "text" at bounding box center [1225, 454] width 287 height 37
type input "9"
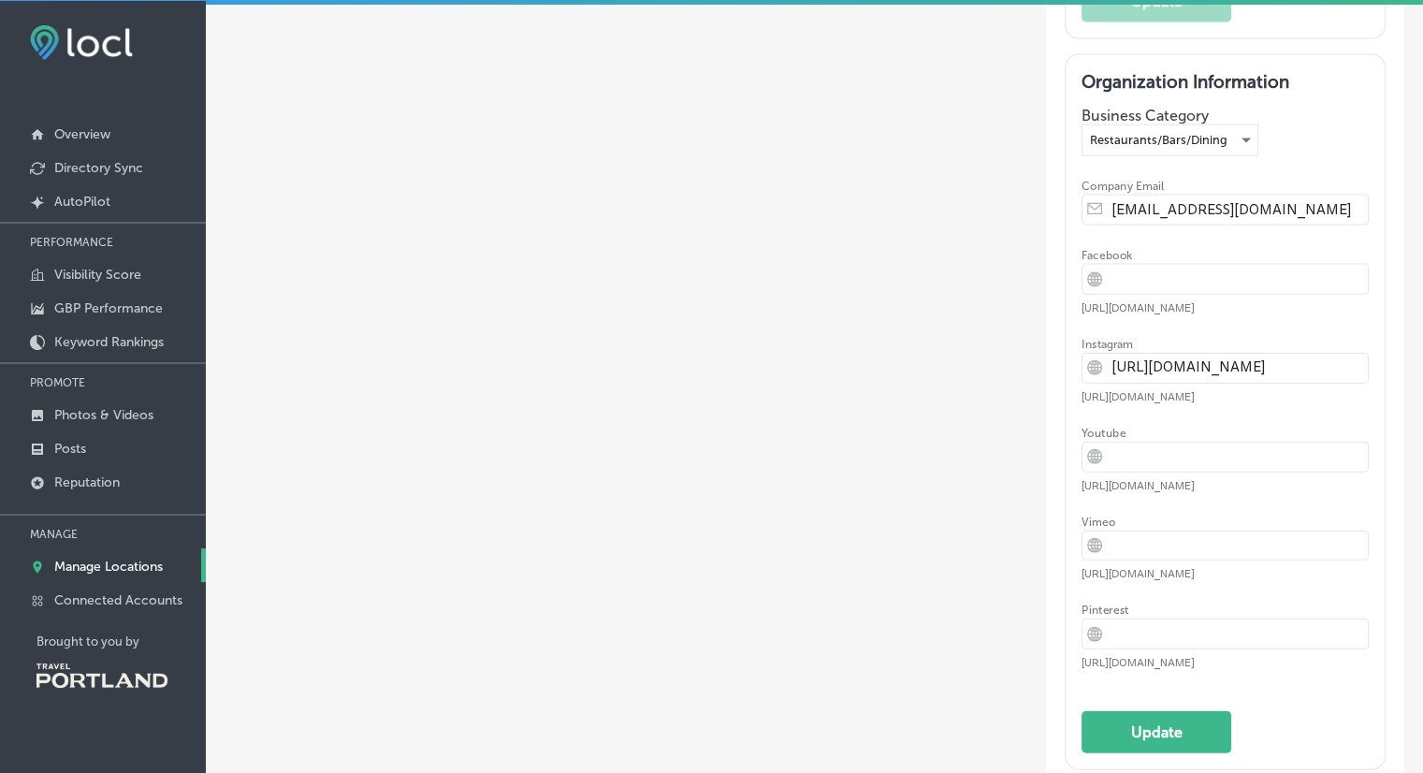
scroll to position [4378, 0]
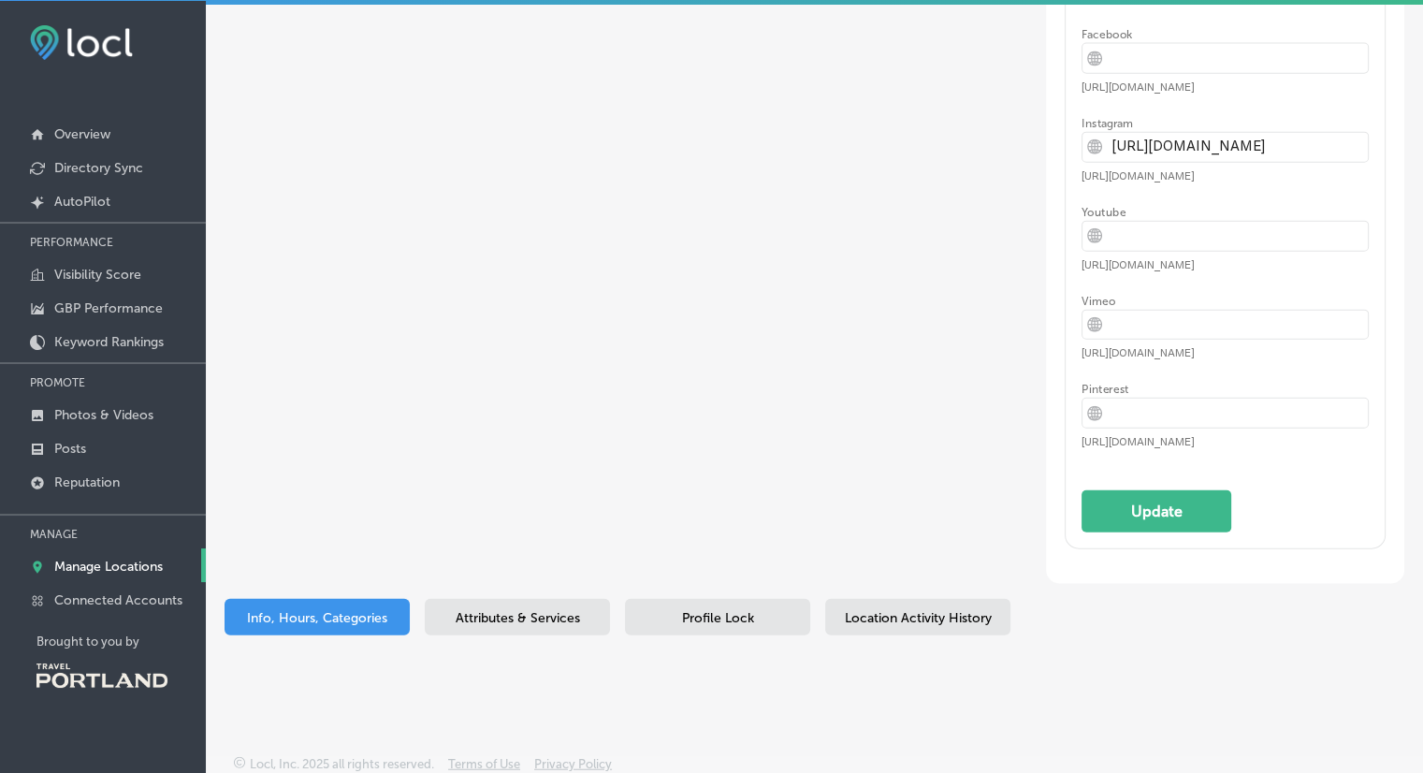
click at [541, 610] on span "Attributes & Services" at bounding box center [518, 618] width 124 height 16
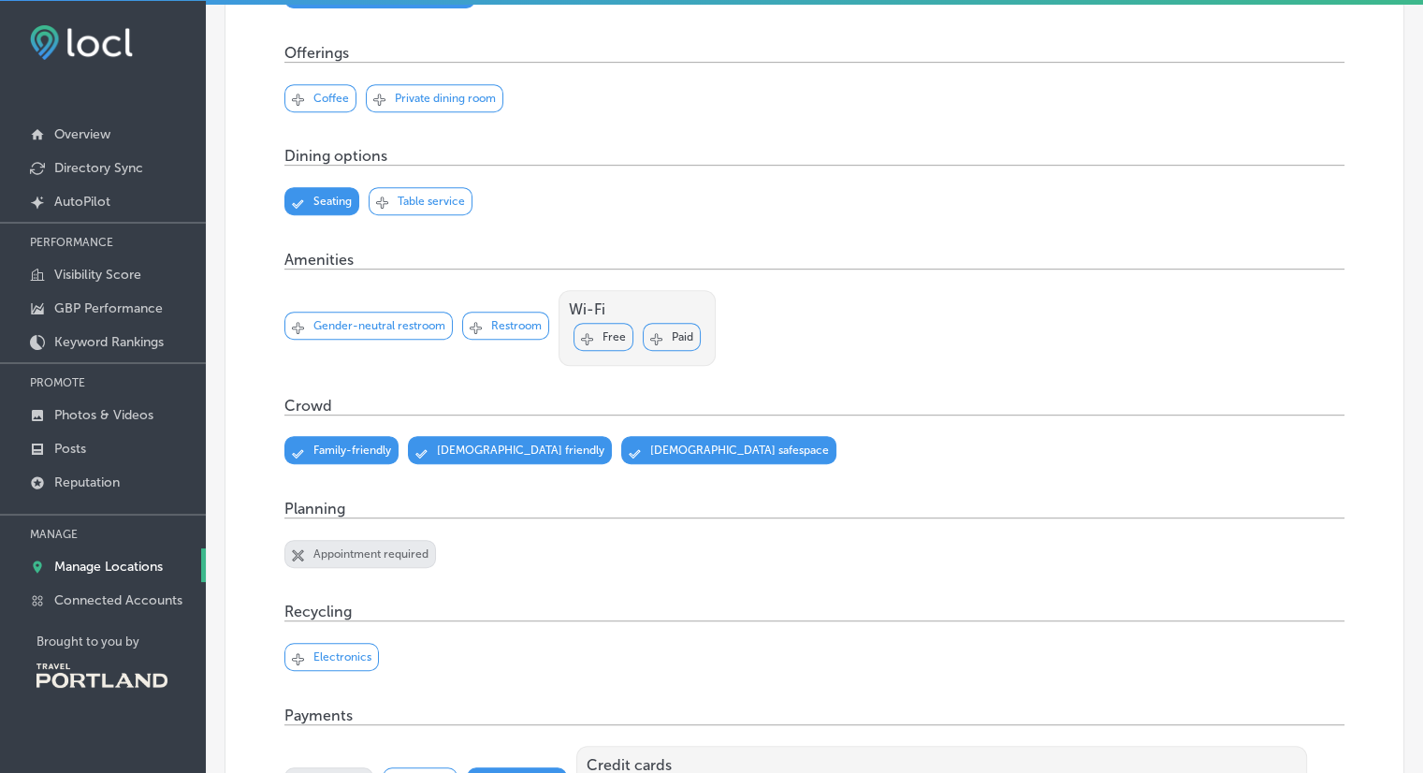
scroll to position [836, 0]
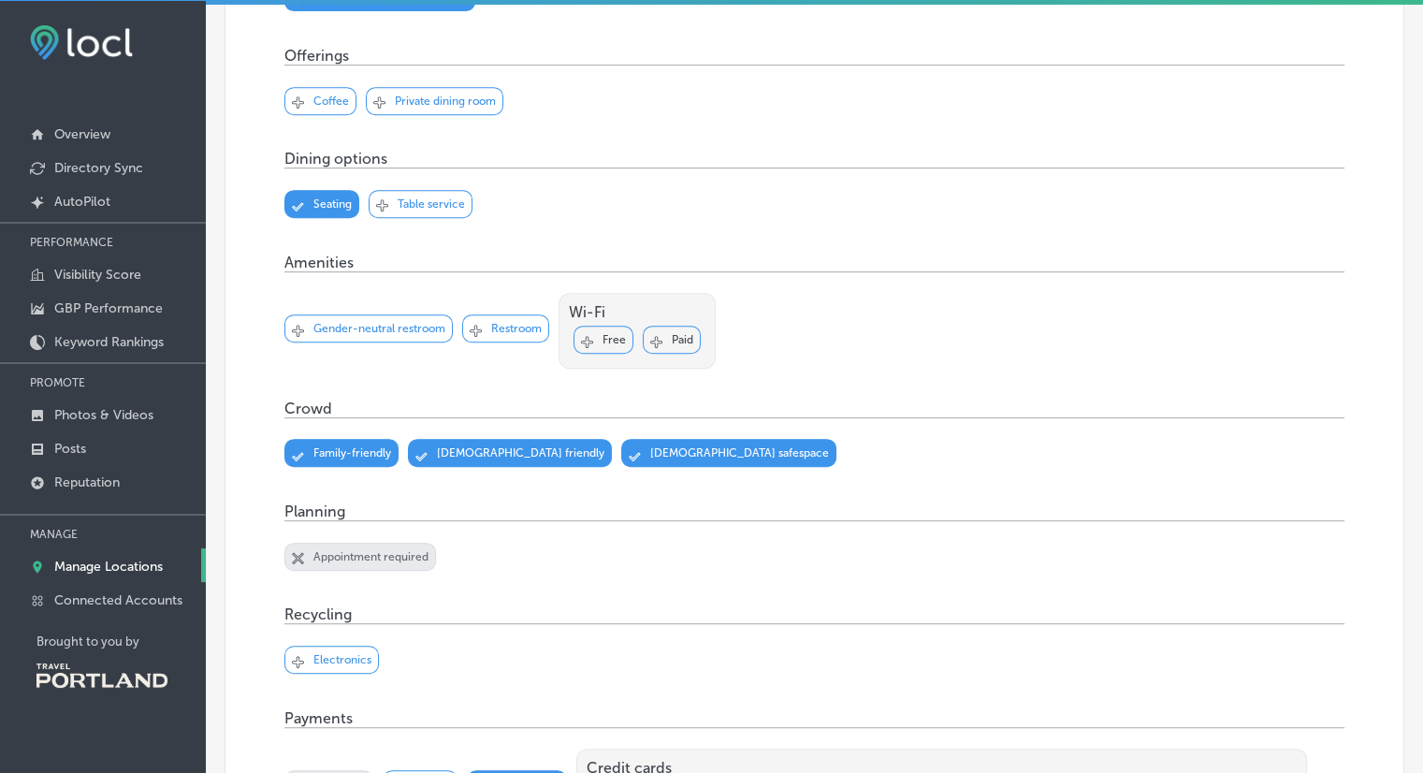
click at [299, 556] on icon "close Created with Sketch." at bounding box center [298, 558] width 12 height 12
click at [295, 543] on div "Svg Vector Icons : http://www.onlinewebfonts.com/icon Checked Created with Sket…" at bounding box center [360, 557] width 152 height 28
click at [299, 555] on icon at bounding box center [298, 559] width 12 height 9
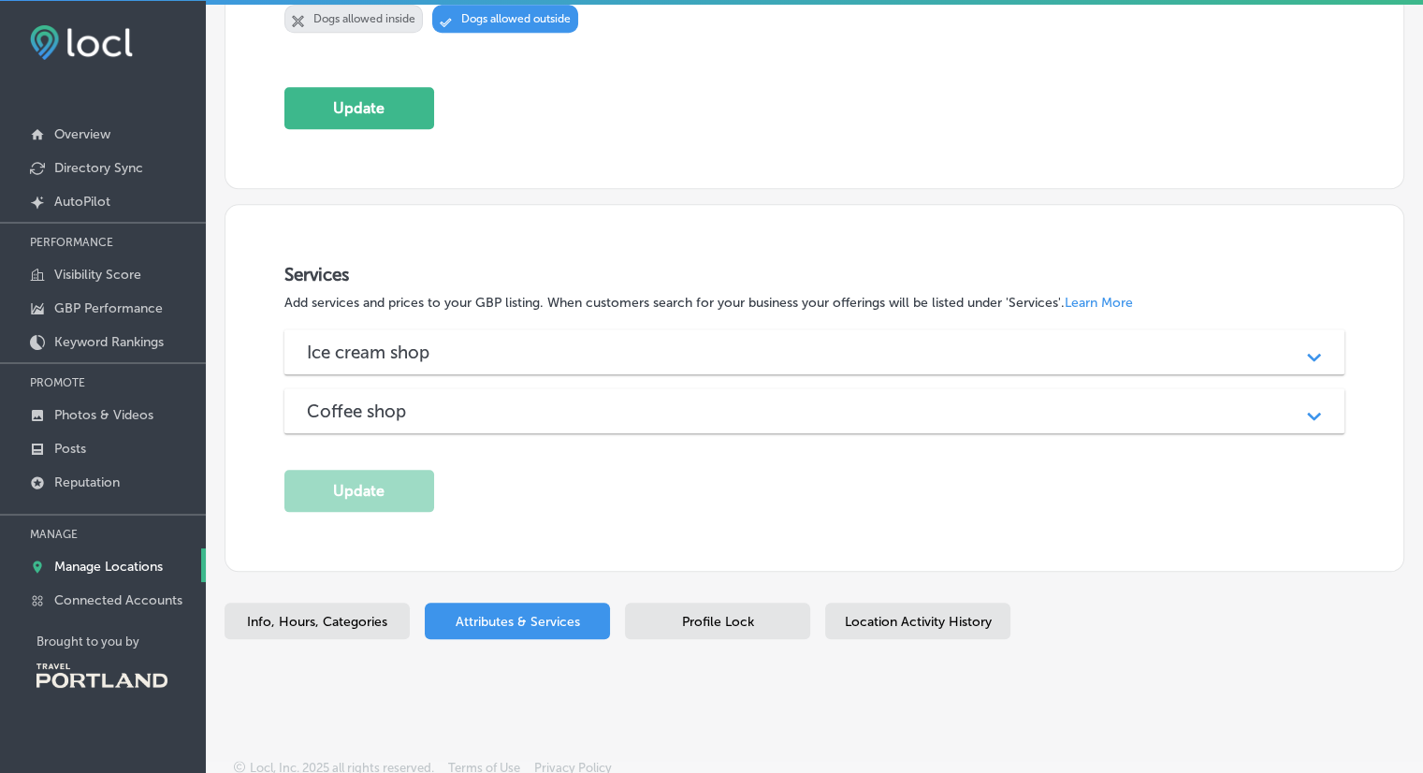
click at [741, 603] on div "Profile Lock" at bounding box center [717, 621] width 185 height 36
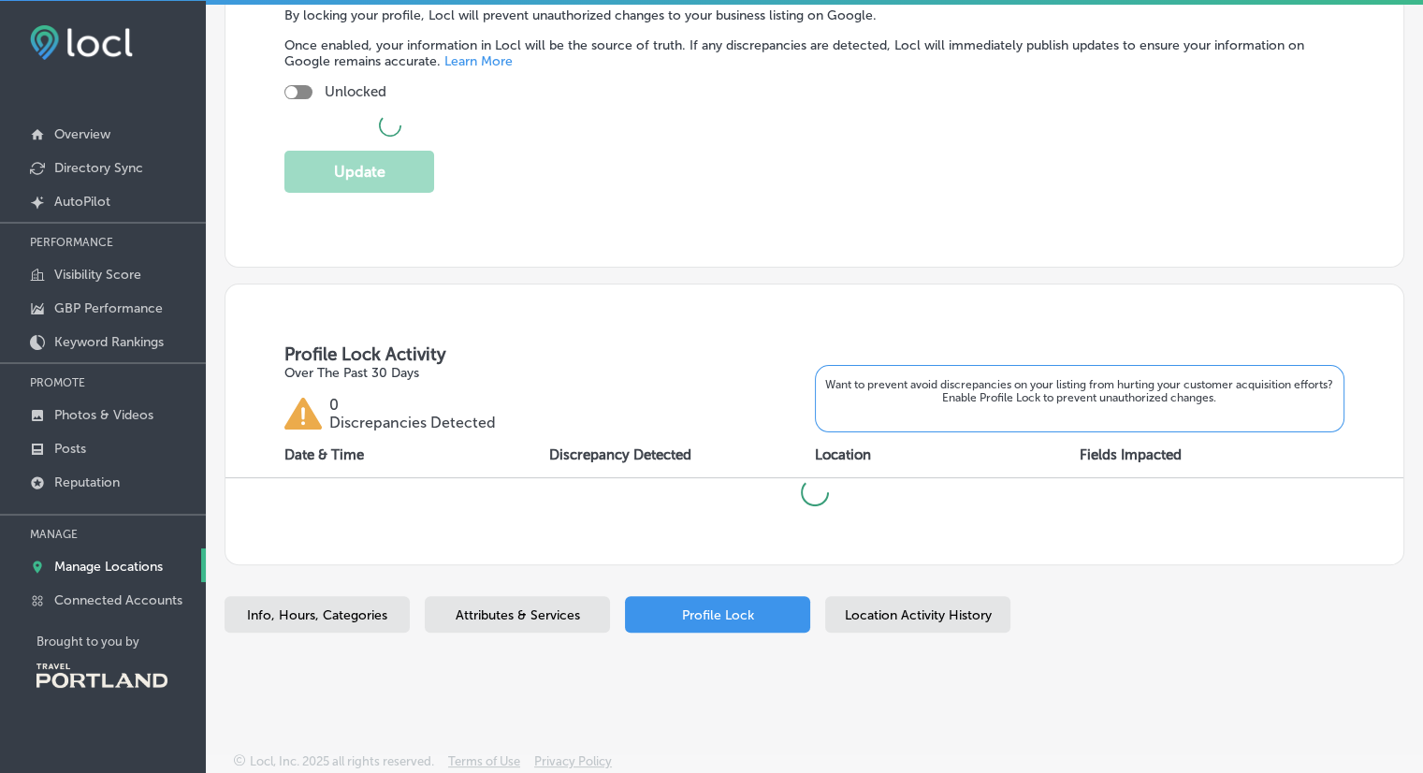
checkbox input "true"
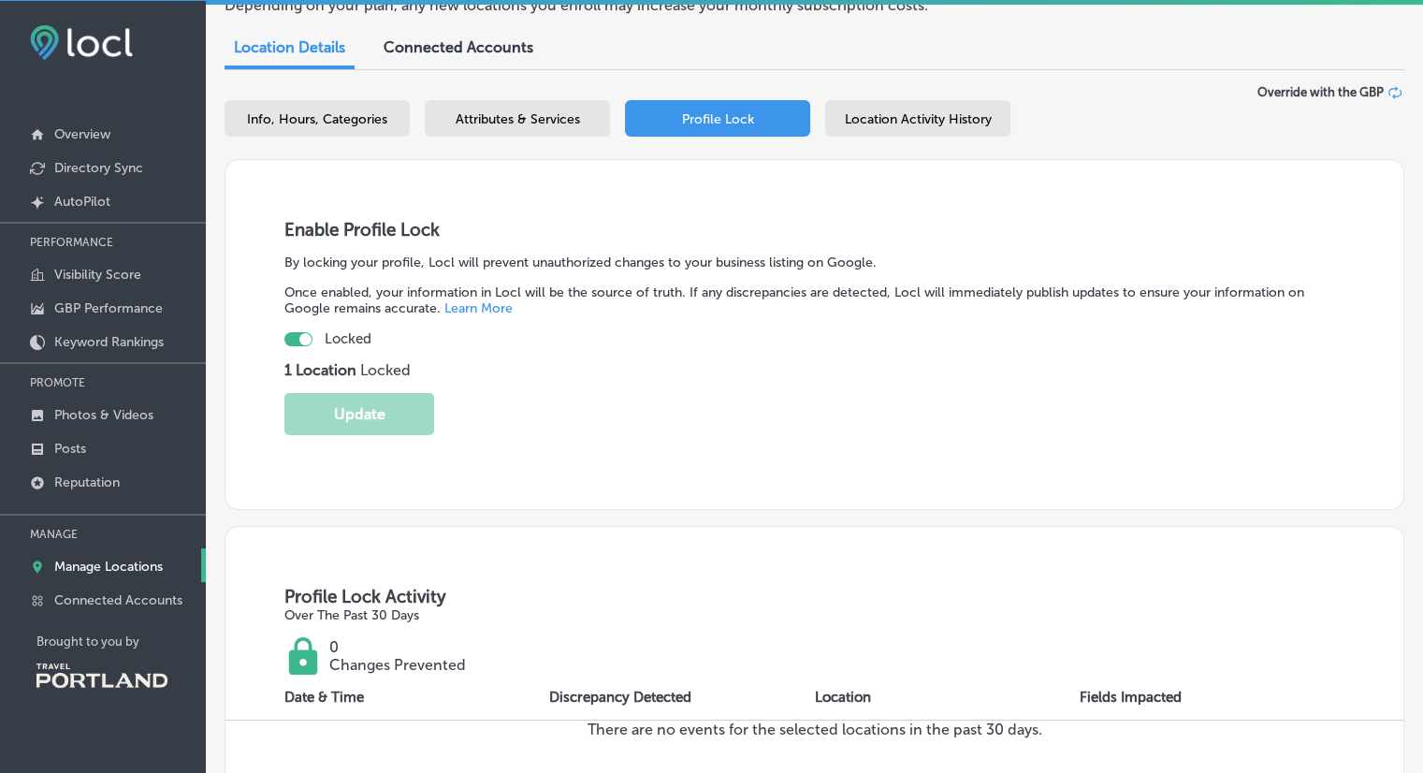
scroll to position [165, 0]
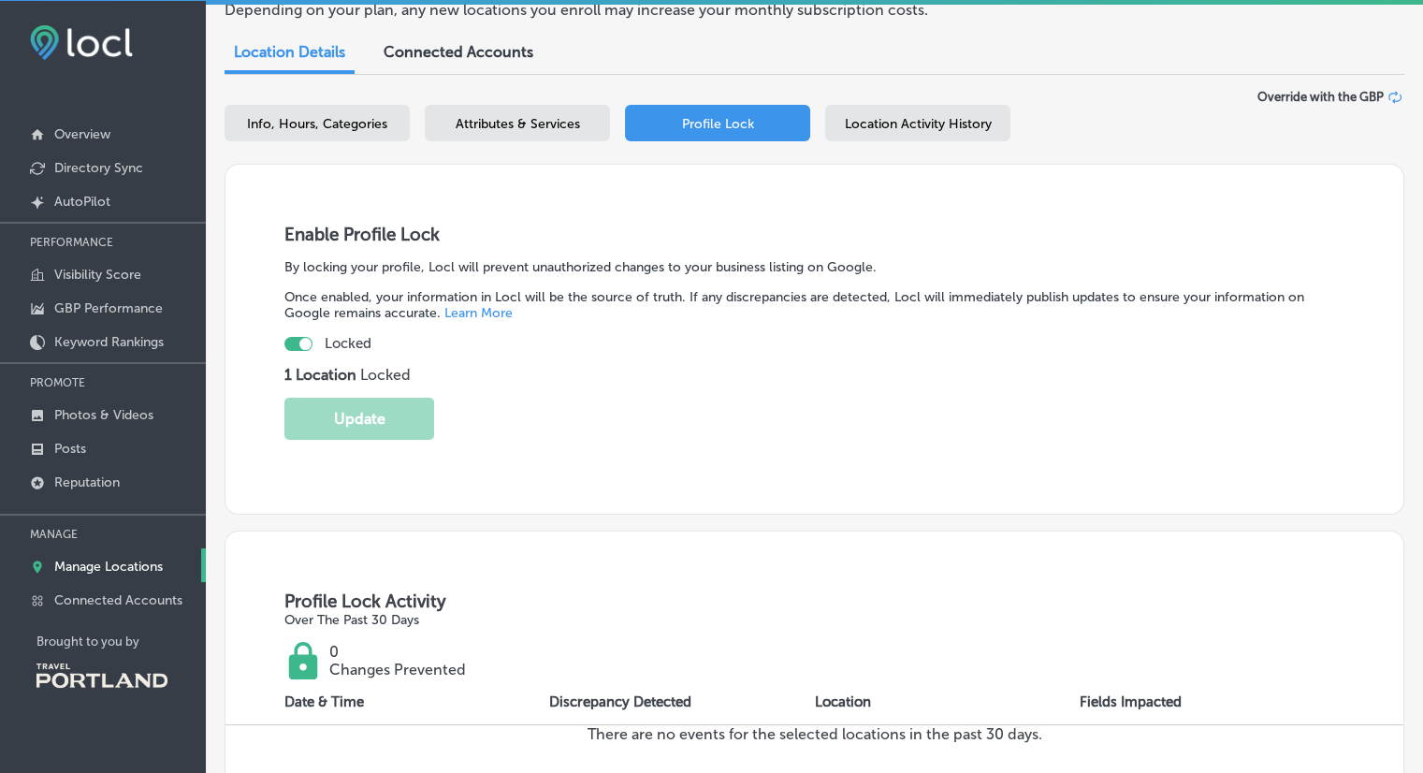
click at [938, 132] on div "Location Activity History" at bounding box center [917, 123] width 185 height 36
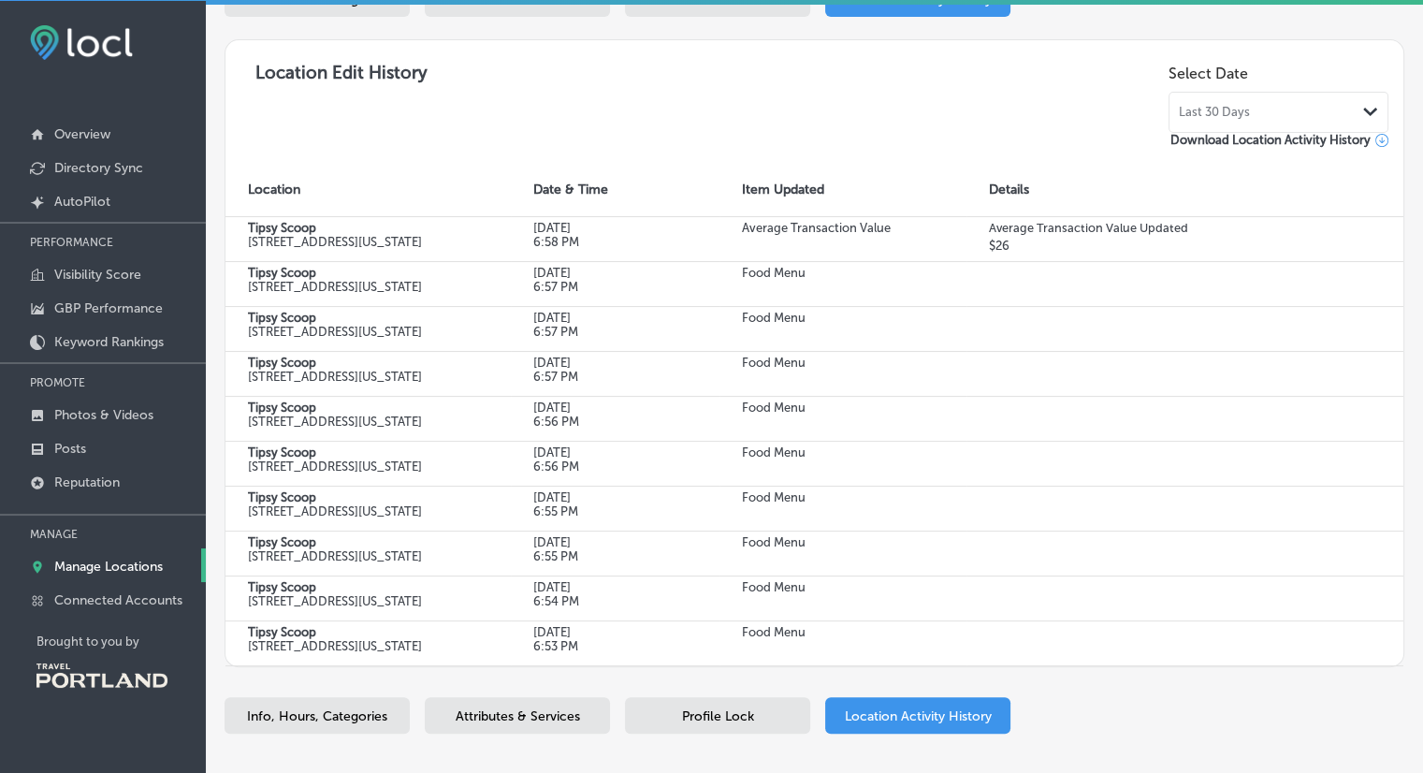
scroll to position [455, 0]
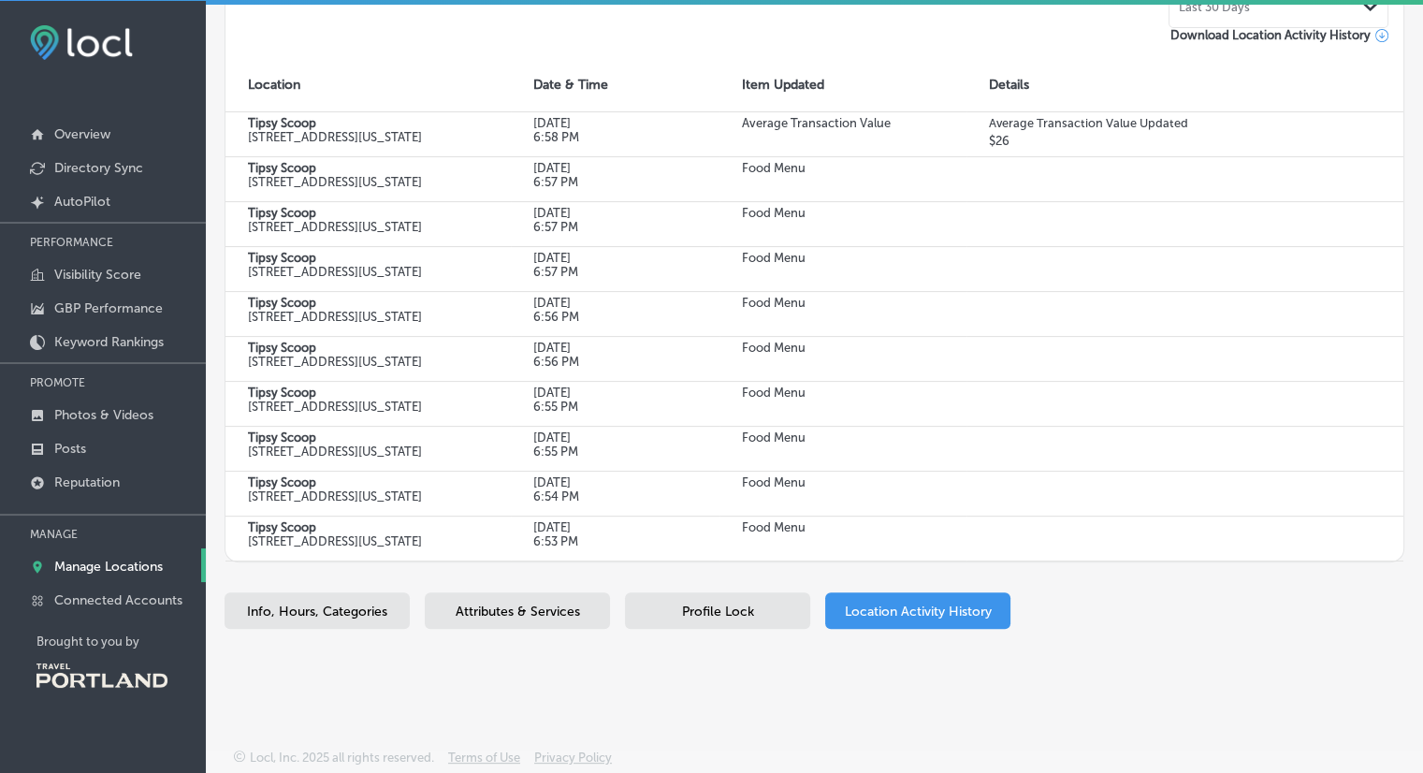
click at [292, 622] on div "Info, Hours, Categories" at bounding box center [317, 610] width 185 height 36
select select "US"
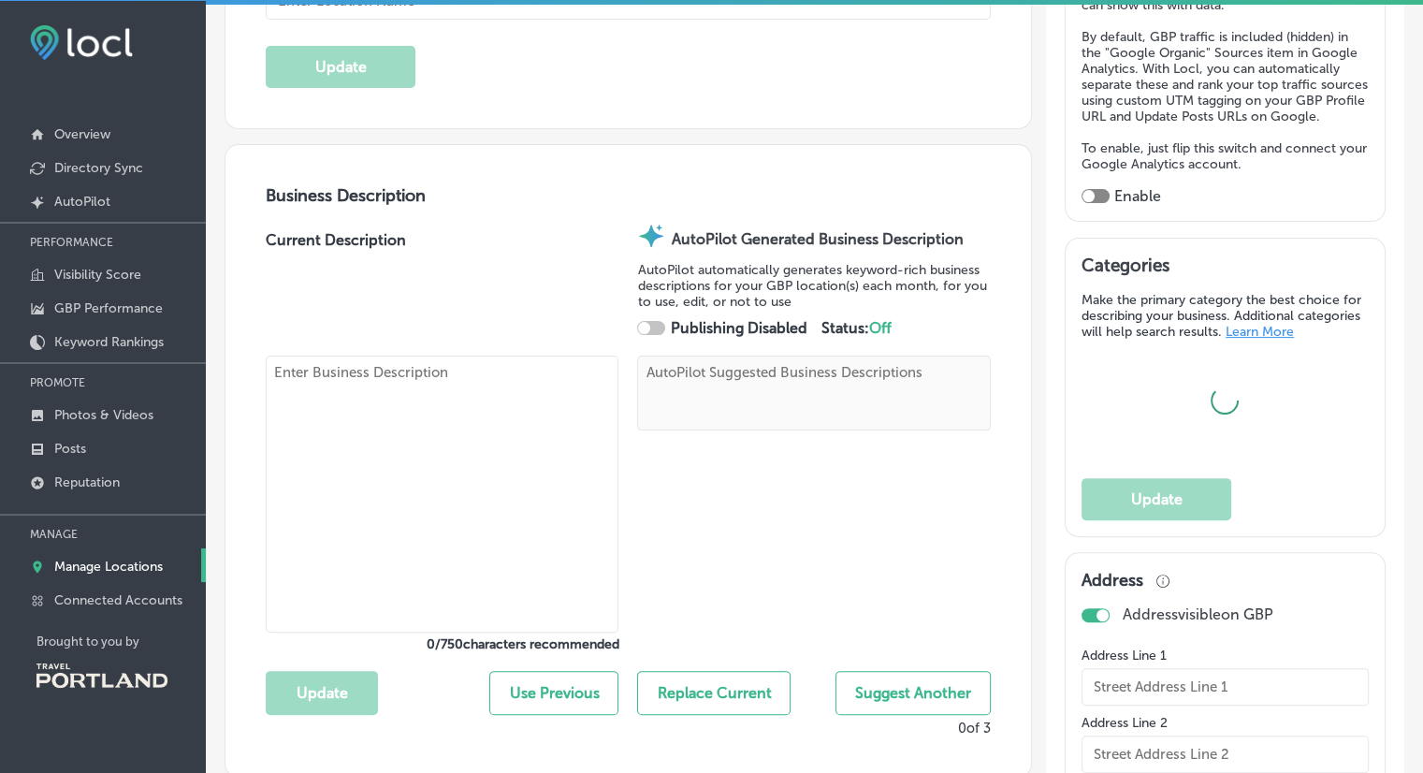
type input "Tipsy Scoop"
type textarea "Tipsy Scoop infuses classic and seasonal ice cream flavors with top-shelf liquo…"
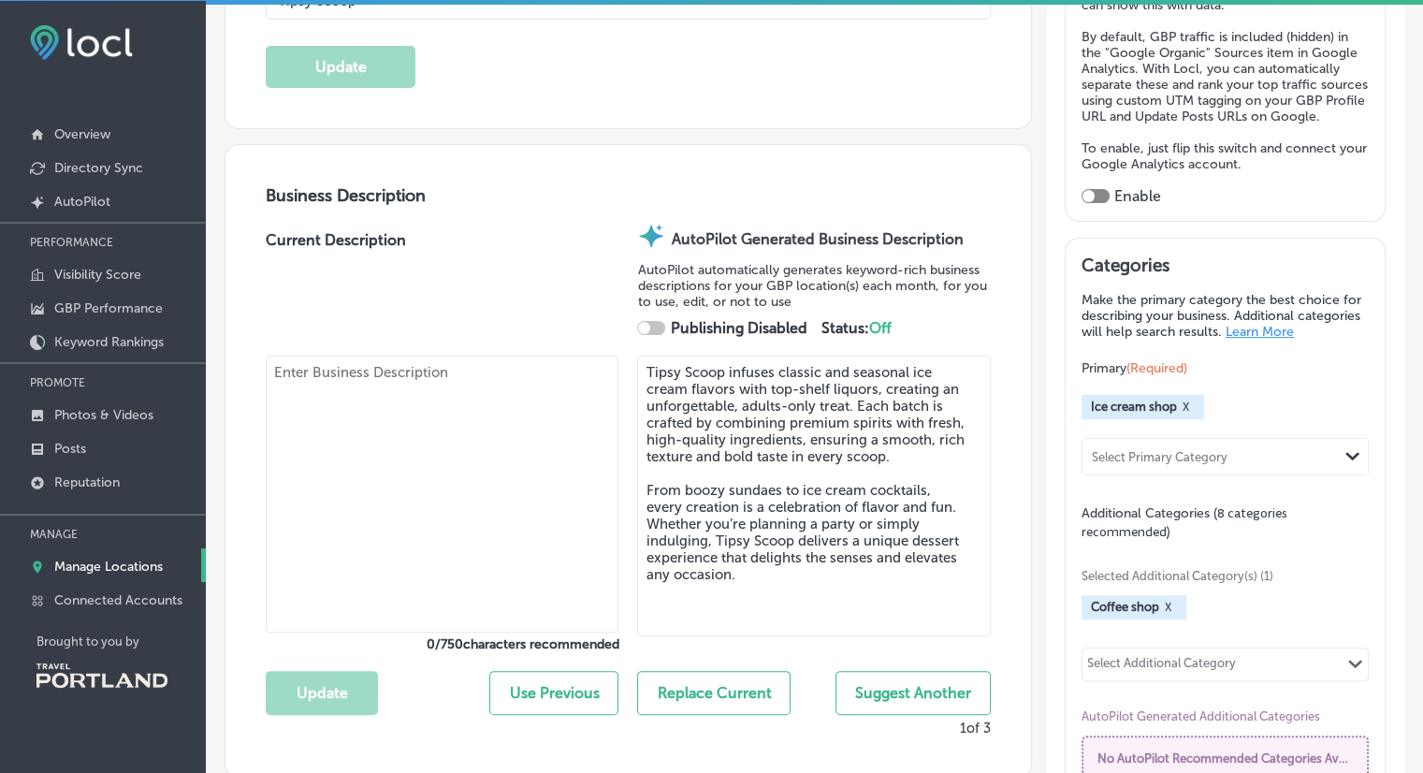
checkbox input "true"
type input "[STREET_ADDRESS][US_STATE]"
type input "[GEOGRAPHIC_DATA]"
type input "97227-1162"
type input "US"
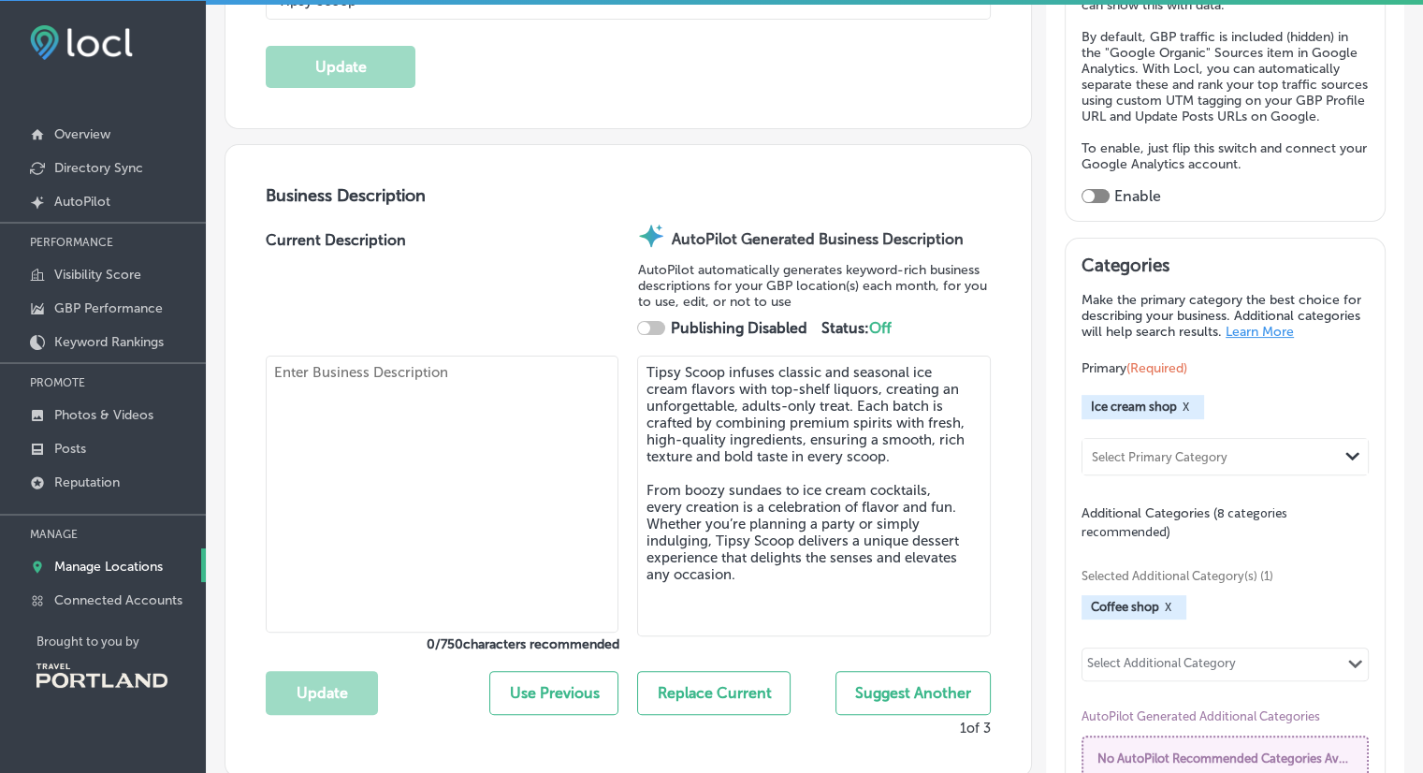
type input "[URL][DOMAIN_NAME]"
type input "[EMAIL_ADDRESS][DOMAIN_NAME]"
type input "[URL][DOMAIN_NAME]"
type textarea "Tipsy Scoop™ blends the magic of an artisanal, hand-crafted ice cream with the …"
type input "[PHONE_NUMBER]"
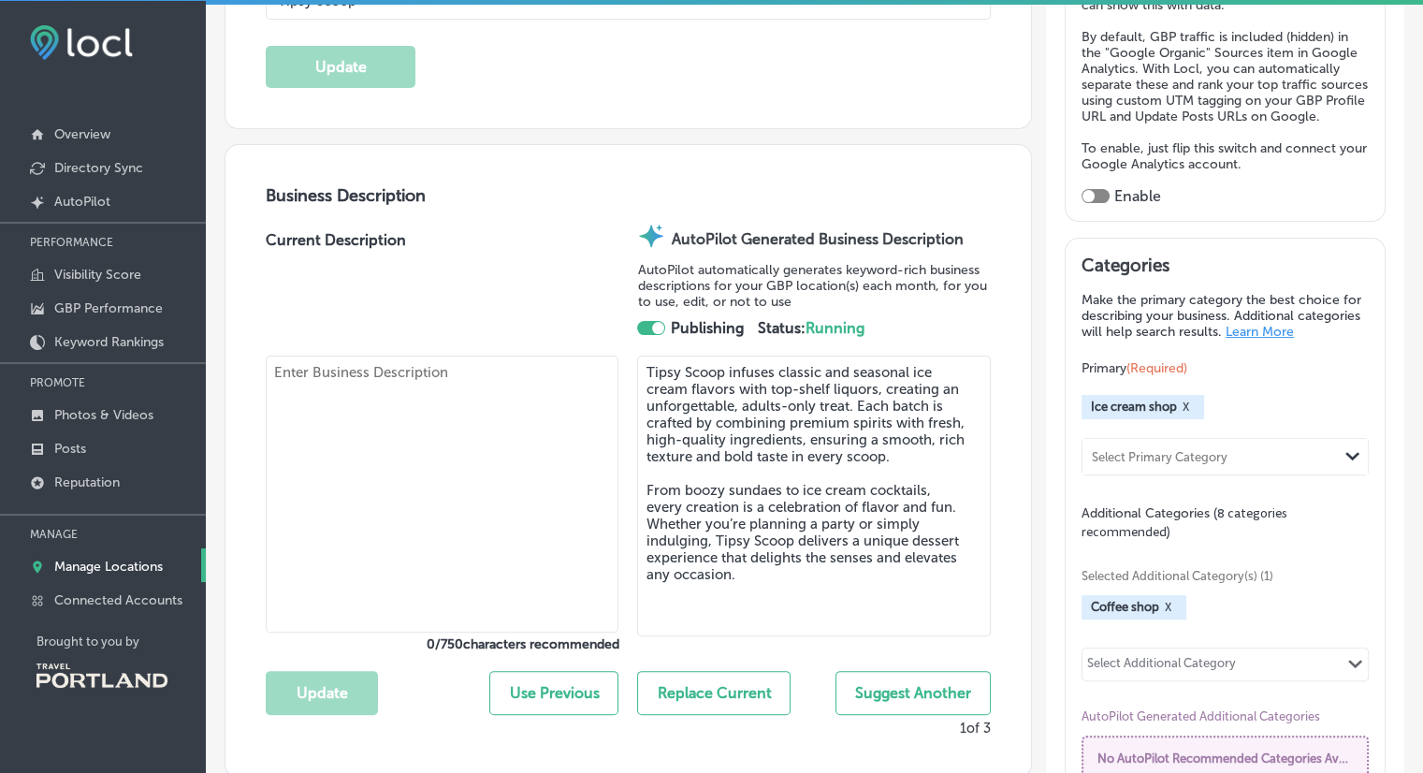
type input "26"
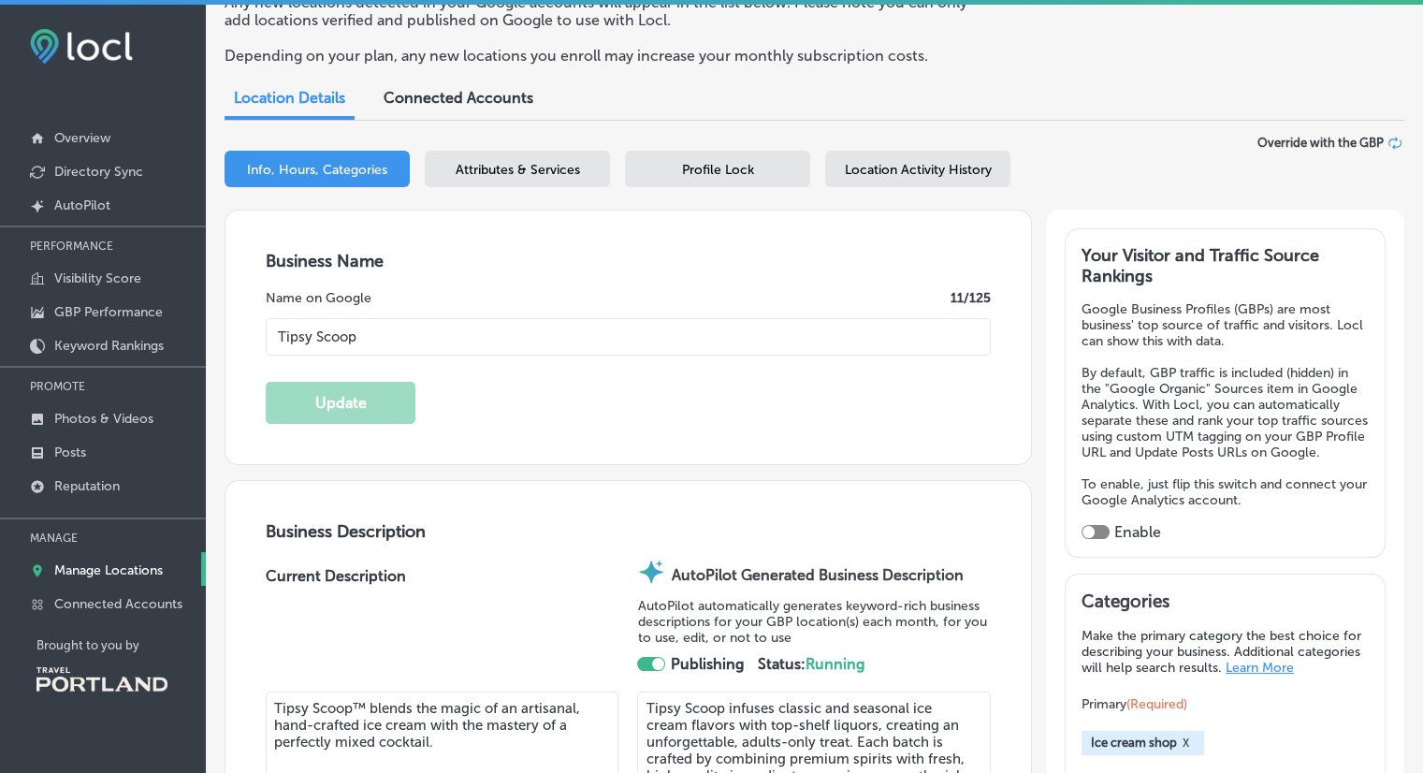
scroll to position [115, 0]
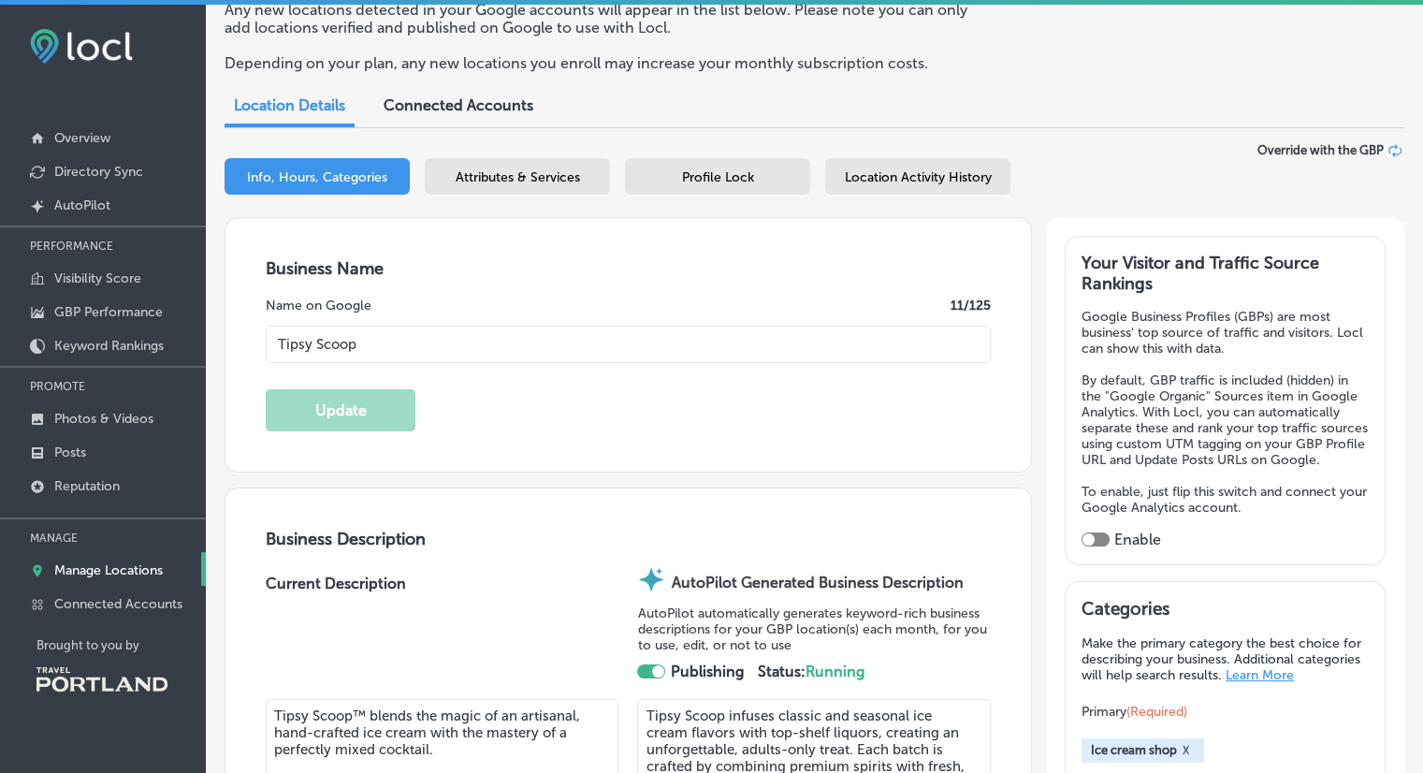
click at [1083, 546] on div at bounding box center [1089, 539] width 12 height 12
click at [1087, 547] on div at bounding box center [1096, 539] width 28 height 14
click at [1084, 542] on div "Your Visitor and Traffic Source Rankings Google Business Profiles (GBPs) are mo…" at bounding box center [1225, 401] width 287 height 296
click at [1083, 546] on div at bounding box center [1089, 539] width 12 height 12
click at [109, 274] on p "Visibility Score" at bounding box center [97, 278] width 87 height 16
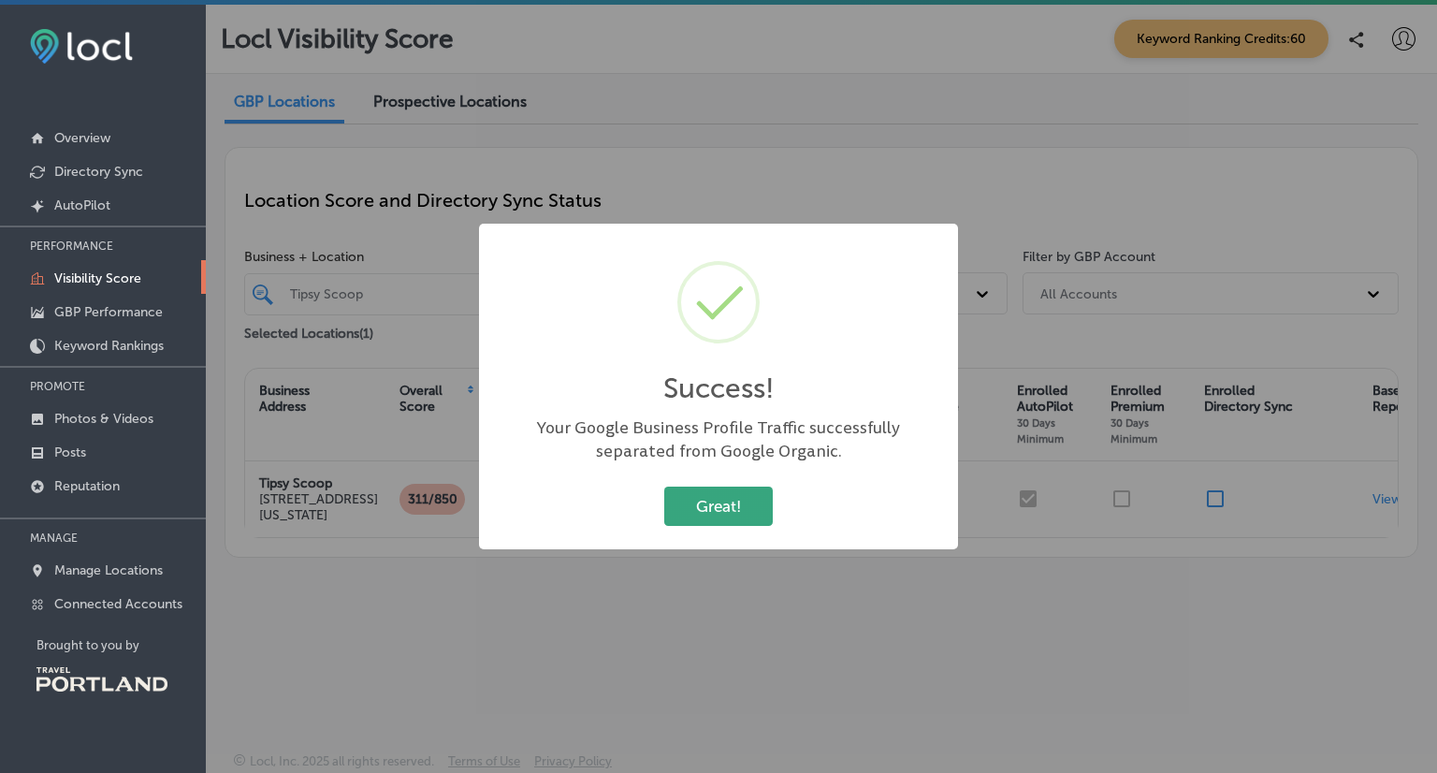
click at [702, 507] on button "Great!" at bounding box center [718, 506] width 109 height 38
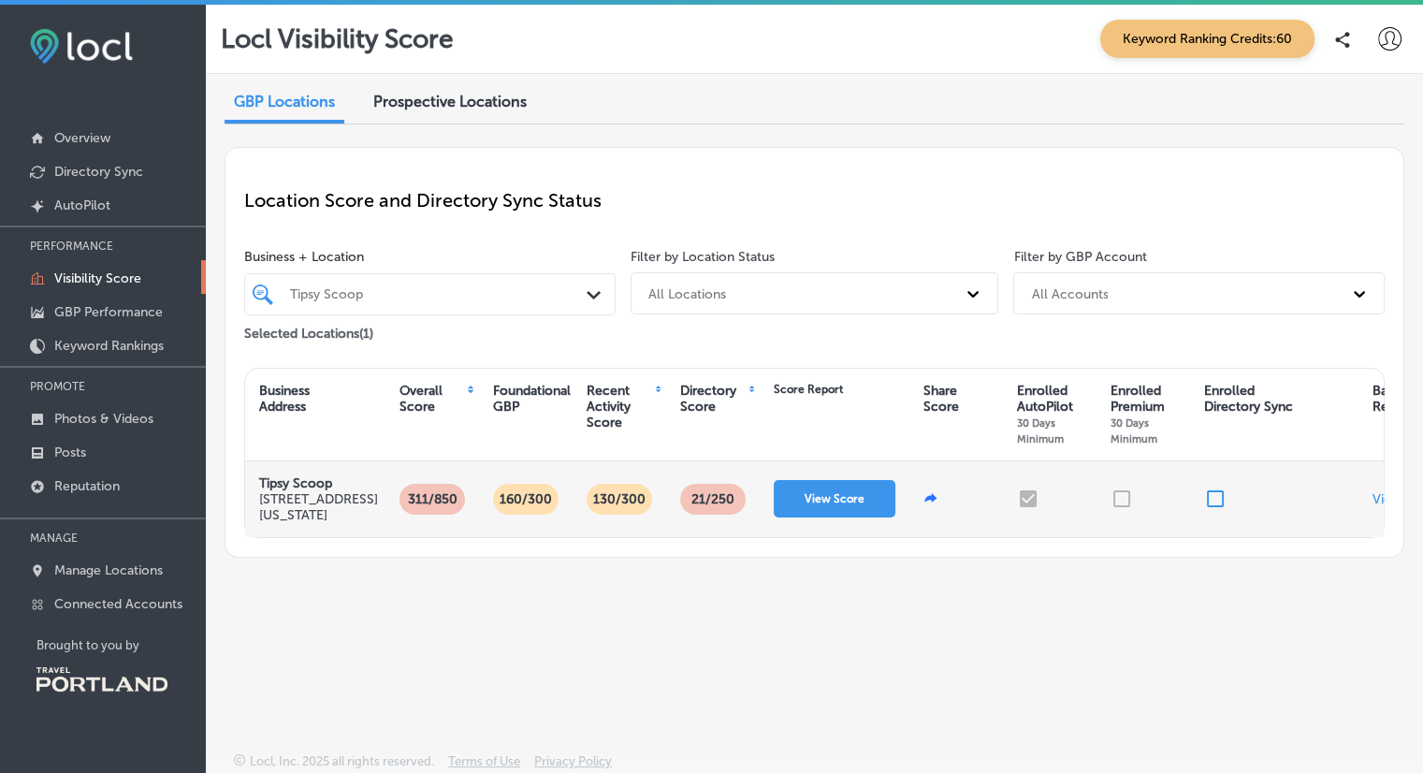
click at [1023, 503] on div at bounding box center [1033, 499] width 32 height 22
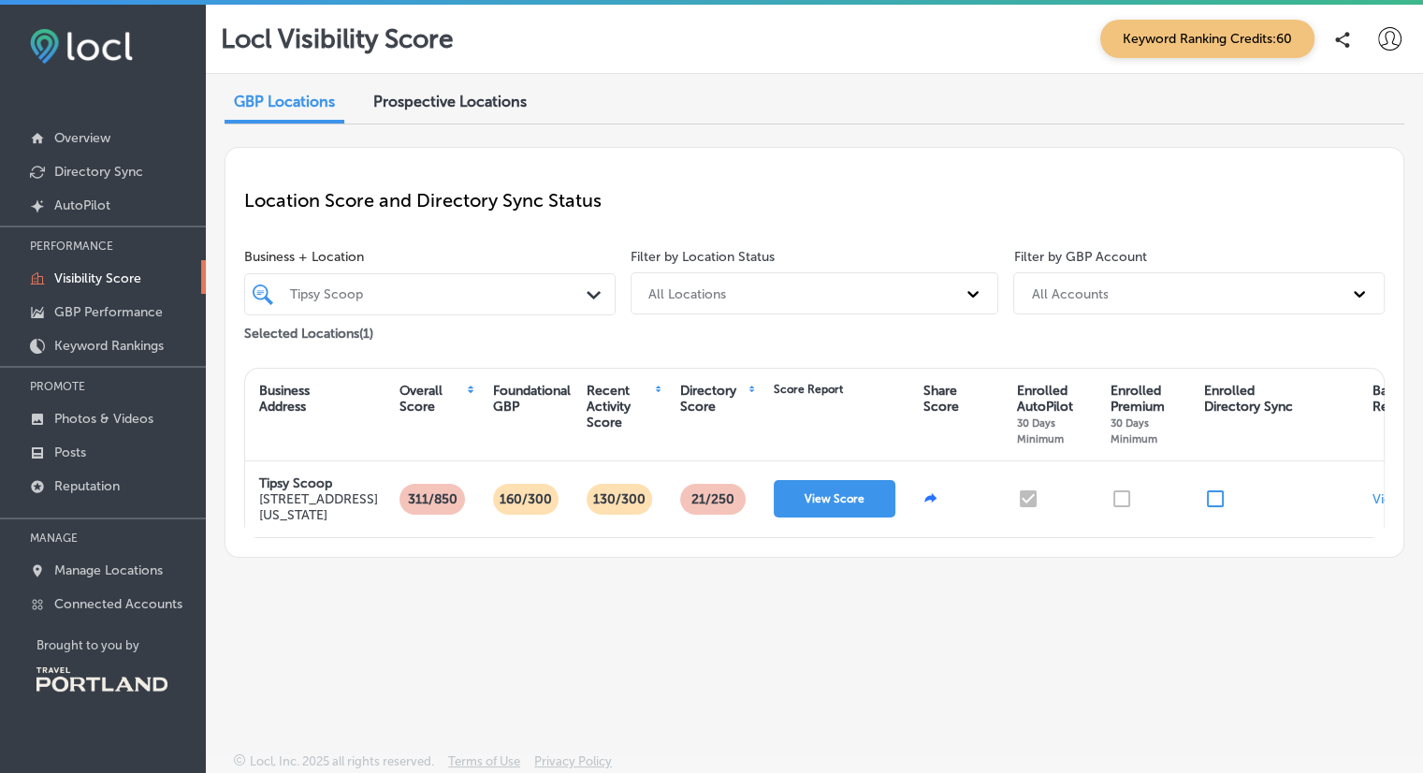
click at [717, 395] on div "Directory Score" at bounding box center [713, 399] width 66 height 32
click at [101, 140] on p "Overview" at bounding box center [82, 138] width 56 height 16
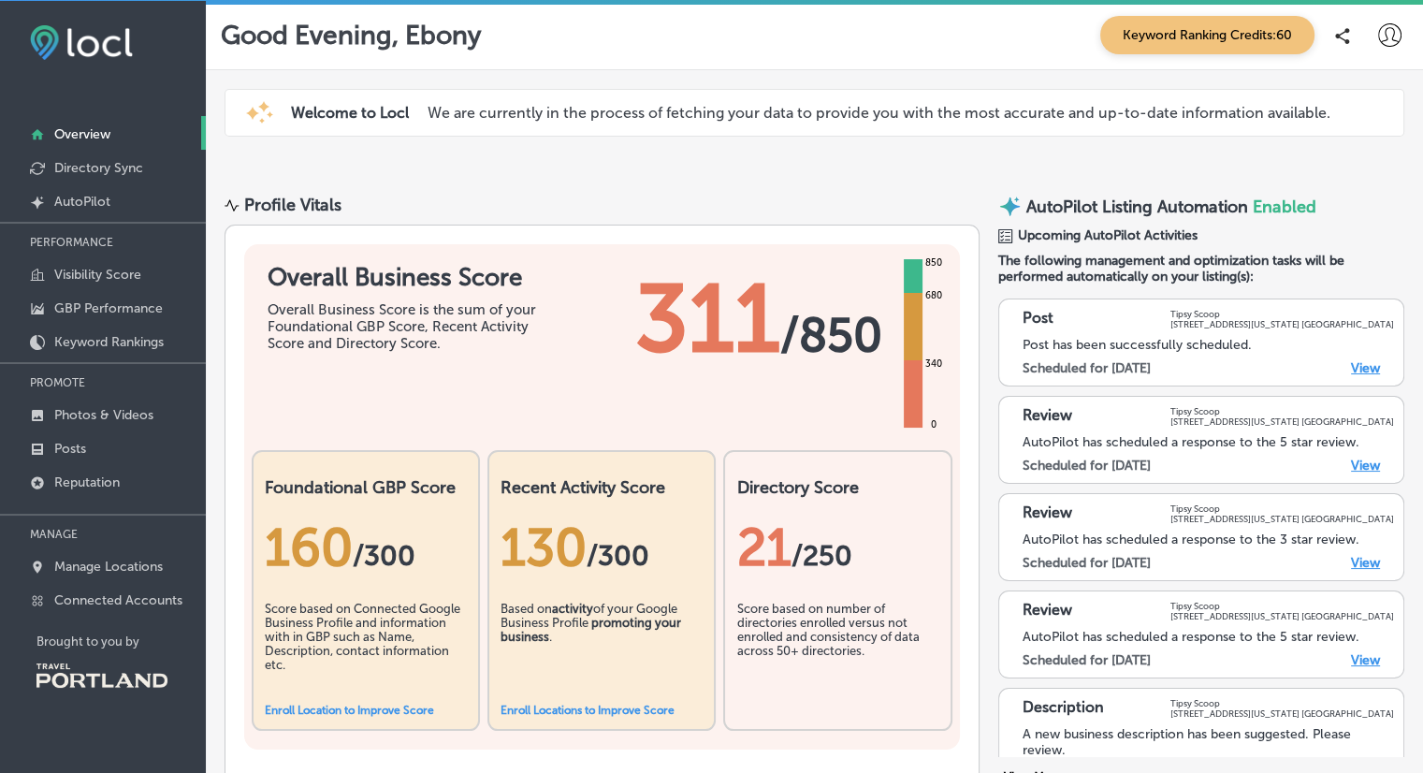
click at [1351, 360] on link "View" at bounding box center [1365, 368] width 29 height 16
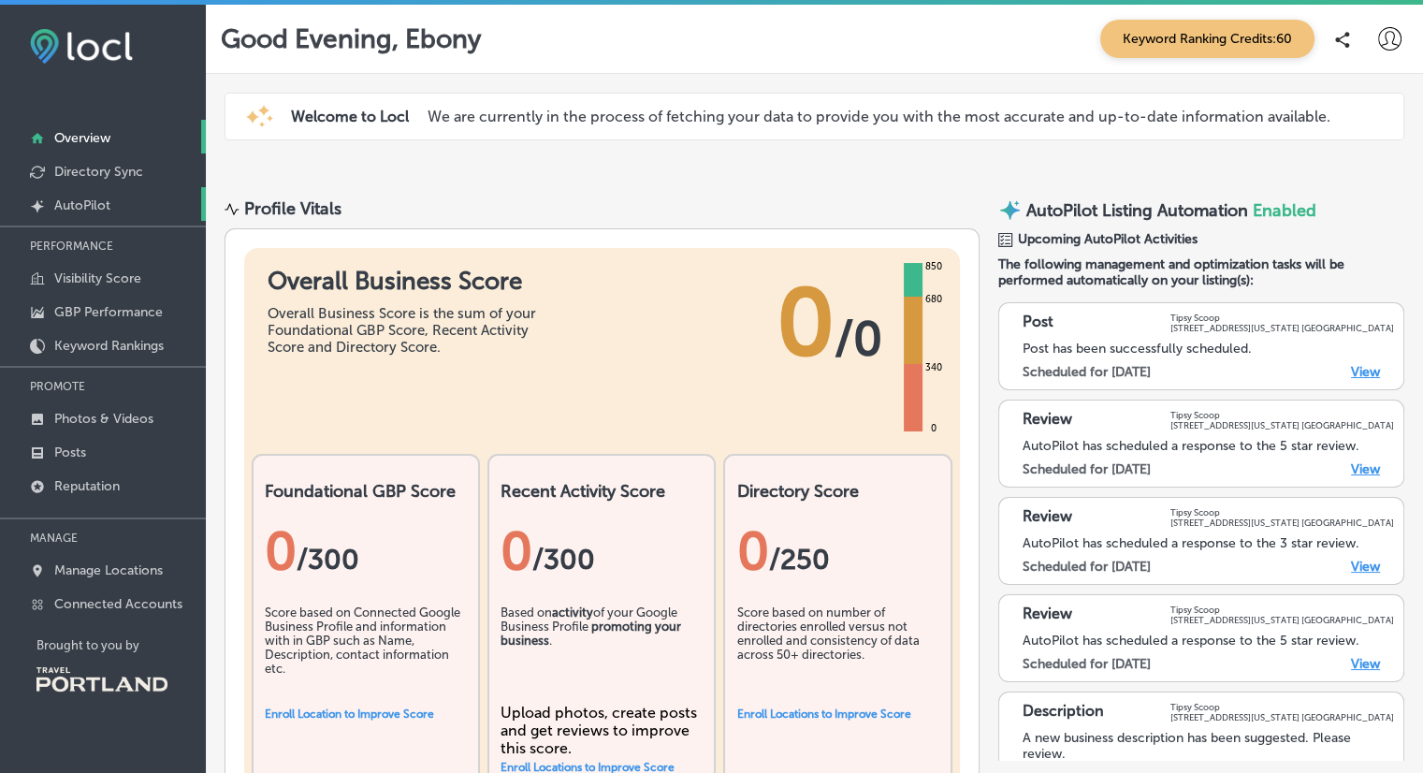
click at [88, 214] on link "Created by potrace 1.10, written by [PERSON_NAME] [DATE]-[DATE] AutoPilot" at bounding box center [103, 204] width 206 height 34
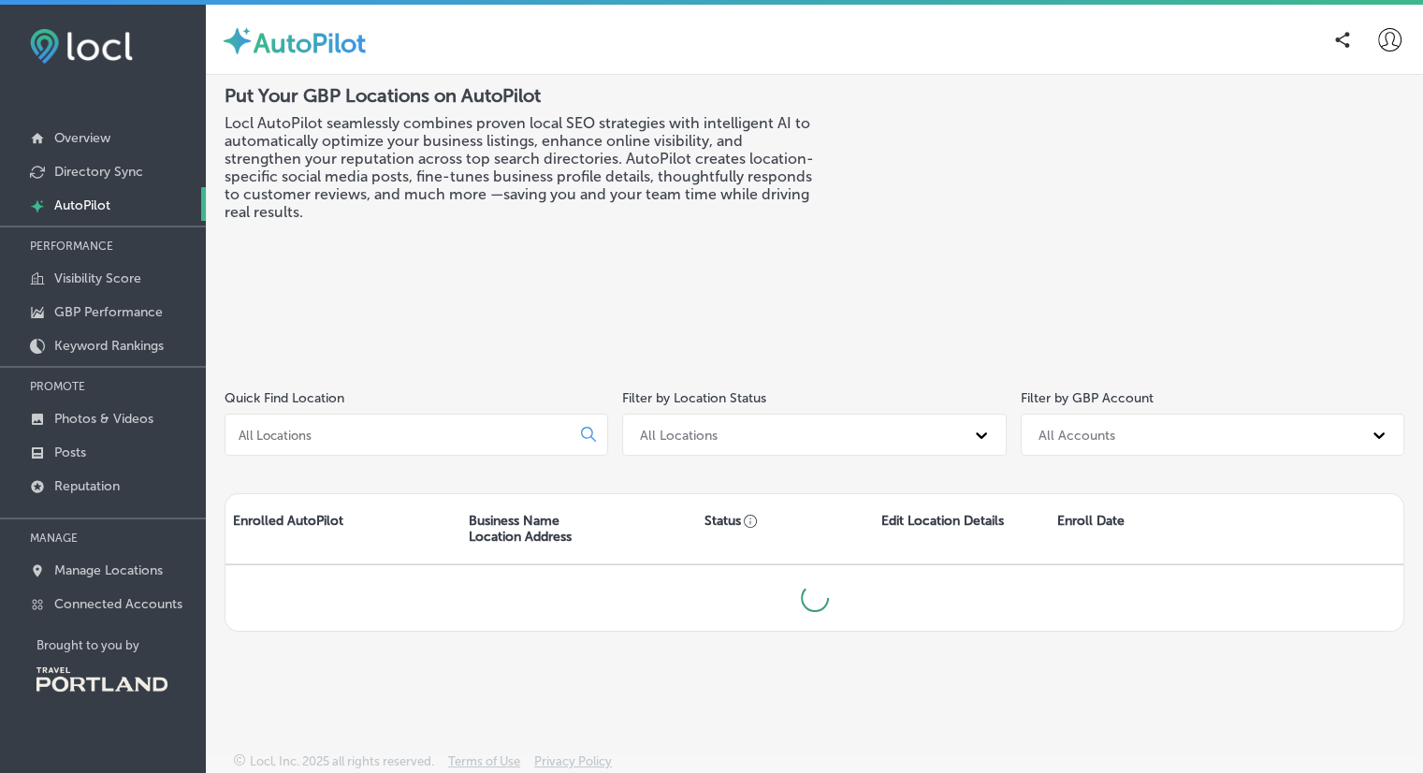
click at [82, 202] on p "AutoPilot" at bounding box center [82, 205] width 56 height 16
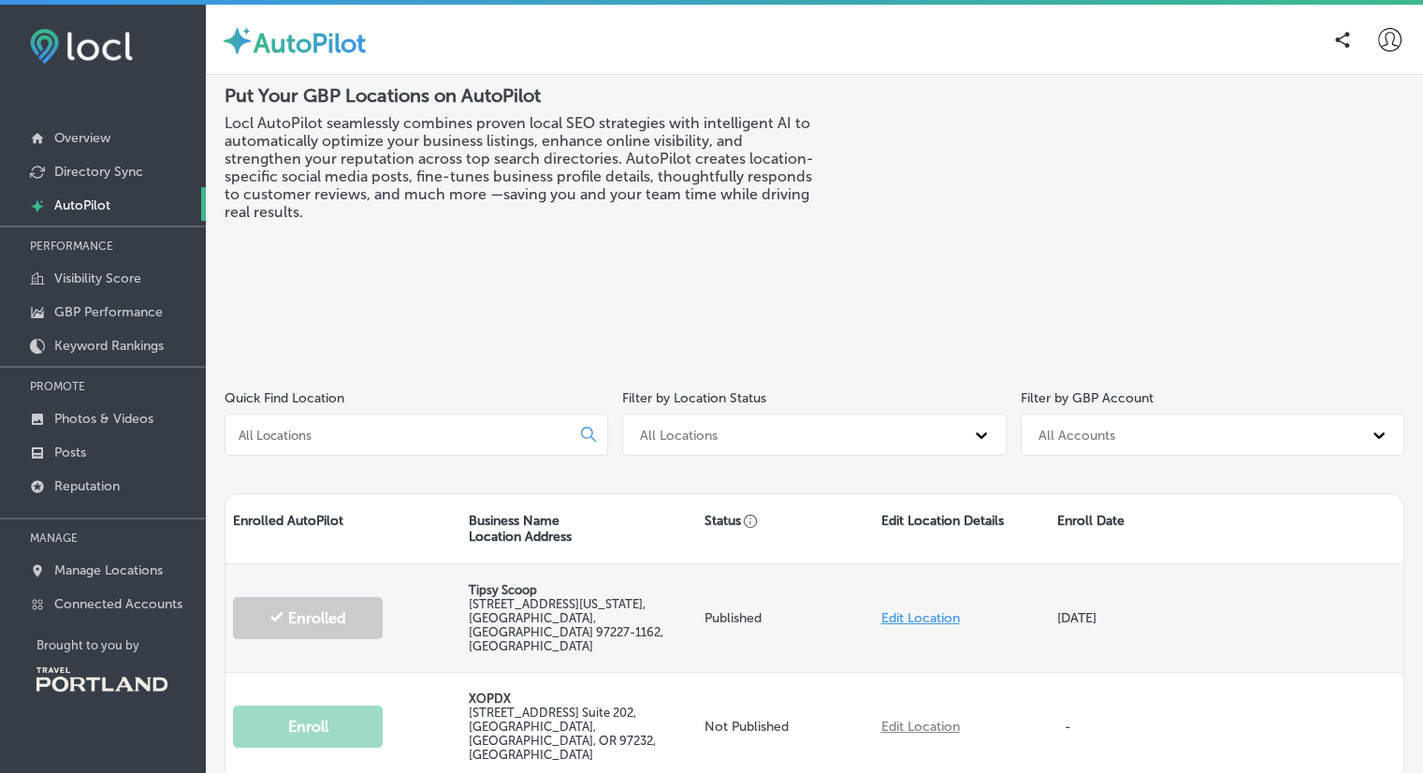
click at [898, 610] on link "Edit Location" at bounding box center [920, 618] width 79 height 16
select select "US"
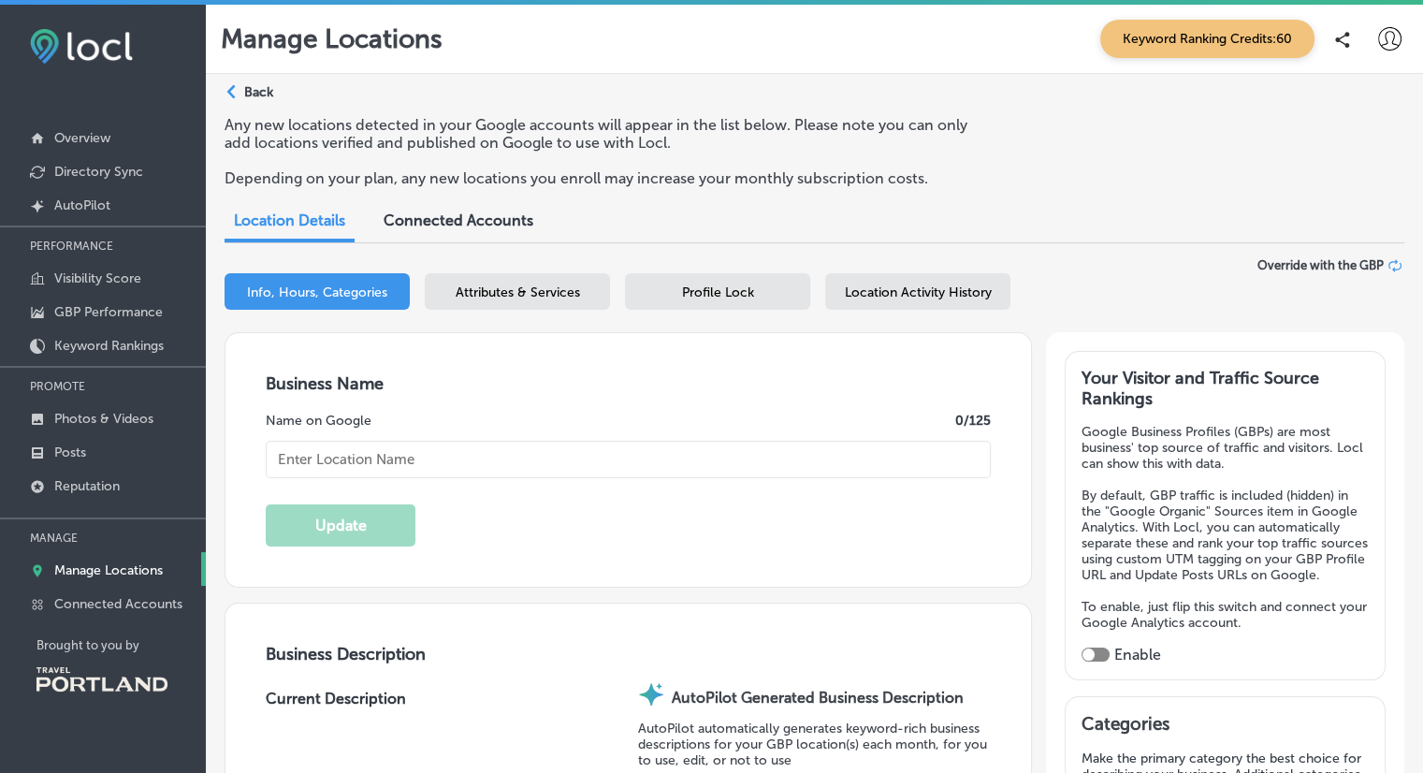
type input "Tipsy Scoop"
type textarea "Tipsy Scoop infuses classic and seasonal ice cream flavors with top-shelf liquo…"
checkbox input "true"
type input "[STREET_ADDRESS][US_STATE]"
type input "[GEOGRAPHIC_DATA]"
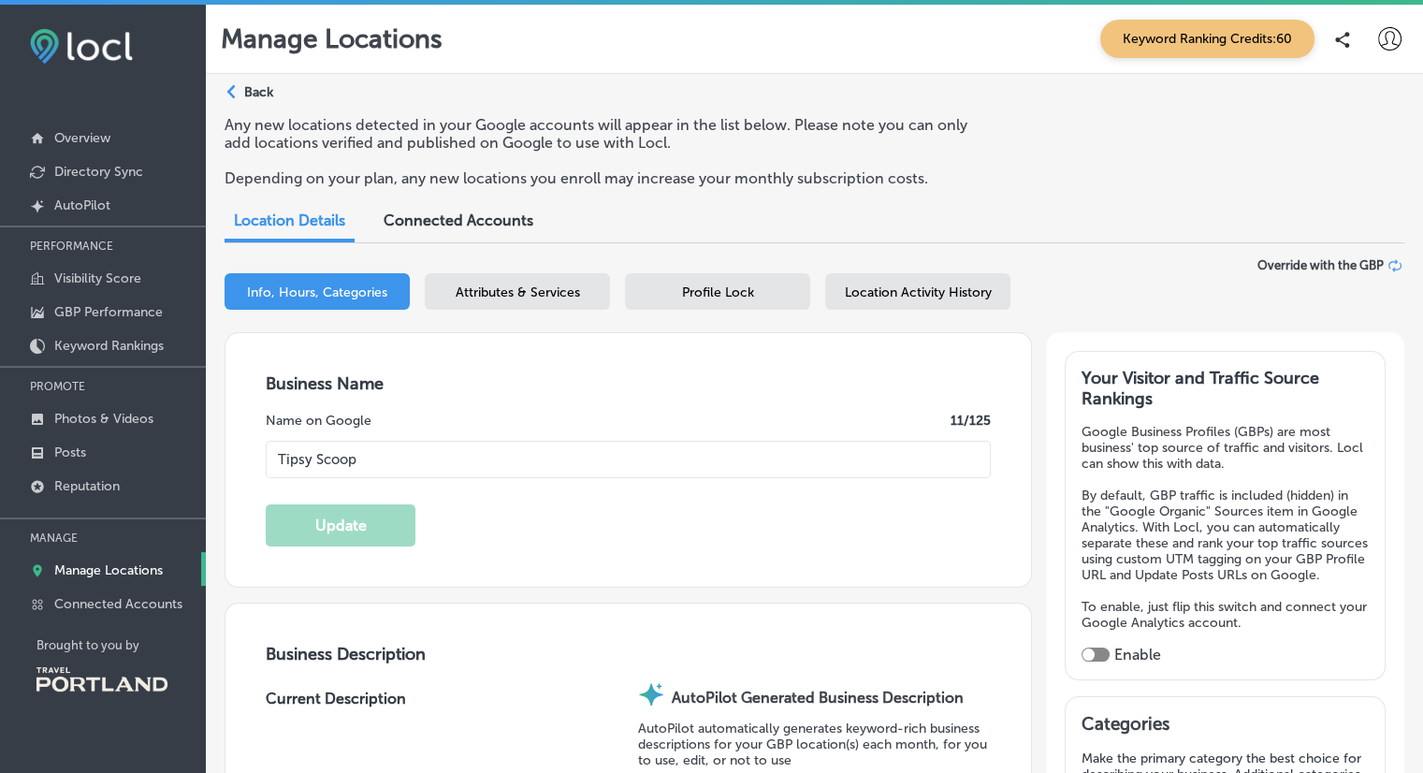
type input "97227-1162"
type input "US"
type input "[URL][DOMAIN_NAME]"
type input "[EMAIL_ADDRESS][DOMAIN_NAME]"
type input "[URL][DOMAIN_NAME]"
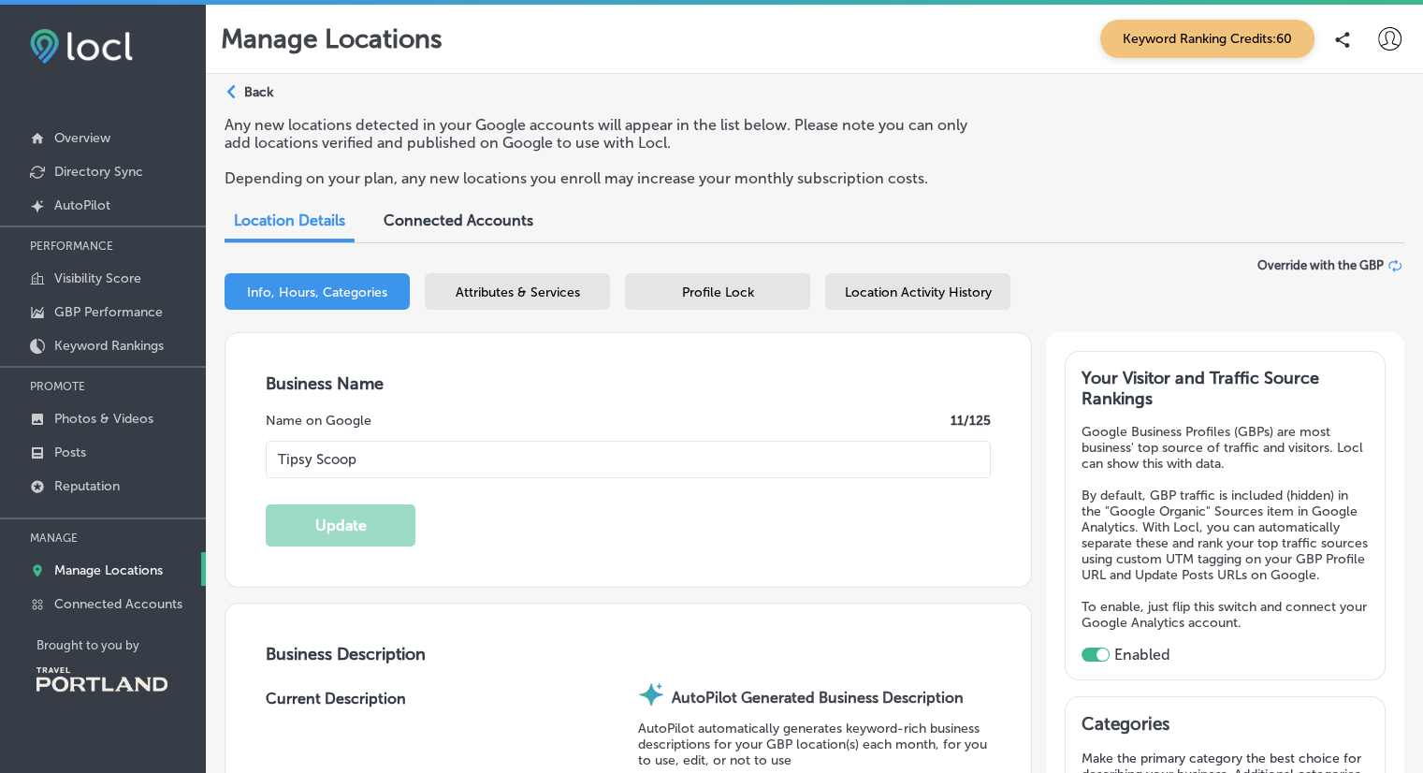
checkbox input "true"
type input "26"
type textarea "Tipsy Scoop™ blends the magic of an artisanal, hand-crafted ice cream with the …"
type input "[PHONE_NUMBER]"
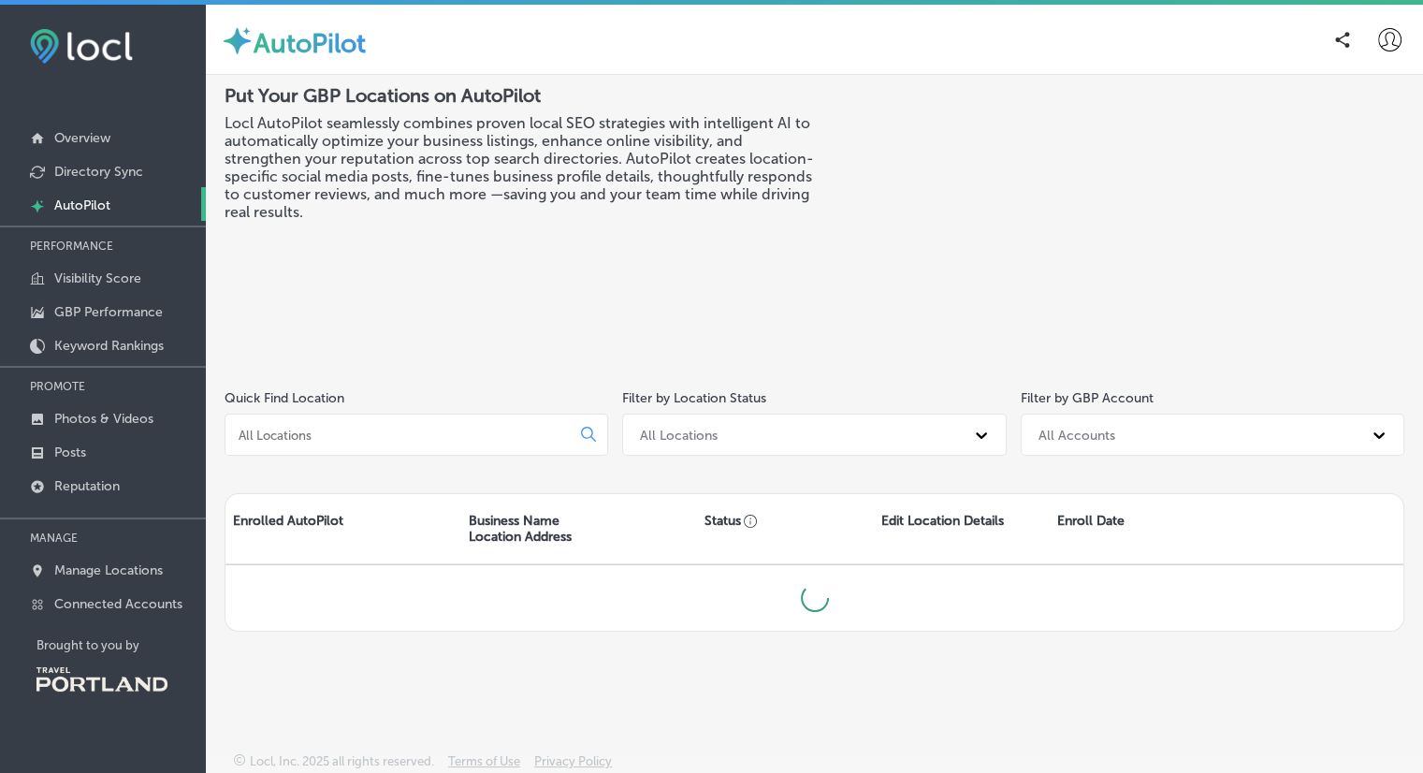
scroll to position [4, 0]
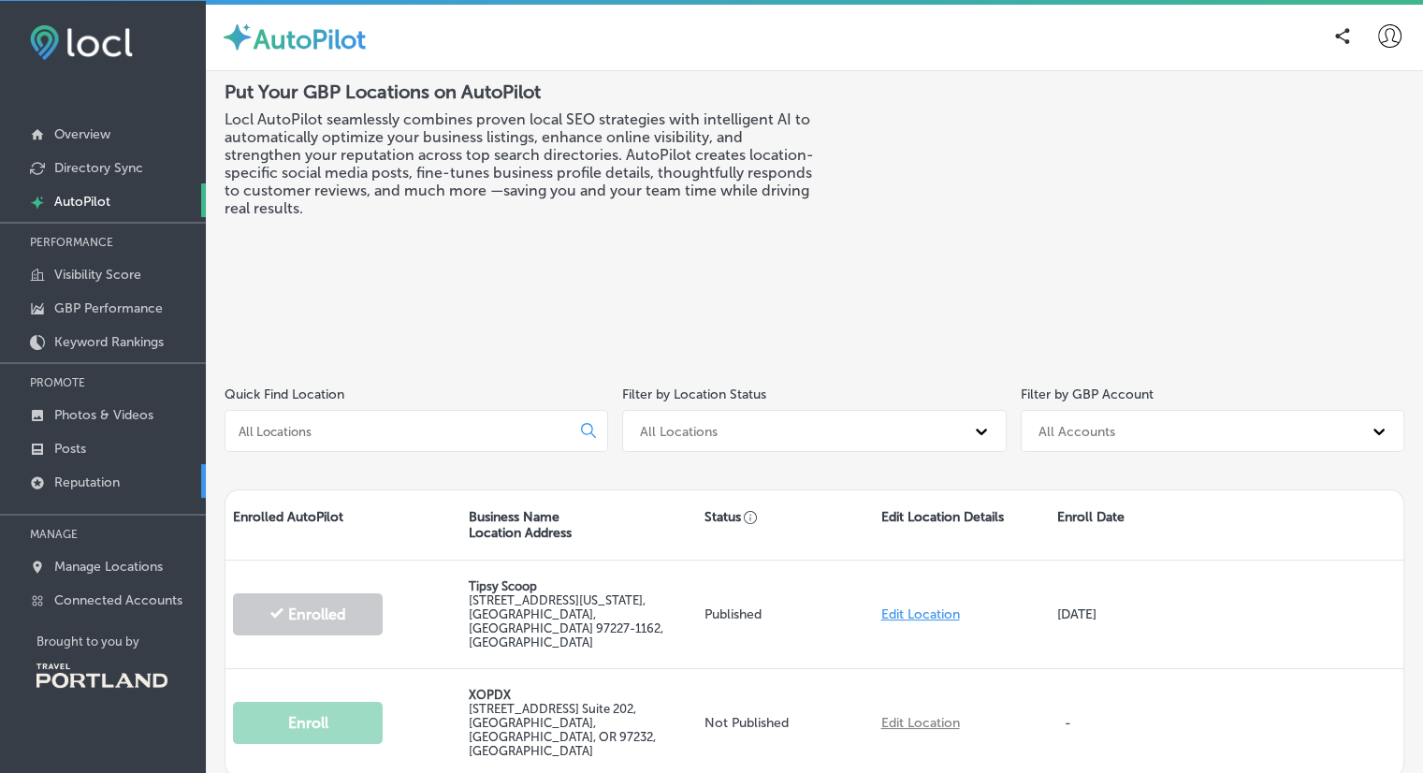
click at [67, 474] on p "Reputation" at bounding box center [87, 482] width 66 height 16
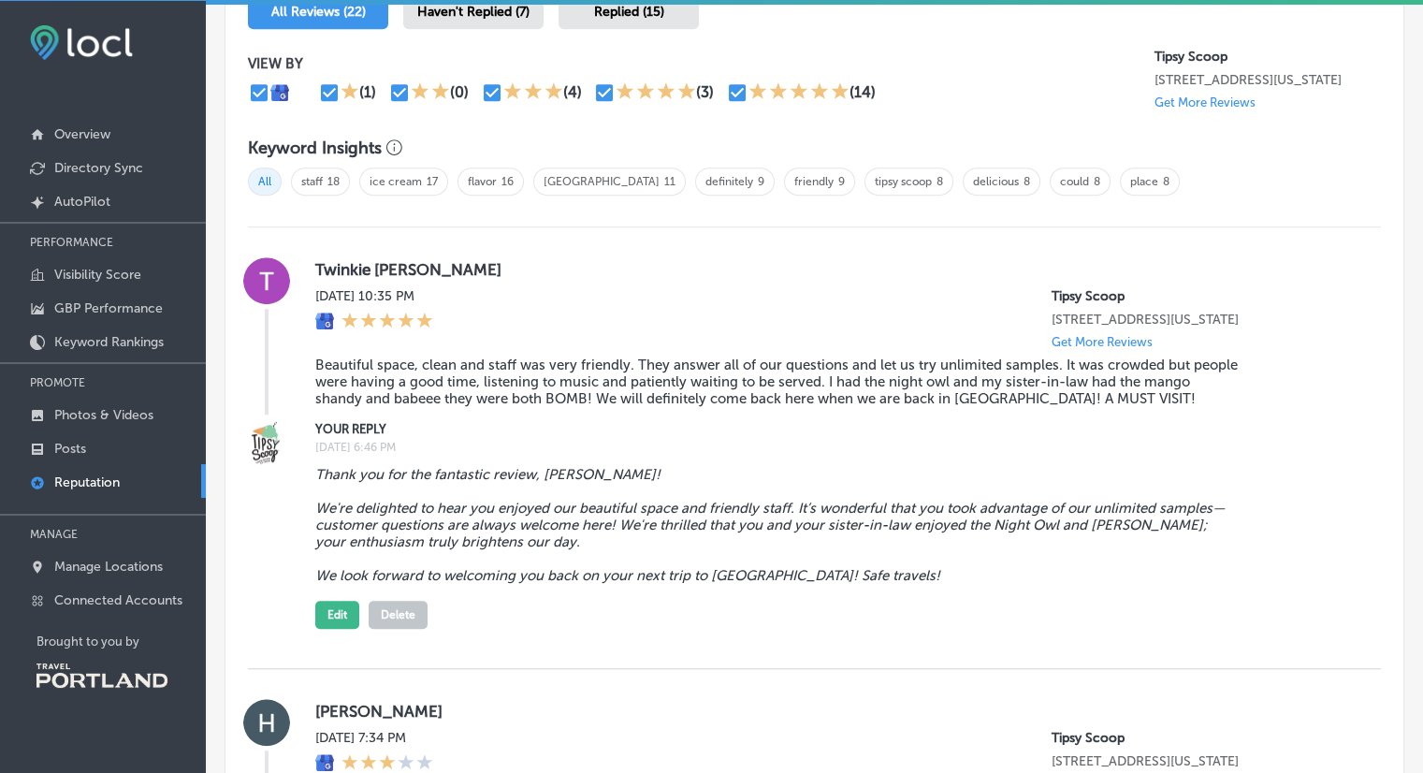
scroll to position [1328, 0]
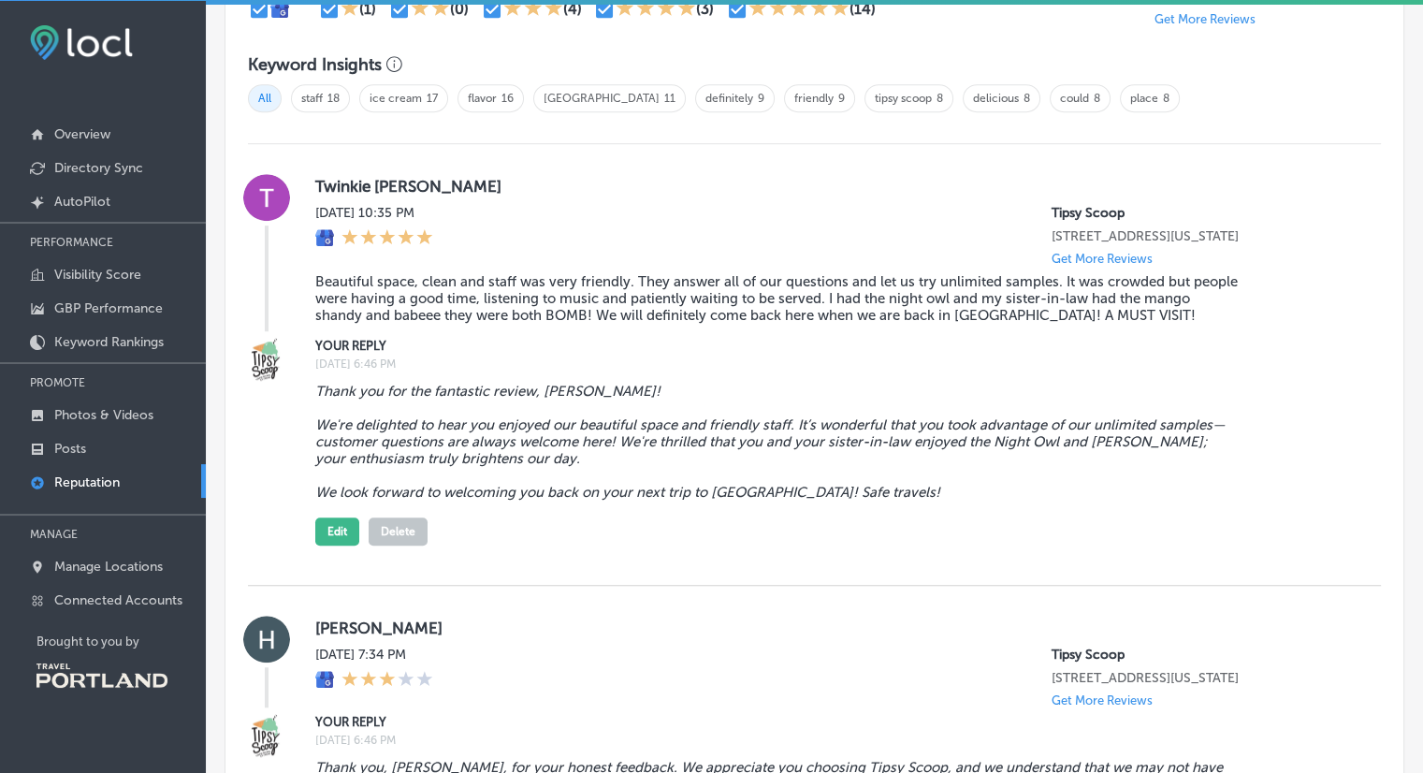
drag, startPoint x: 1395, startPoint y: 195, endPoint x: 1378, endPoint y: 238, distance: 46.6
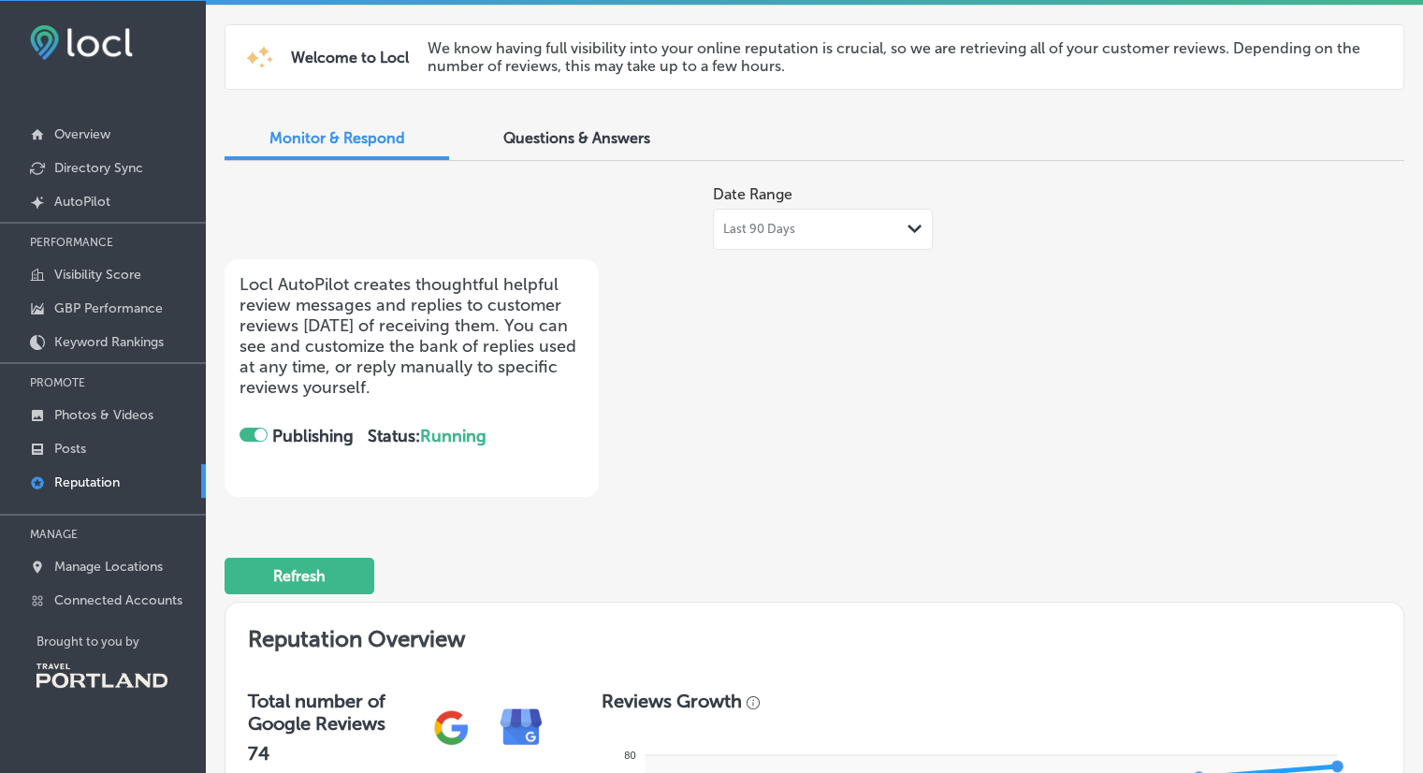
scroll to position [0, 0]
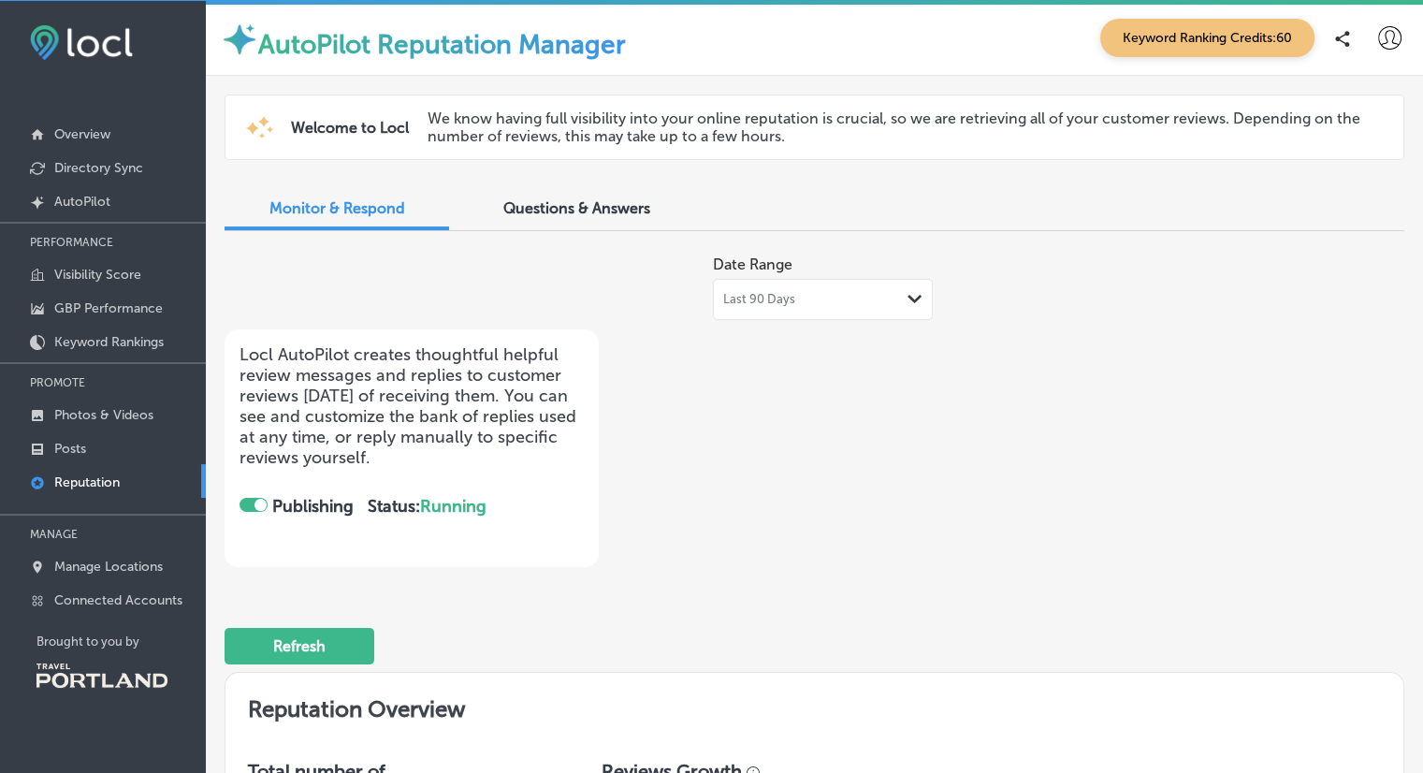
click at [255, 499] on div at bounding box center [261, 505] width 12 height 12
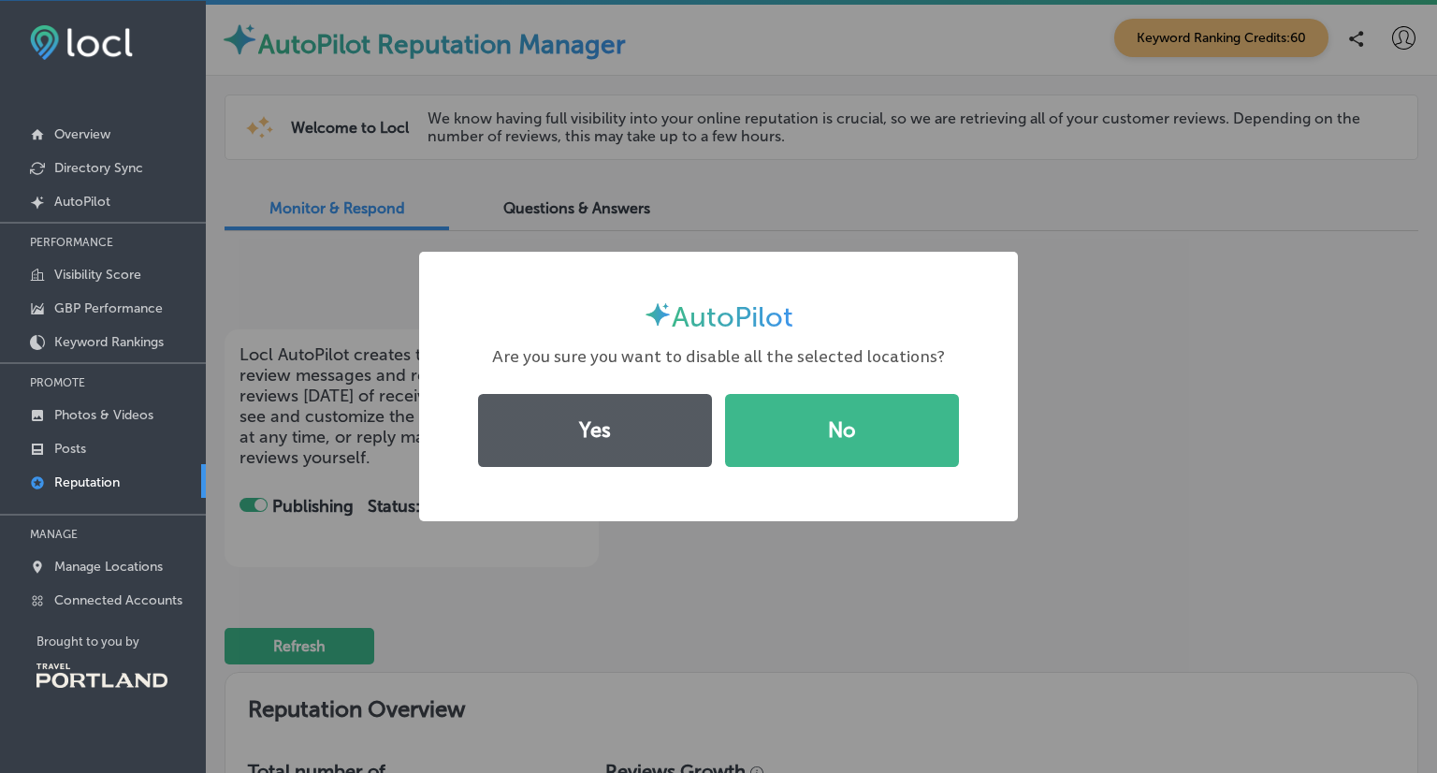
click at [618, 433] on button "Yes" at bounding box center [595, 430] width 234 height 73
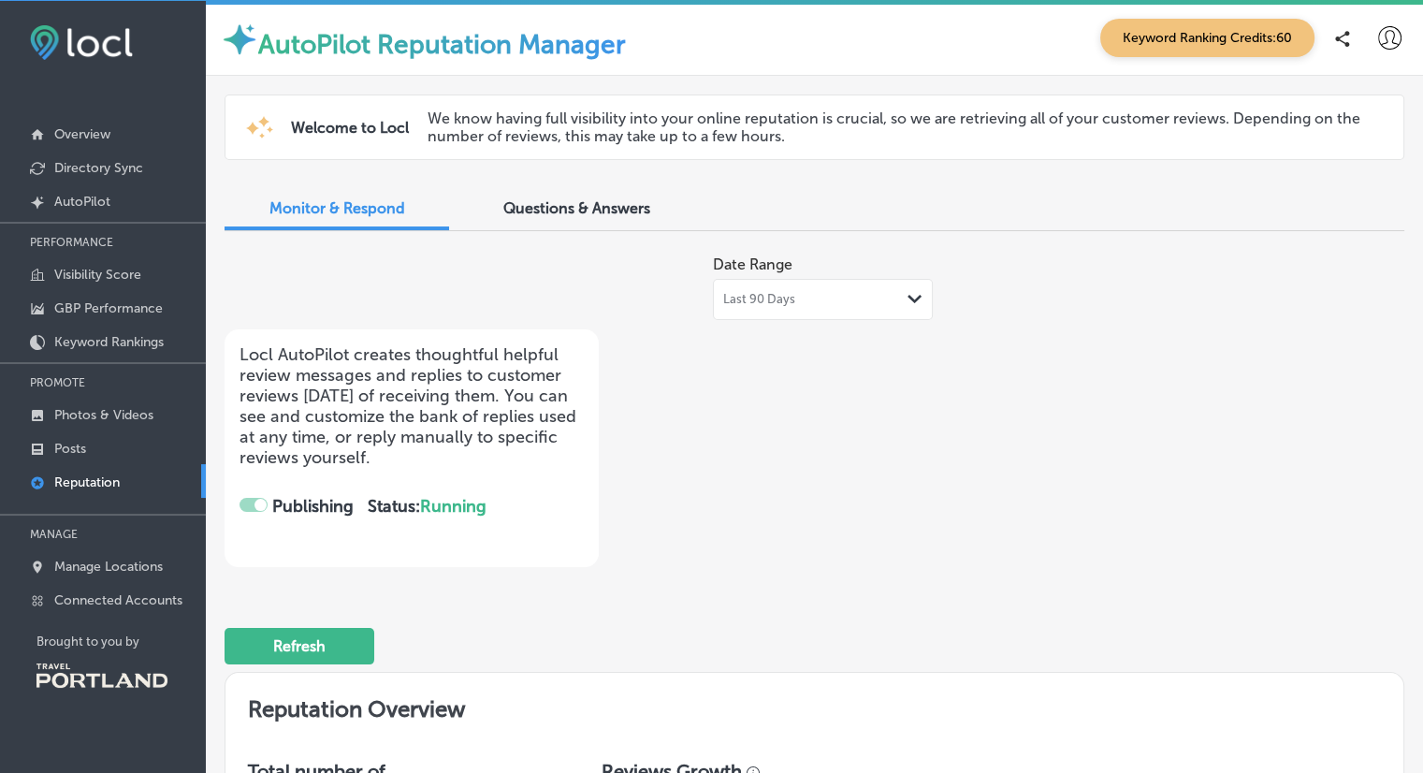
checkbox input "false"
click at [67, 335] on p "Keyword Rankings" at bounding box center [108, 342] width 109 height 16
